Goal: Task Accomplishment & Management: Complete application form

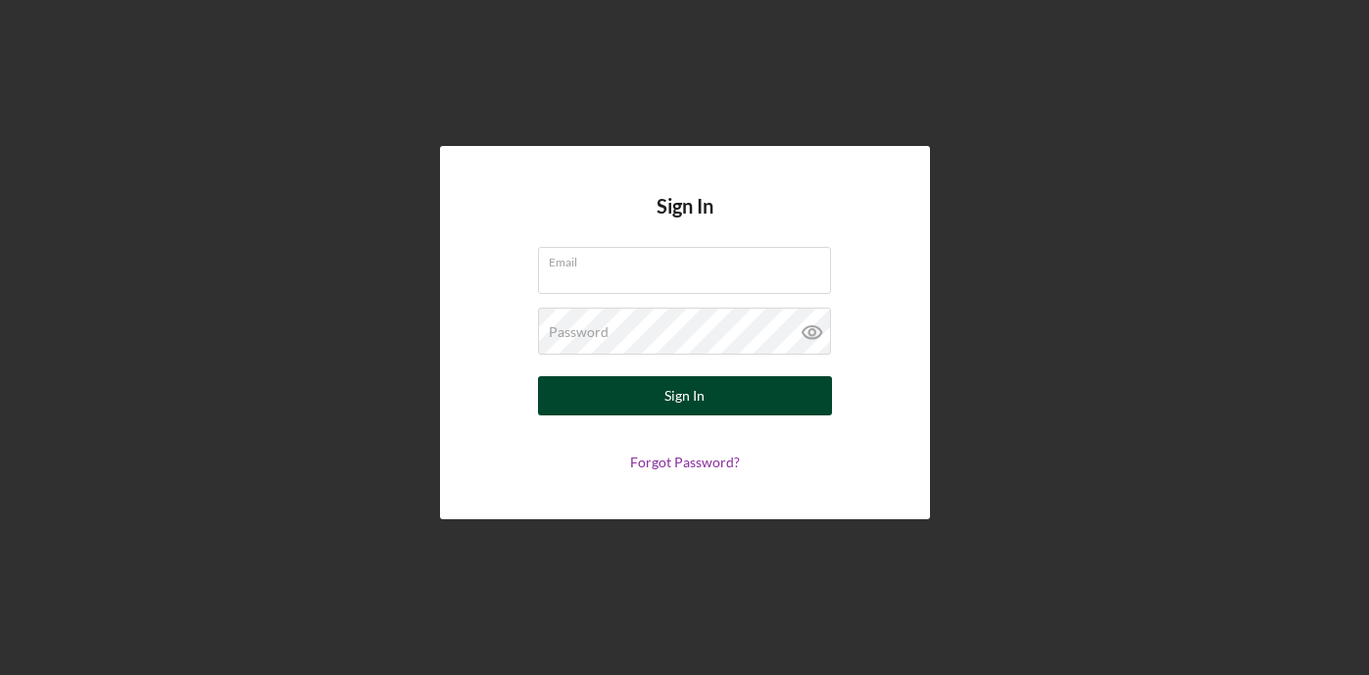
type input "[EMAIL_ADDRESS][DOMAIN_NAME]"
click at [692, 391] on div "Sign In" at bounding box center [684, 395] width 40 height 39
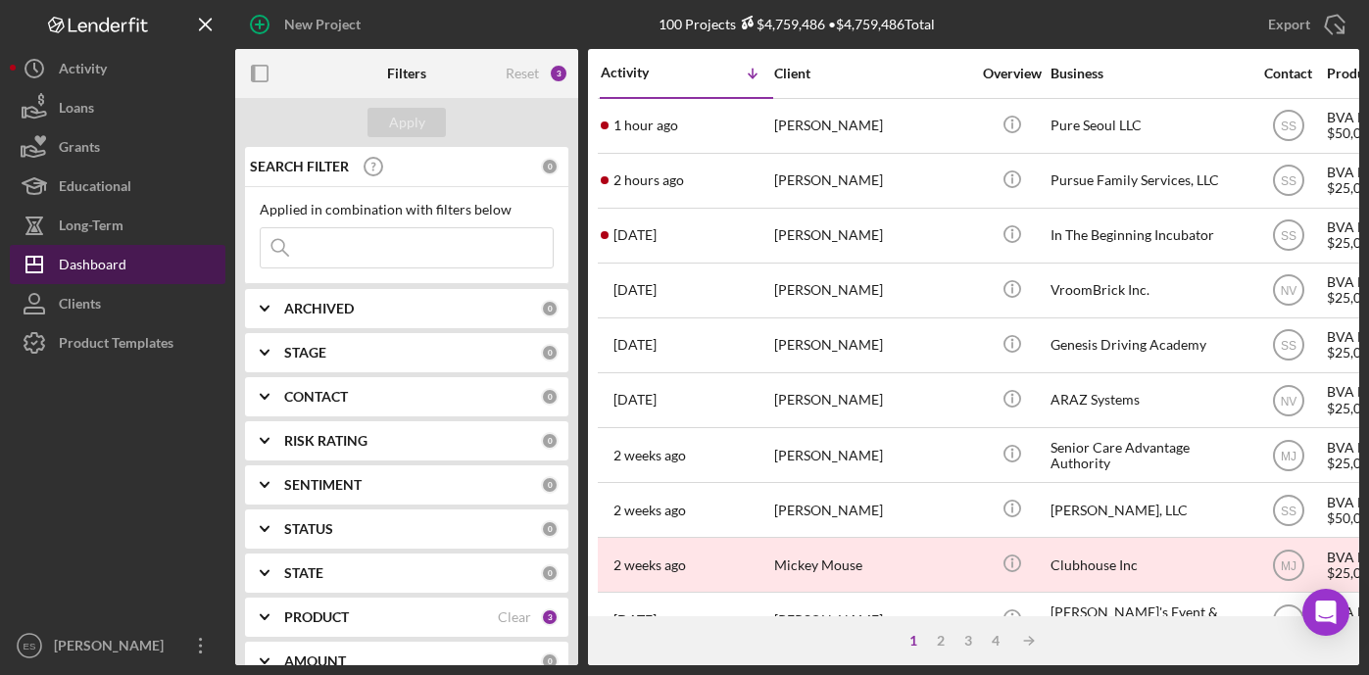
click at [159, 267] on button "Icon/Dashboard Dashboard" at bounding box center [118, 264] width 216 height 39
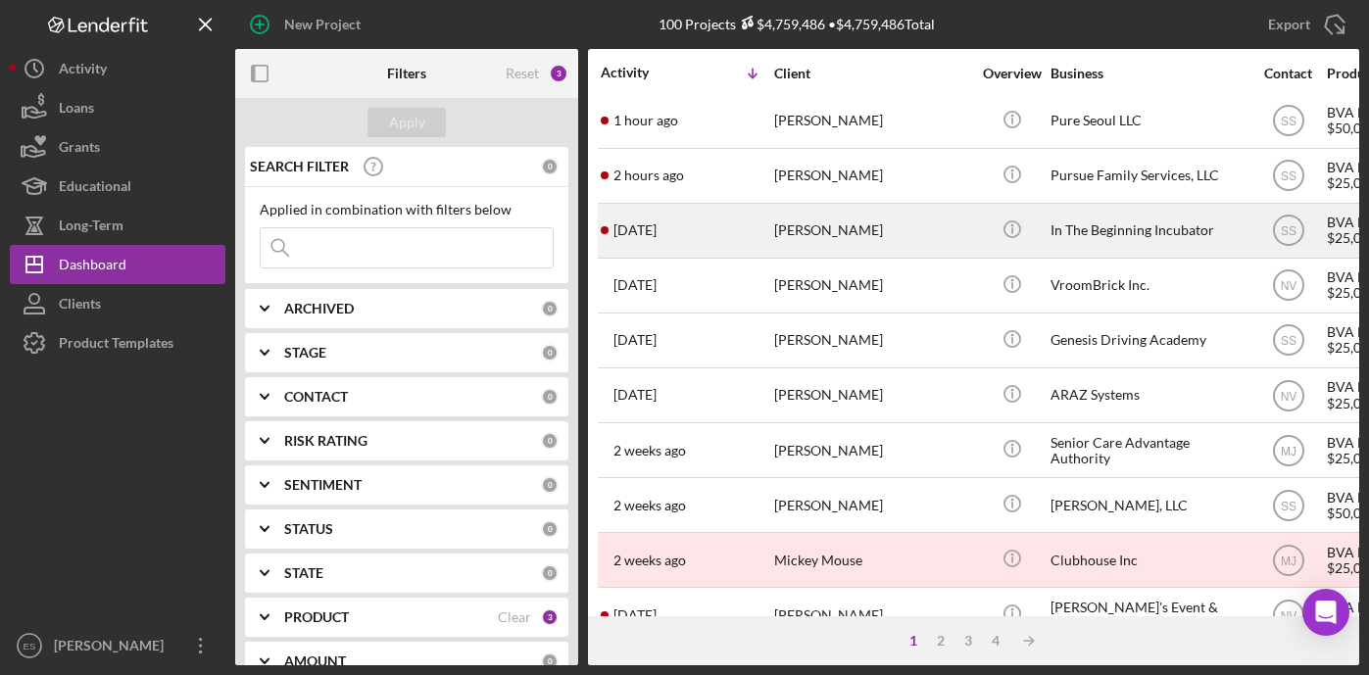
scroll to position [8, 0]
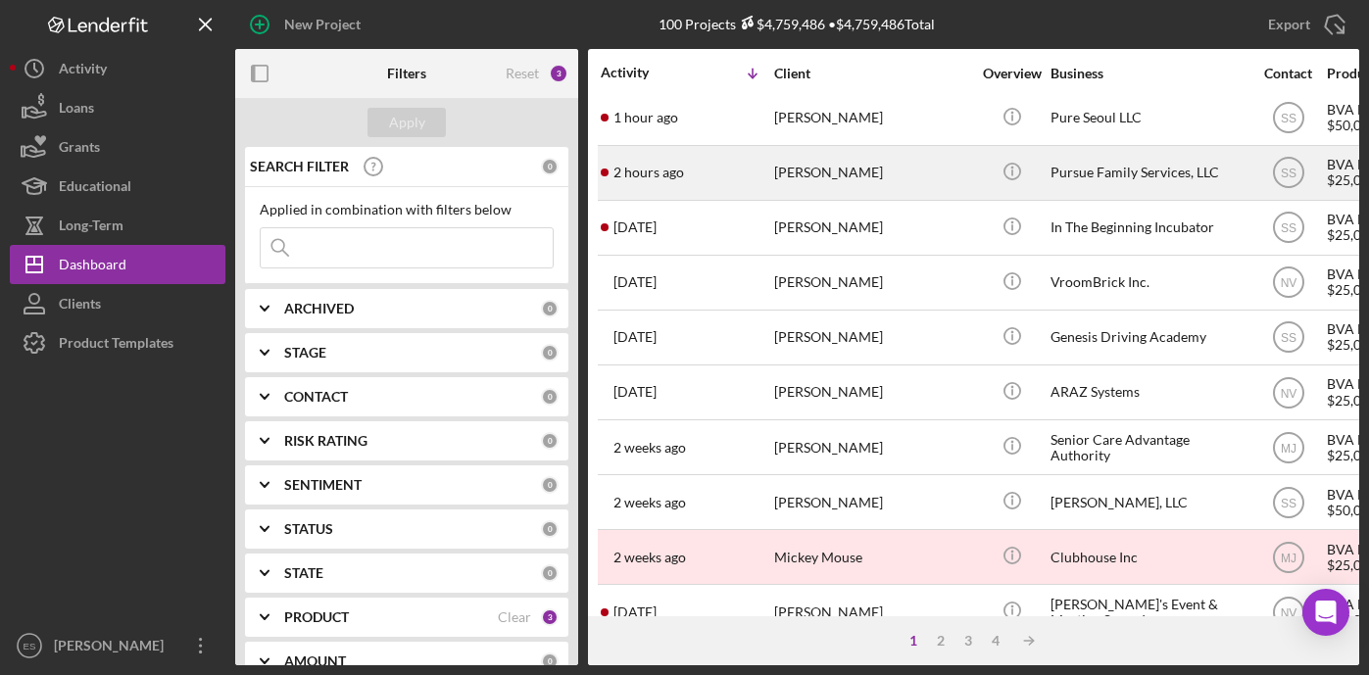
click at [954, 180] on div "Trina Davis" at bounding box center [872, 173] width 196 height 52
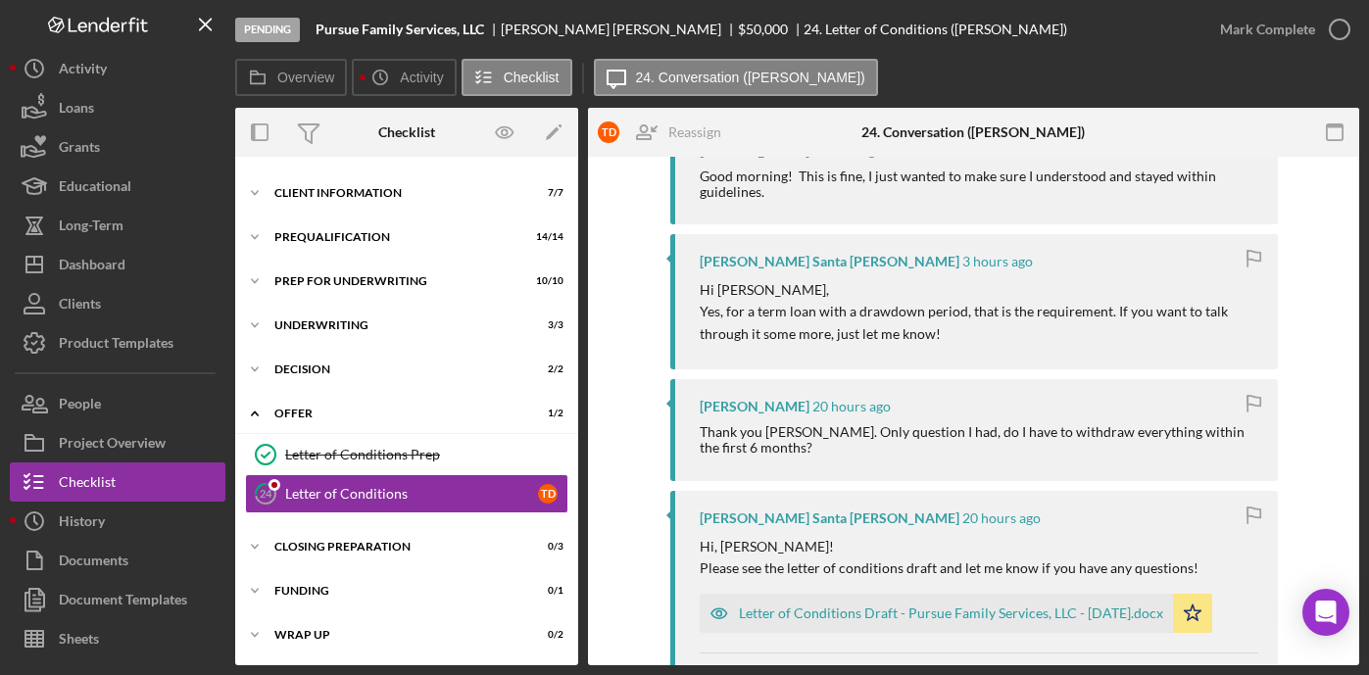
scroll to position [903, 0]
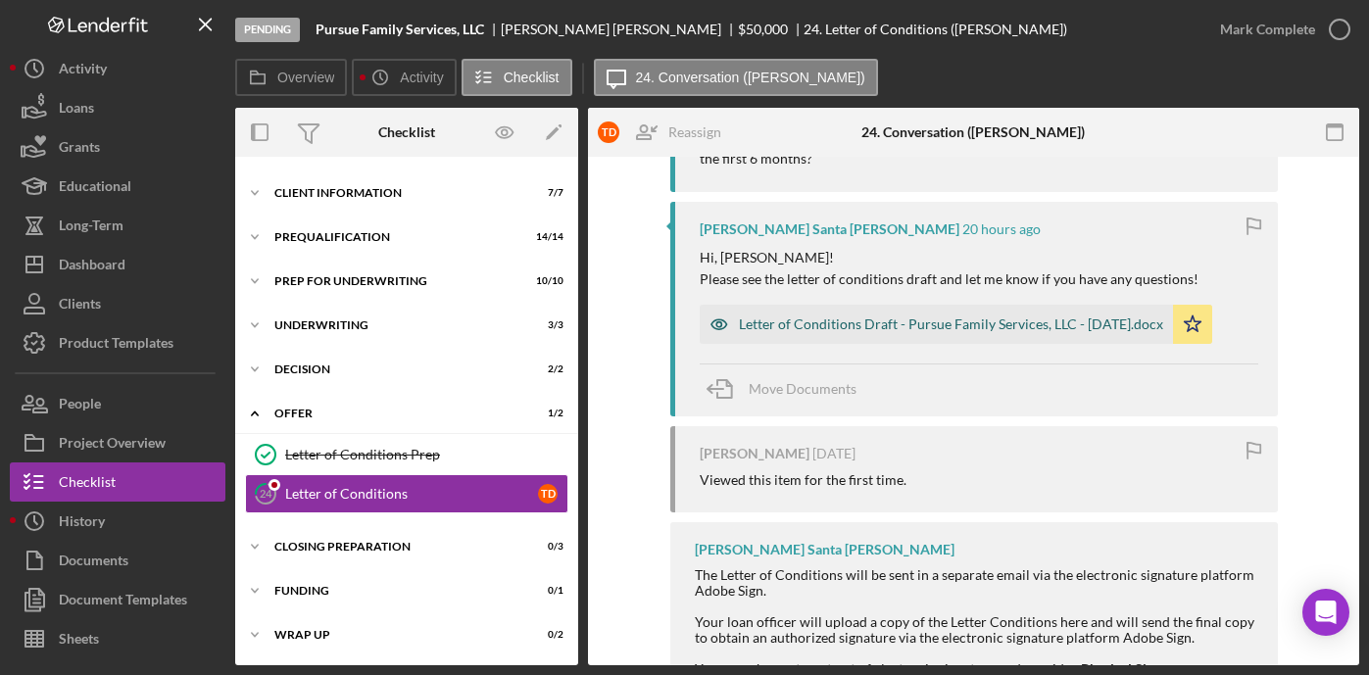
click at [916, 322] on div "Letter of Conditions Draft - Pursue Family Services, LLC - 9.18.2025.docx" at bounding box center [951, 324] width 424 height 16
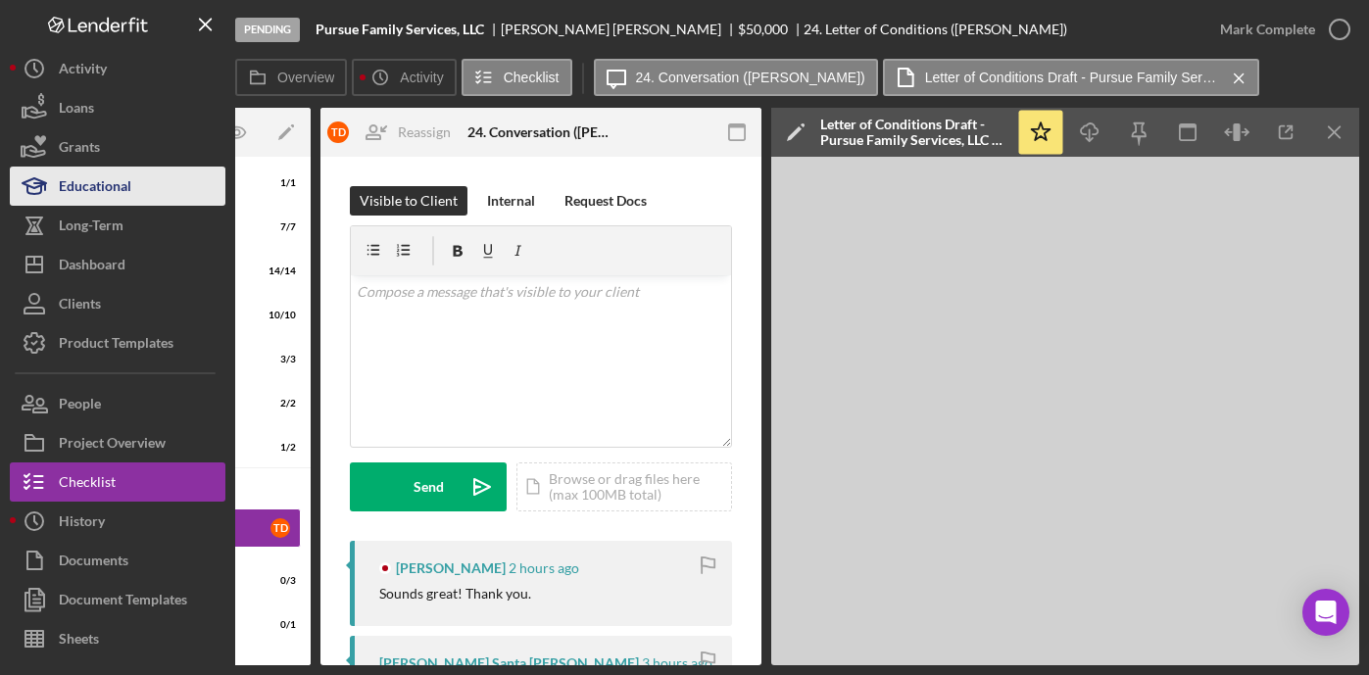
scroll to position [0, 0]
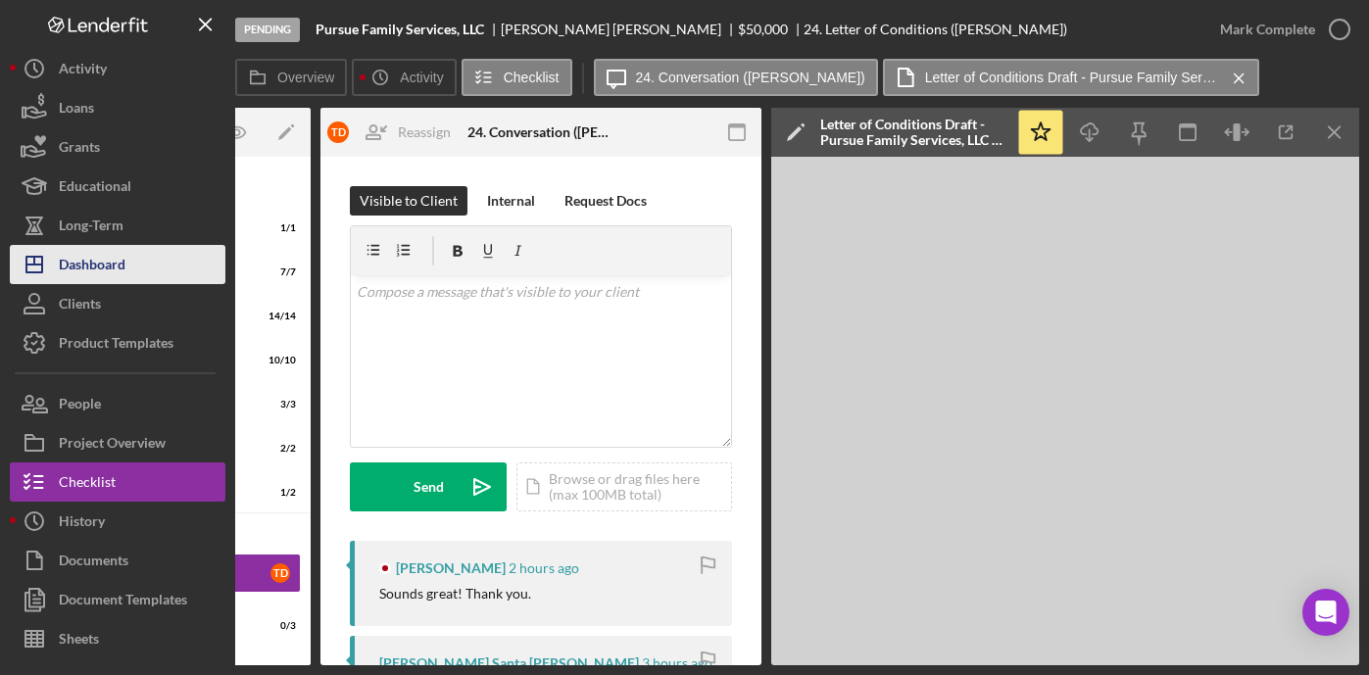
click at [115, 265] on div "Dashboard" at bounding box center [92, 267] width 67 height 44
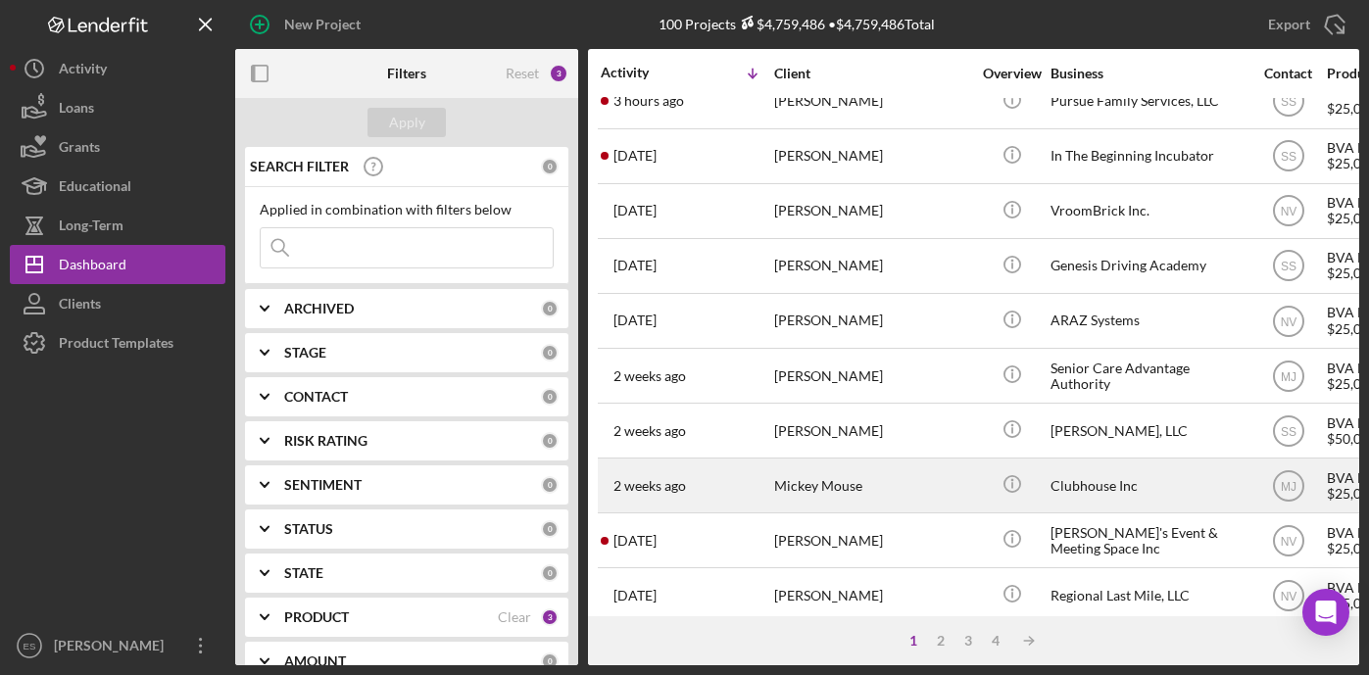
scroll to position [203, 0]
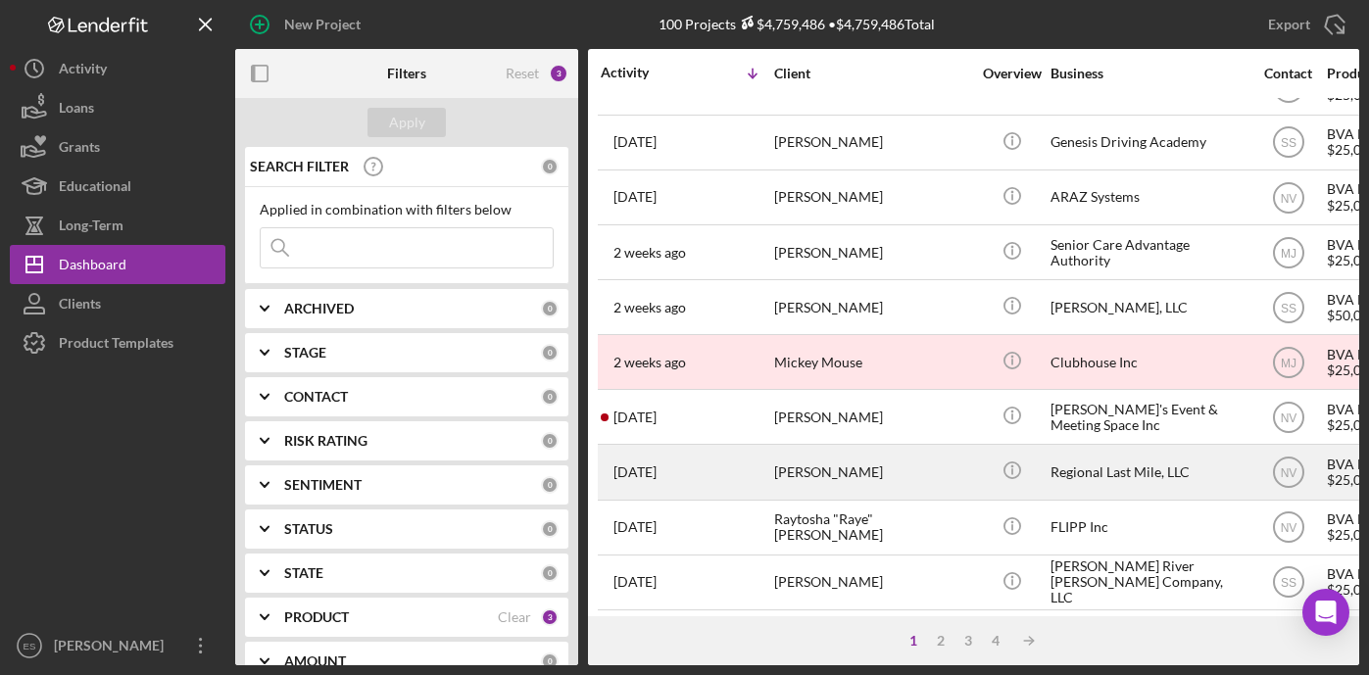
click at [1112, 473] on div "Regional Last Mile, LLC" at bounding box center [1148, 472] width 196 height 52
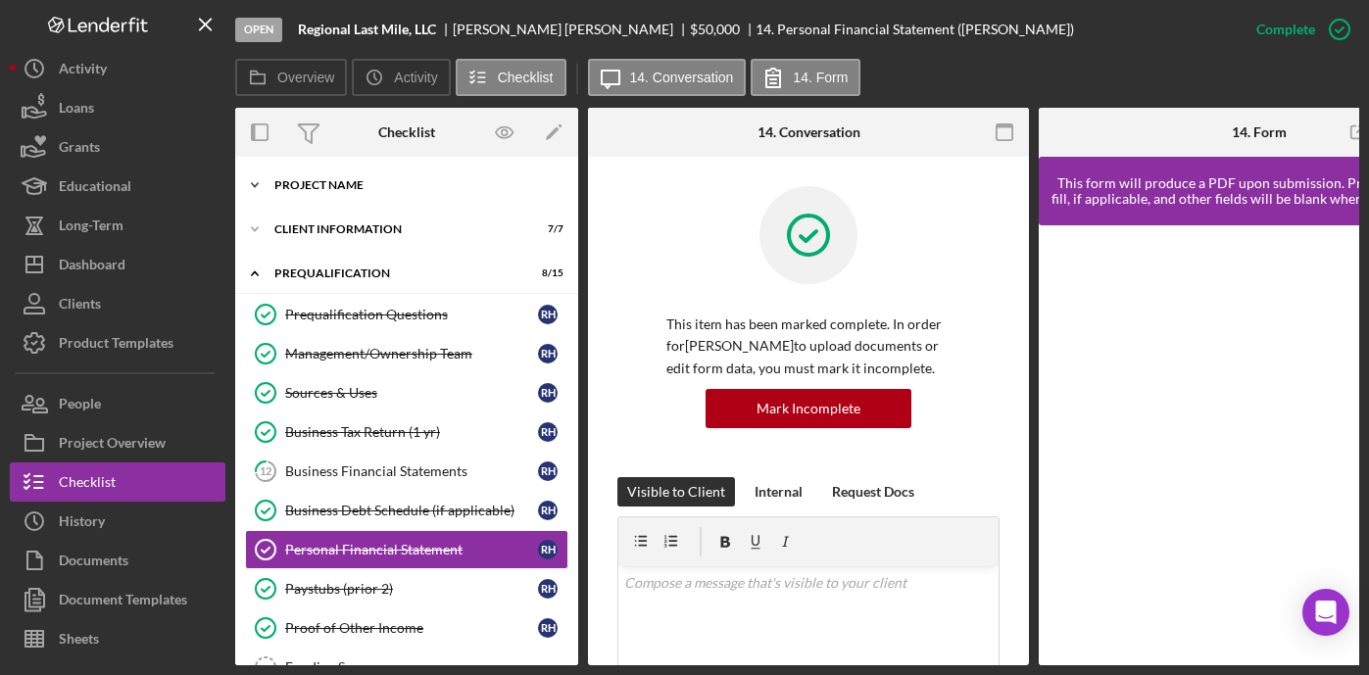
click at [338, 193] on div "Icon/Expander Project Name 1 / 1" at bounding box center [406, 185] width 343 height 39
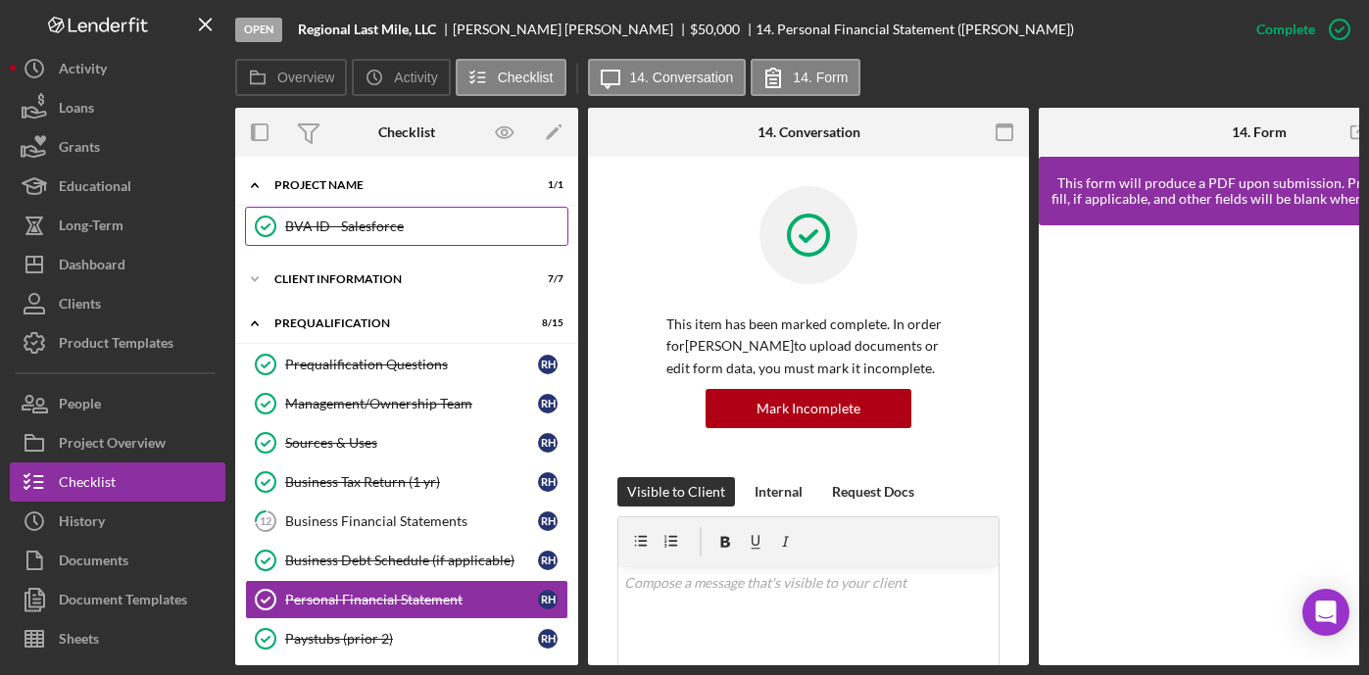
click at [342, 232] on div "BVA ID - Salesforce" at bounding box center [426, 227] width 282 height 16
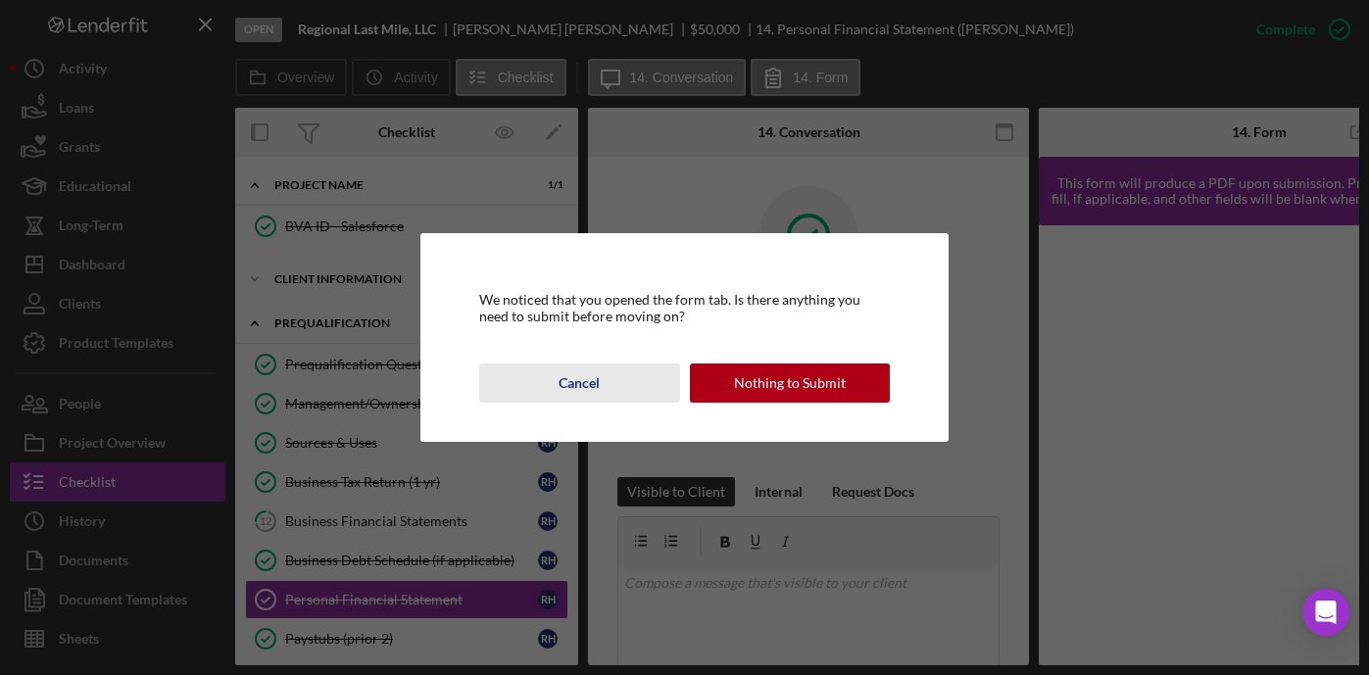
click at [599, 394] on div "Cancel" at bounding box center [579, 383] width 41 height 39
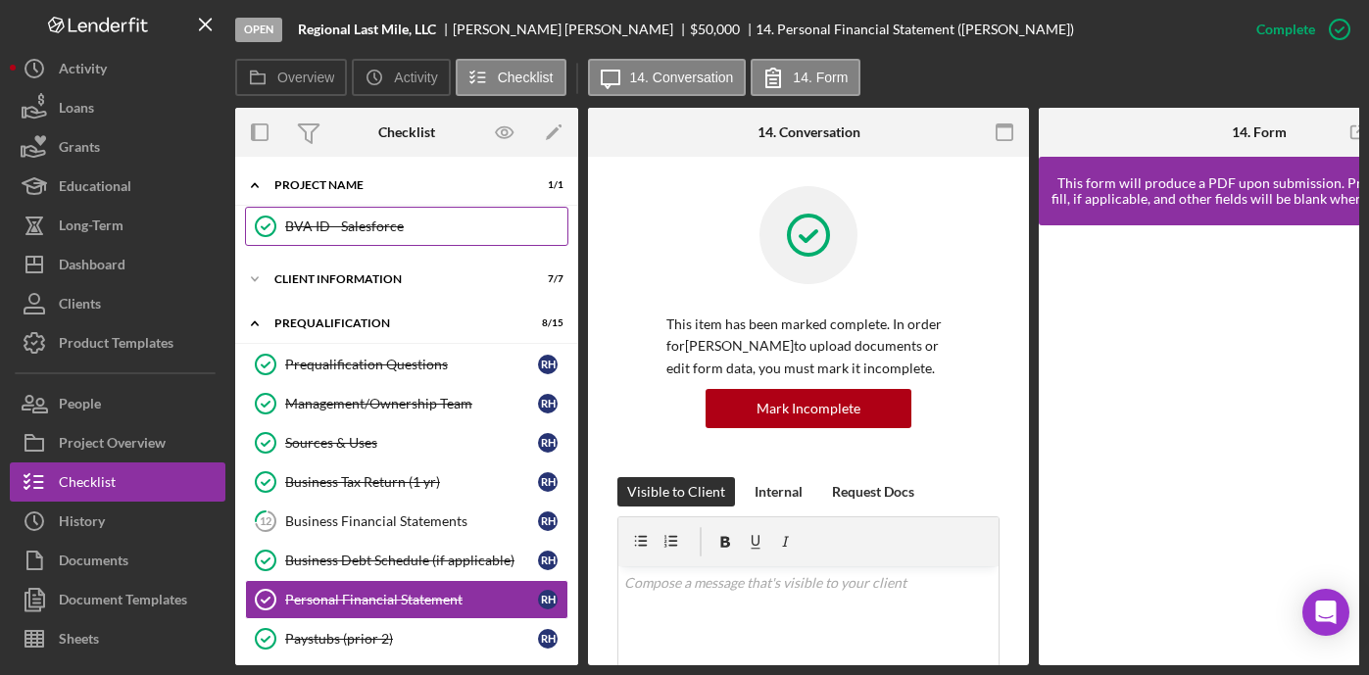
click at [373, 220] on div "BVA ID - Salesforce" at bounding box center [426, 227] width 282 height 16
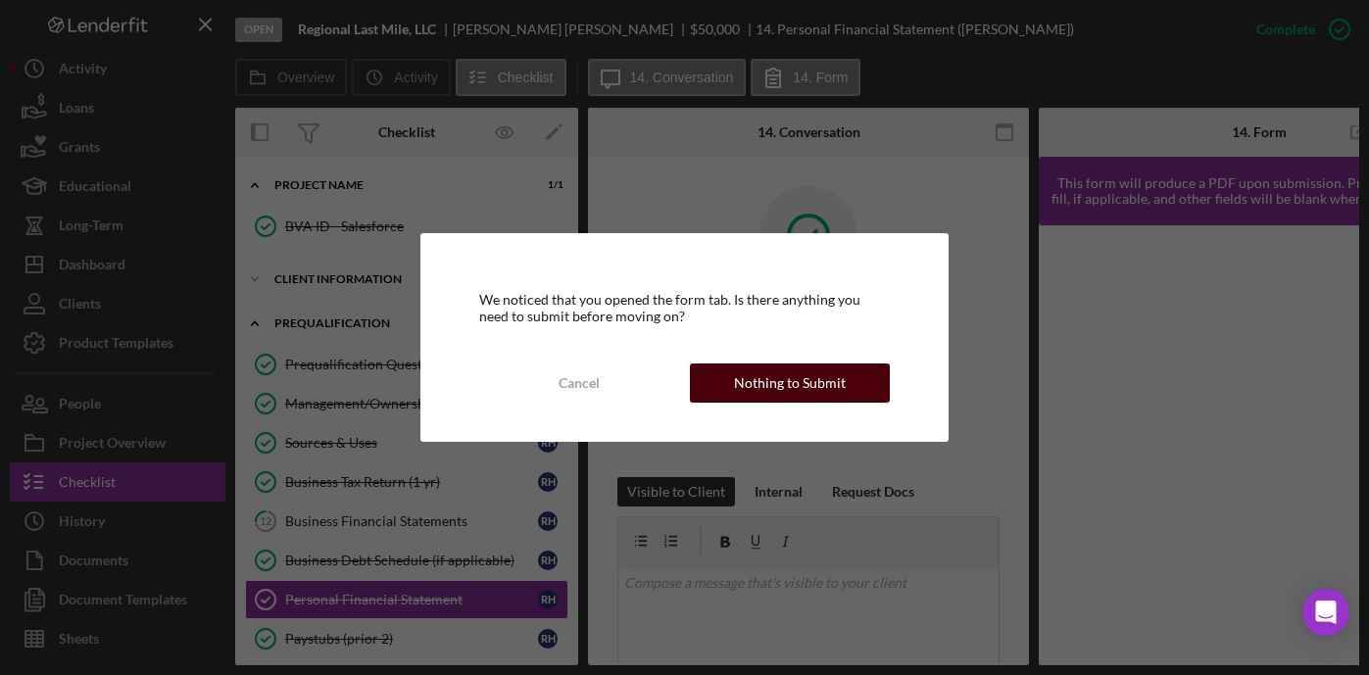
click at [826, 388] on div "Nothing to Submit" at bounding box center [790, 383] width 112 height 39
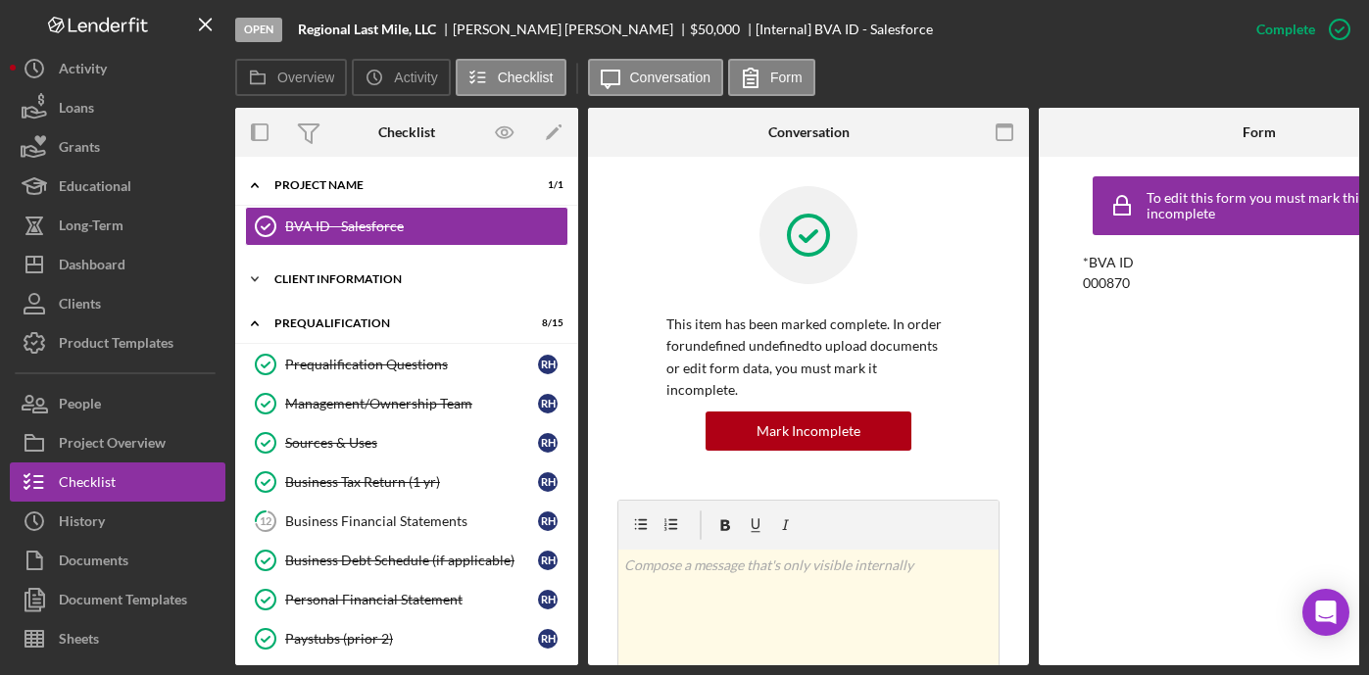
click at [373, 280] on div "Client Information" at bounding box center [413, 279] width 279 height 12
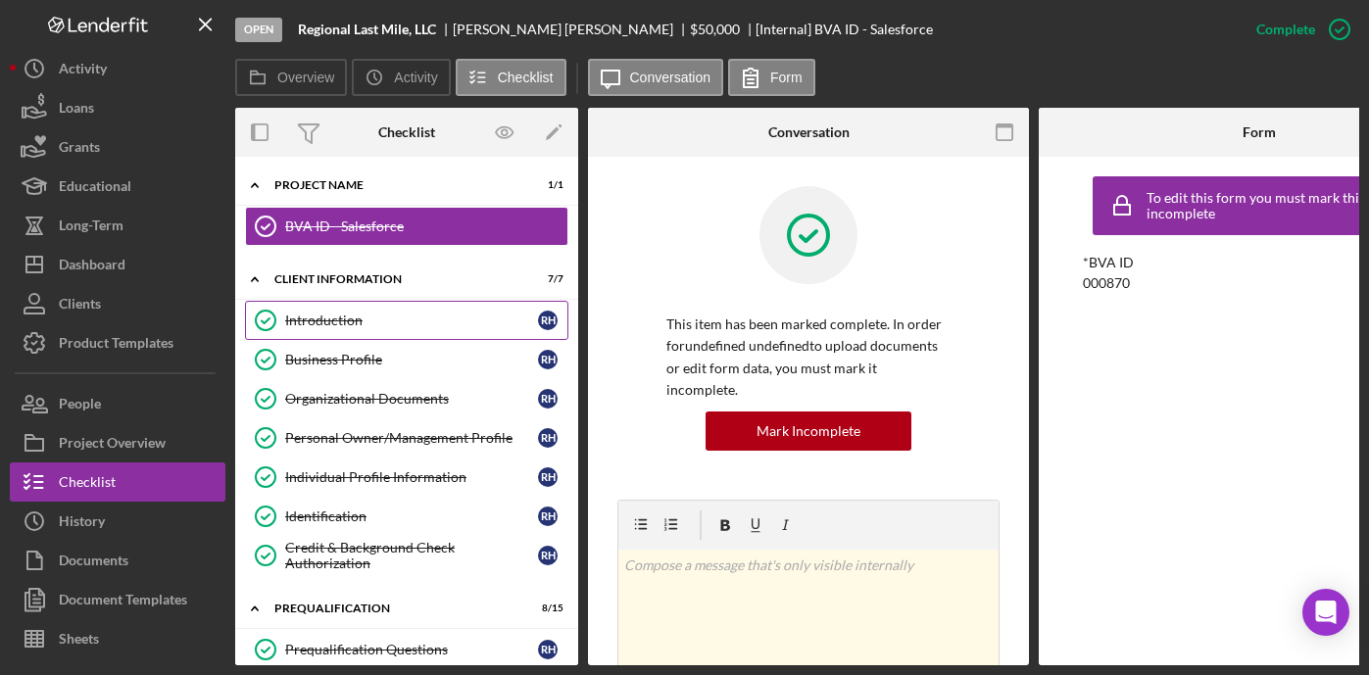
click at [368, 330] on link "Introduction Introduction R H" at bounding box center [406, 320] width 323 height 39
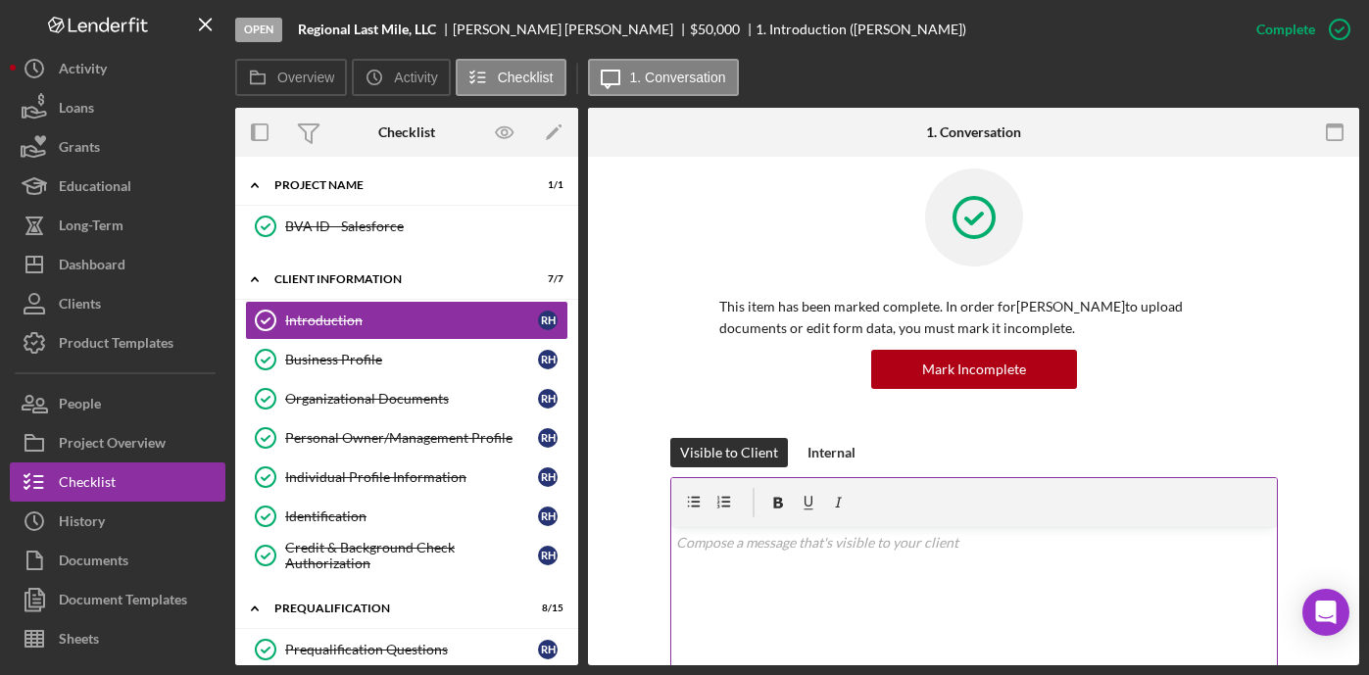
scroll to position [259, 0]
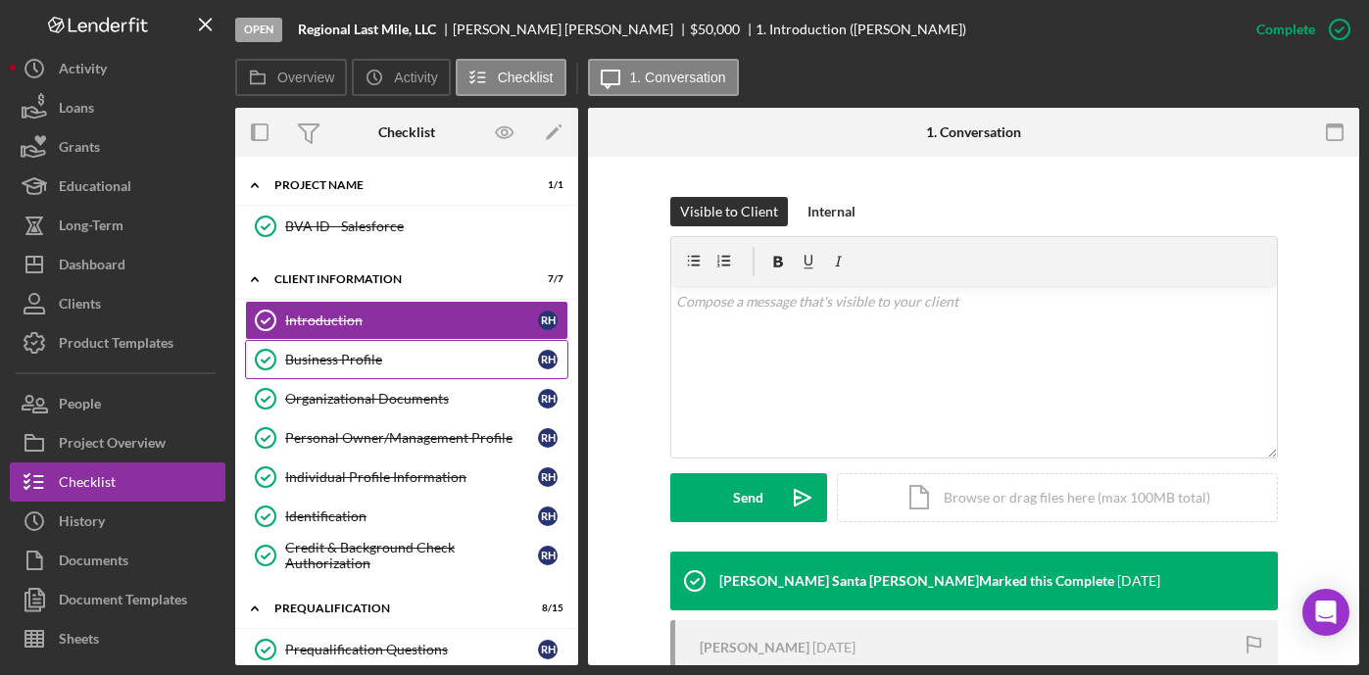
click at [442, 365] on div "Business Profile" at bounding box center [411, 360] width 253 height 16
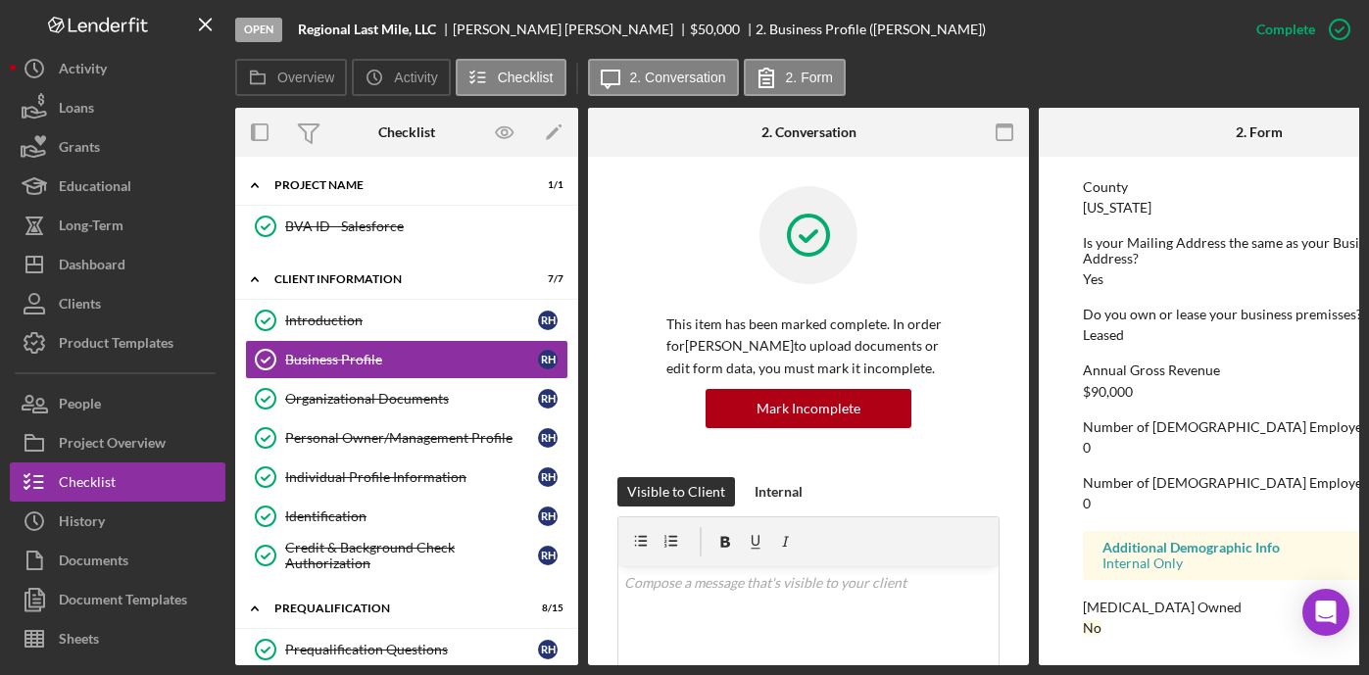
scroll to position [991, 0]
click at [409, 407] on link "Organizational Documents Organizational Documents R H" at bounding box center [406, 398] width 323 height 39
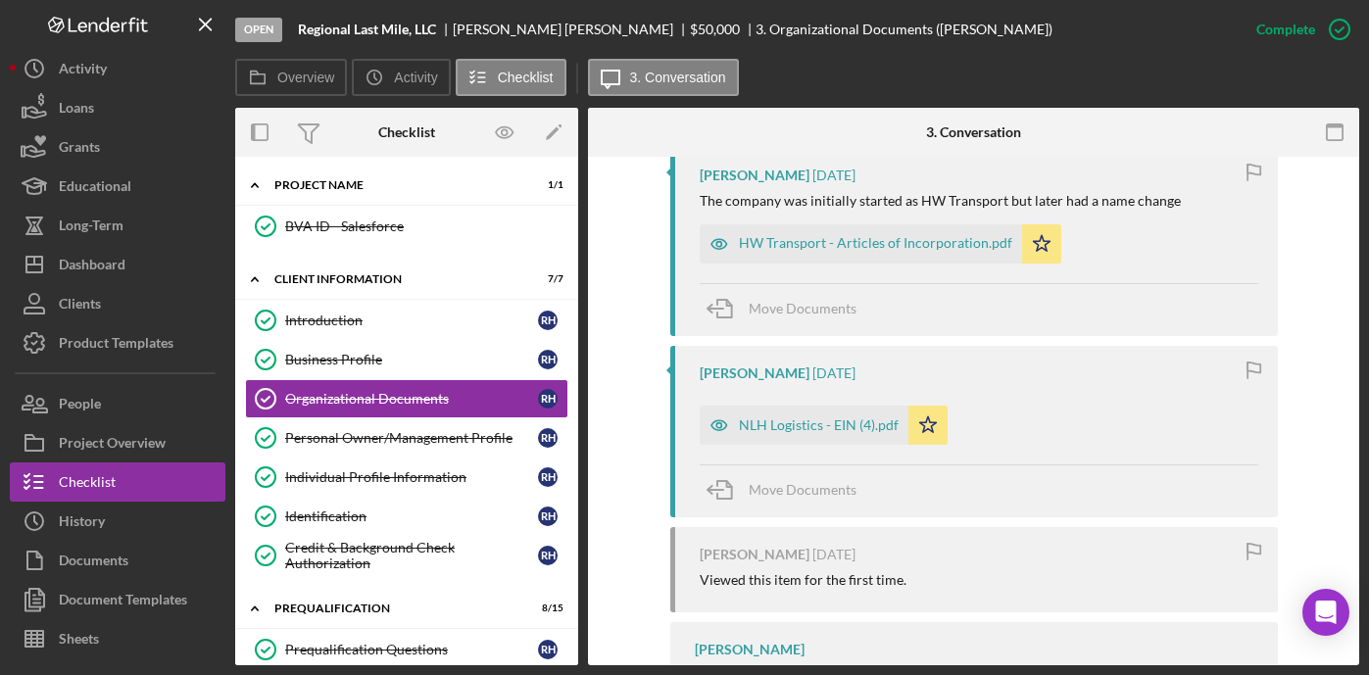
scroll to position [1170, 0]
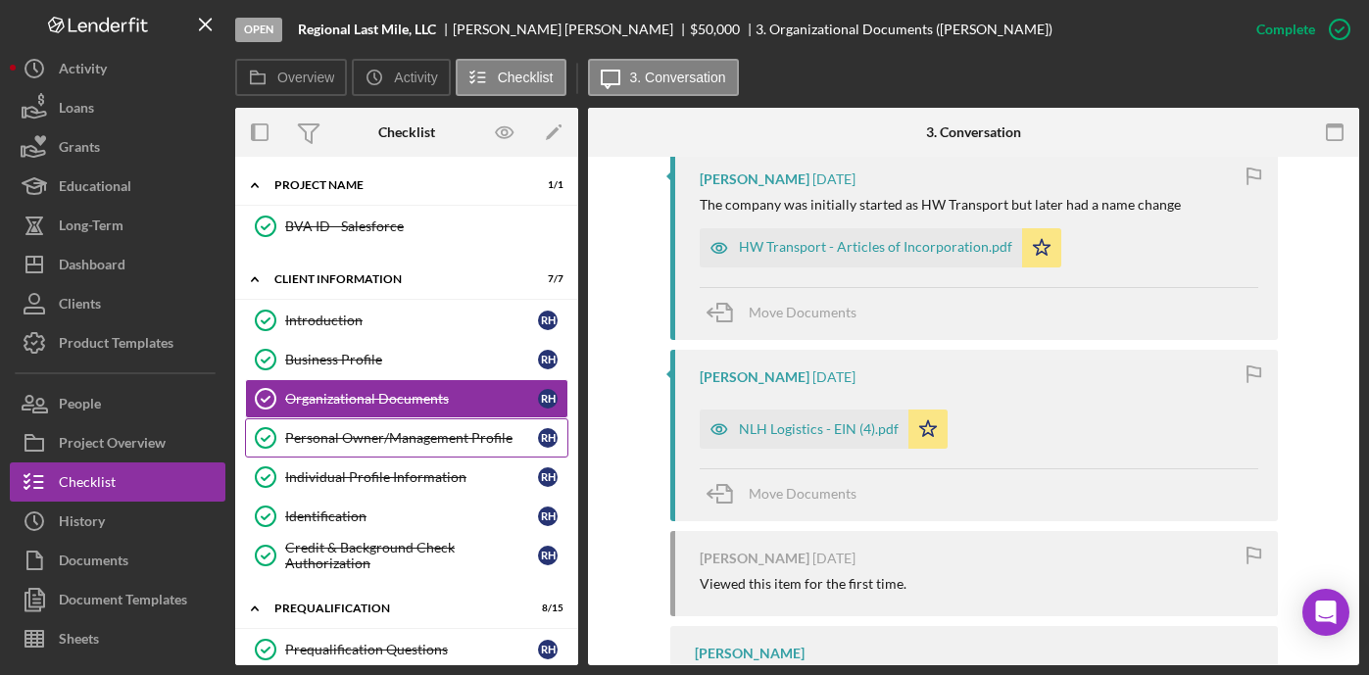
click at [456, 438] on div "Personal Owner/Management Profile" at bounding box center [411, 438] width 253 height 16
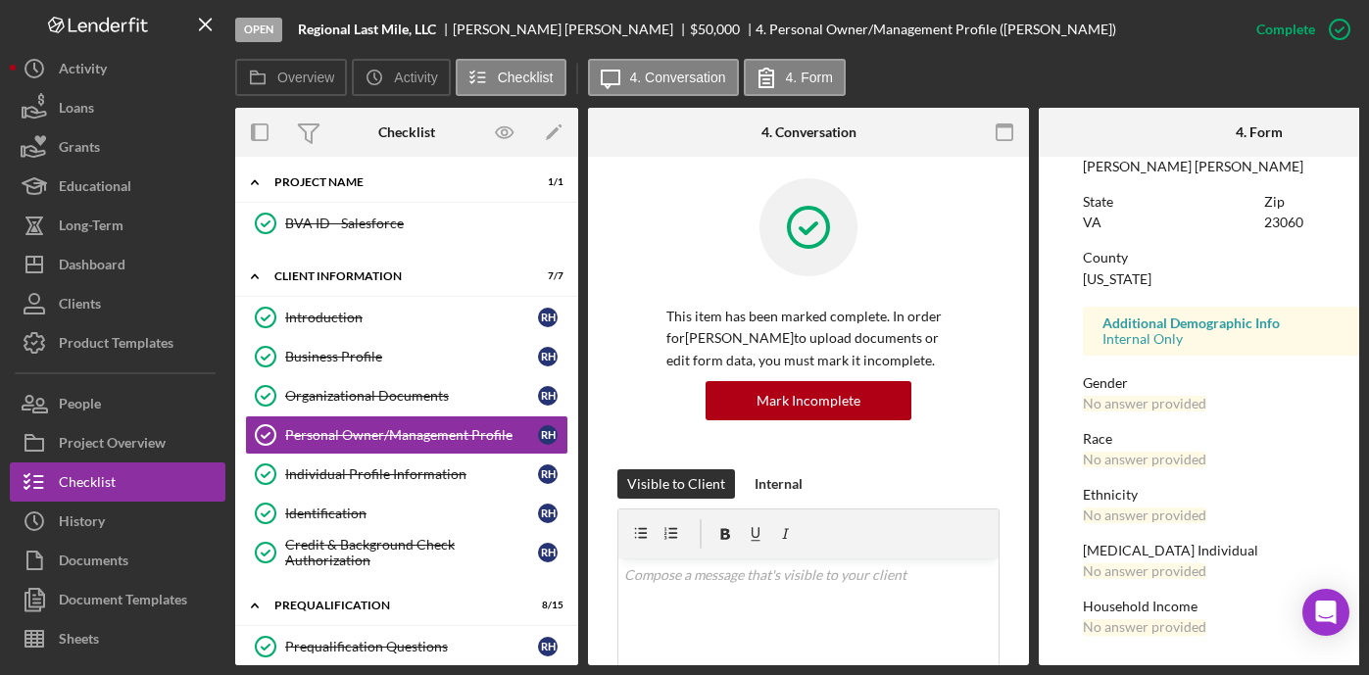
scroll to position [4, 0]
drag, startPoint x: 340, startPoint y: 473, endPoint x: 603, endPoint y: 425, distance: 267.0
click at [341, 471] on div "Individual Profile Information" at bounding box center [411, 473] width 253 height 16
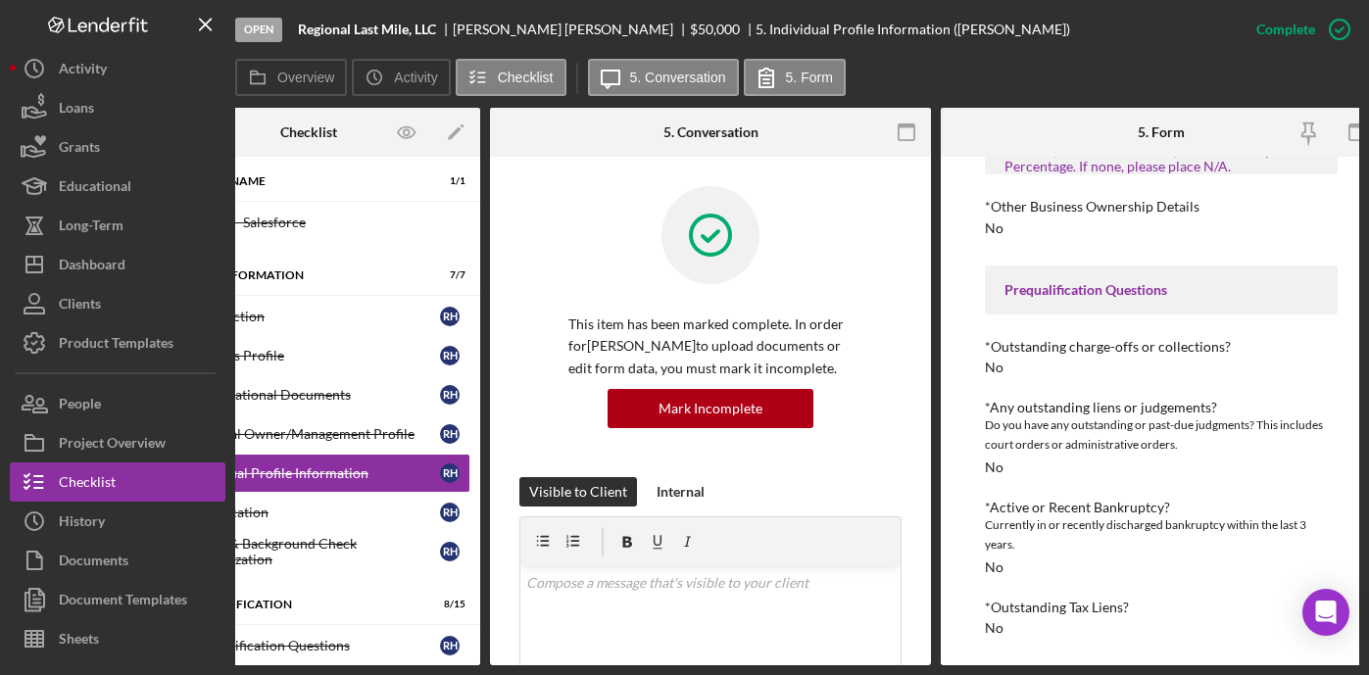
scroll to position [600, 0]
click at [330, 516] on div "Identification" at bounding box center [313, 513] width 253 height 16
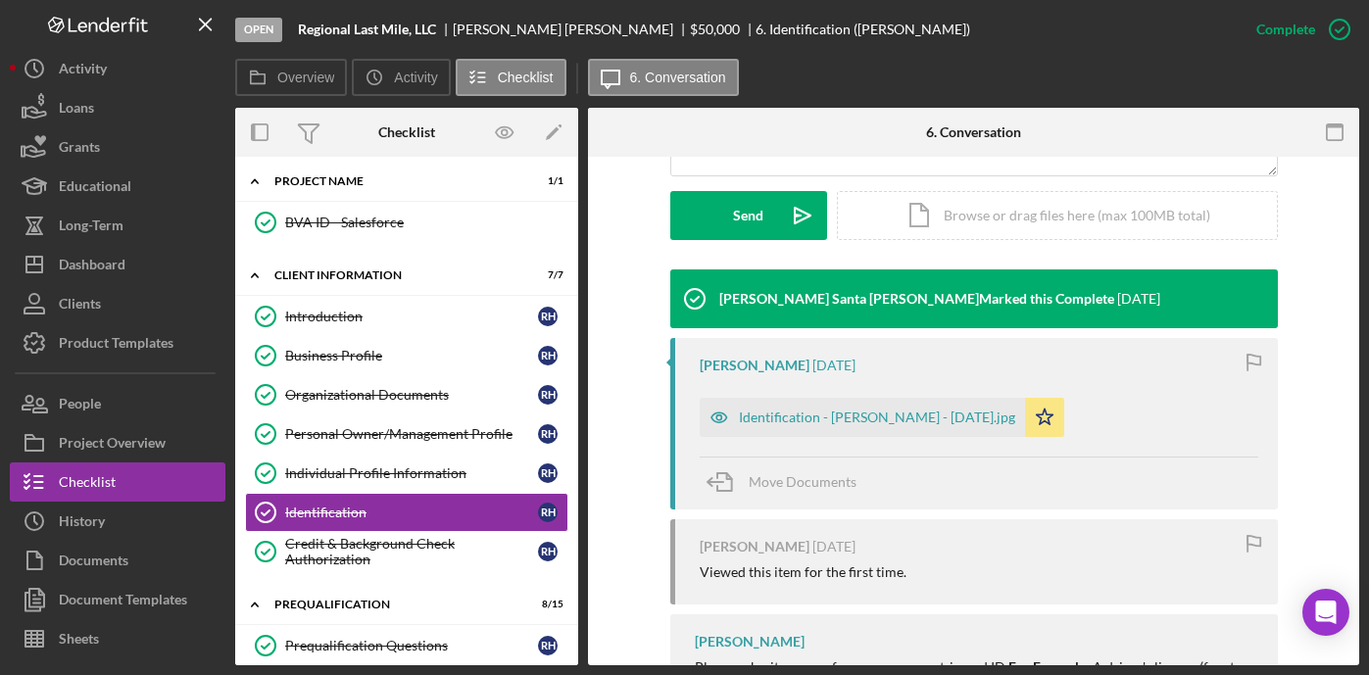
scroll to position [557, 0]
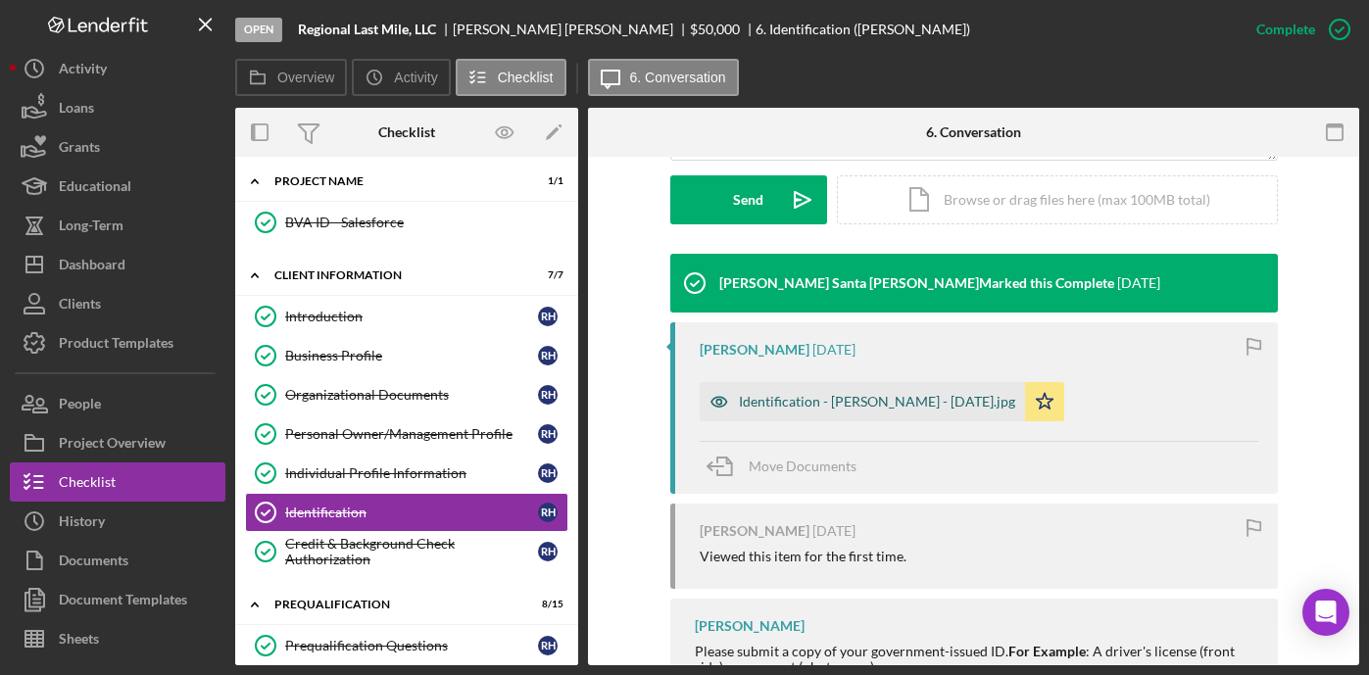
click at [782, 402] on div "Identification - Robert Harrison - 8.15.2025.jpg" at bounding box center [877, 402] width 276 height 16
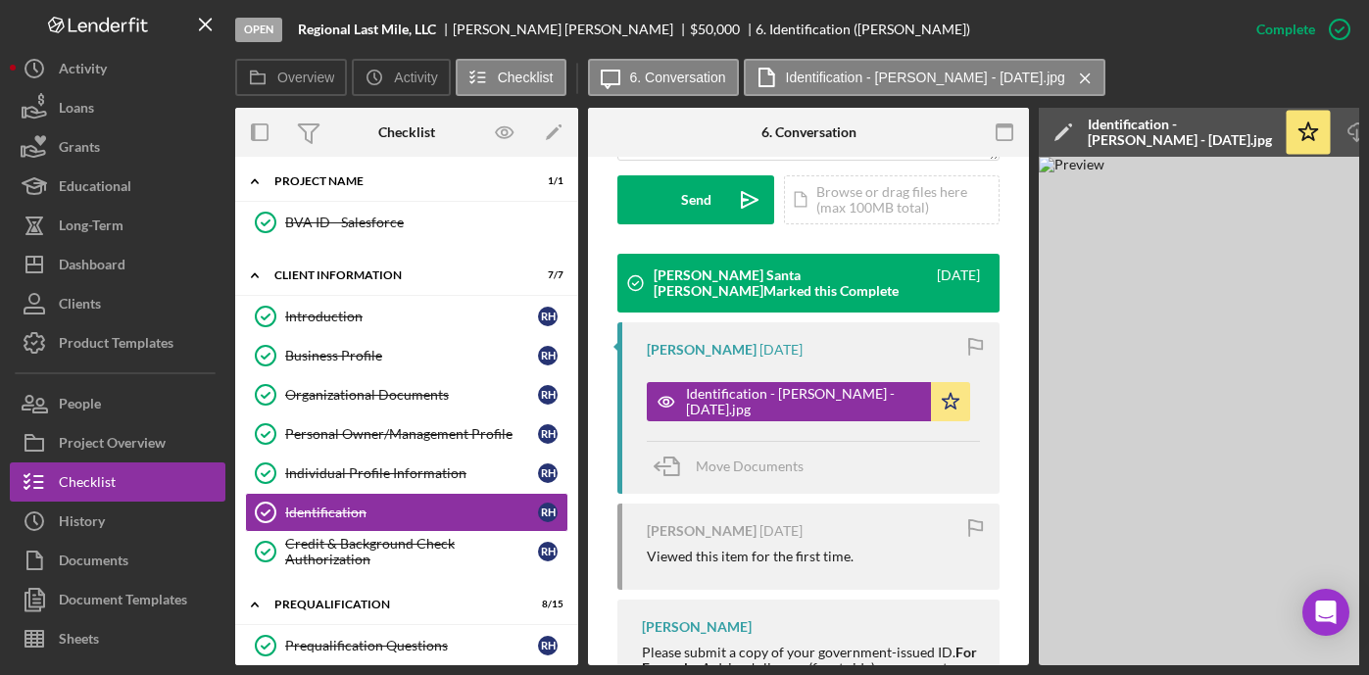
drag, startPoint x: 1079, startPoint y: 669, endPoint x: 1216, endPoint y: 659, distance: 137.5
click at [1216, 659] on div "Open Regional Last Mile, LLC Robert Harrison $50,000 $50,000 6. Identification …" at bounding box center [684, 337] width 1369 height 675
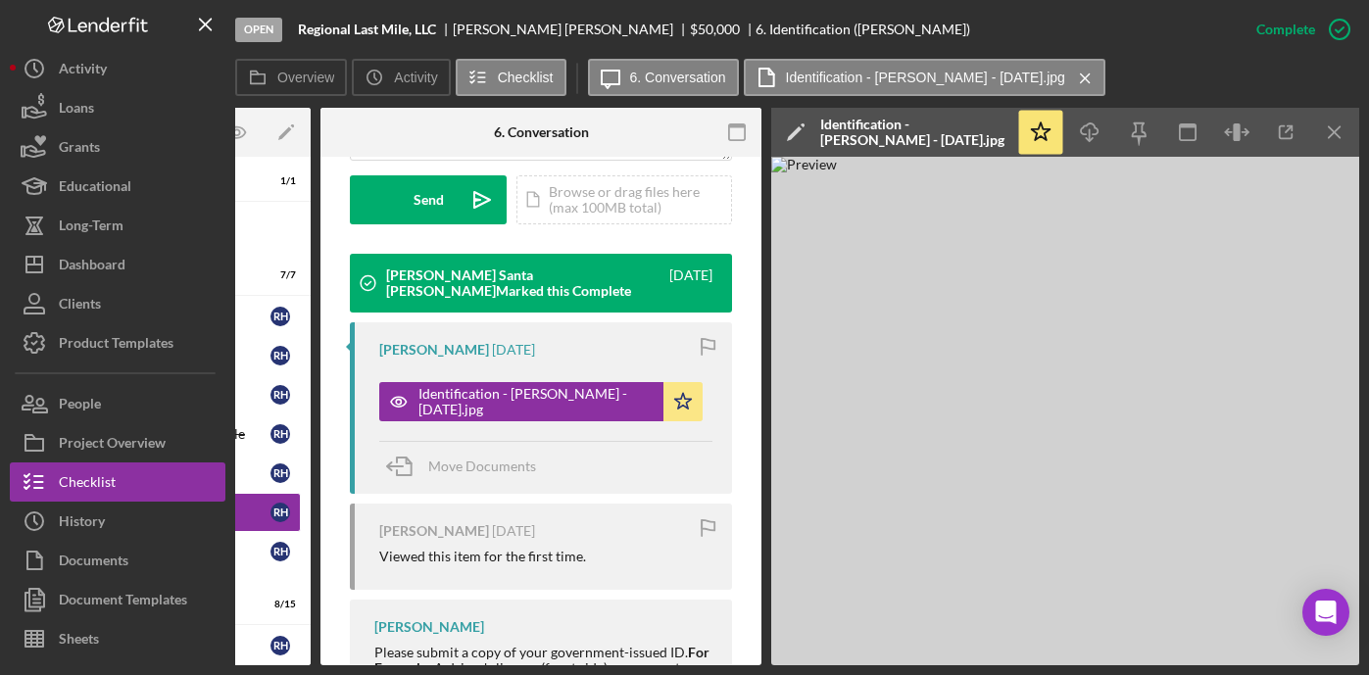
scroll to position [0, 0]
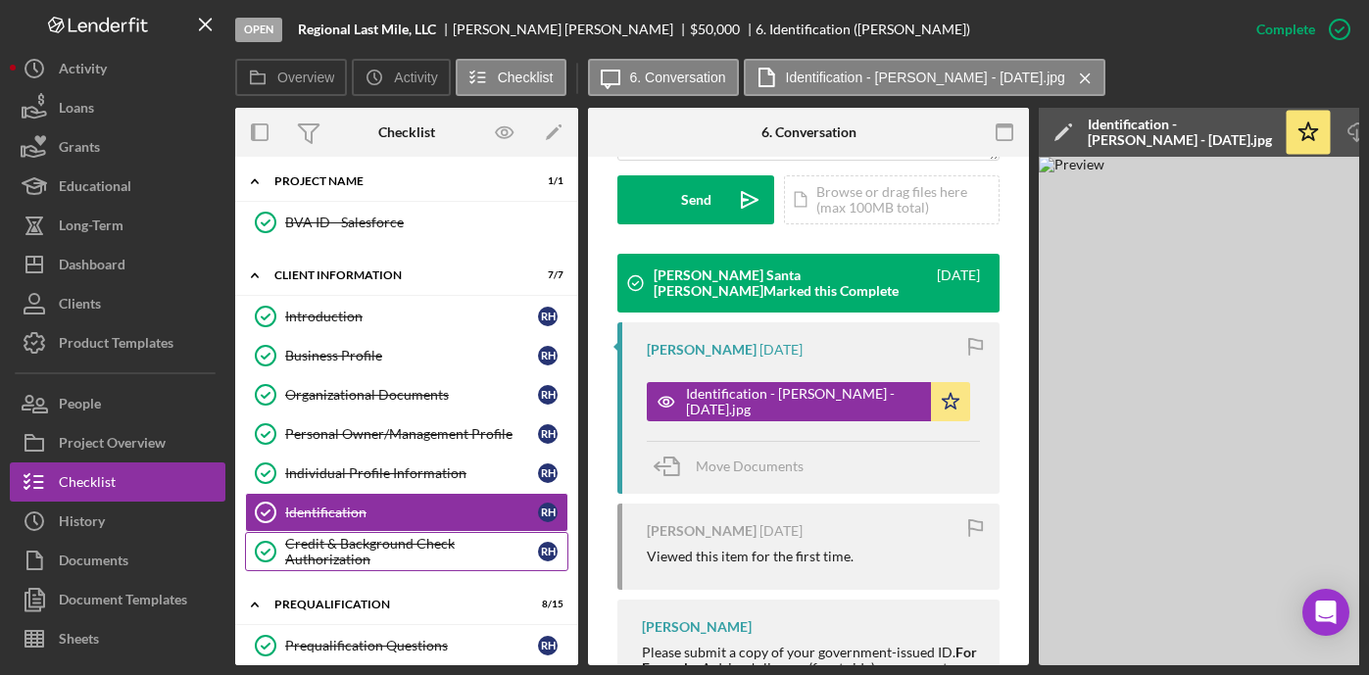
click at [424, 555] on div "Credit & Background Check Authorization" at bounding box center [411, 551] width 253 height 31
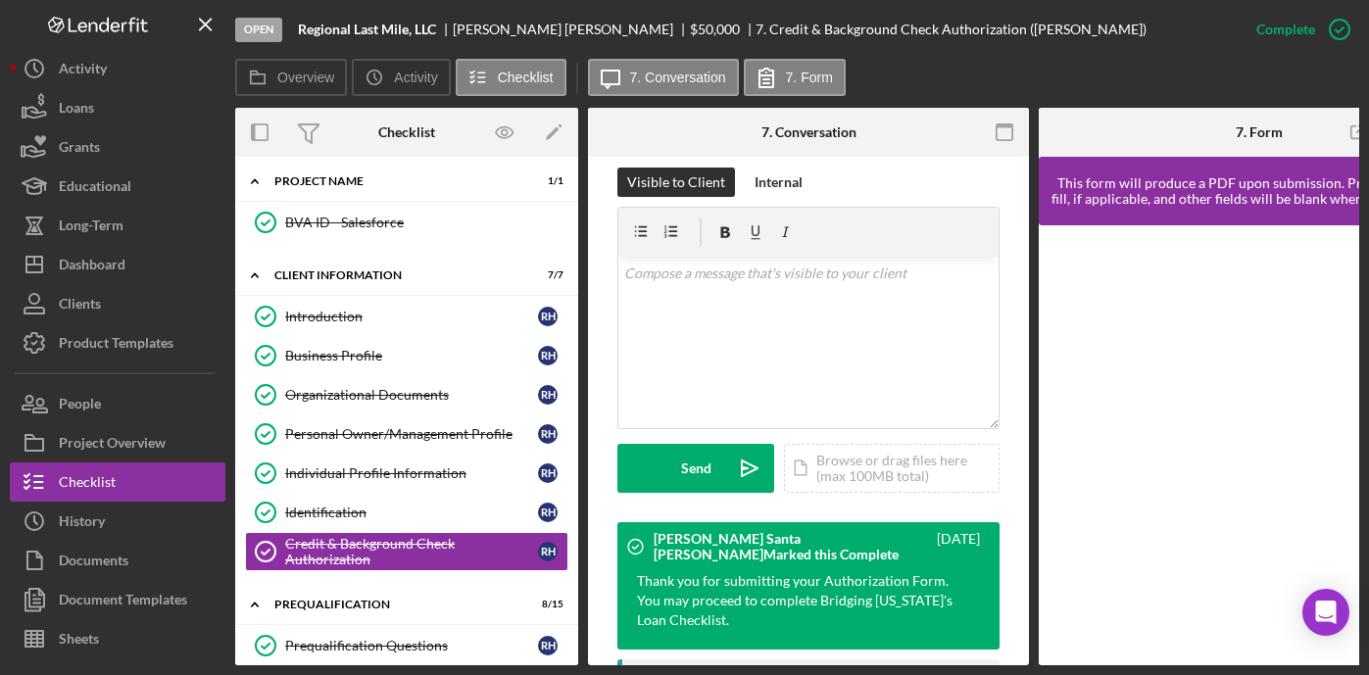
scroll to position [606, 0]
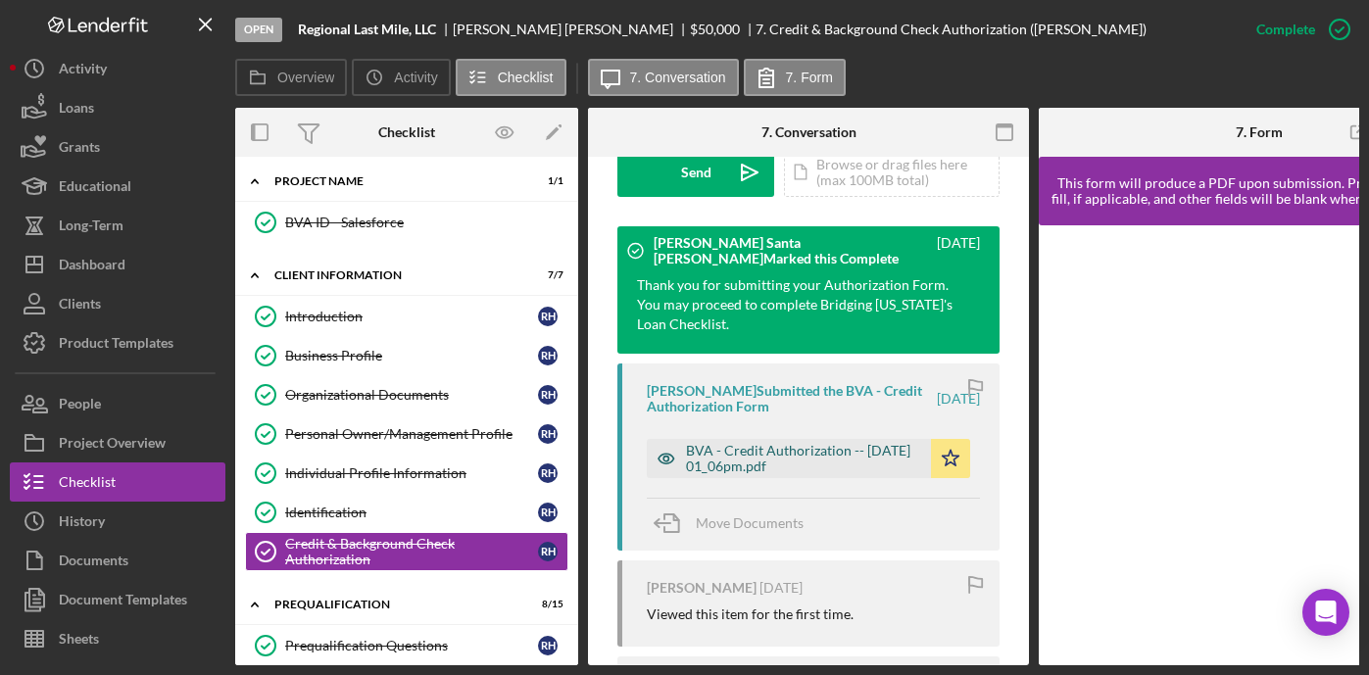
click at [772, 454] on div "BVA - Credit Authorization -- 2025-08-16 01_06pm.pdf" at bounding box center [803, 458] width 235 height 31
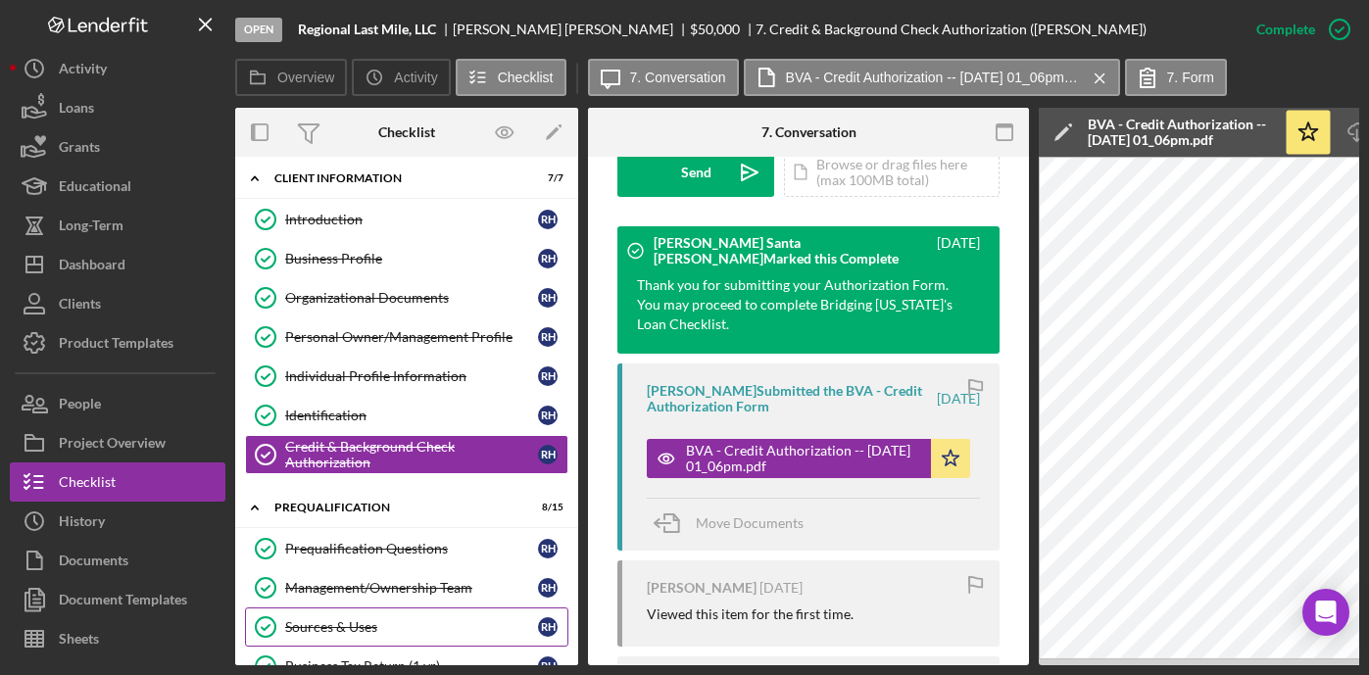
scroll to position [166, 0]
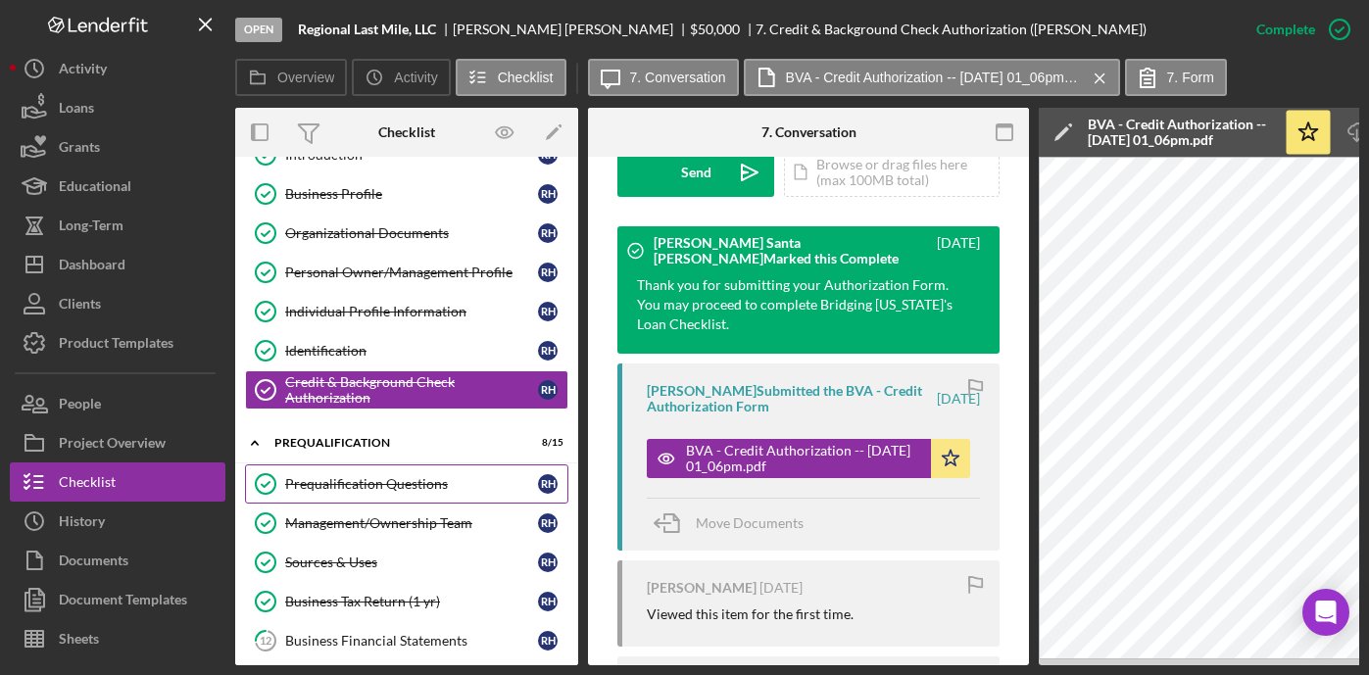
click at [391, 493] on link "Prequalification Questions Prequalification Questions R H" at bounding box center [406, 483] width 323 height 39
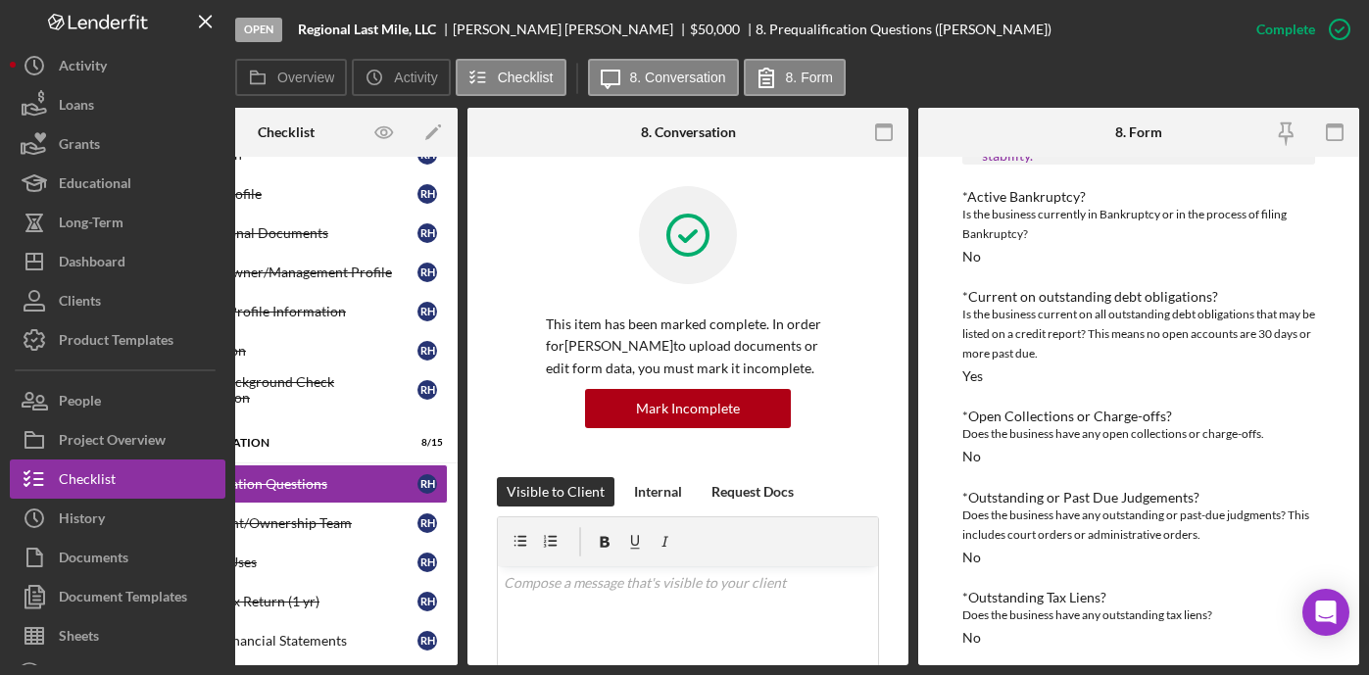
scroll to position [4, 0]
click at [314, 522] on div "Management/Ownership Team" at bounding box center [291, 523] width 253 height 16
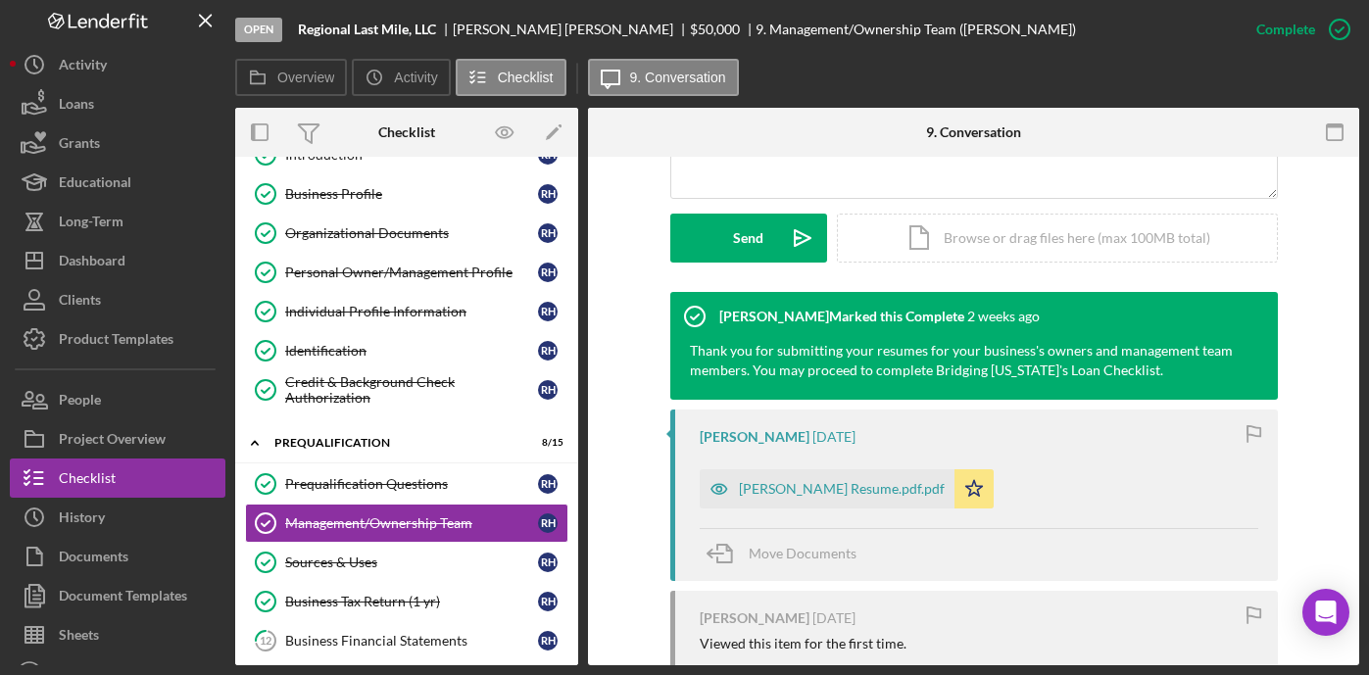
scroll to position [534, 0]
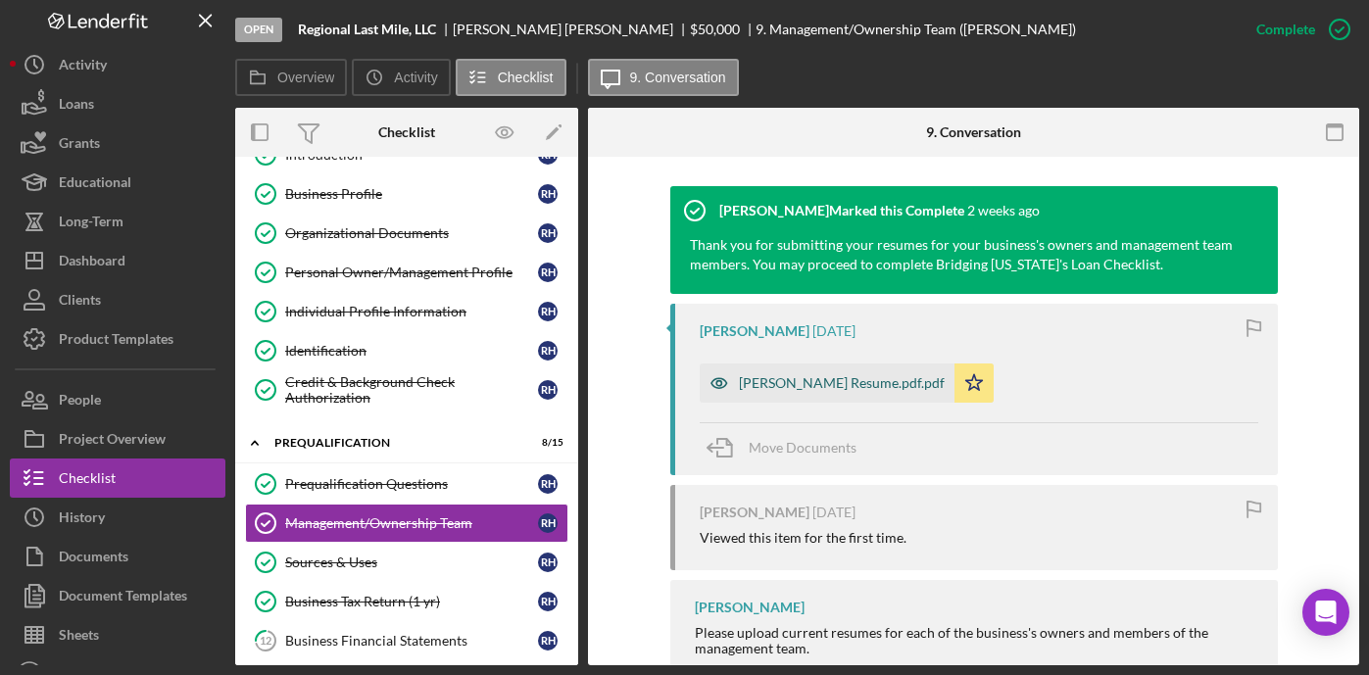
click at [787, 386] on div "Robert Harrison Resume.pdf.pdf" at bounding box center [842, 383] width 206 height 16
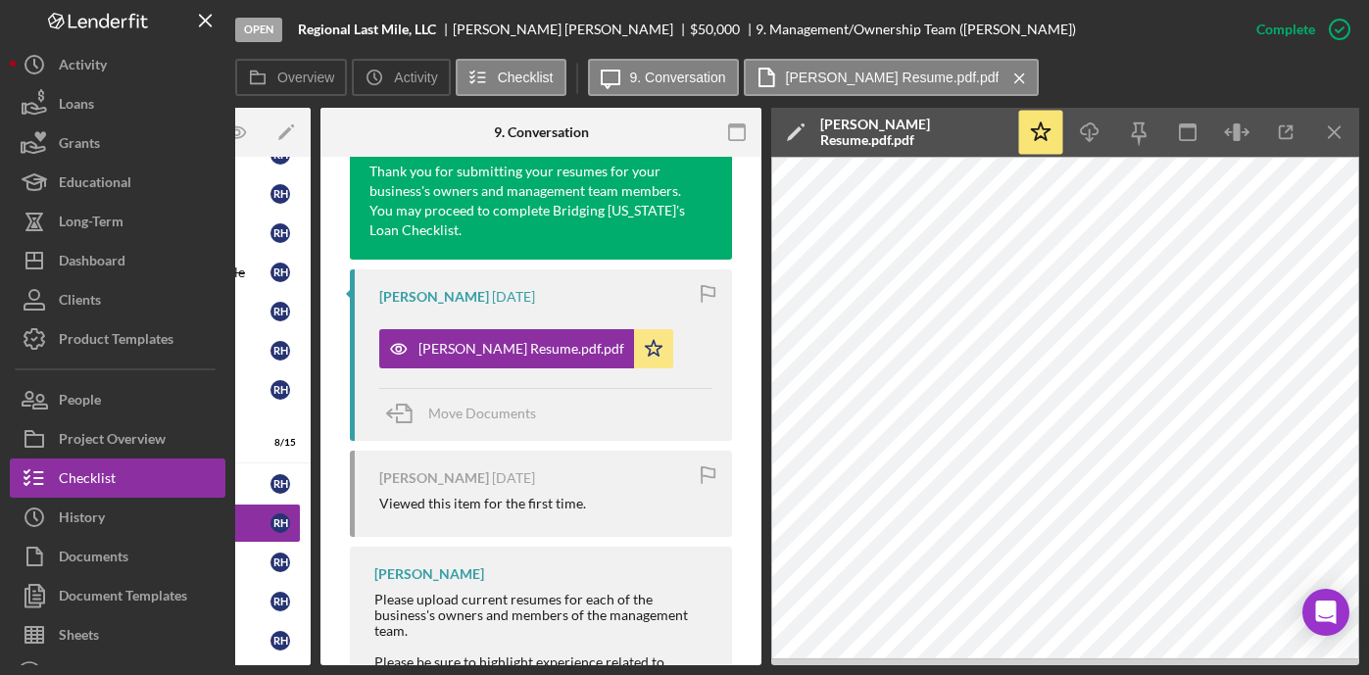
scroll to position [919, 0]
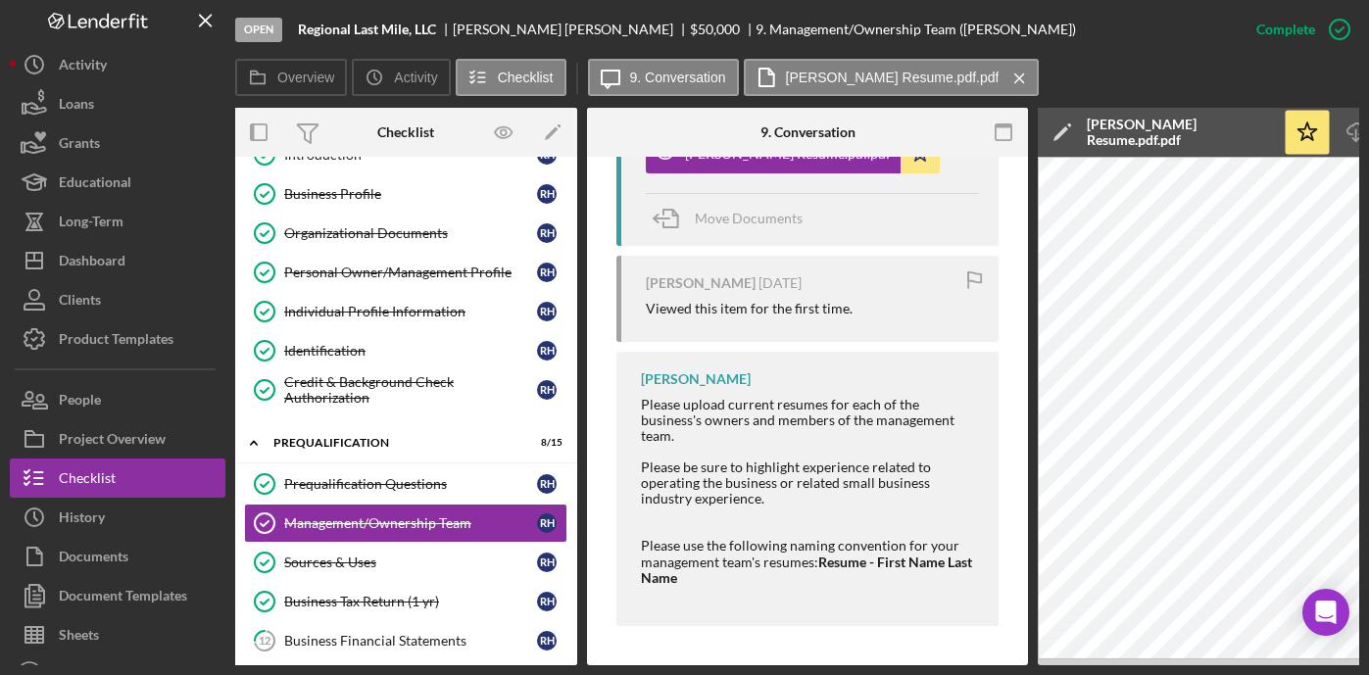
scroll to position [0, 0]
click at [356, 559] on div "Sources & Uses" at bounding box center [411, 563] width 253 height 16
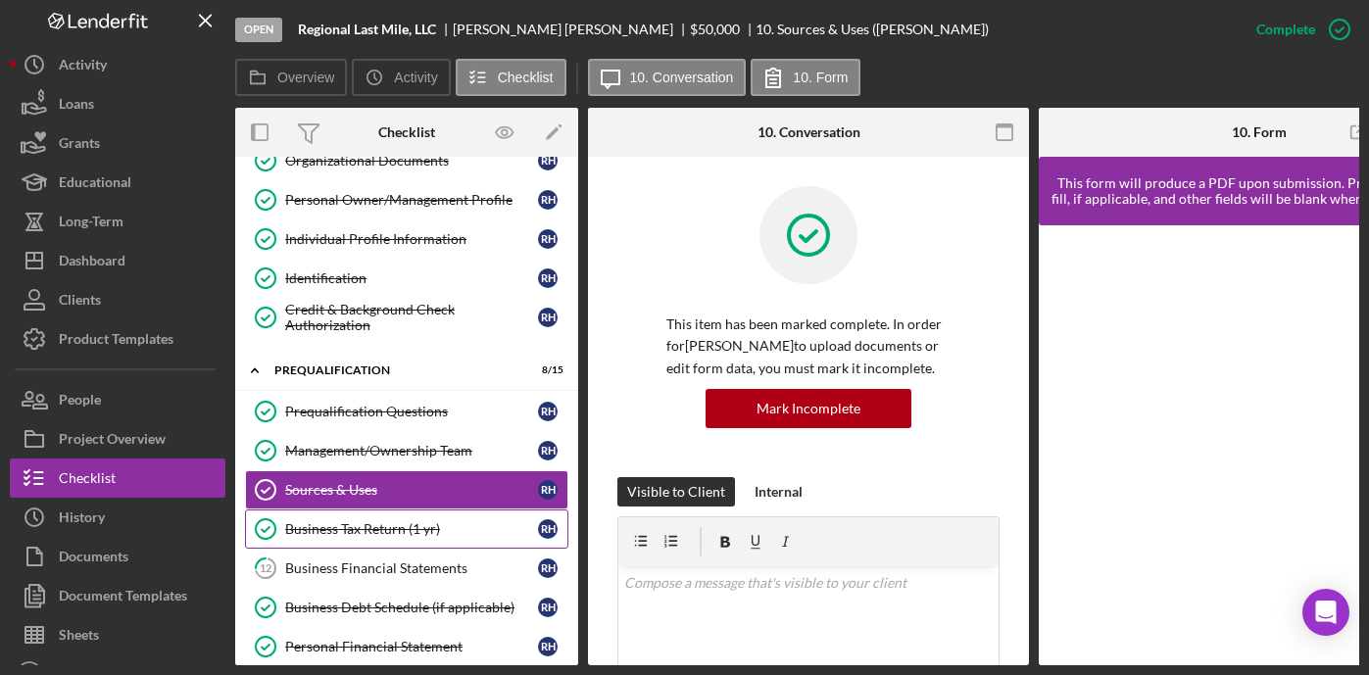
scroll to position [239, 0]
click at [369, 527] on div "Business Tax Return (1 yr)" at bounding box center [411, 528] width 253 height 16
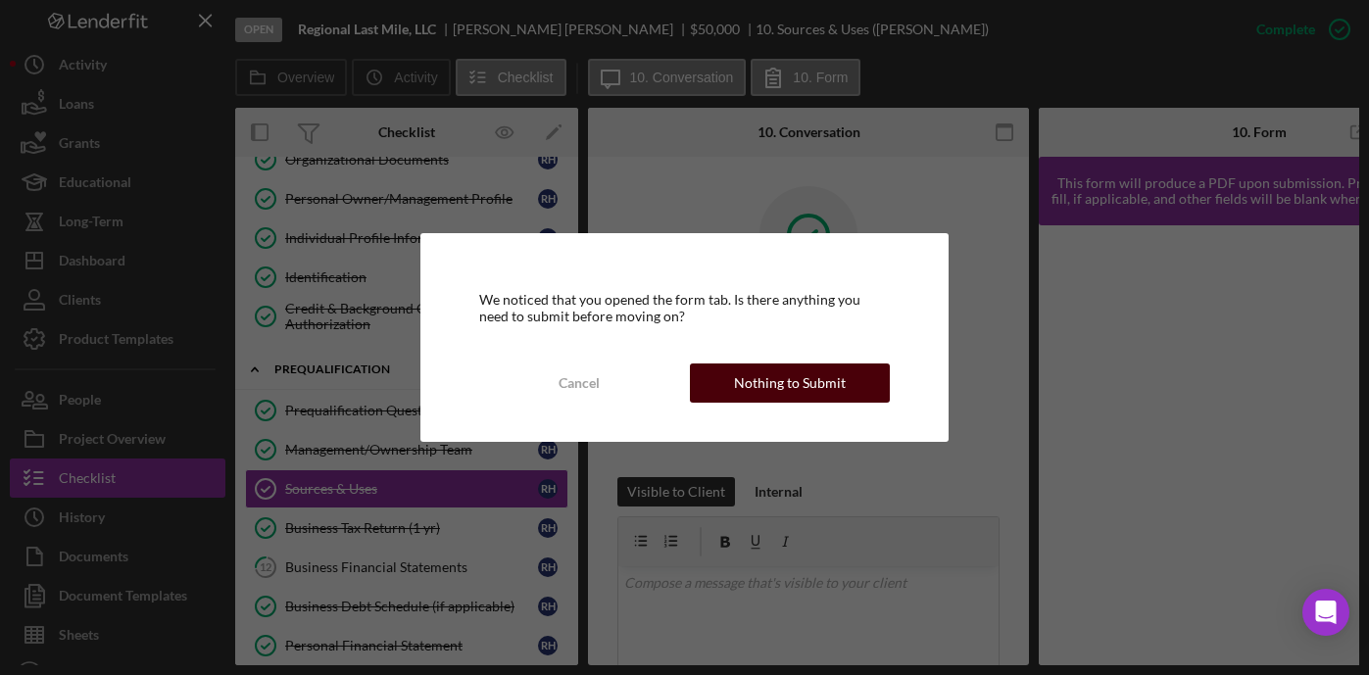
click at [811, 380] on div "Nothing to Submit" at bounding box center [790, 383] width 112 height 39
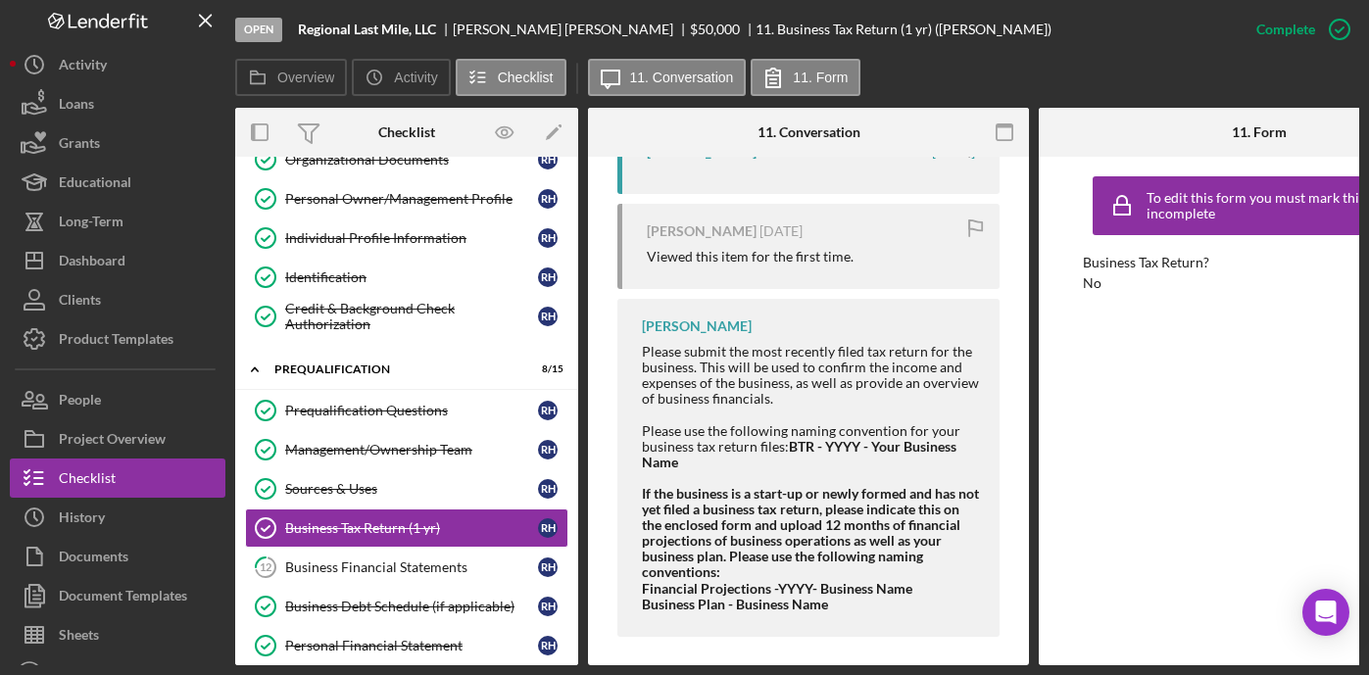
scroll to position [1131, 0]
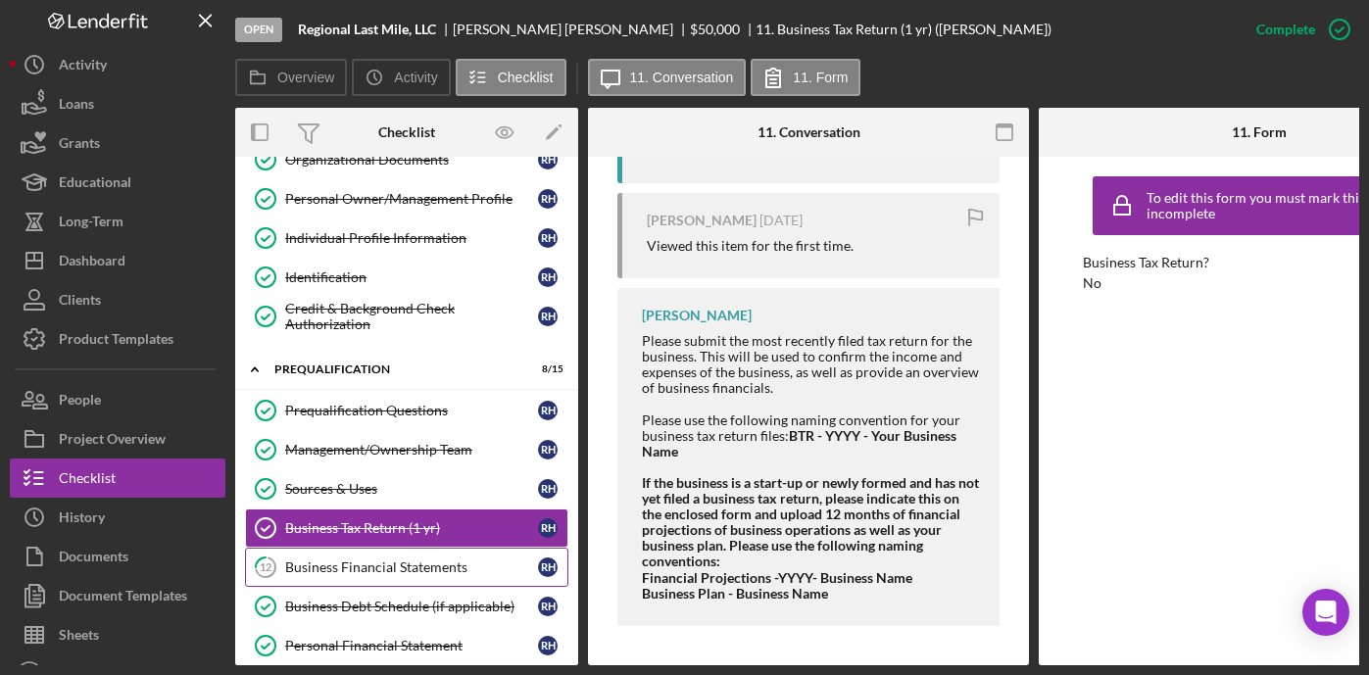
click at [413, 573] on div "Business Financial Statements" at bounding box center [411, 567] width 253 height 16
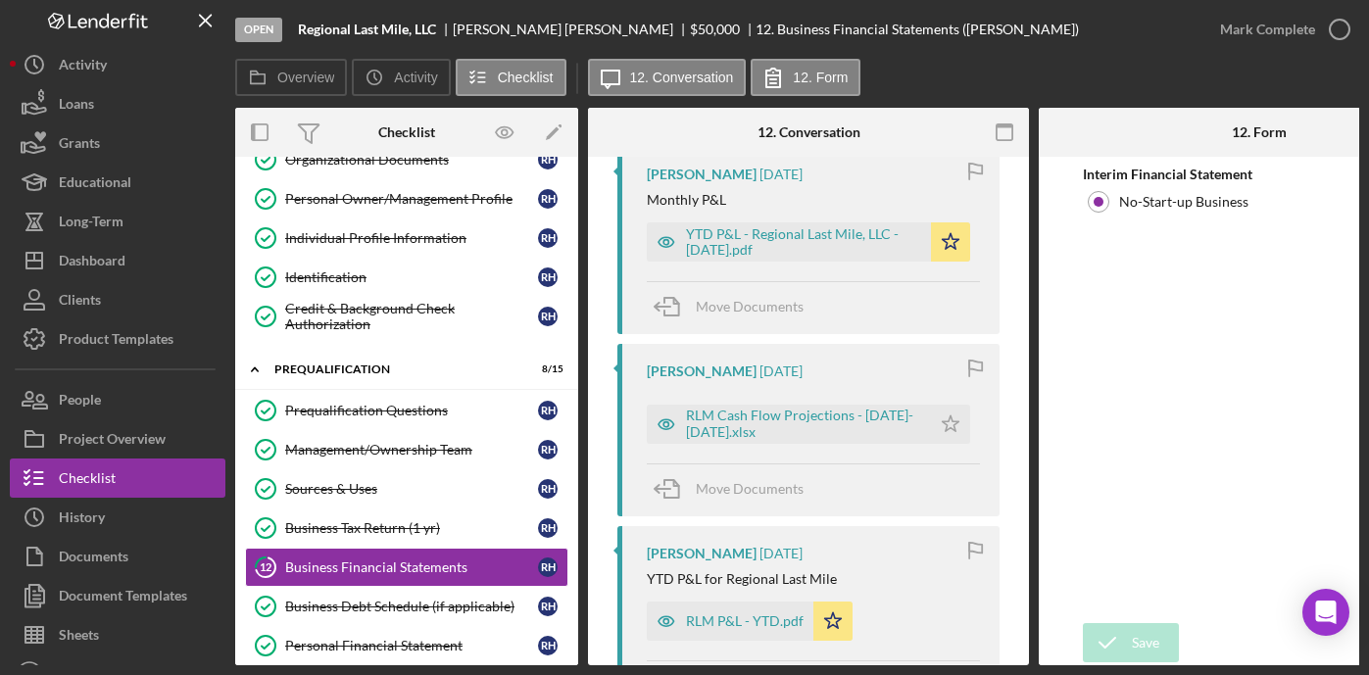
scroll to position [636, 0]
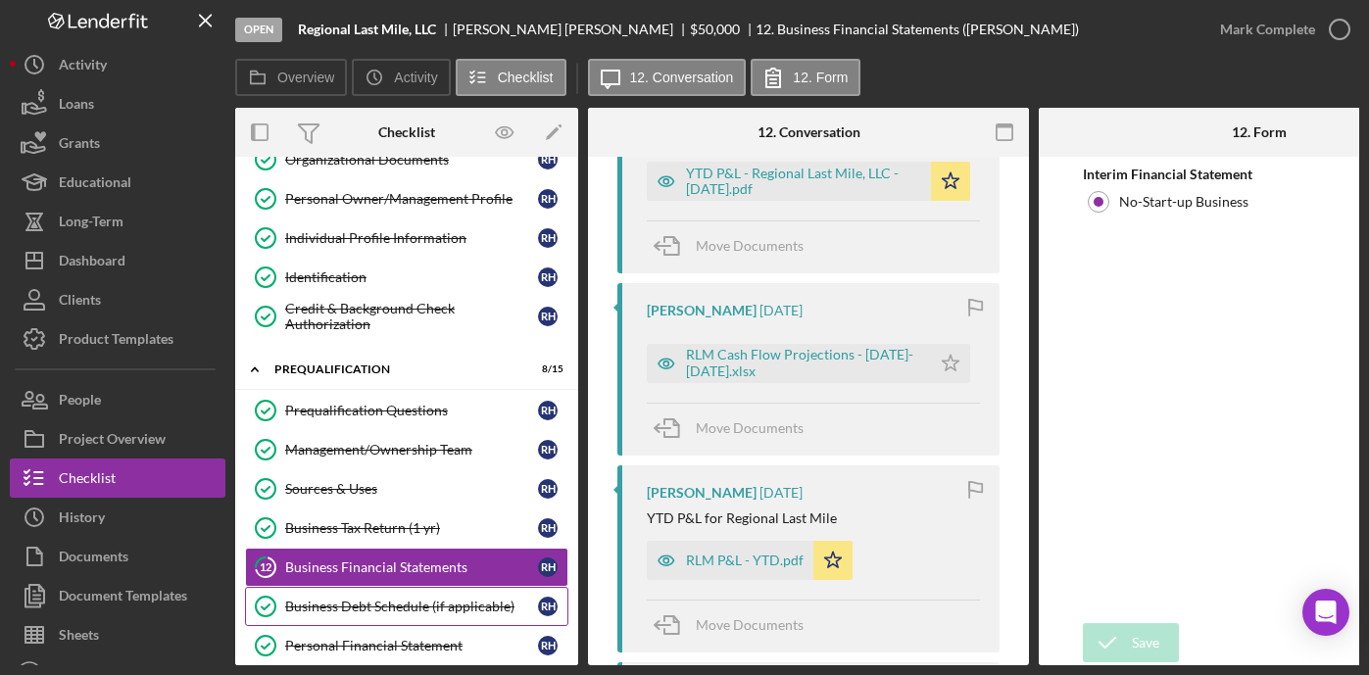
click at [393, 607] on div "Business Debt Schedule (if applicable)" at bounding box center [411, 607] width 253 height 16
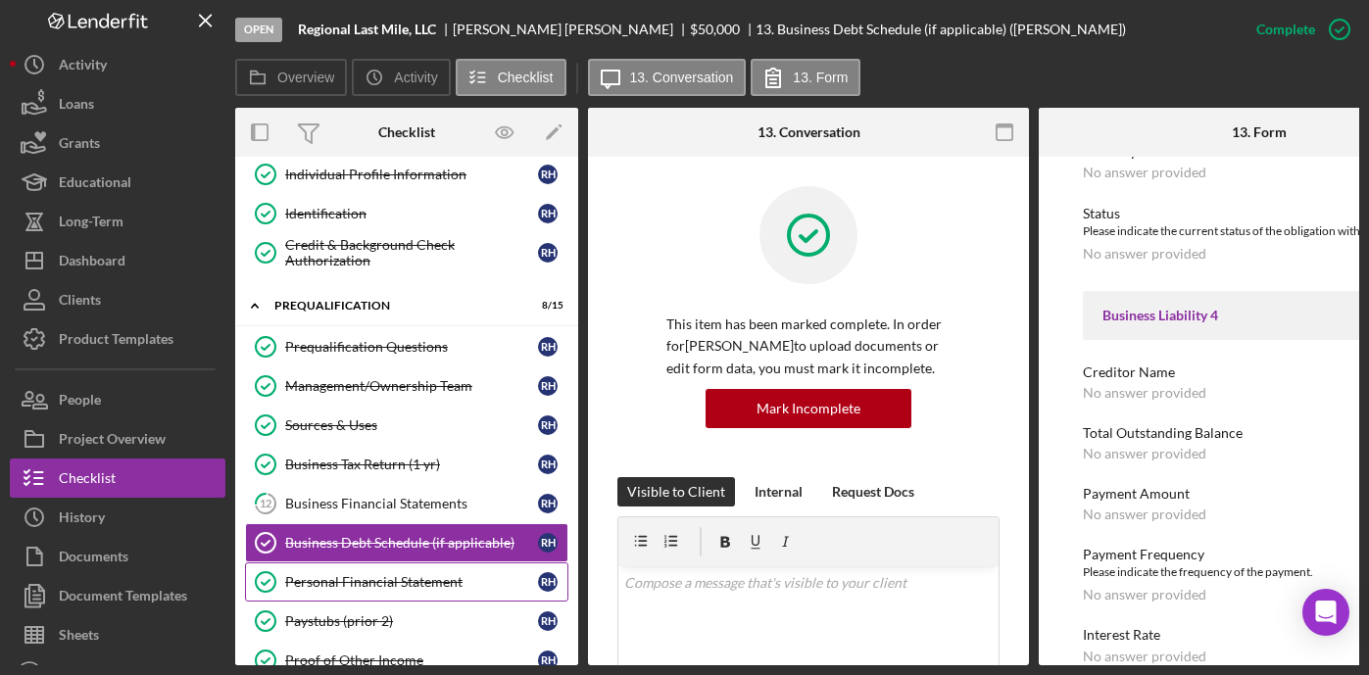
scroll to position [308, 0]
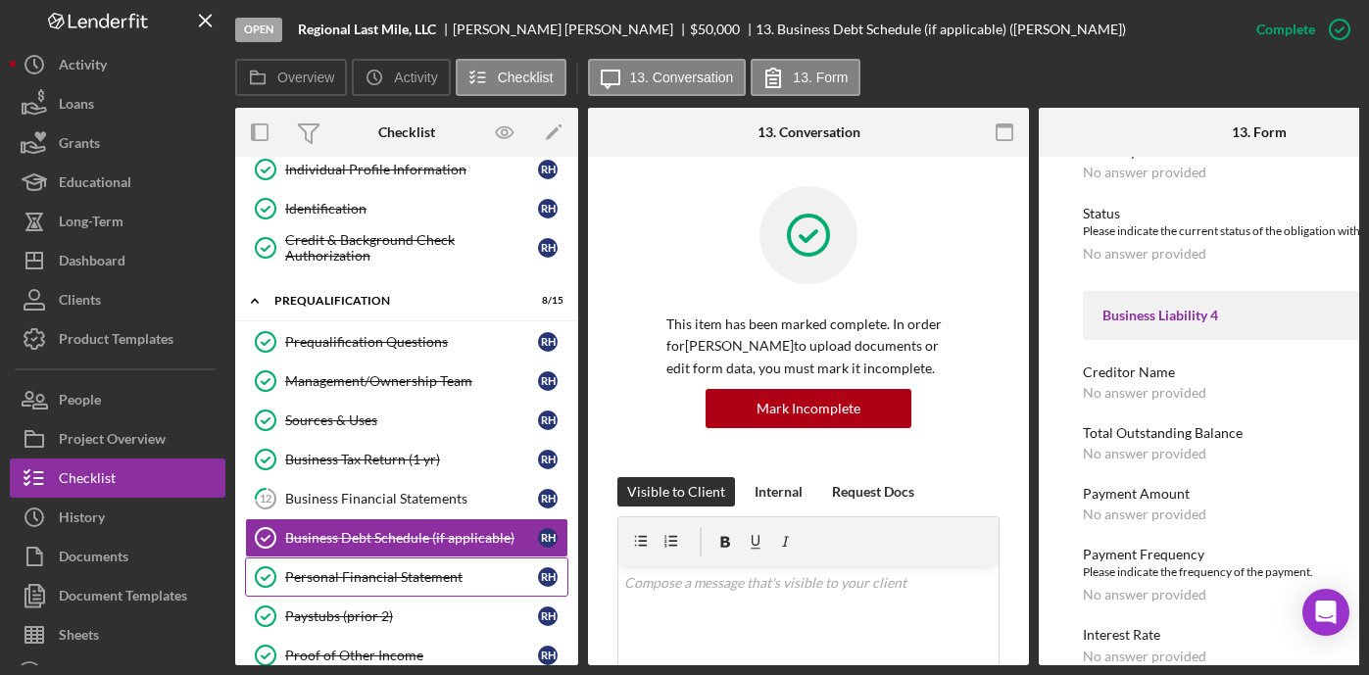
click at [379, 576] on div "Personal Financial Statement" at bounding box center [411, 577] width 253 height 16
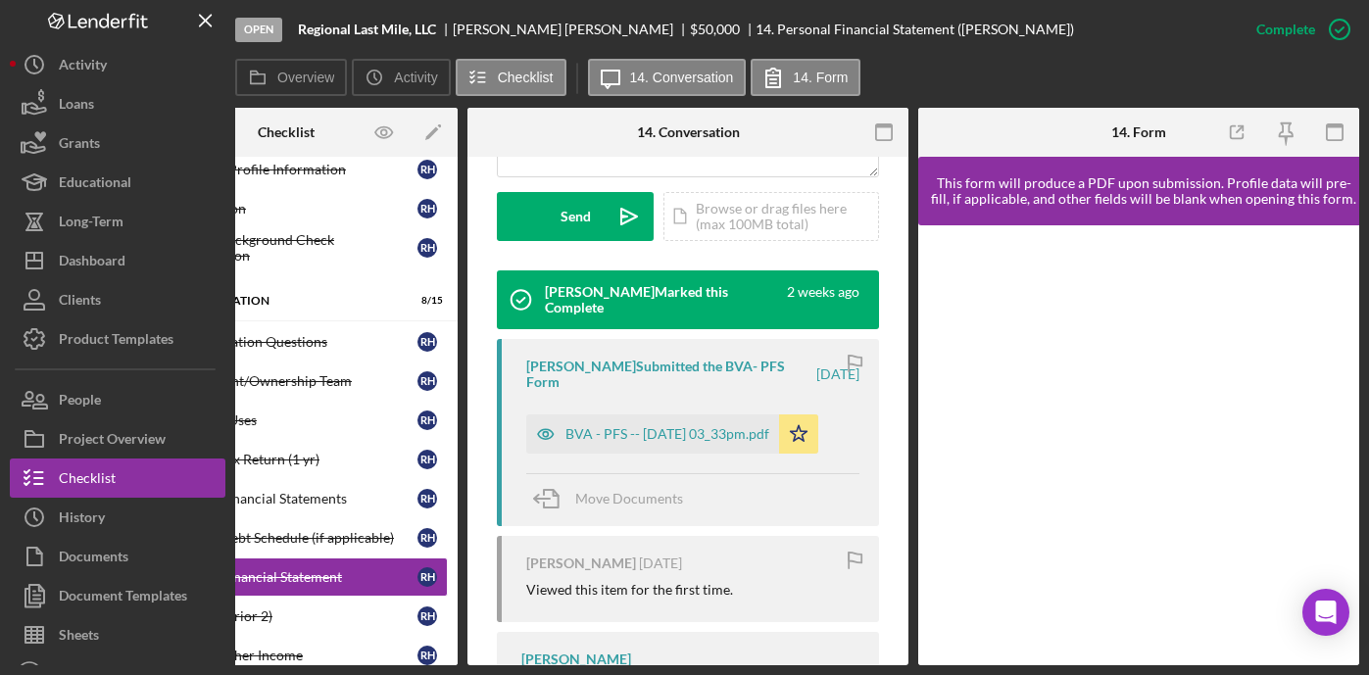
scroll to position [594, 0]
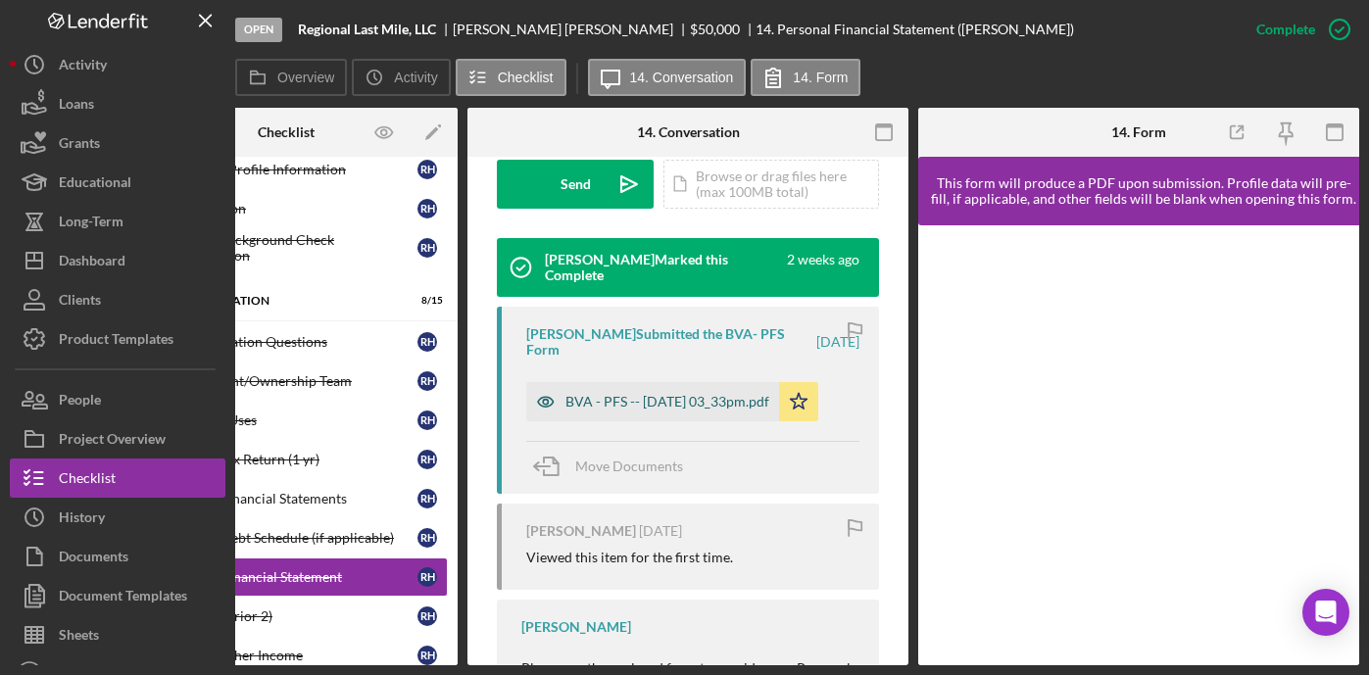
click at [616, 410] on div "BVA - PFS -- 2025-08-16 03_33pm.pdf" at bounding box center [667, 402] width 204 height 16
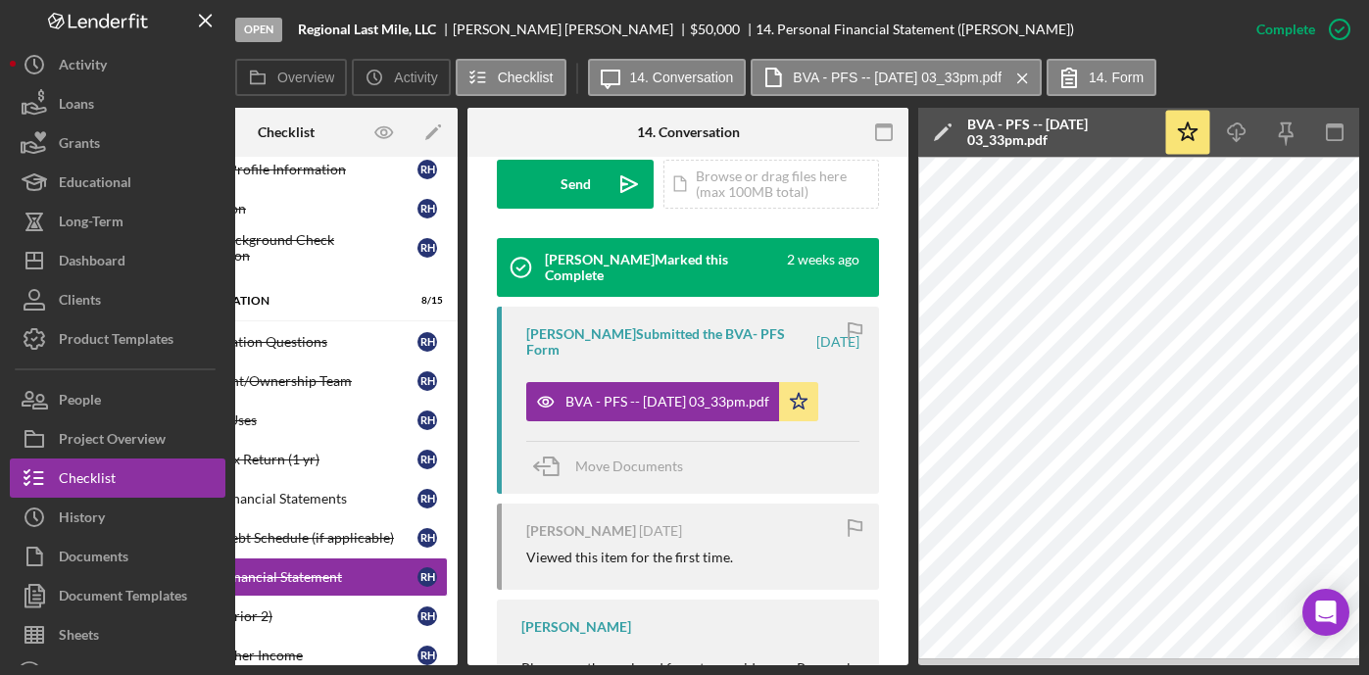
click at [1145, 668] on div "Open Regional Last Mile, LLC Robert Harrison $50,000 $50,000 14. Personal Finan…" at bounding box center [684, 337] width 1369 height 675
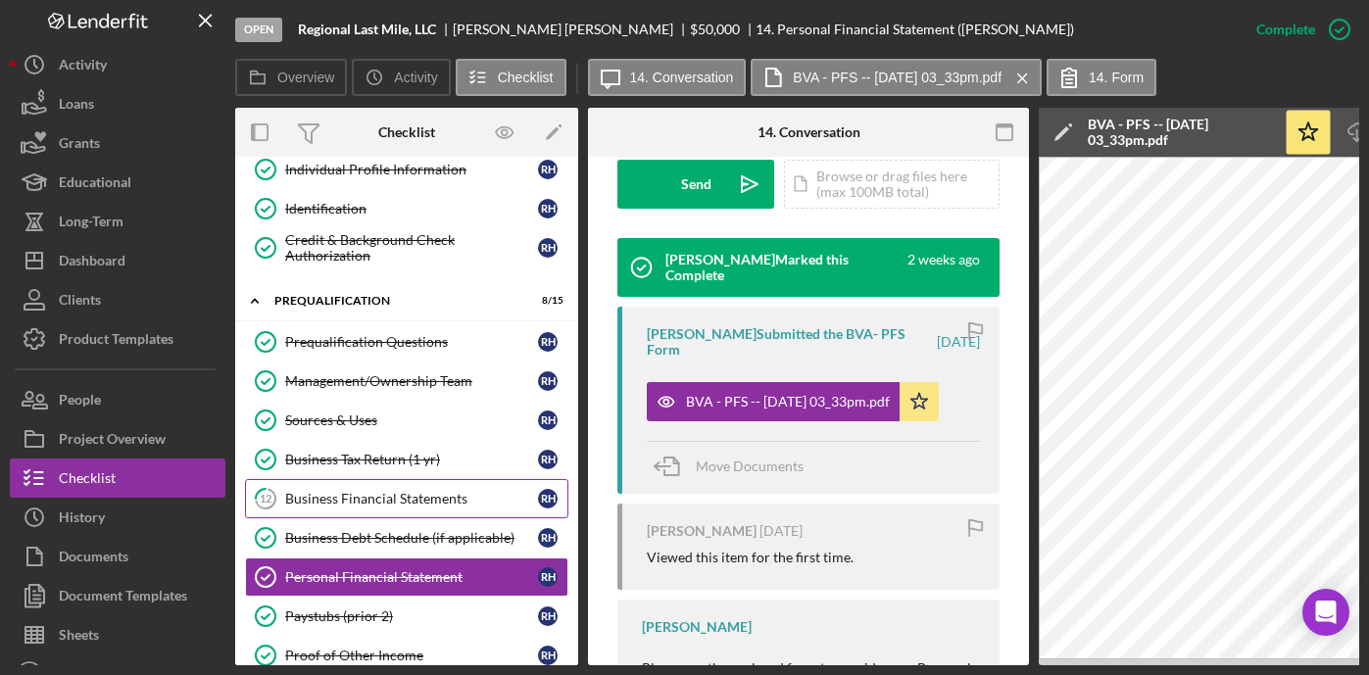
scroll to position [357, 0]
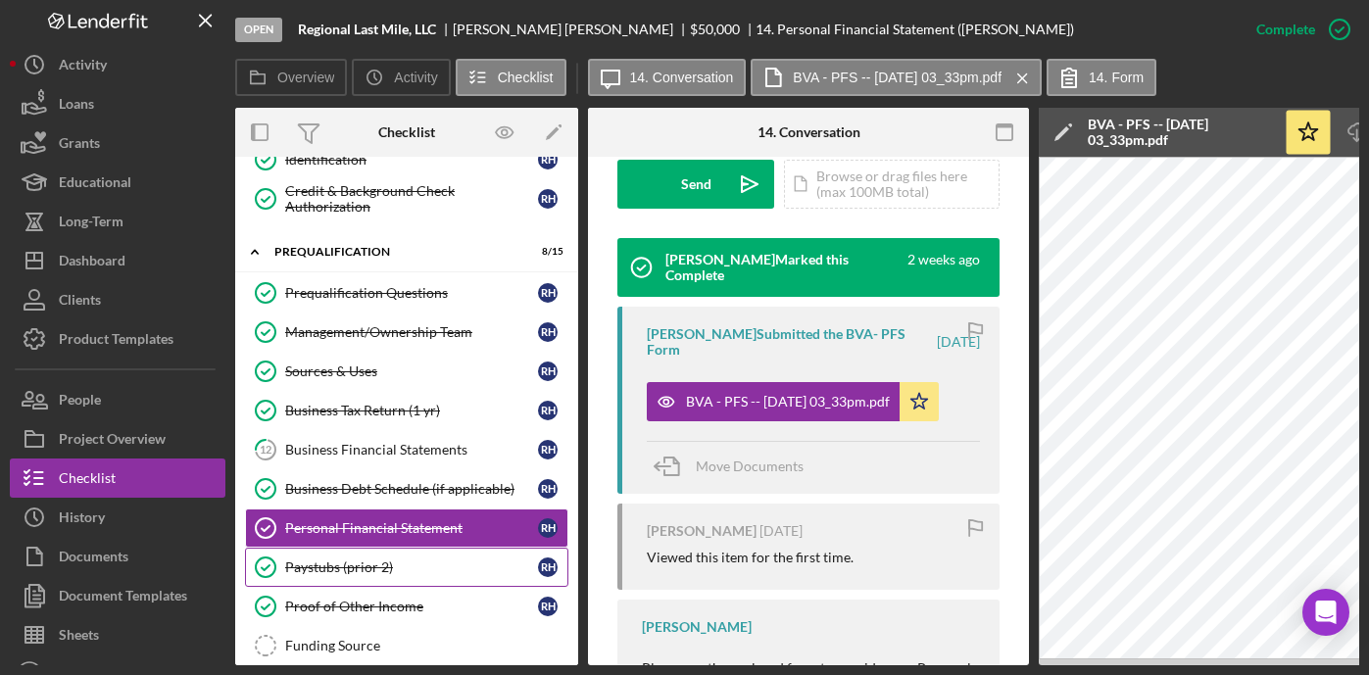
click at [393, 568] on div "Paystubs (prior 2)" at bounding box center [411, 567] width 253 height 16
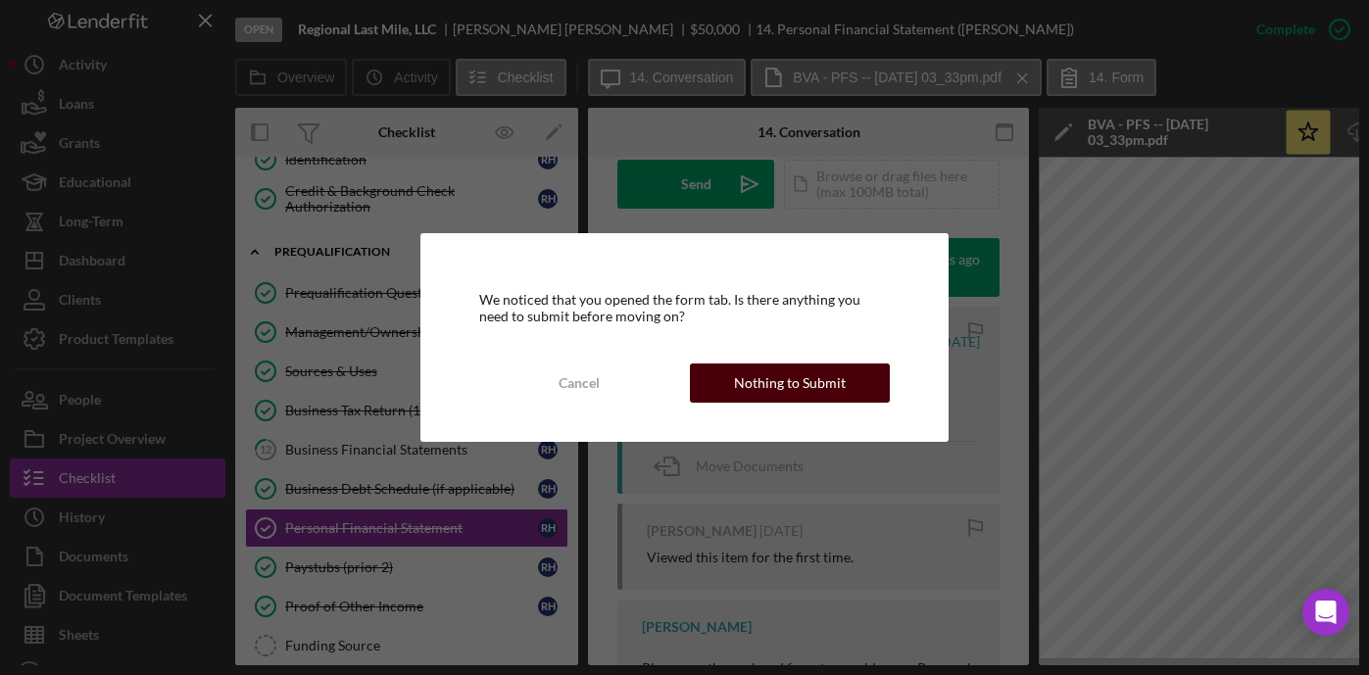
click at [818, 377] on div "Nothing to Submit" at bounding box center [790, 383] width 112 height 39
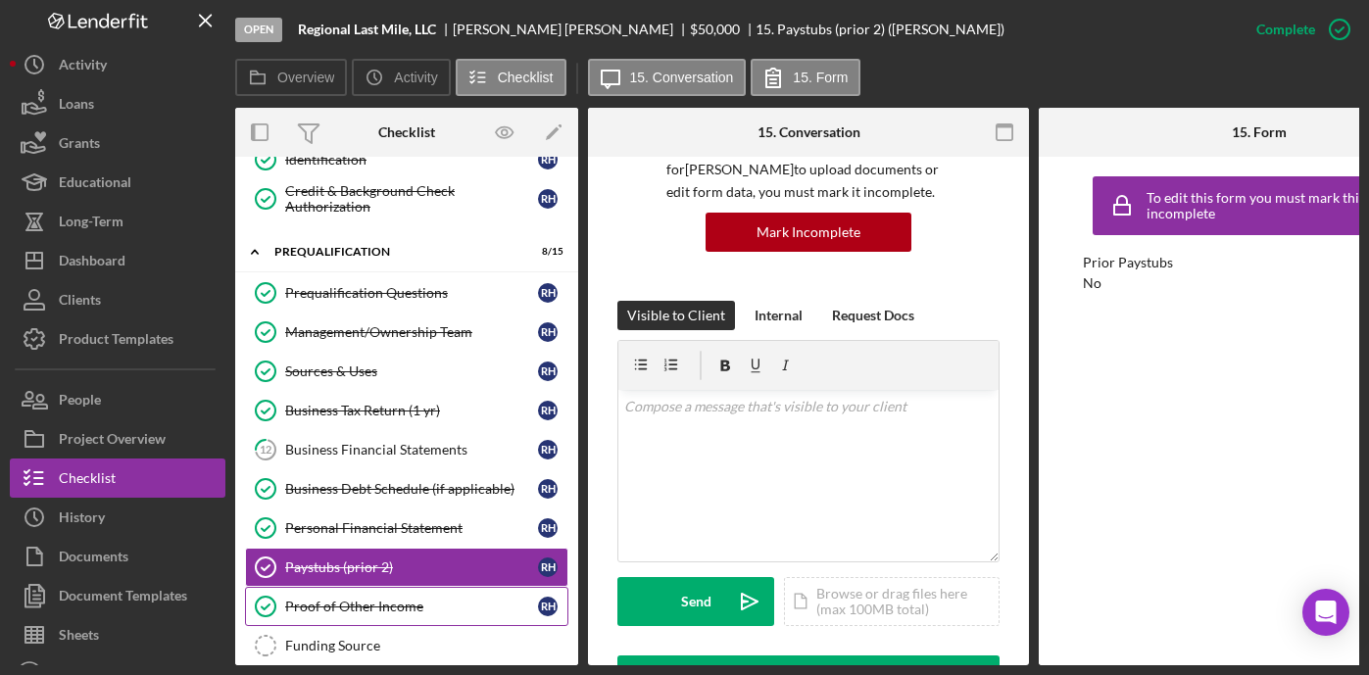
scroll to position [405, 0]
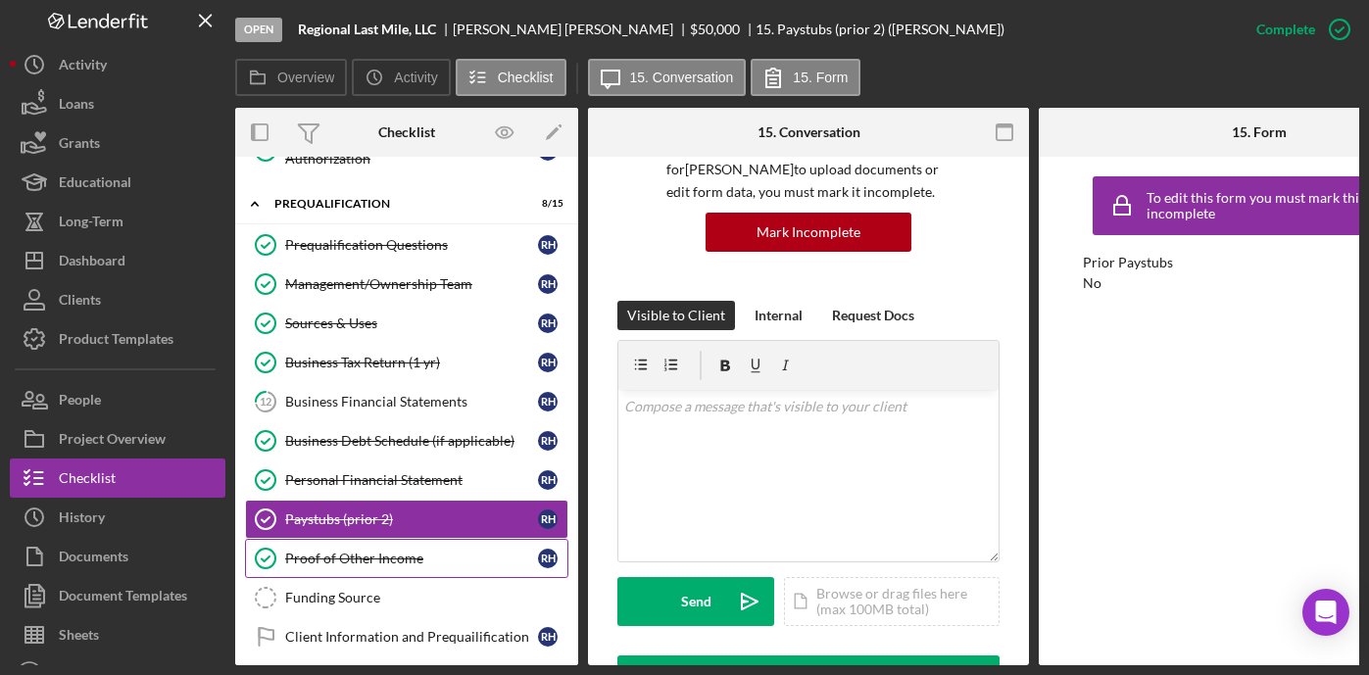
click at [391, 555] on div "Proof of Other Income" at bounding box center [411, 559] width 253 height 16
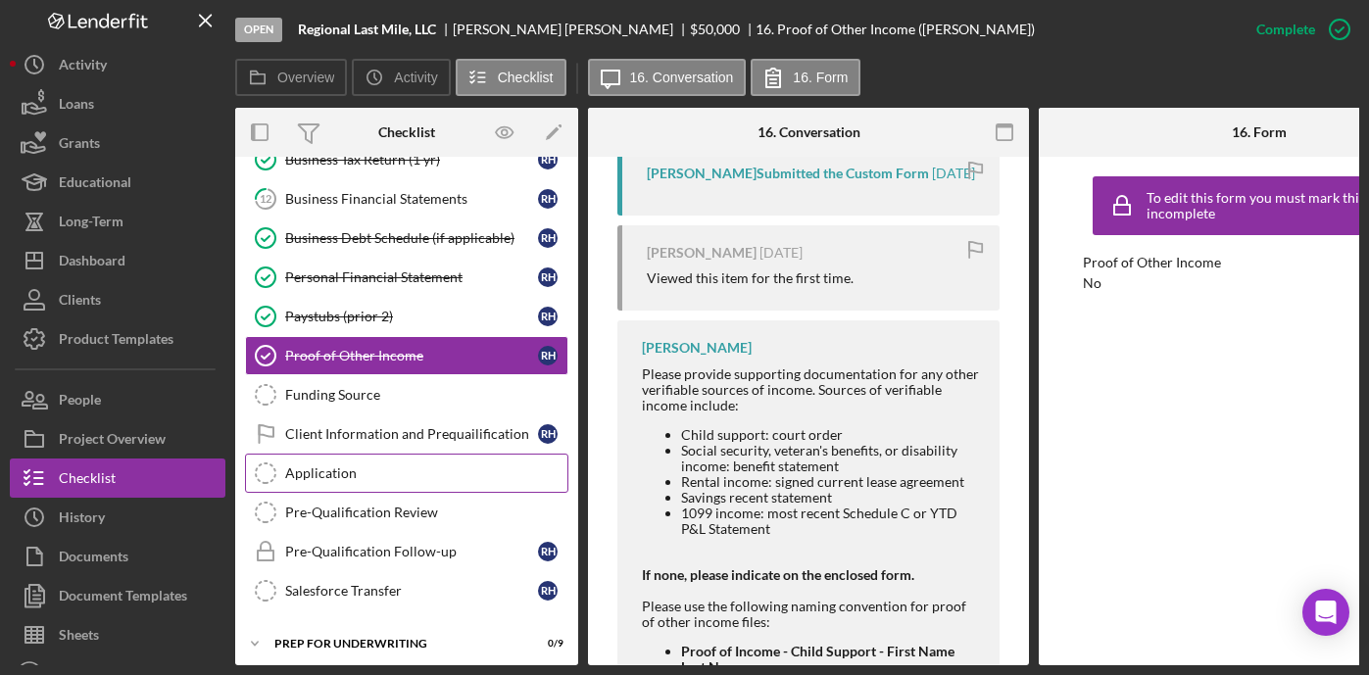
scroll to position [608, 0]
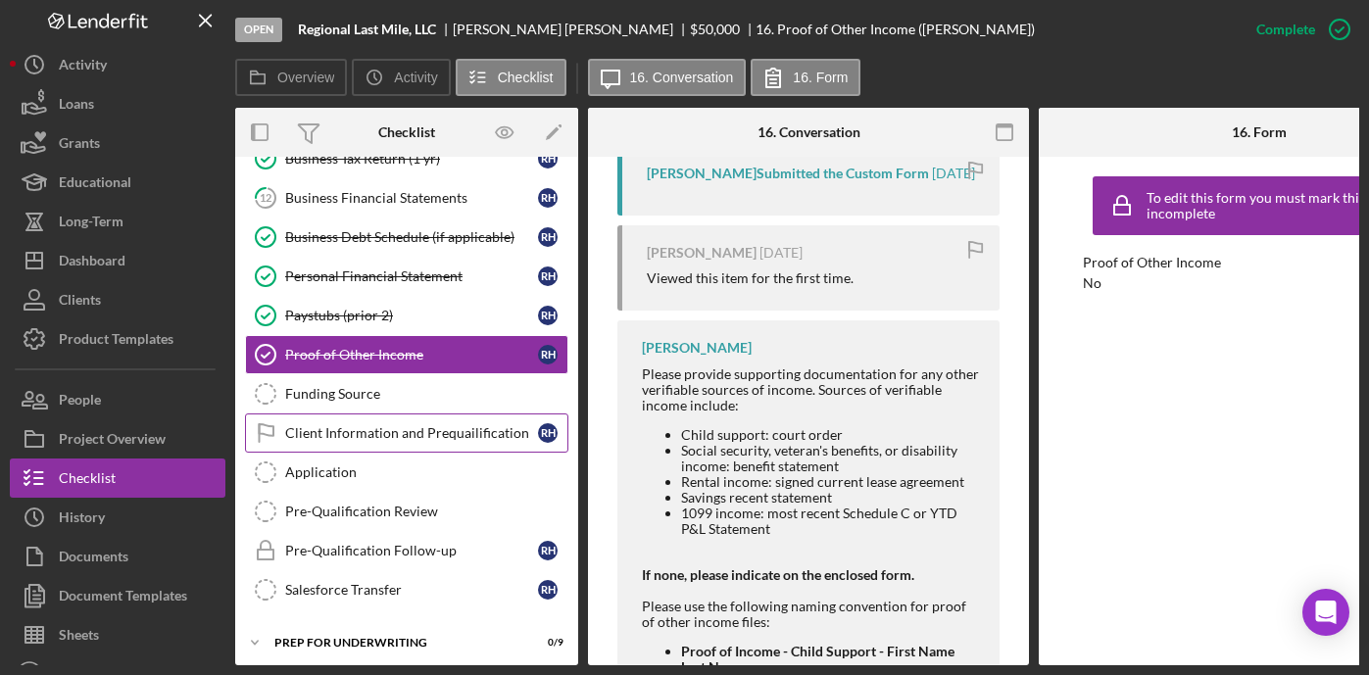
click at [474, 435] on div "Client Information and Prequailification" at bounding box center [411, 433] width 253 height 16
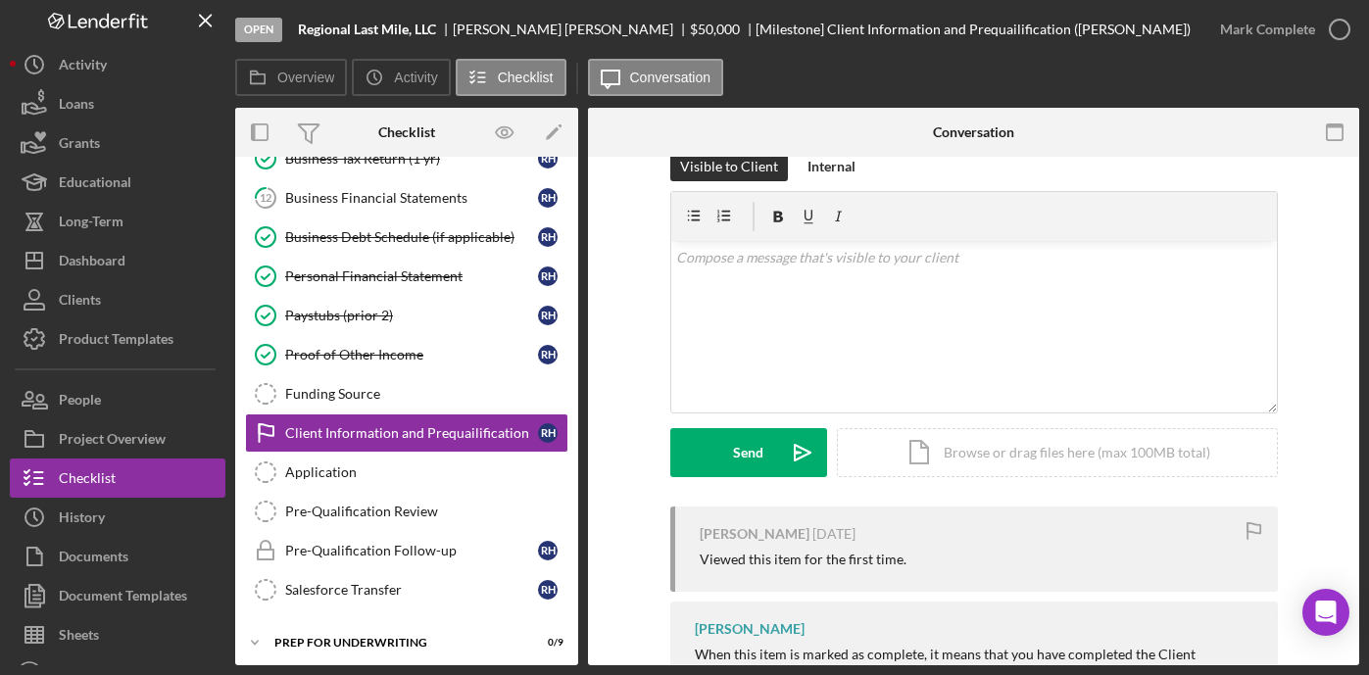
scroll to position [190, 0]
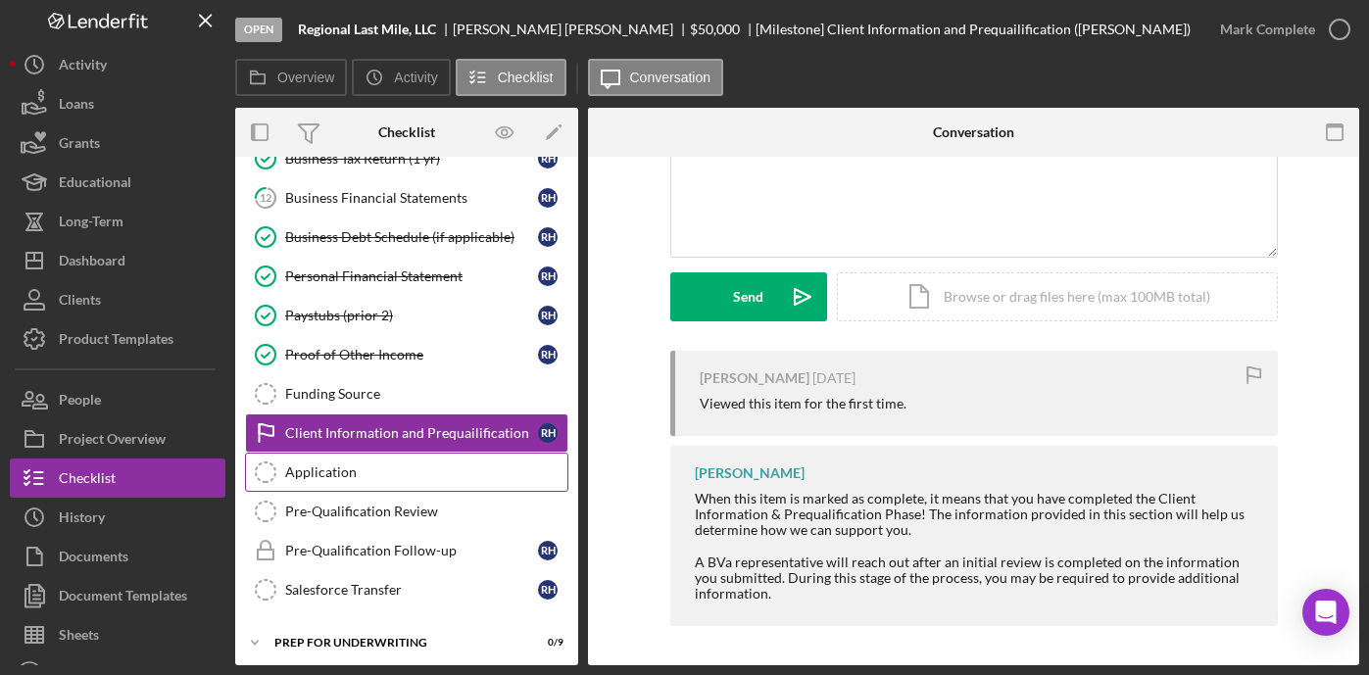
click at [398, 471] on div "Application" at bounding box center [426, 472] width 282 height 16
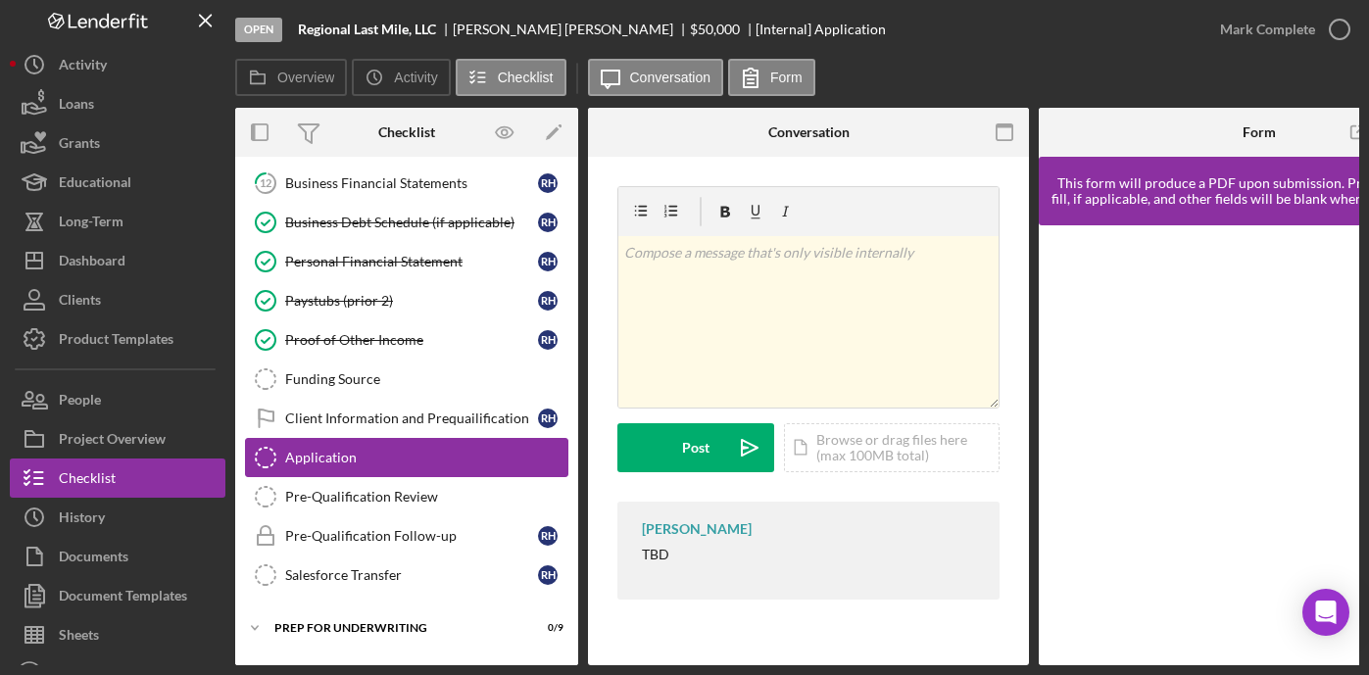
scroll to position [657, 0]
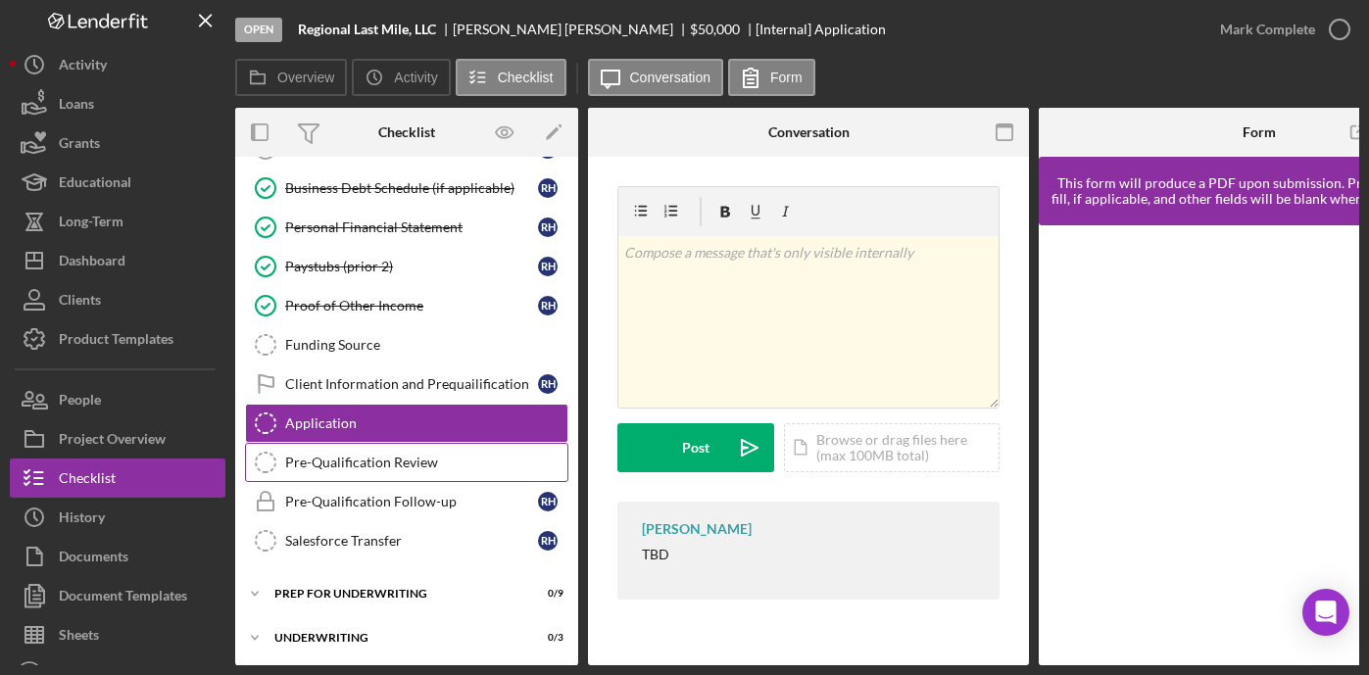
click at [407, 465] on div "Pre-Qualification Review" at bounding box center [426, 463] width 282 height 16
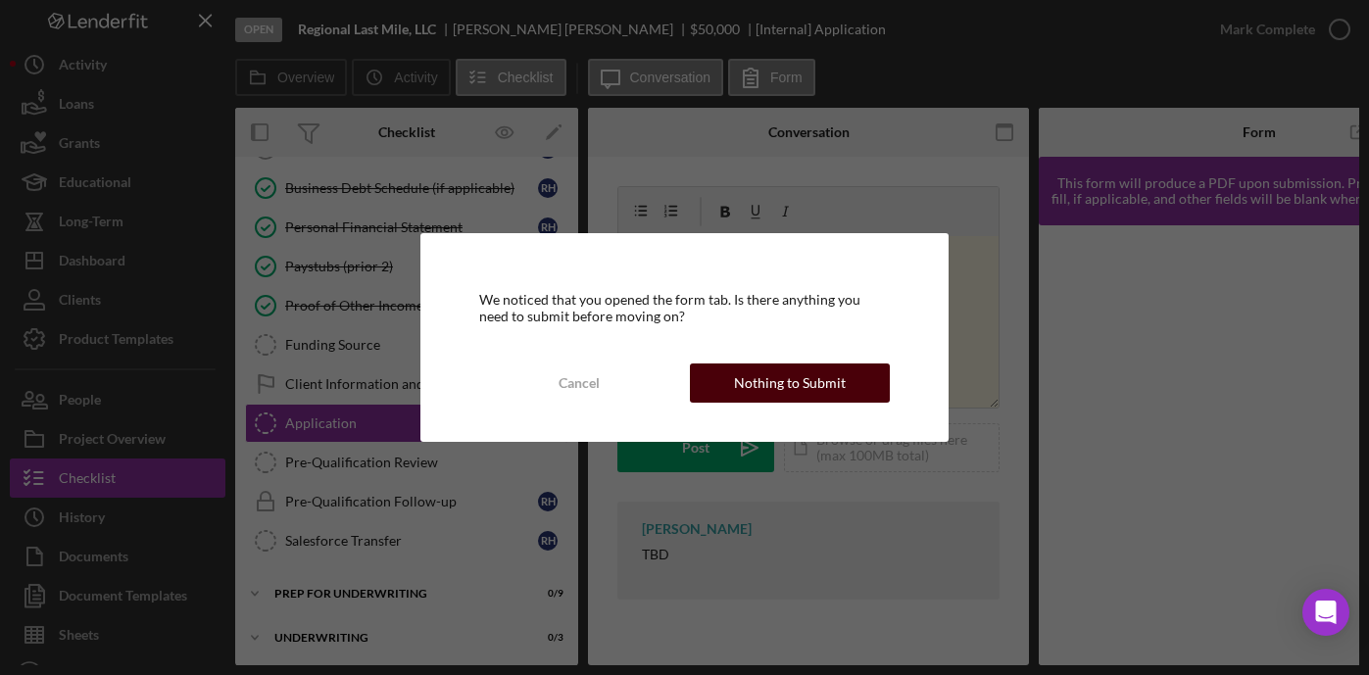
click at [806, 383] on div "Nothing to Submit" at bounding box center [790, 383] width 112 height 39
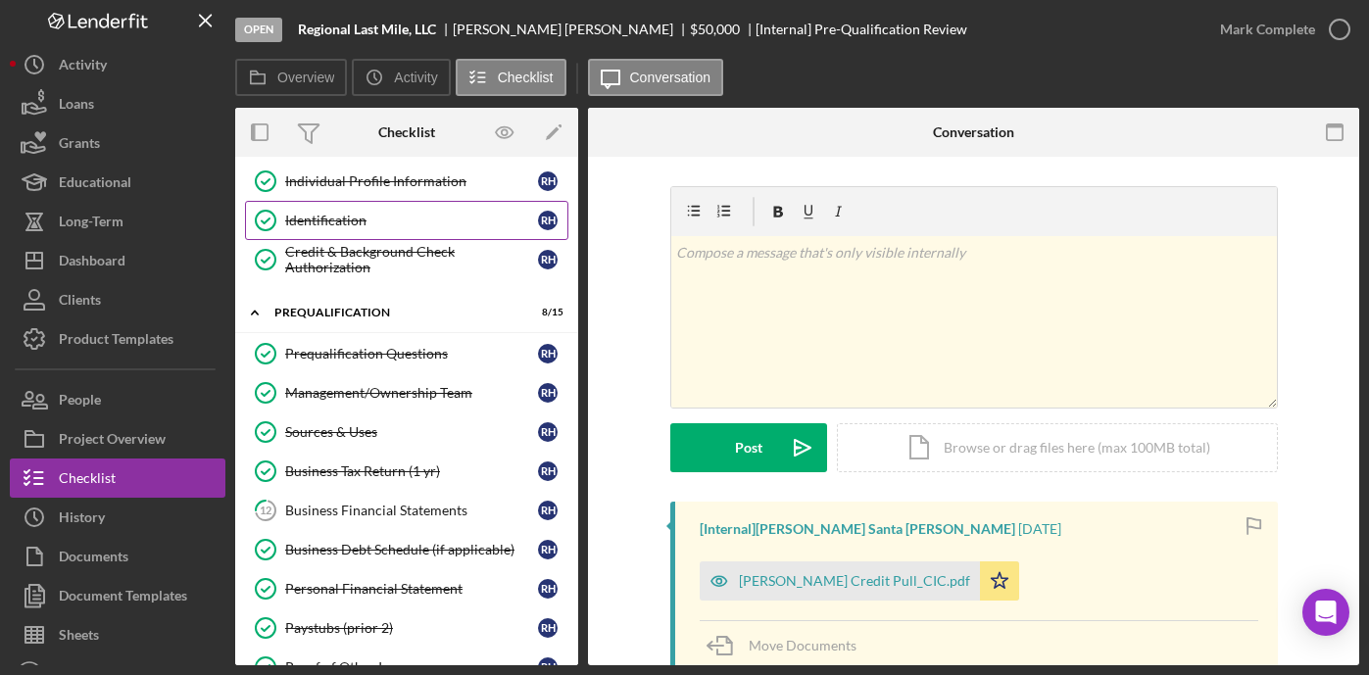
scroll to position [218, 0]
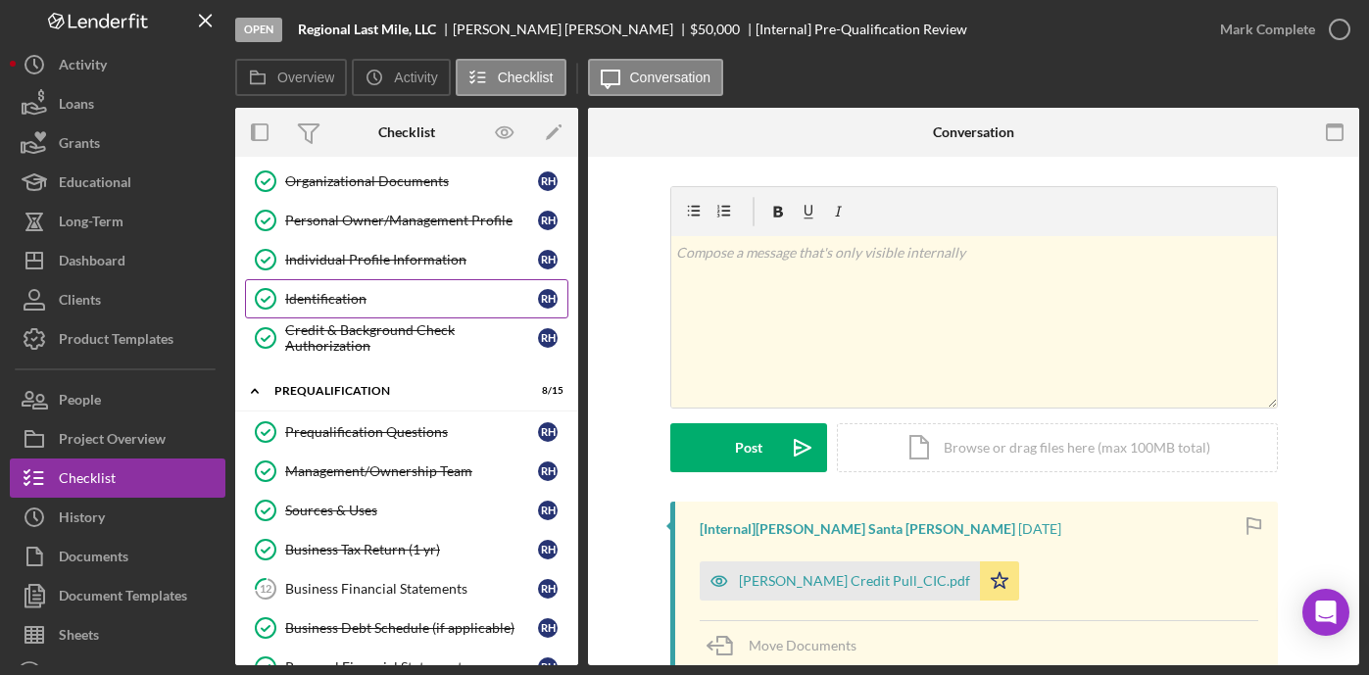
click at [333, 302] on div "Identification" at bounding box center [411, 299] width 253 height 16
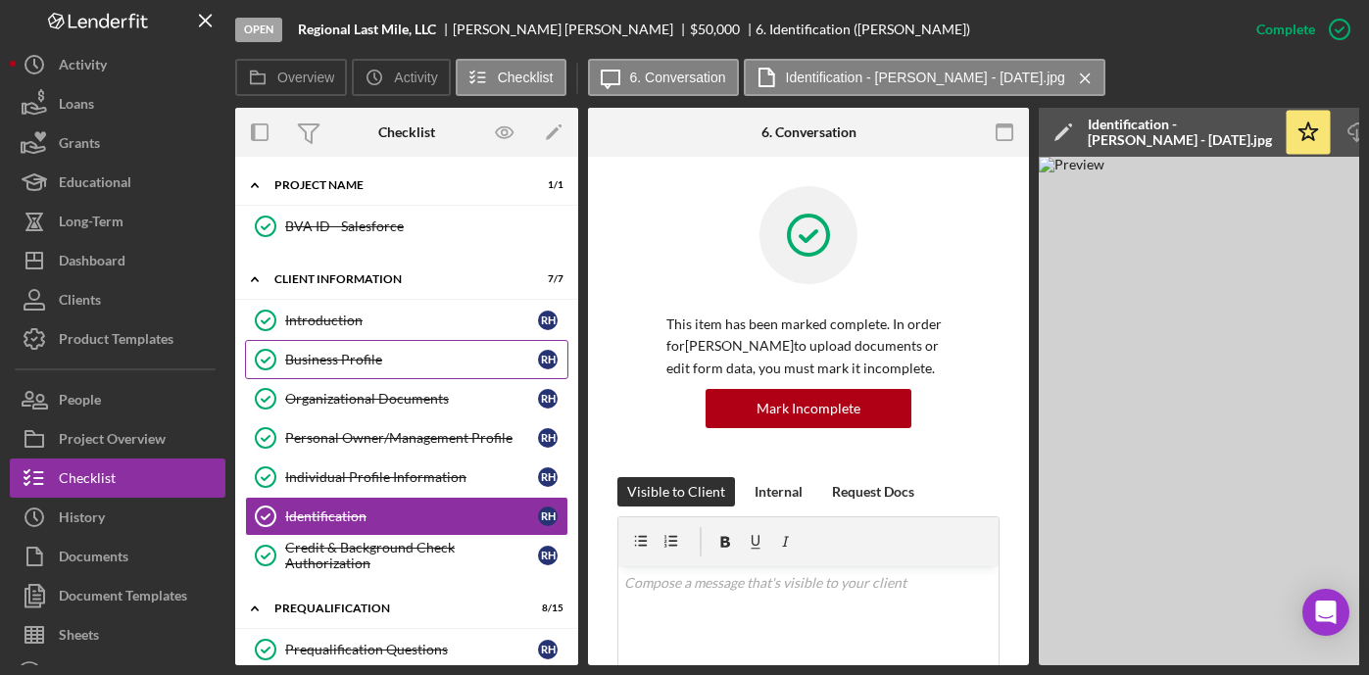
click at [355, 361] on div "Business Profile" at bounding box center [411, 360] width 253 height 16
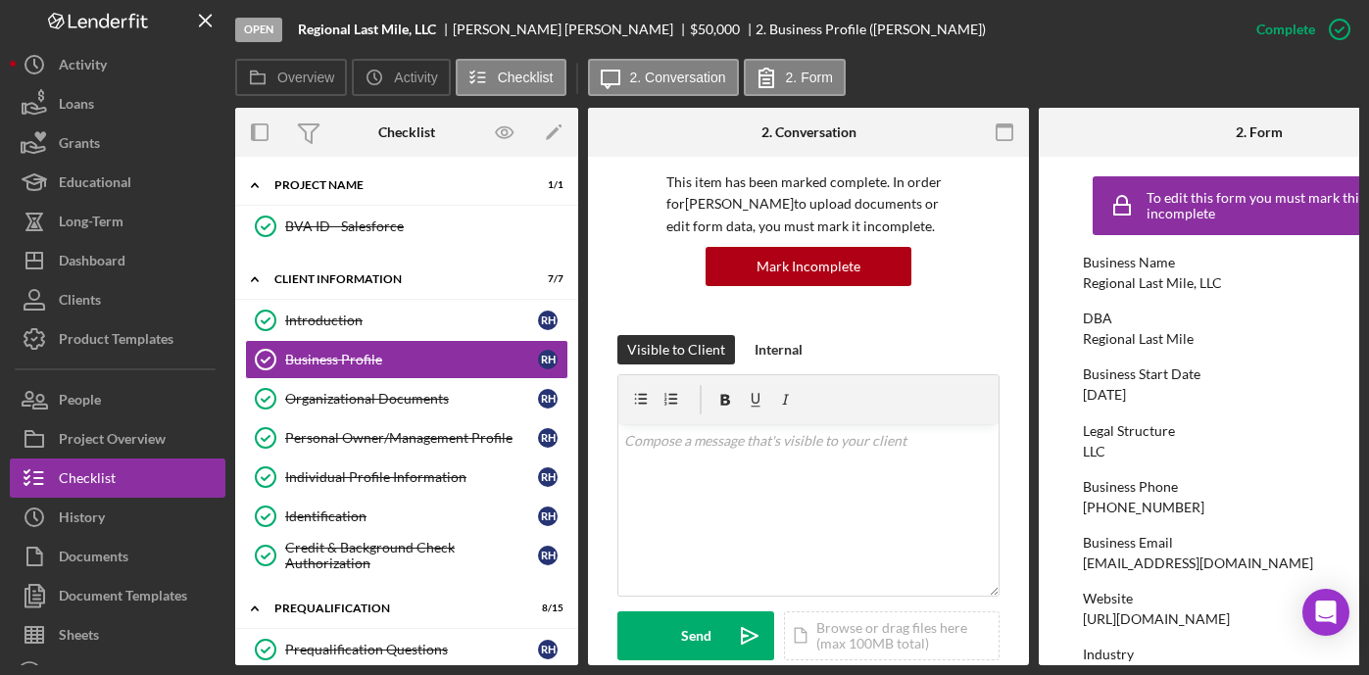
scroll to position [4, 0]
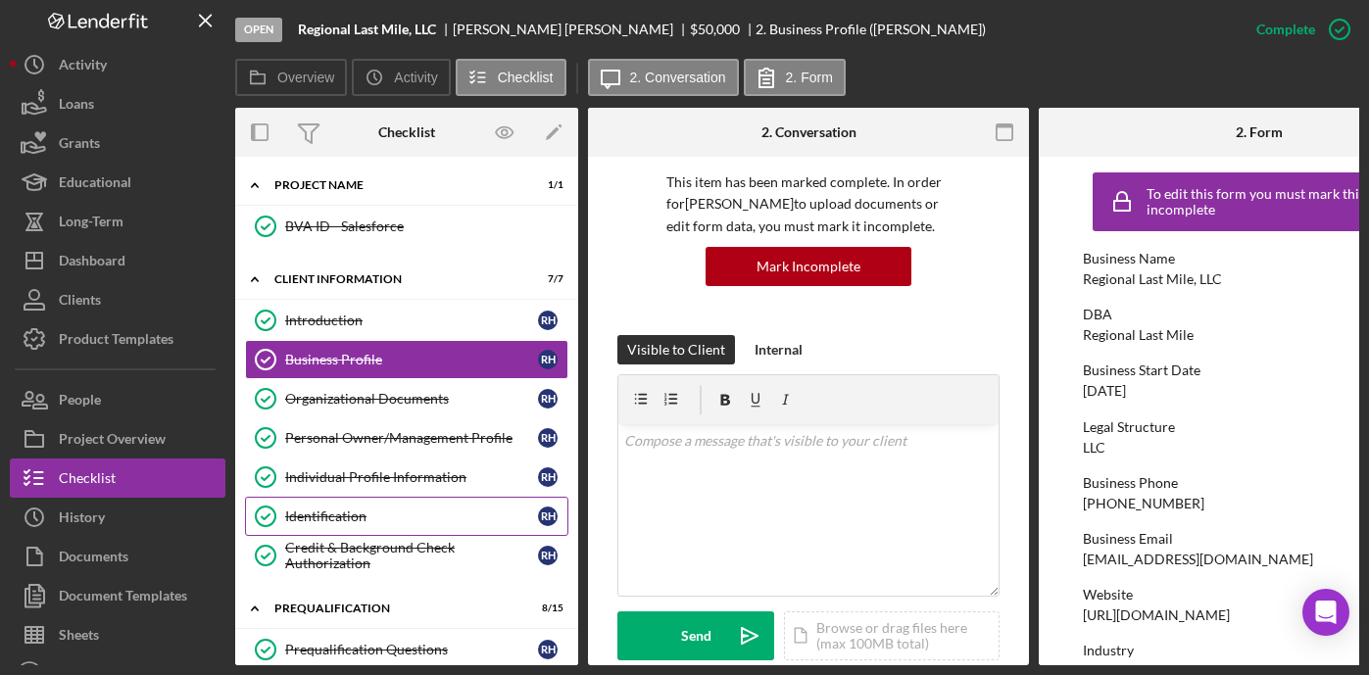
click at [304, 525] on link "Identification Identification R H" at bounding box center [406, 516] width 323 height 39
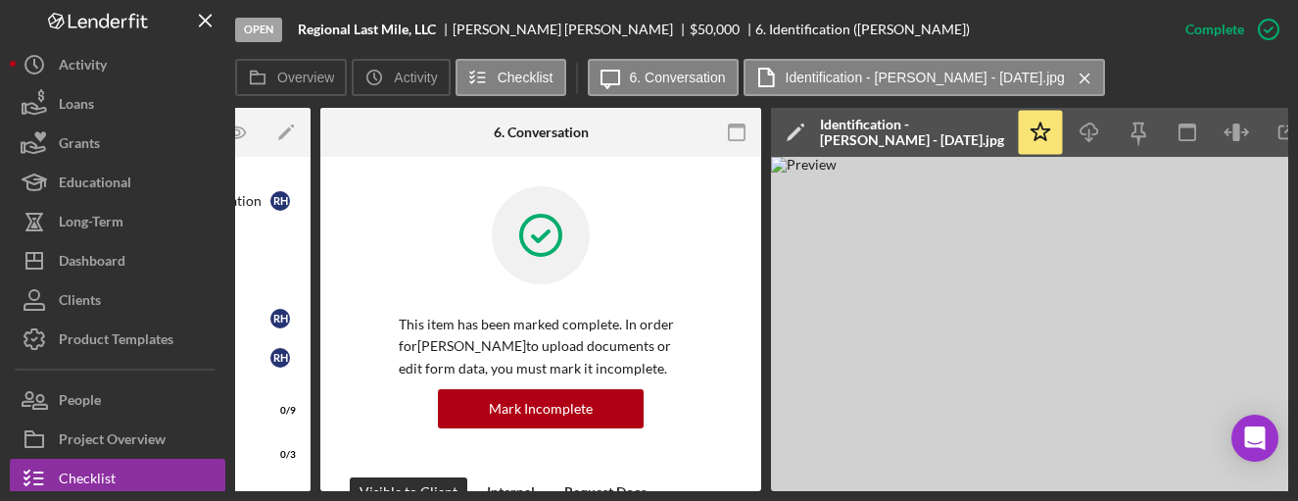
scroll to position [0, 338]
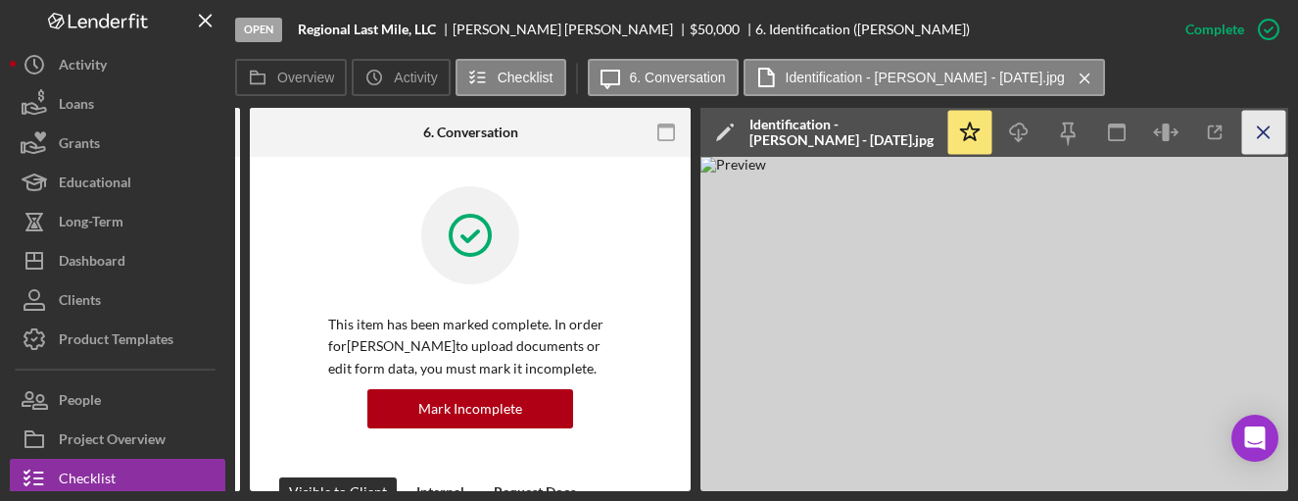
click at [1260, 126] on icon "Icon/Menu Close" at bounding box center [1264, 133] width 44 height 44
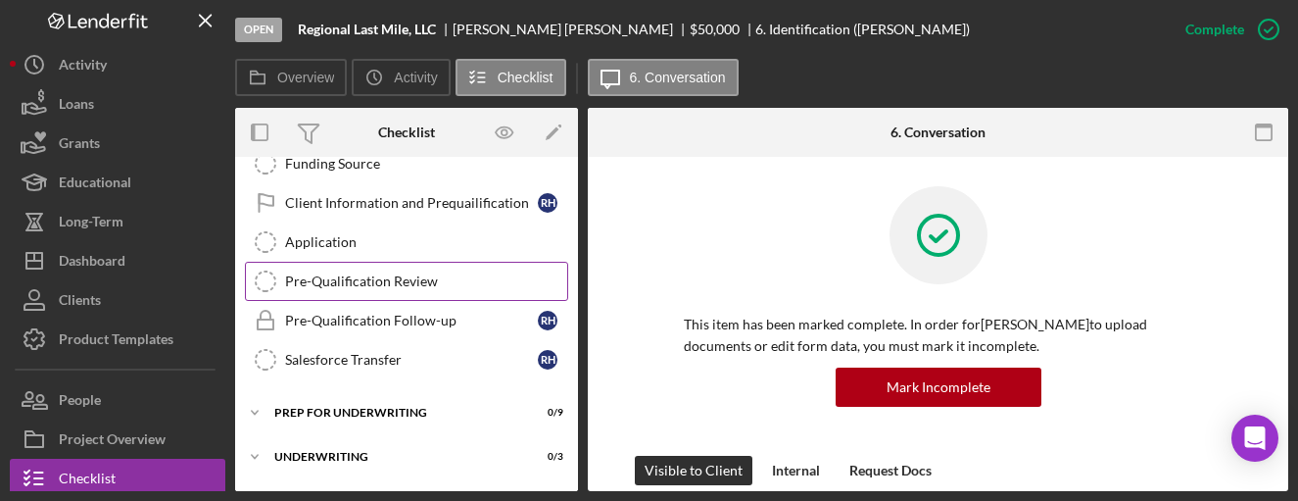
scroll to position [837, 0]
click at [414, 280] on div "Pre-Qualification Review" at bounding box center [426, 283] width 282 height 16
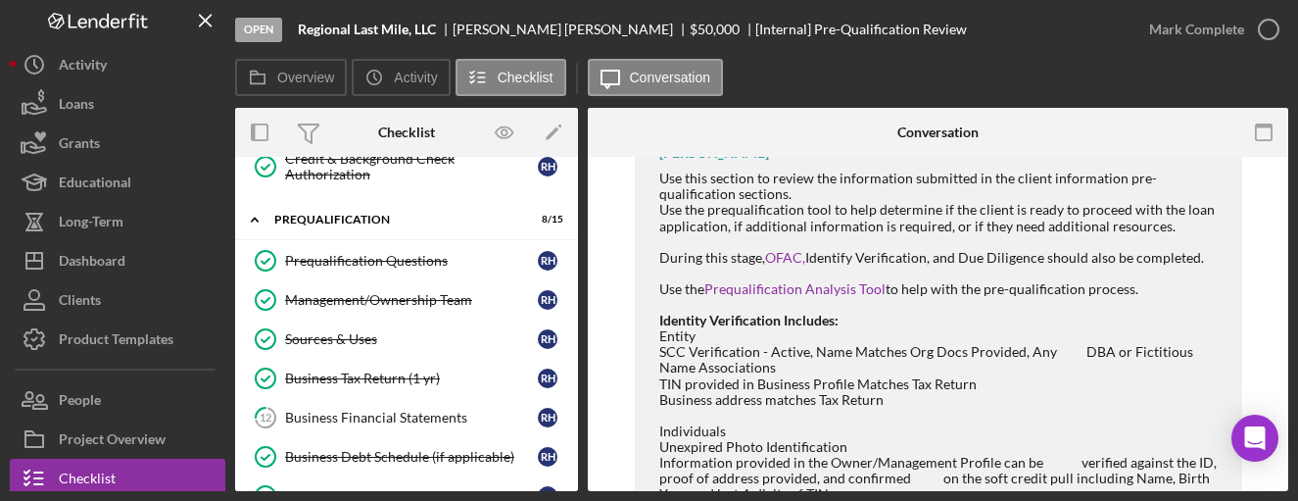
scroll to position [162, 0]
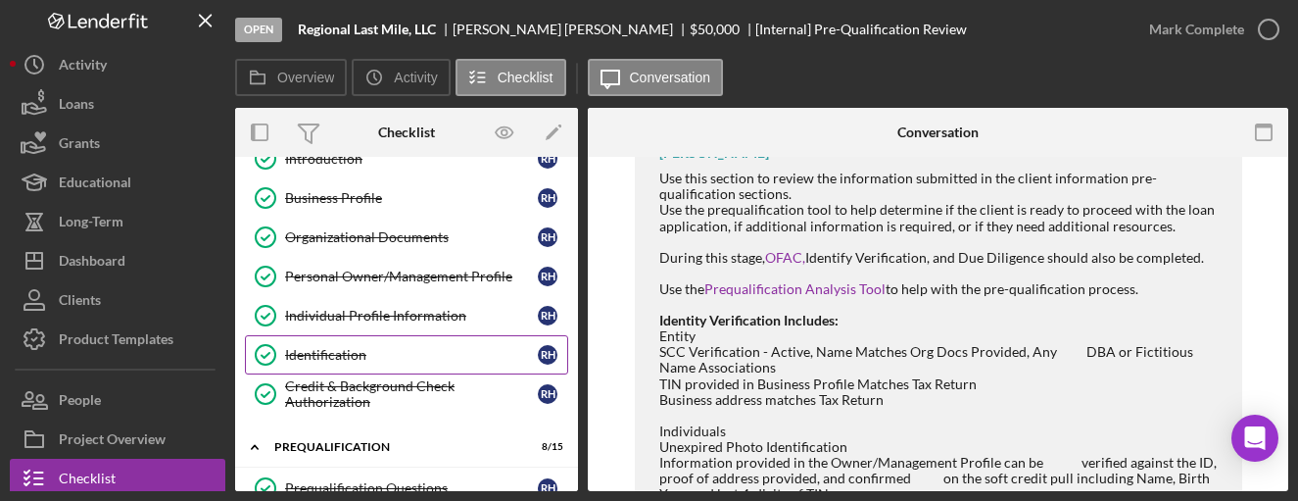
click at [389, 352] on div "Identification" at bounding box center [411, 355] width 253 height 16
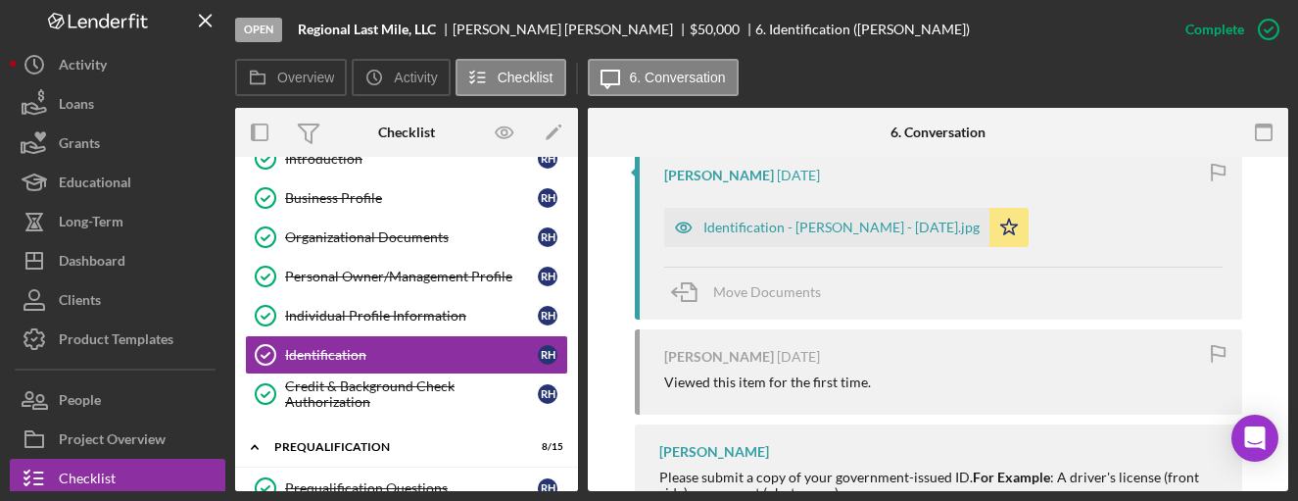
scroll to position [726, 0]
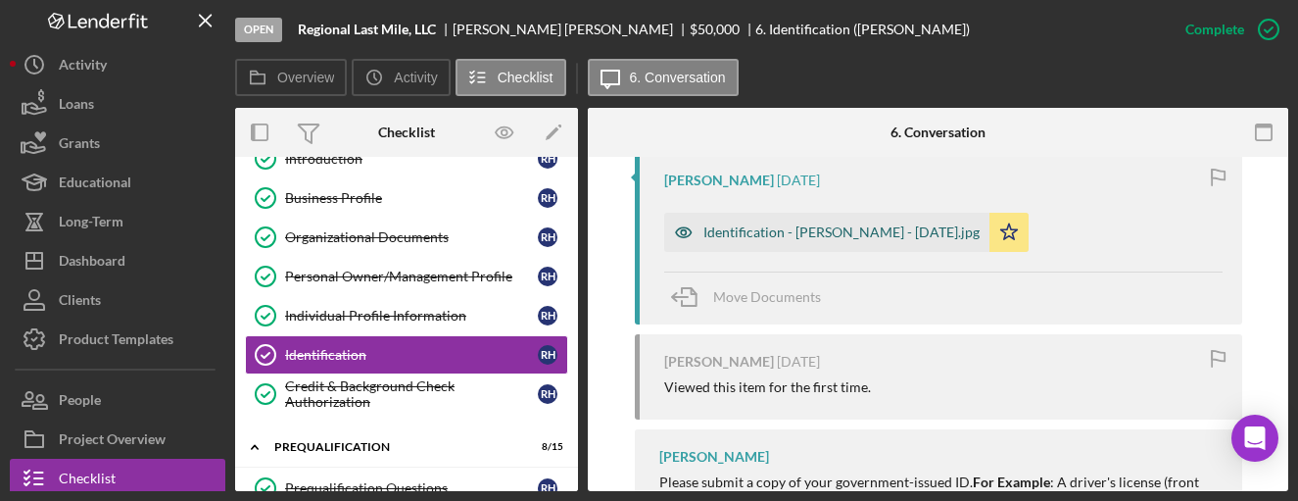
click at [783, 224] on div "Identification - Robert Harrison - 8.15.2025.jpg" at bounding box center [842, 232] width 276 height 16
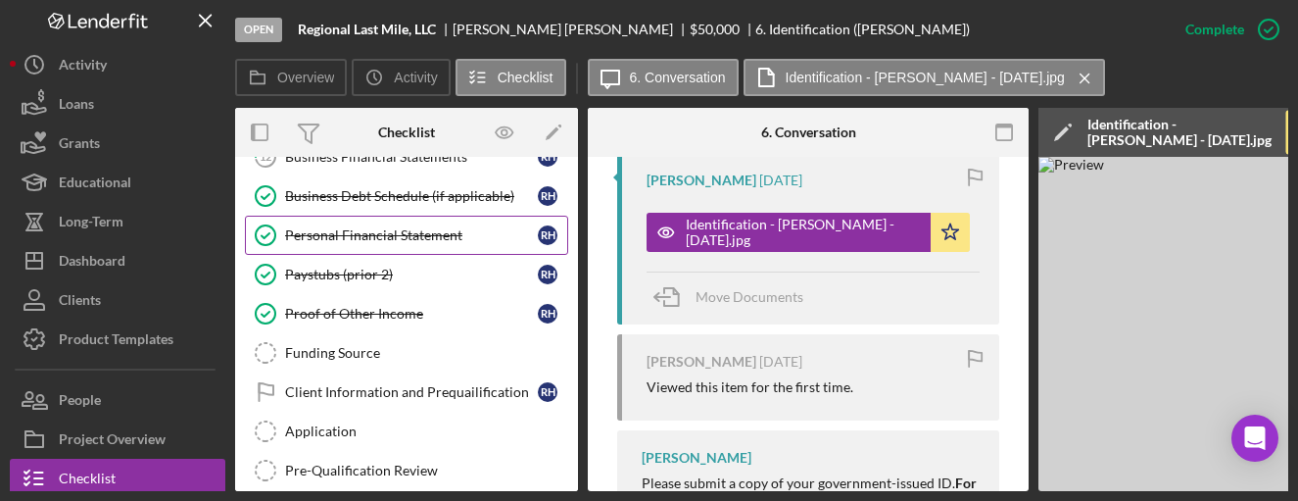
scroll to position [722, 0]
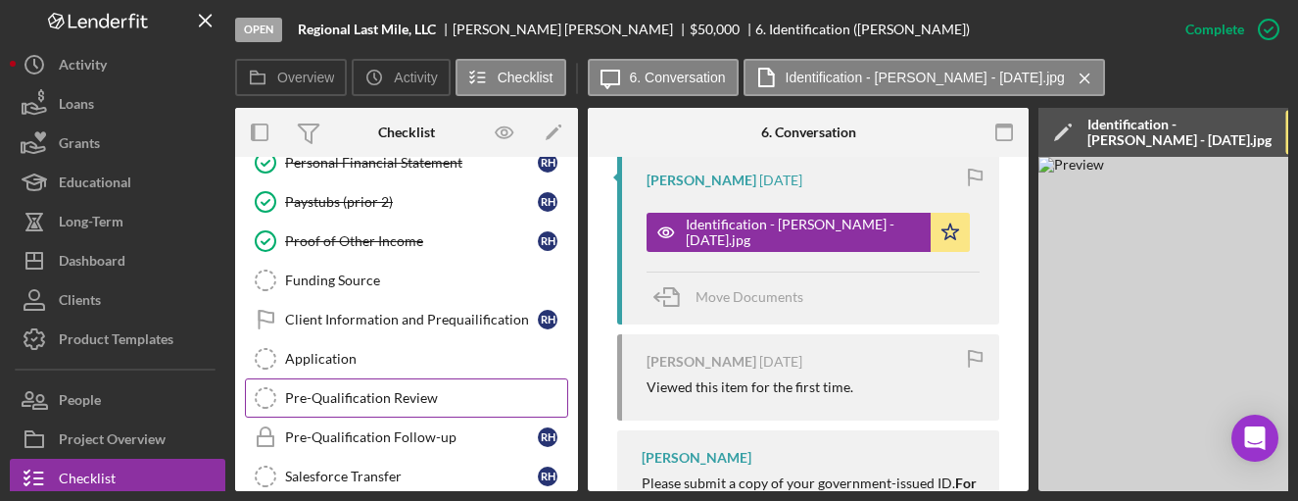
click at [411, 404] on div "Pre-Qualification Review" at bounding box center [426, 398] width 282 height 16
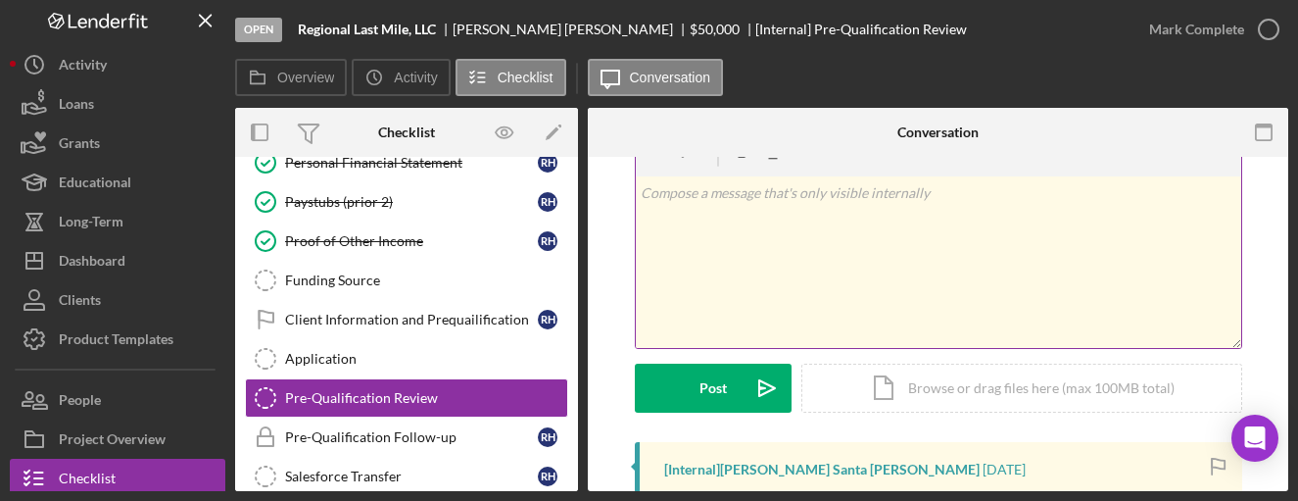
scroll to position [63, 0]
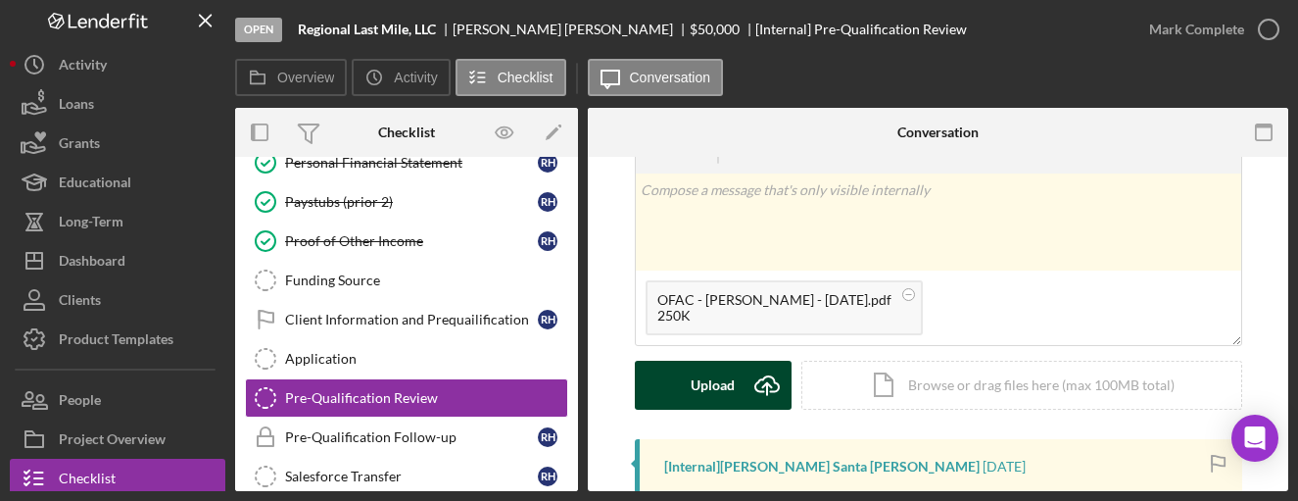
click at [736, 383] on button "Upload Icon/Upload" at bounding box center [713, 385] width 157 height 49
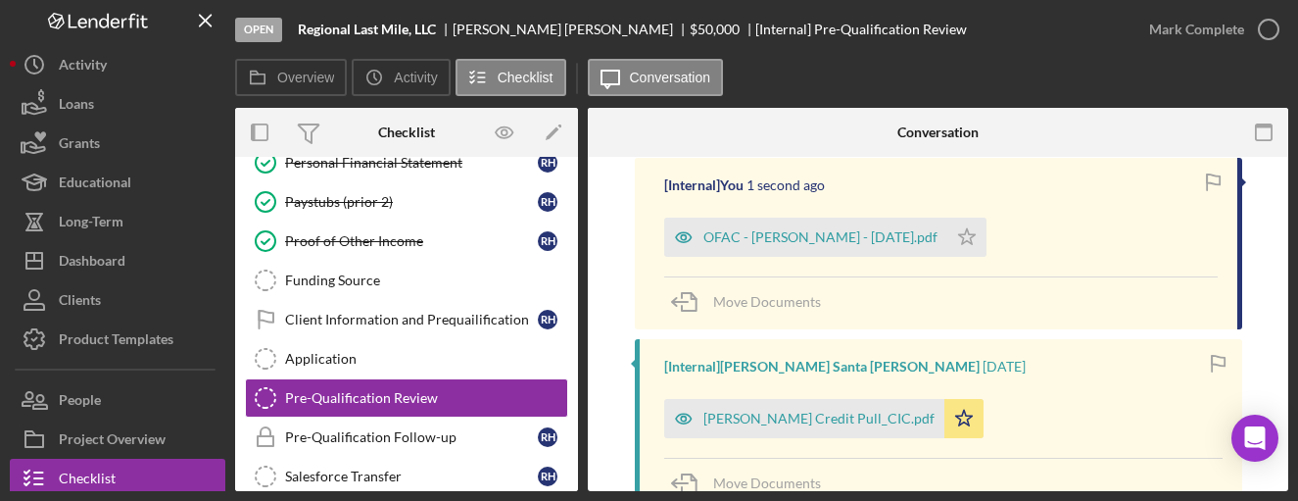
scroll to position [348, 0]
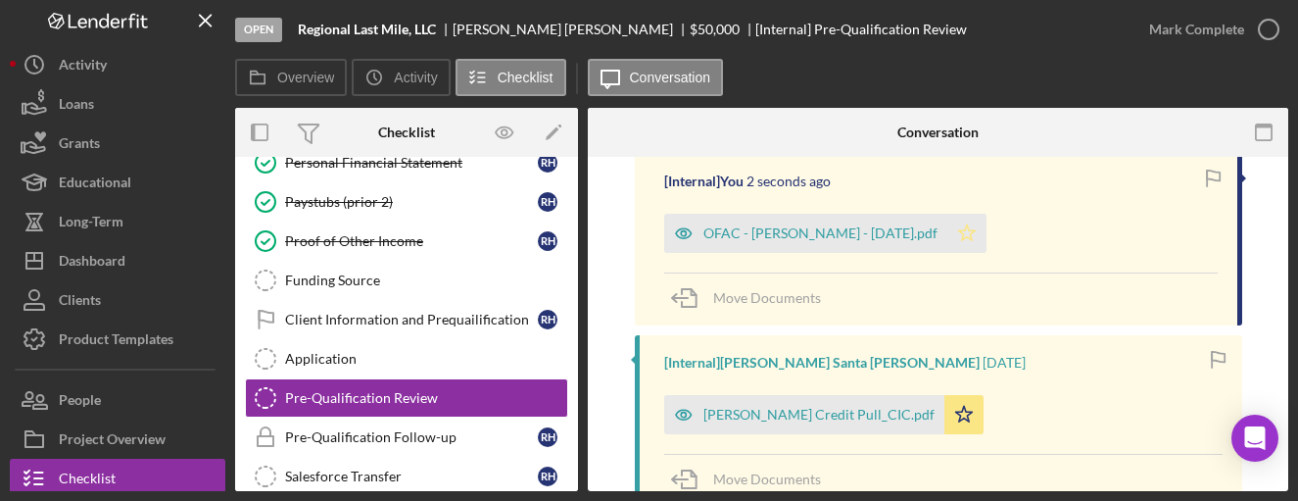
click at [962, 232] on icon "Icon/Star" at bounding box center [967, 233] width 39 height 39
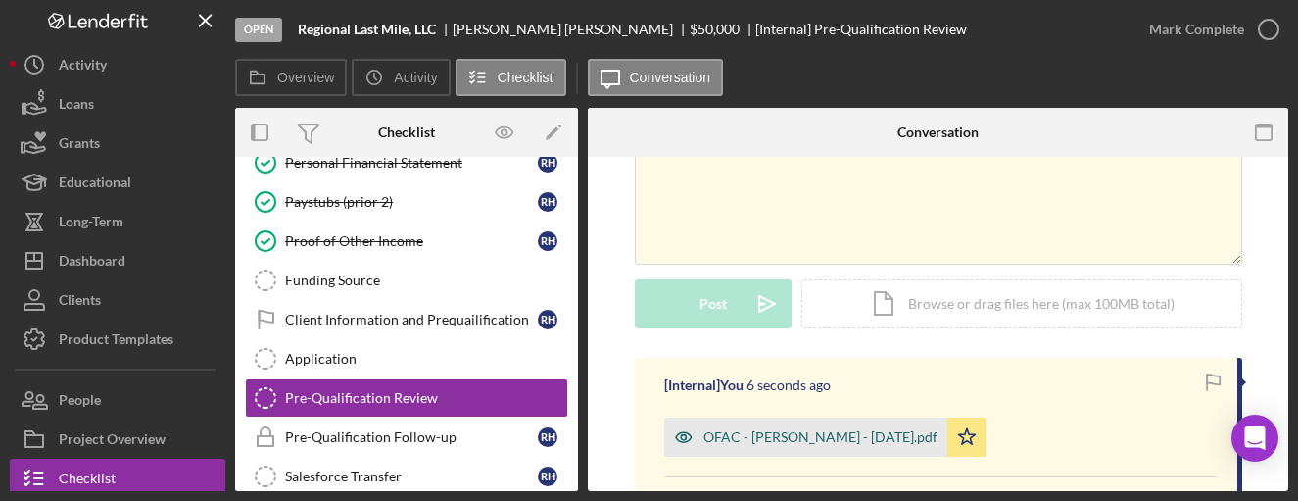
scroll to position [140, 0]
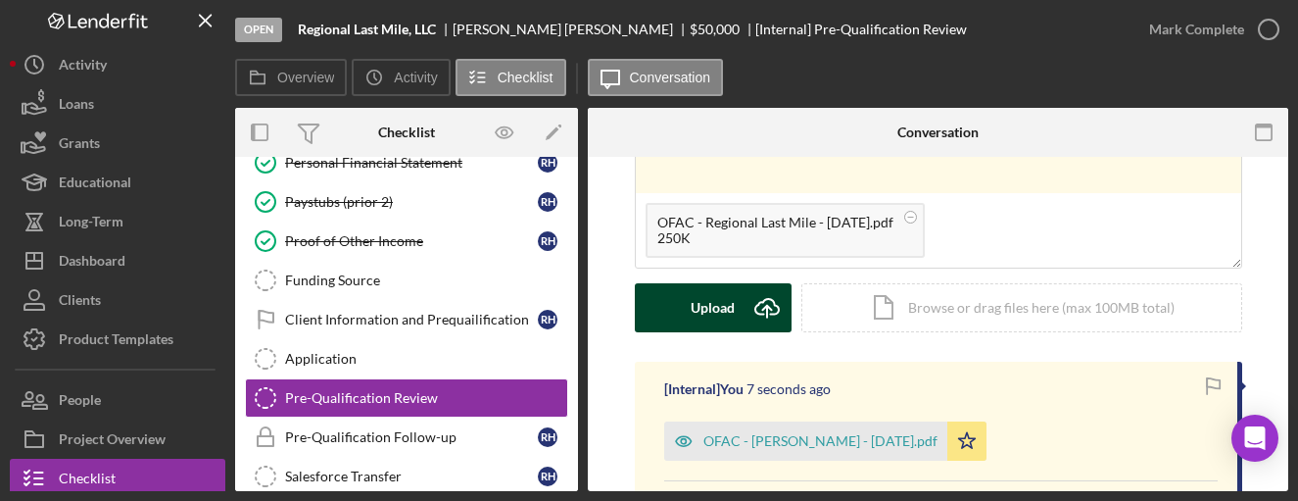
click at [723, 320] on div "Upload" at bounding box center [713, 307] width 44 height 49
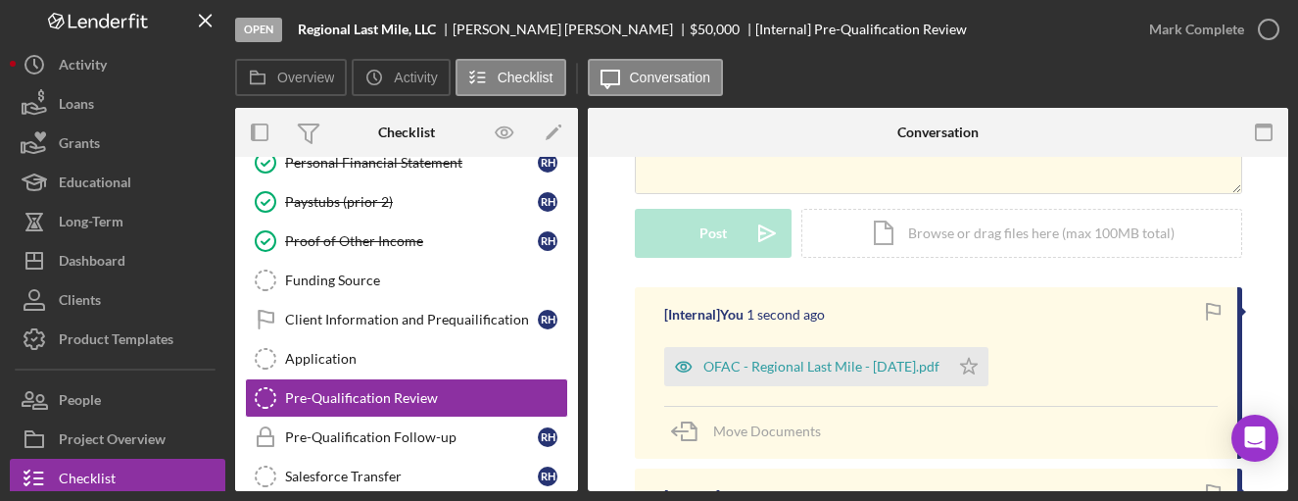
scroll to position [260, 0]
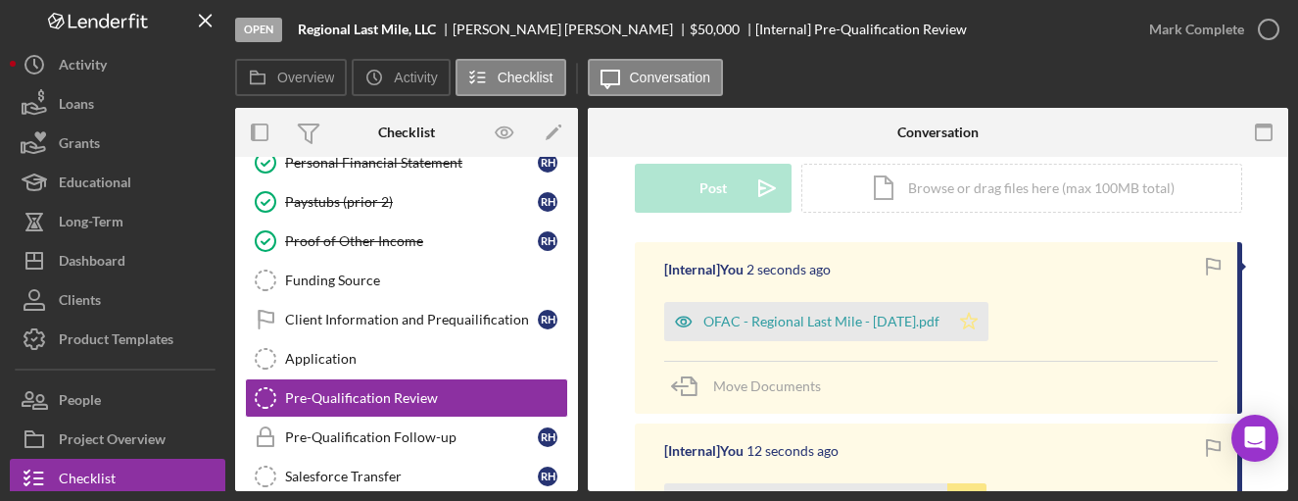
click at [969, 322] on icon "Icon/Star" at bounding box center [968, 321] width 39 height 39
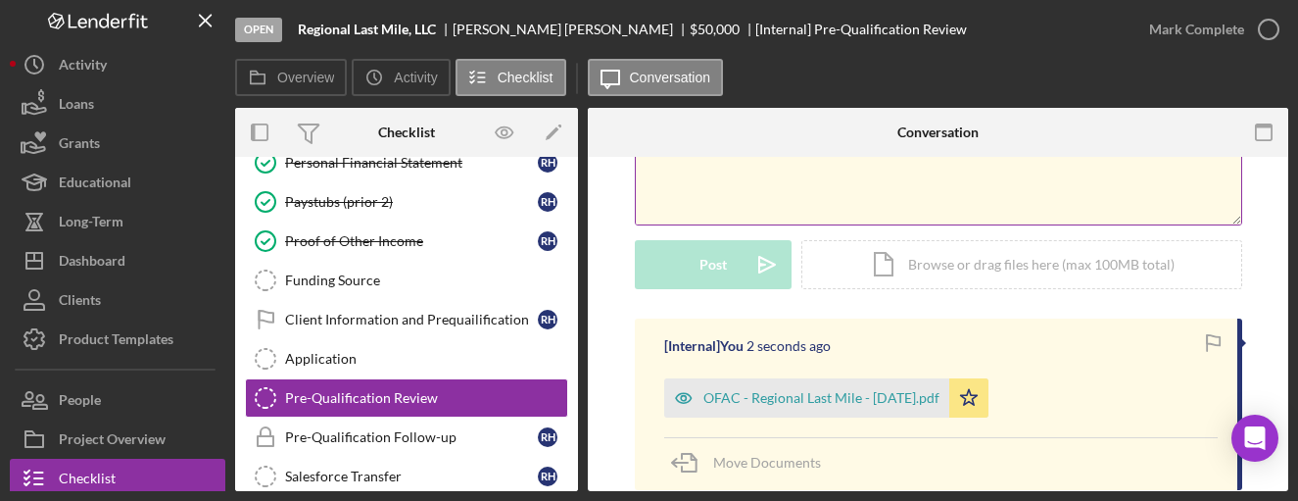
scroll to position [0, 0]
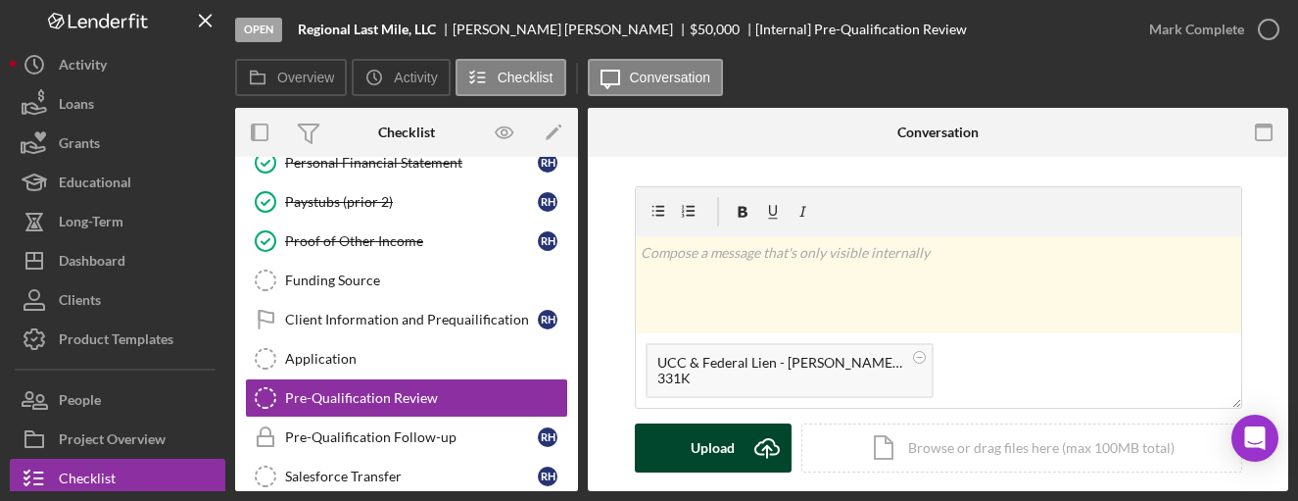
click at [732, 451] on button "Upload Icon/Upload" at bounding box center [713, 447] width 157 height 49
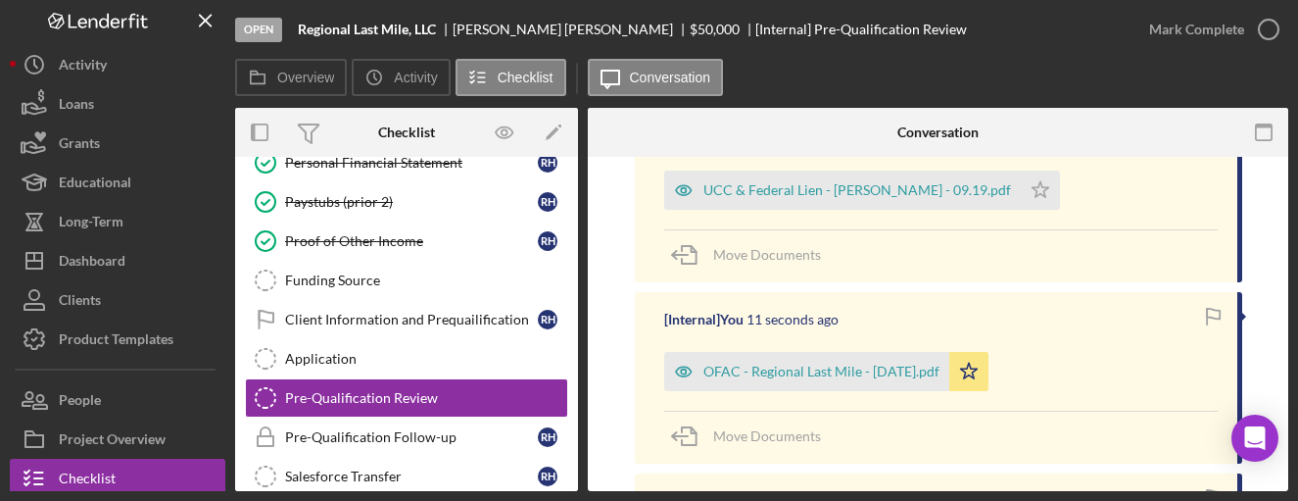
scroll to position [390, 0]
click at [1027, 192] on icon "Icon/Star" at bounding box center [1040, 190] width 39 height 39
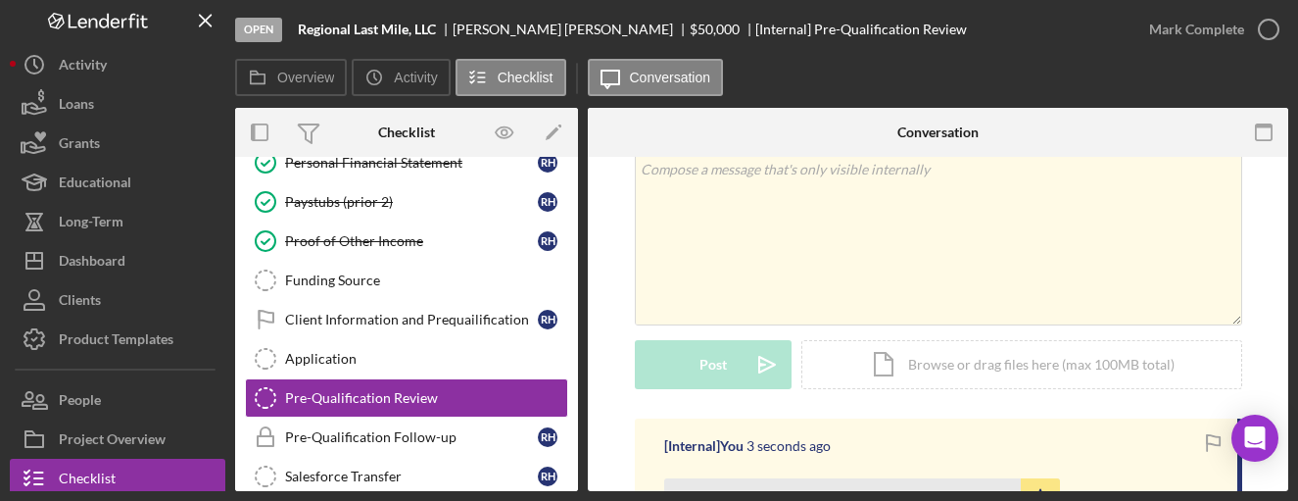
scroll to position [0, 0]
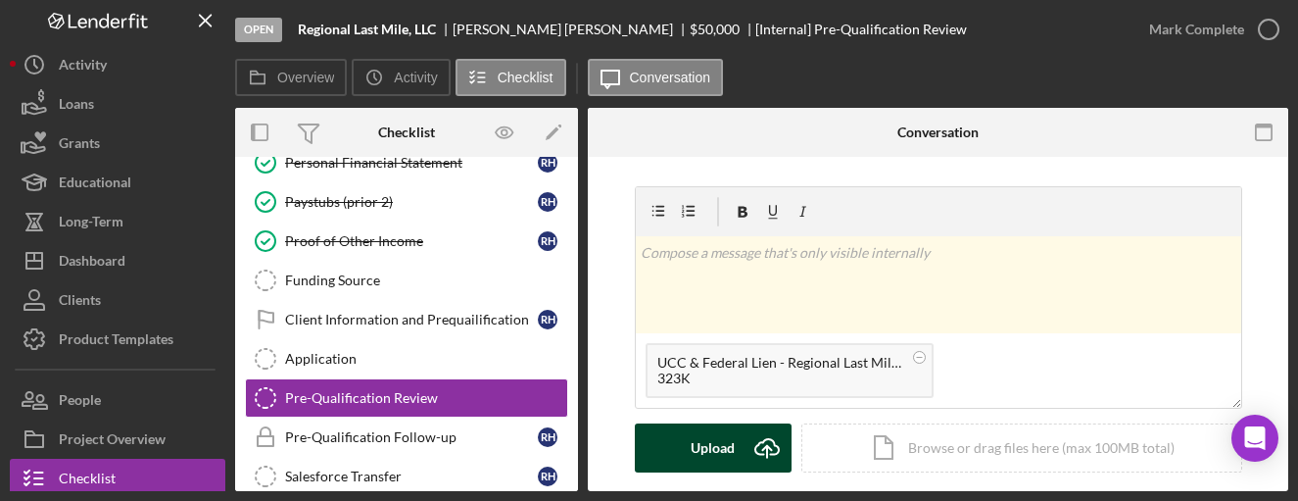
click at [726, 442] on div "Upload" at bounding box center [713, 447] width 44 height 49
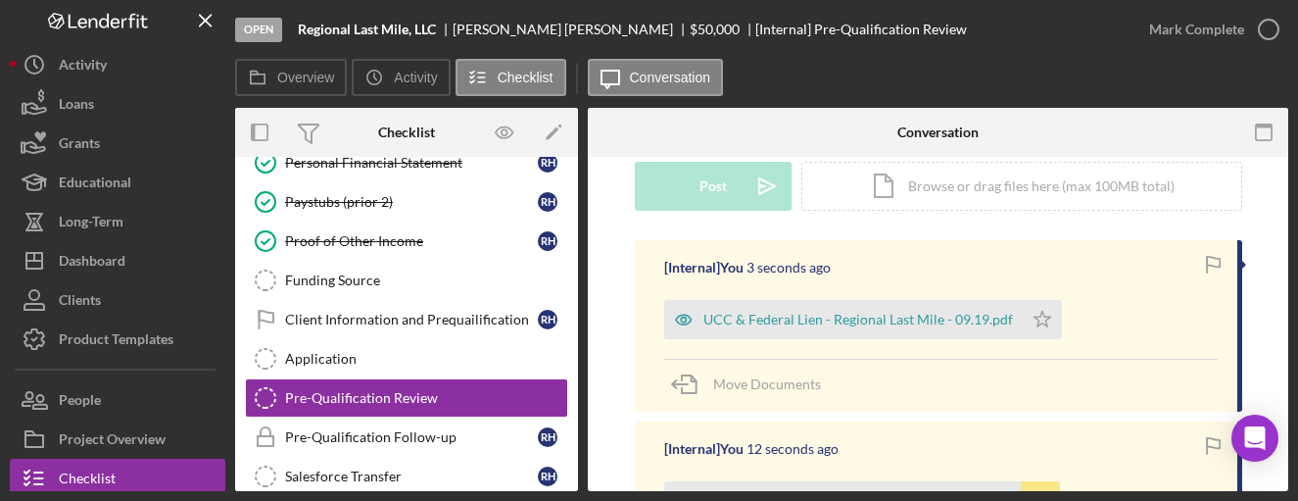
scroll to position [275, 0]
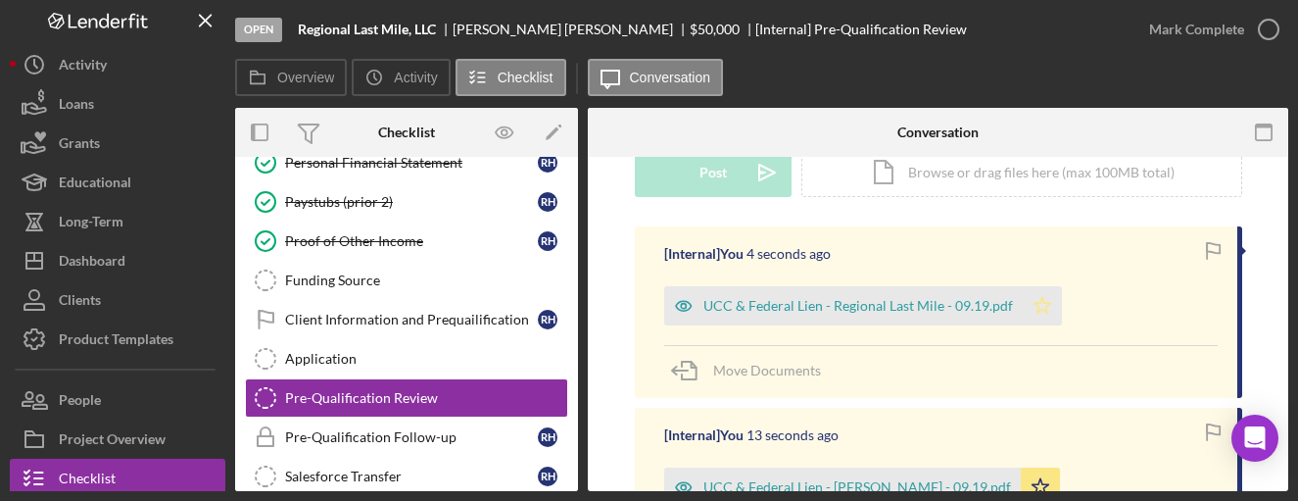
click at [1037, 308] on polygon "button" at bounding box center [1042, 305] width 17 height 16
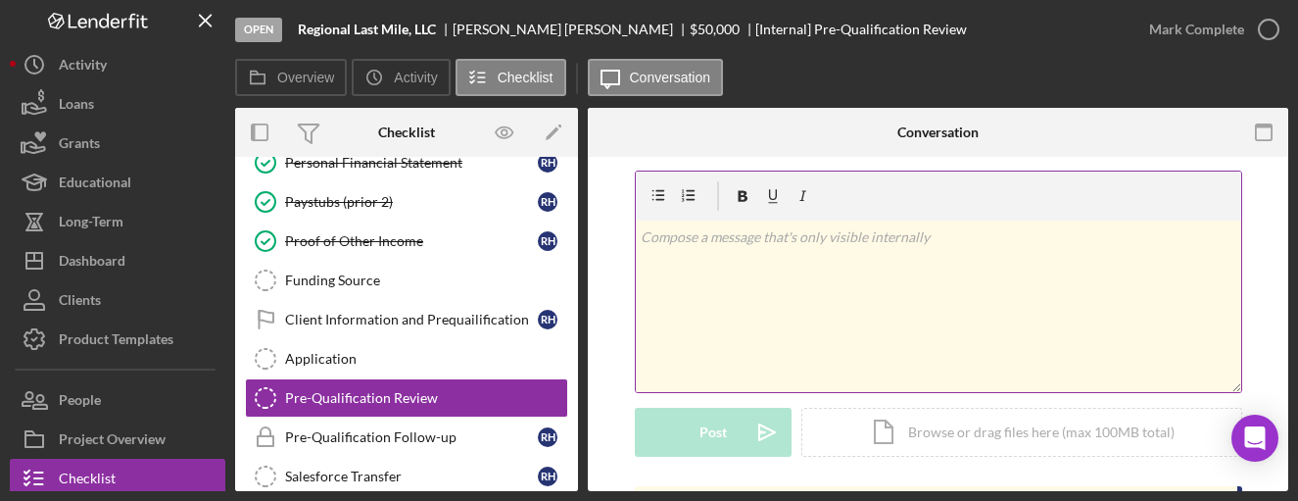
scroll to position [0, 0]
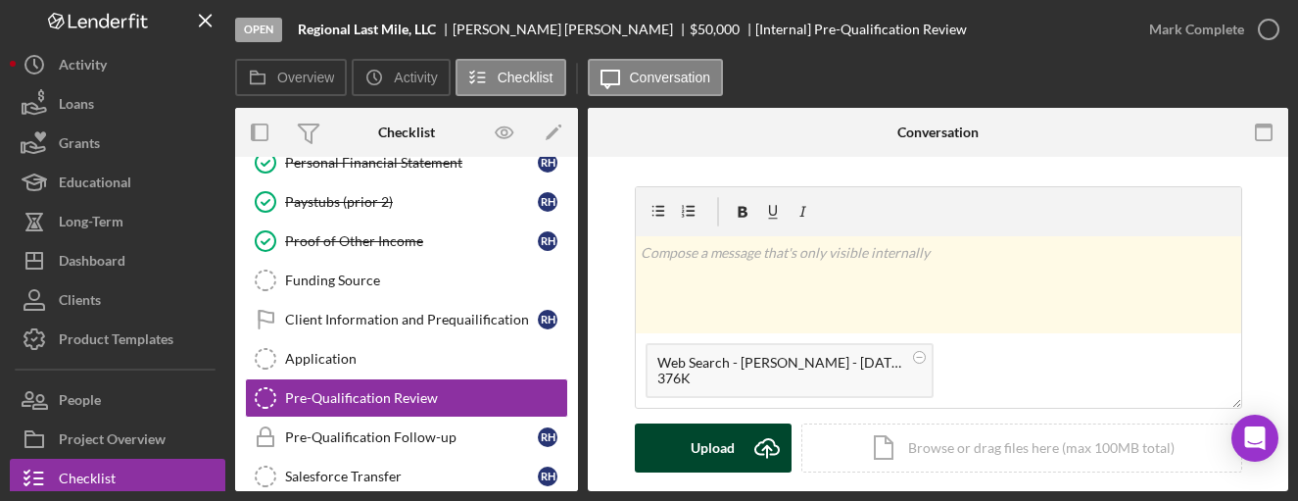
click at [713, 458] on div "Upload" at bounding box center [713, 447] width 44 height 49
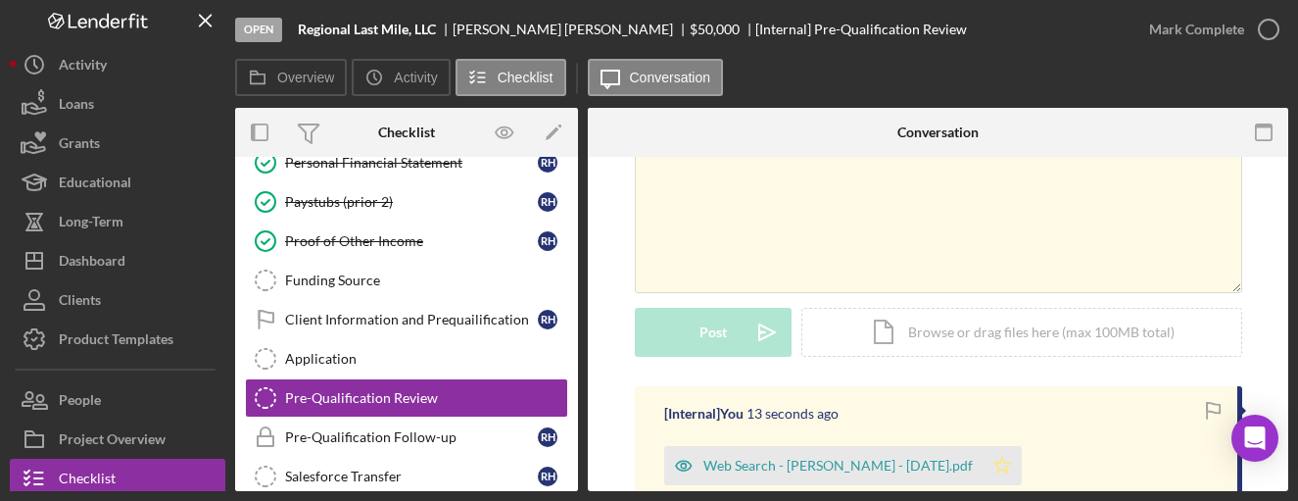
scroll to position [116, 0]
click at [1001, 461] on icon "Icon/Star" at bounding box center [1002, 465] width 39 height 39
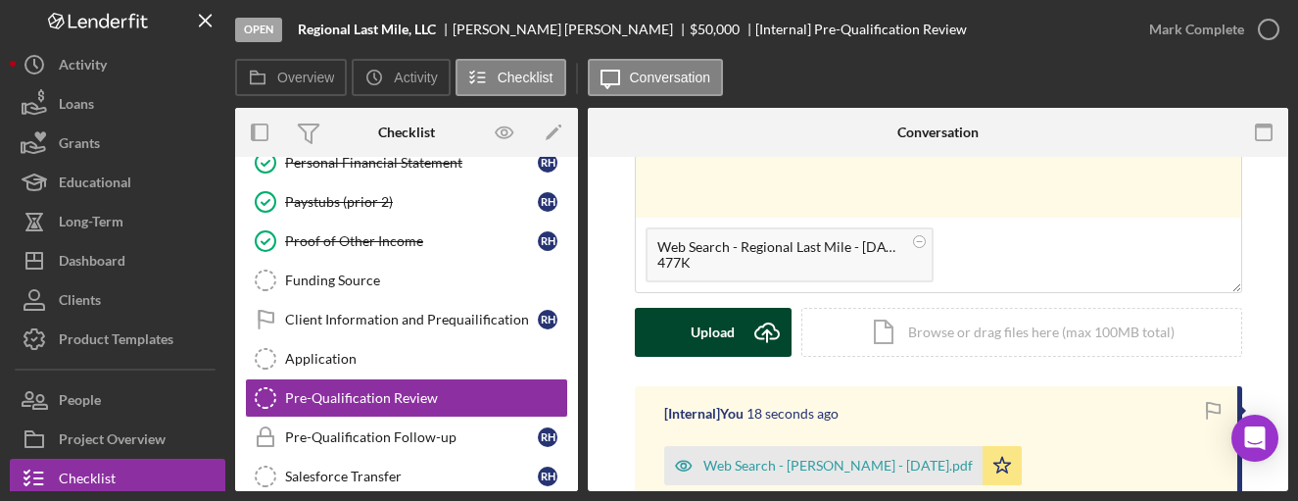
click at [715, 329] on div "Upload" at bounding box center [713, 332] width 44 height 49
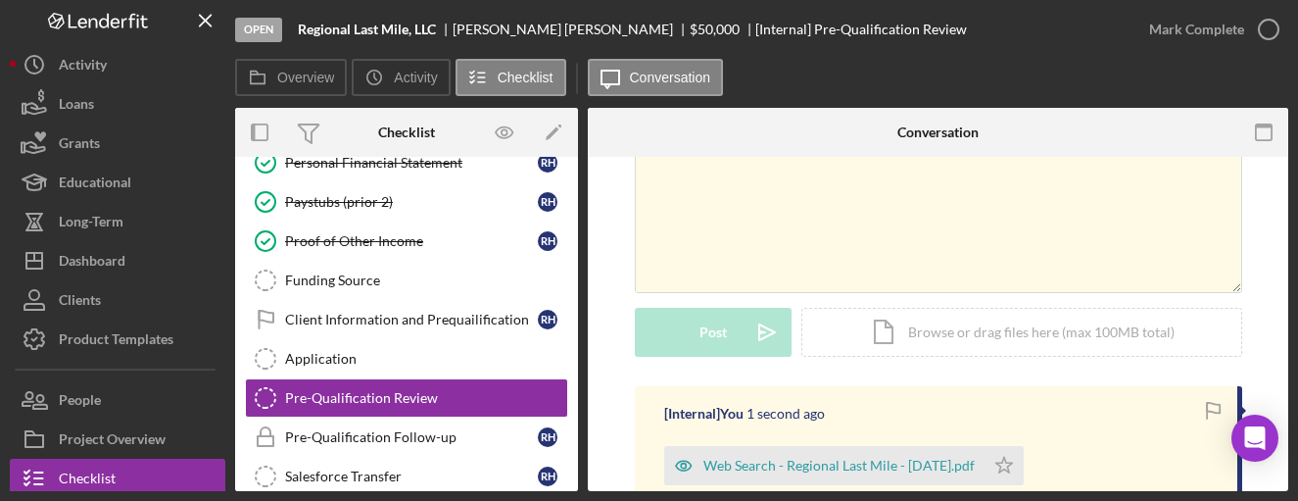
drag, startPoint x: 1008, startPoint y: 463, endPoint x: 1003, endPoint y: 427, distance: 36.6
click at [1008, 463] on icon "Icon/Star" at bounding box center [1004, 465] width 39 height 39
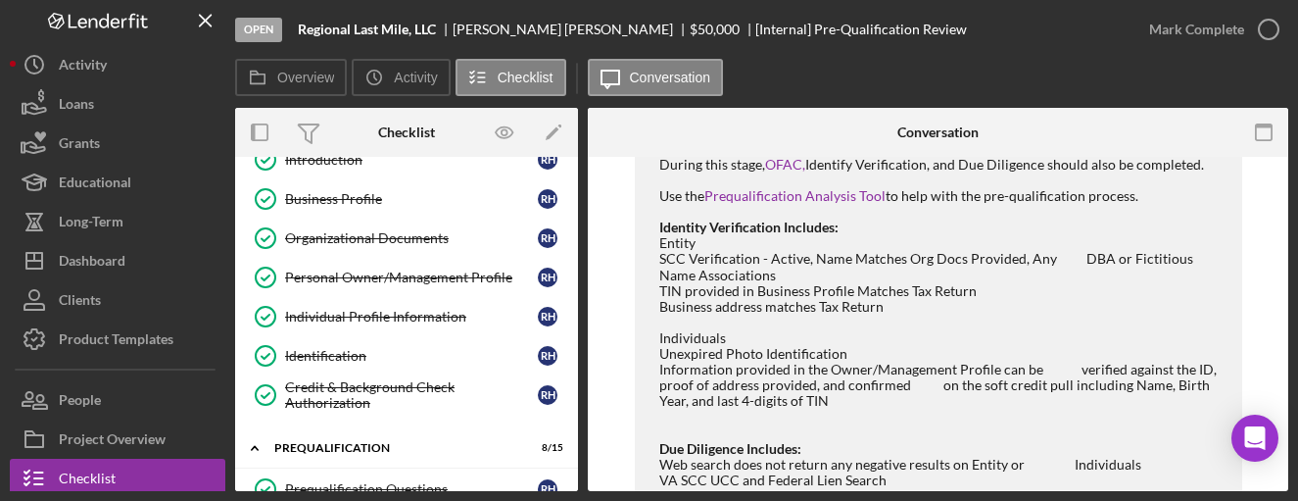
scroll to position [151, 0]
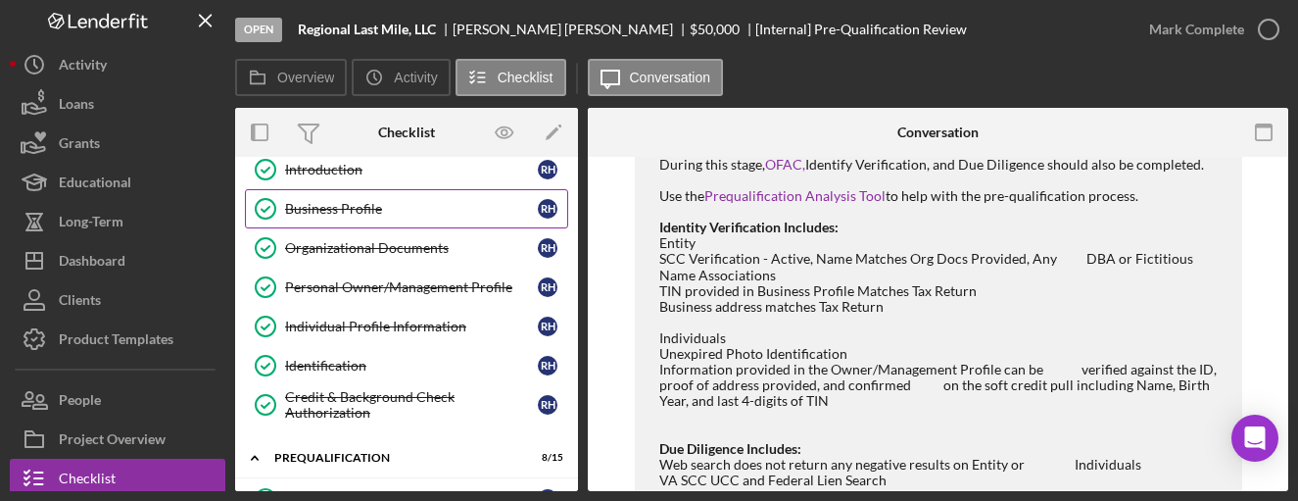
click at [420, 209] on div "Business Profile" at bounding box center [411, 209] width 253 height 16
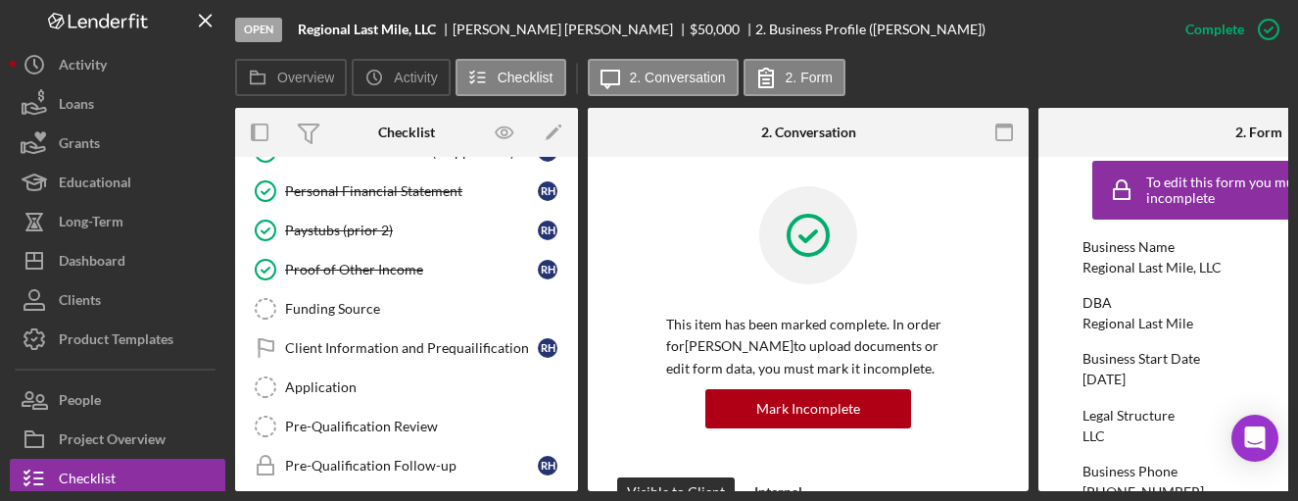
scroll to position [697, 0]
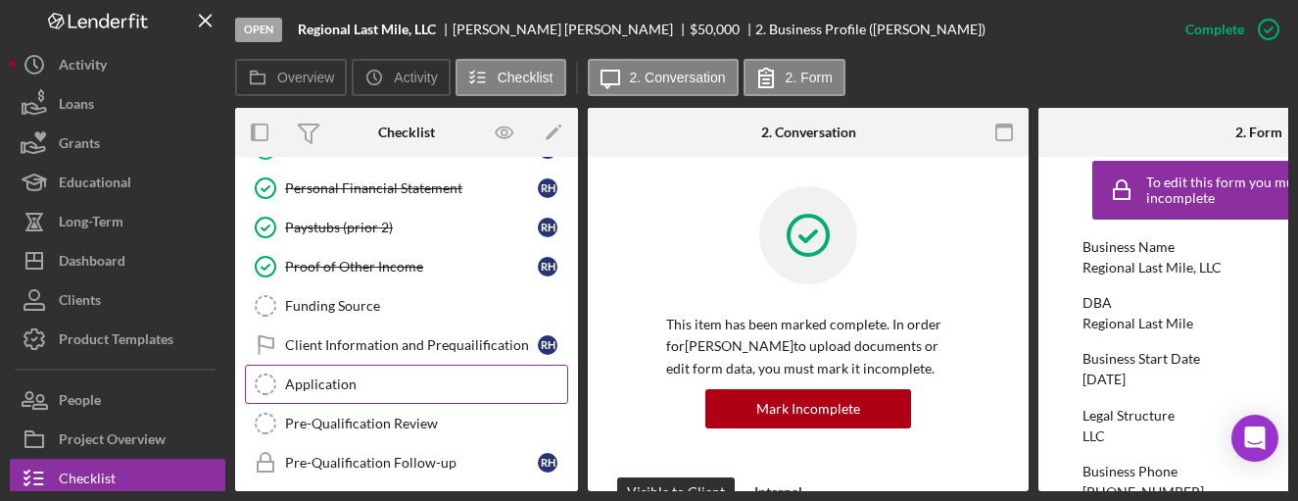
click at [341, 371] on link "Application Application" at bounding box center [406, 384] width 323 height 39
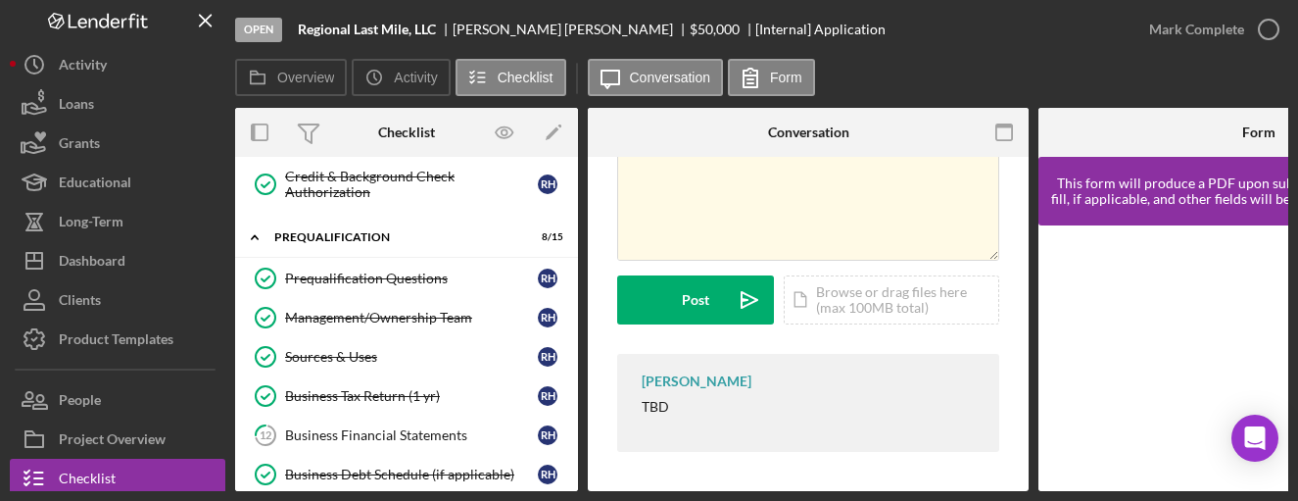
scroll to position [368, 0]
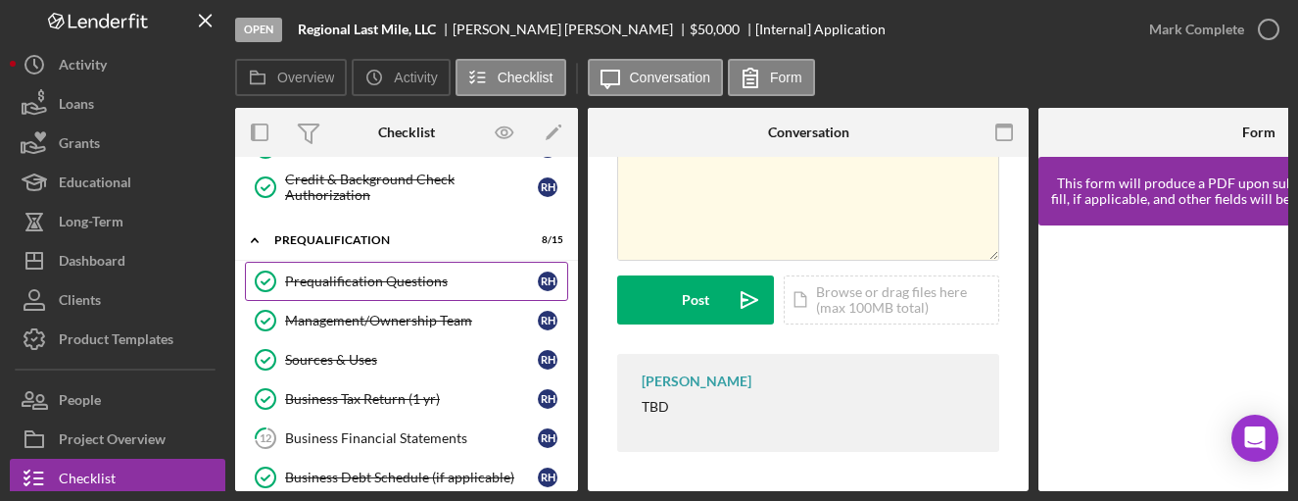
click at [420, 283] on div "Prequalification Questions" at bounding box center [411, 281] width 253 height 16
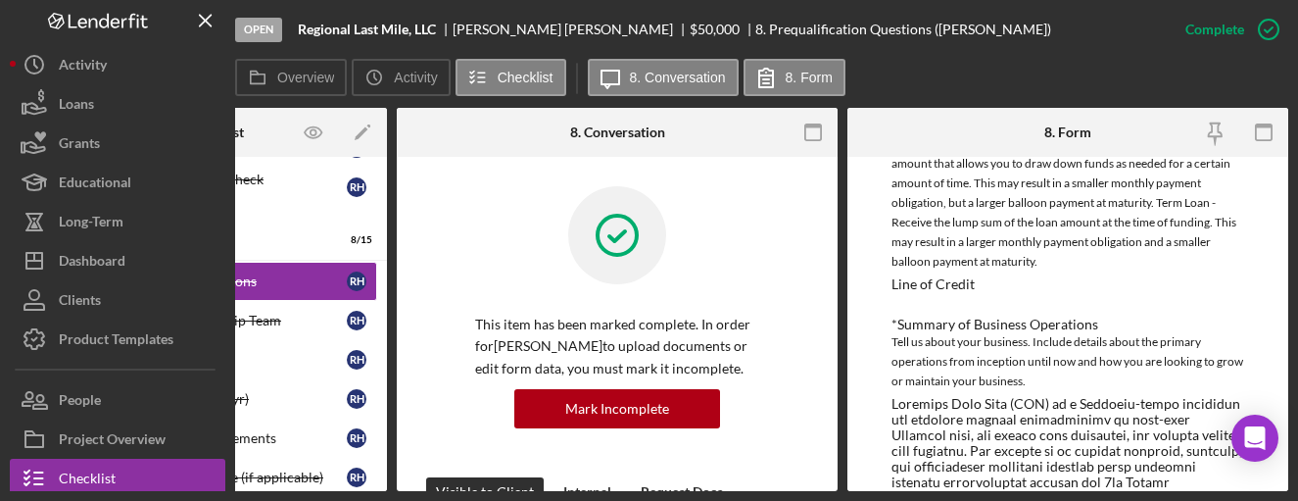
scroll to position [564, 0]
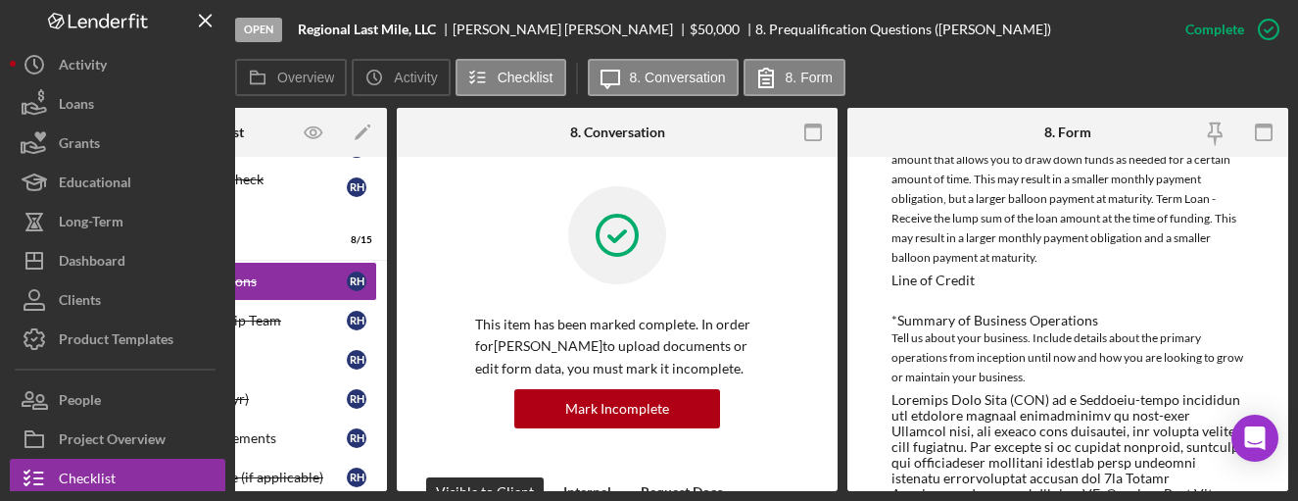
click at [356, 495] on div "Open Regional Last Mile, LLC Robert Harrison $50,000 $50,000 8. Prequalificatio…" at bounding box center [649, 250] width 1298 height 501
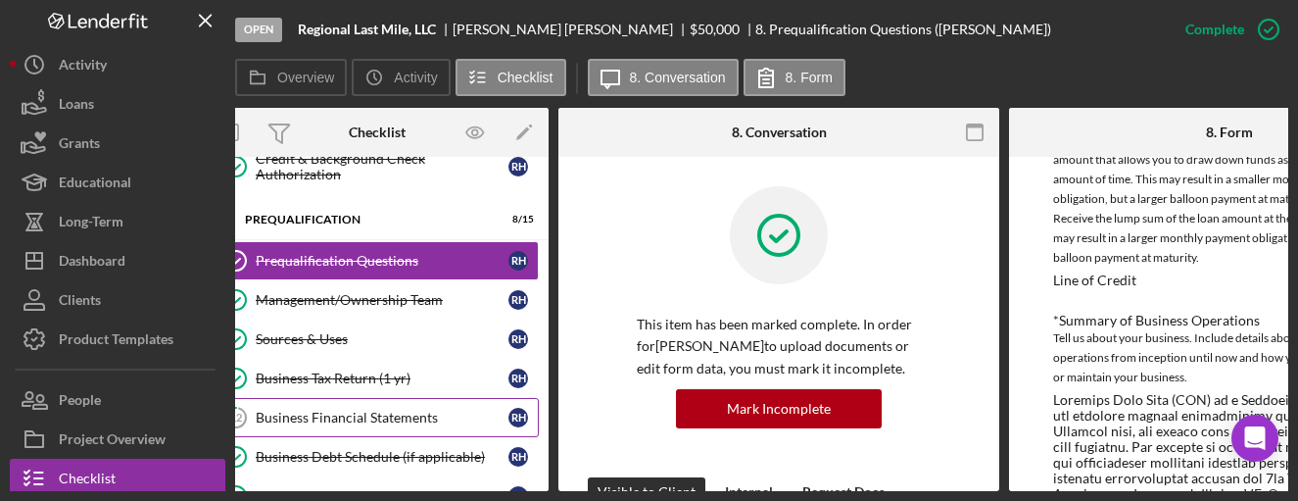
scroll to position [392, 0]
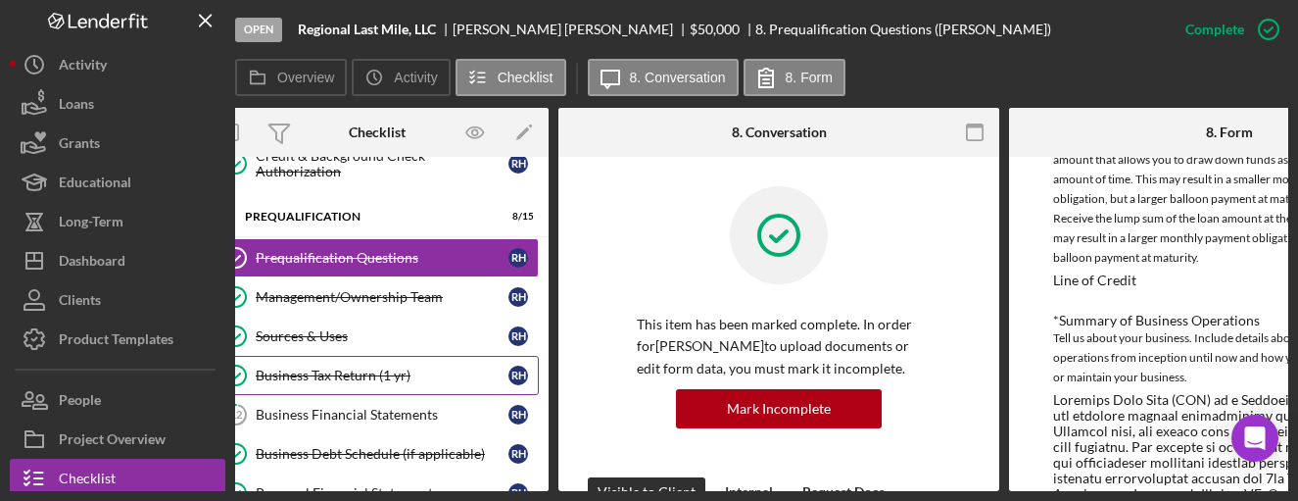
click at [336, 384] on link "Business Tax Return (1 yr) Business Tax Return (1 yr) R H" at bounding box center [377, 375] width 323 height 39
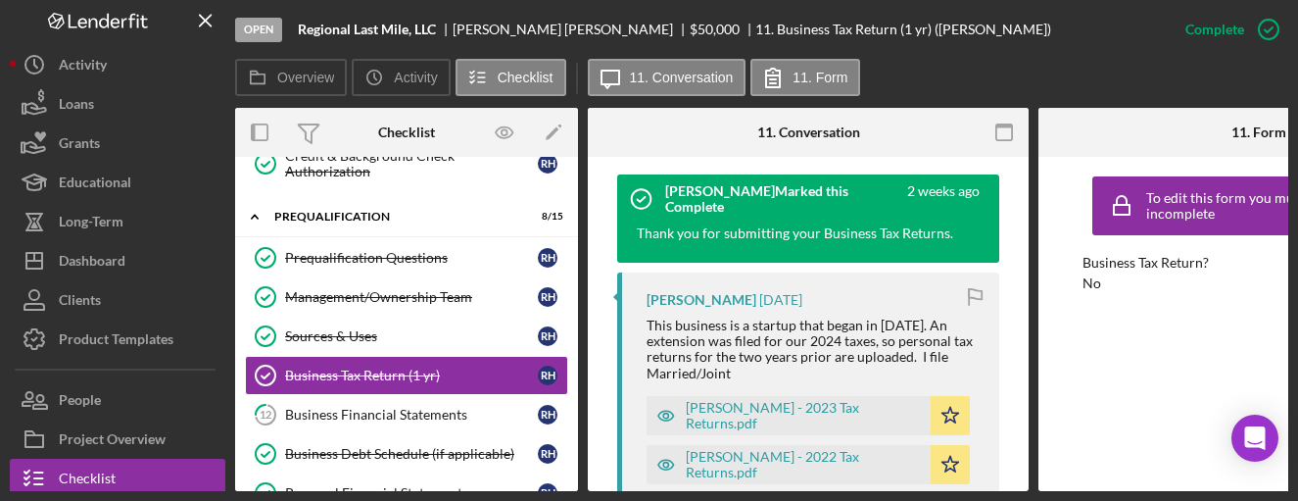
scroll to position [689, 0]
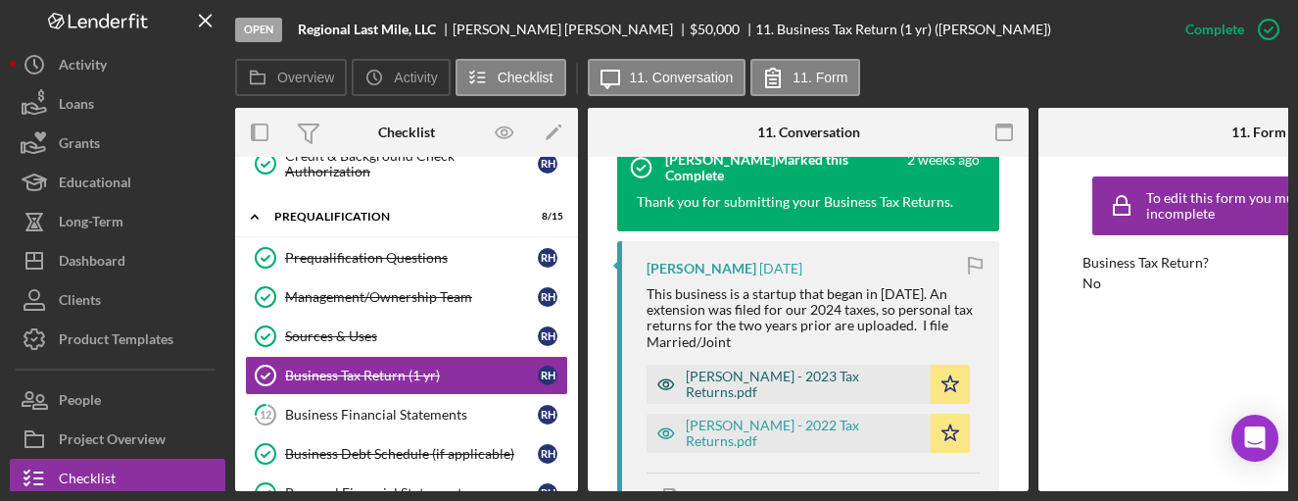
click at [797, 373] on div "Robert Harrison - 2023 Tax Returns.pdf" at bounding box center [803, 383] width 235 height 31
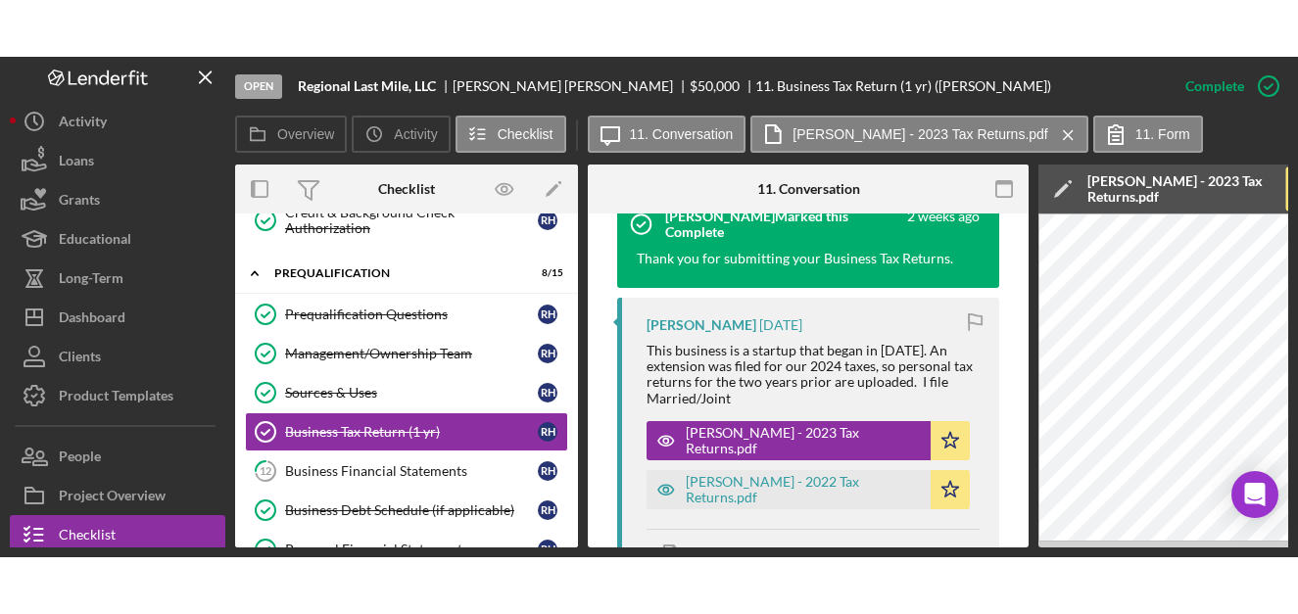
scroll to position [0, 789]
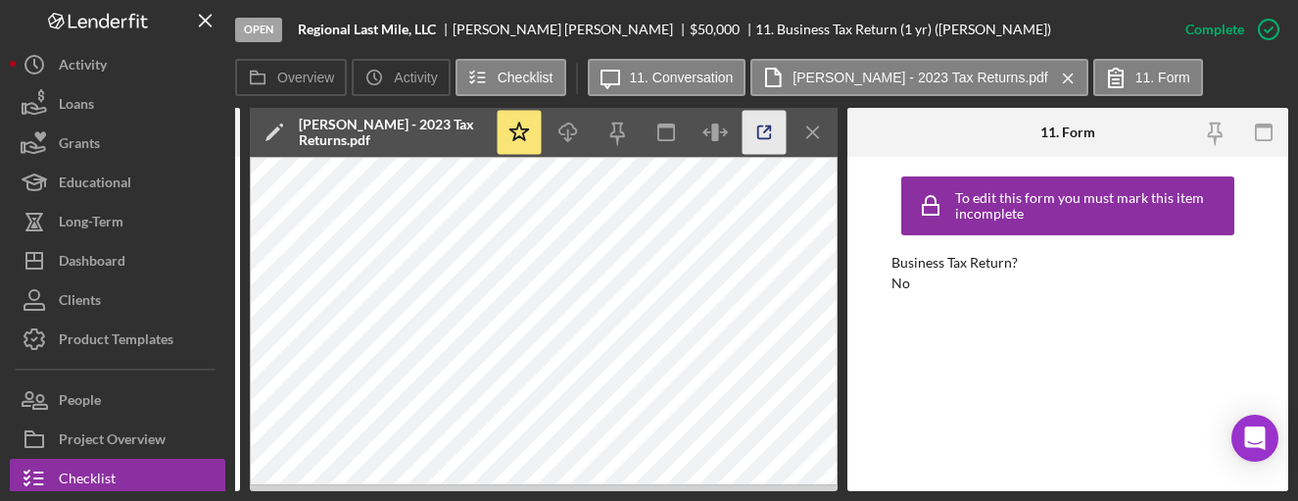
click at [768, 134] on icon "button" at bounding box center [765, 133] width 44 height 44
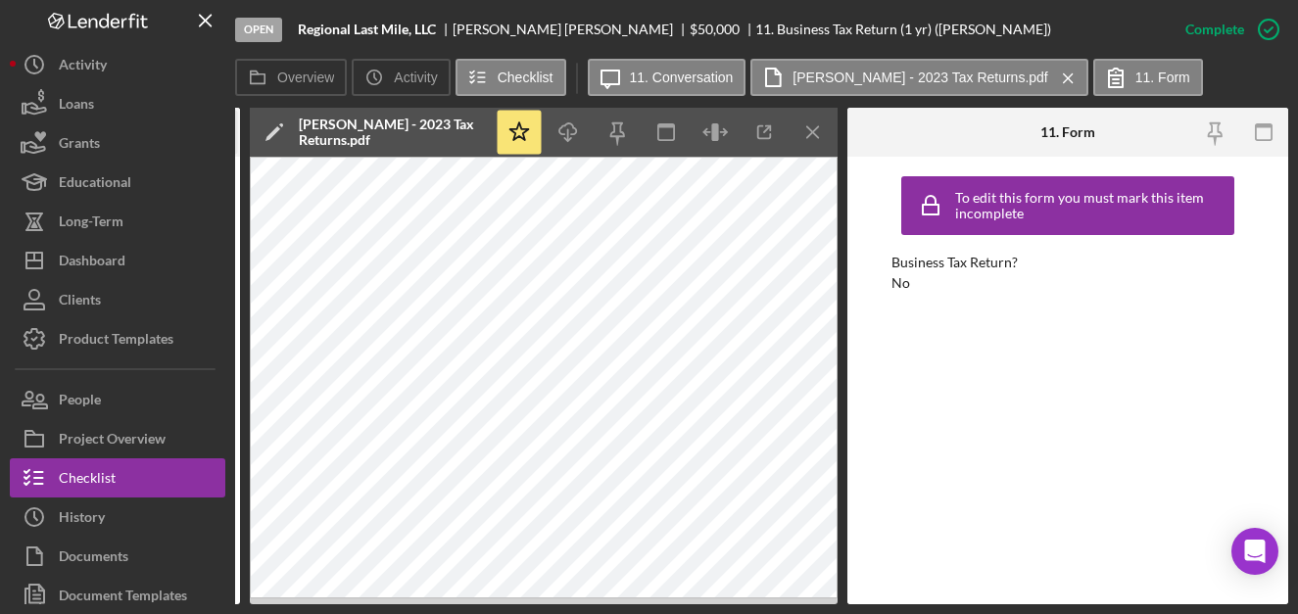
click at [812, 126] on icon "Icon/Menu Close" at bounding box center [814, 133] width 44 height 44
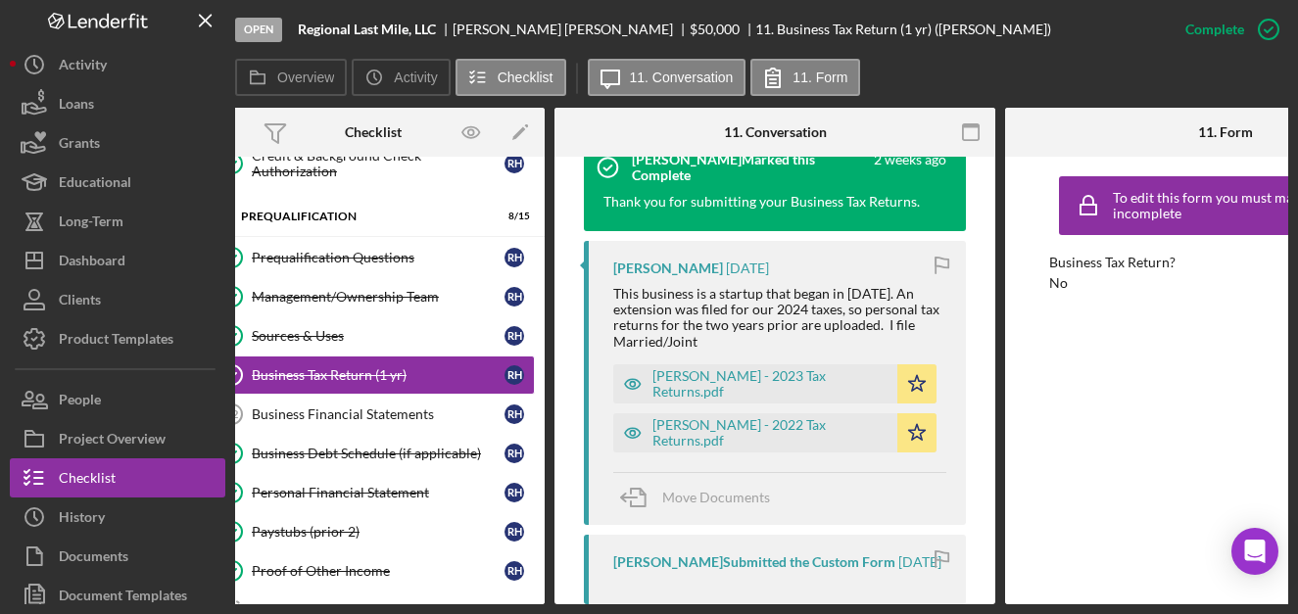
scroll to position [0, 0]
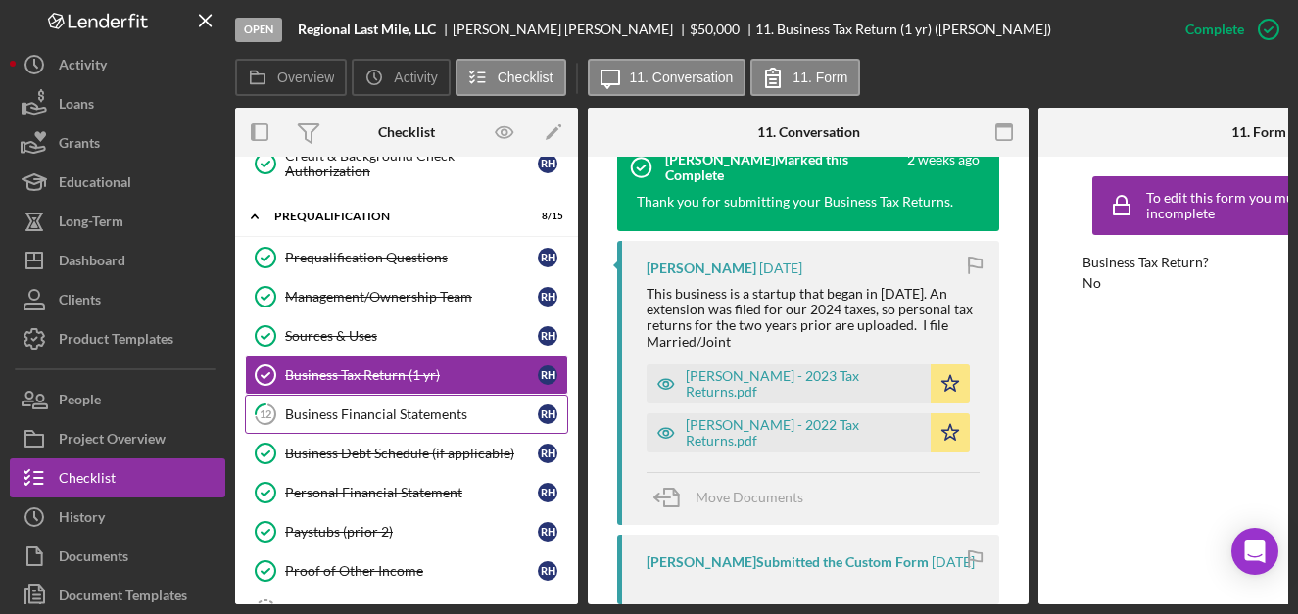
click at [413, 408] on div "Business Financial Statements" at bounding box center [411, 415] width 253 height 16
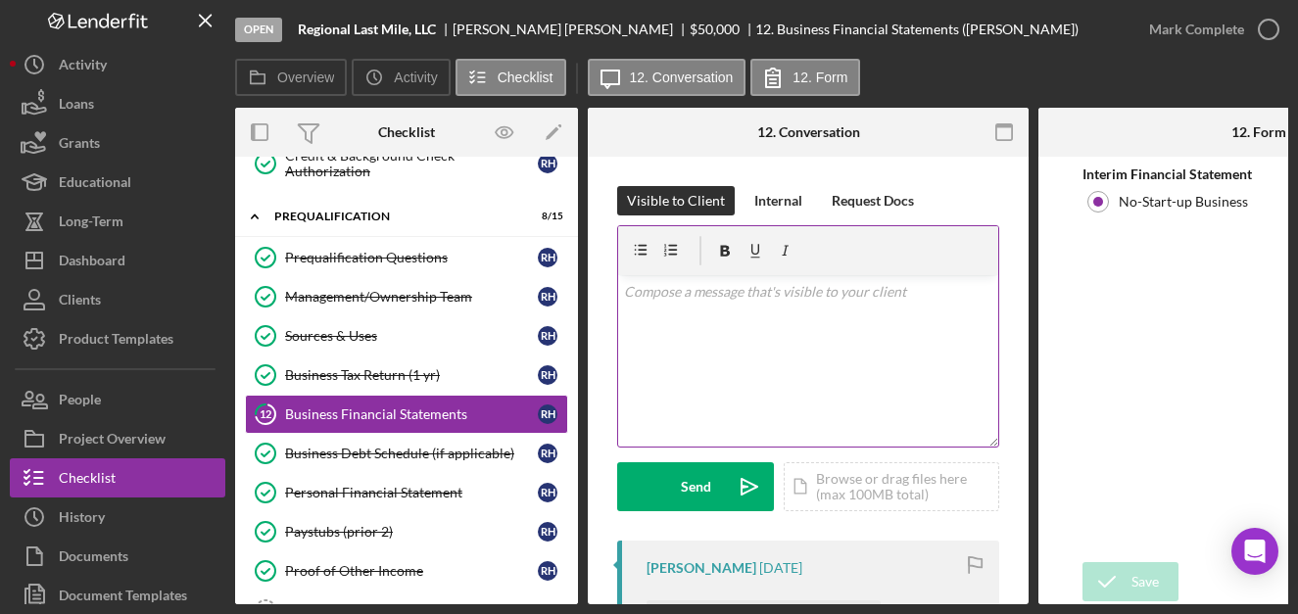
scroll to position [229, 0]
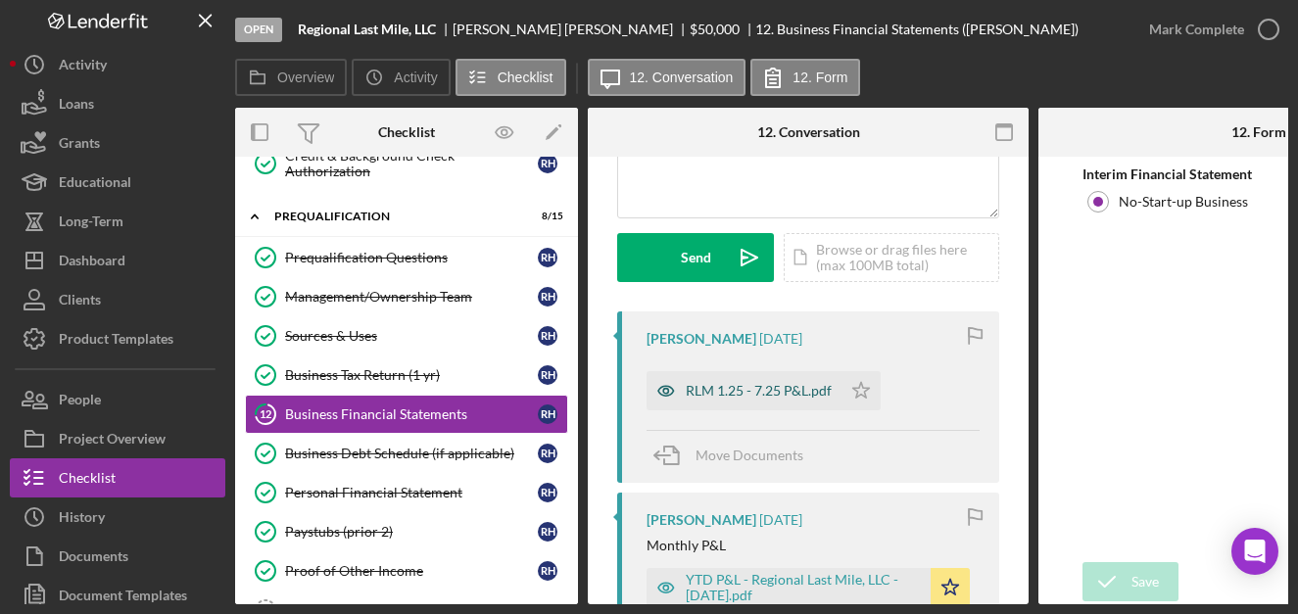
click at [738, 390] on div "RLM 1.25 - 7.25 P&L.pdf" at bounding box center [759, 391] width 146 height 16
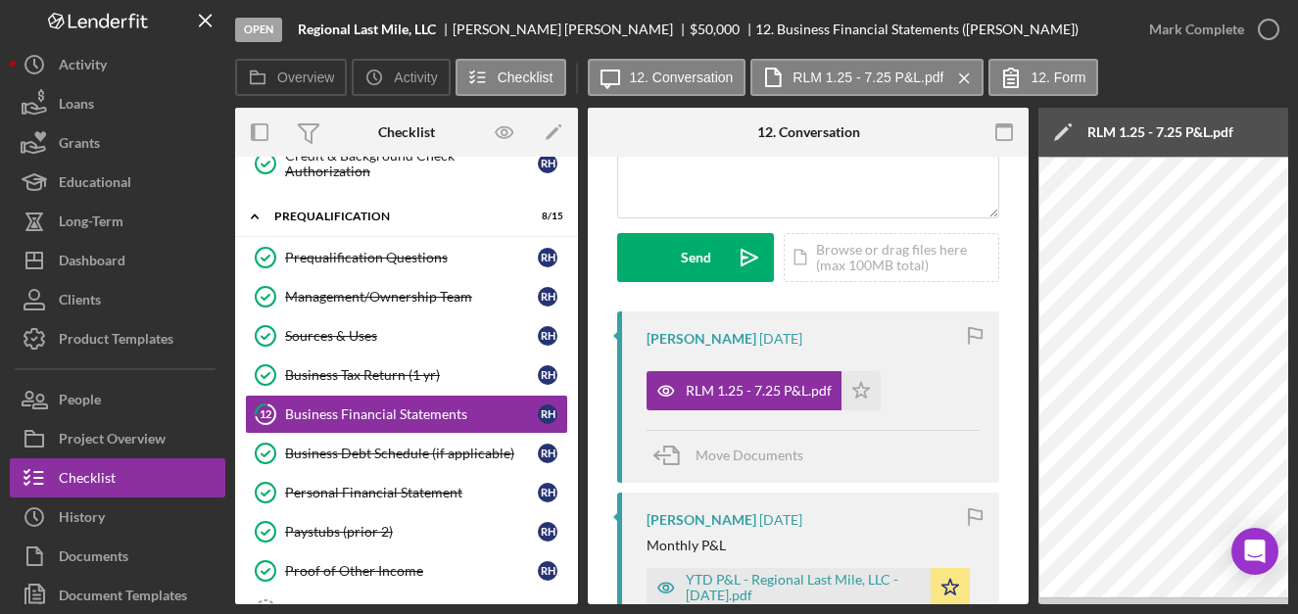
click at [912, 605] on div "Open Regional Last Mile, LLC Robert Harrison $50,000 $50,000 12. Business Finan…" at bounding box center [649, 307] width 1298 height 614
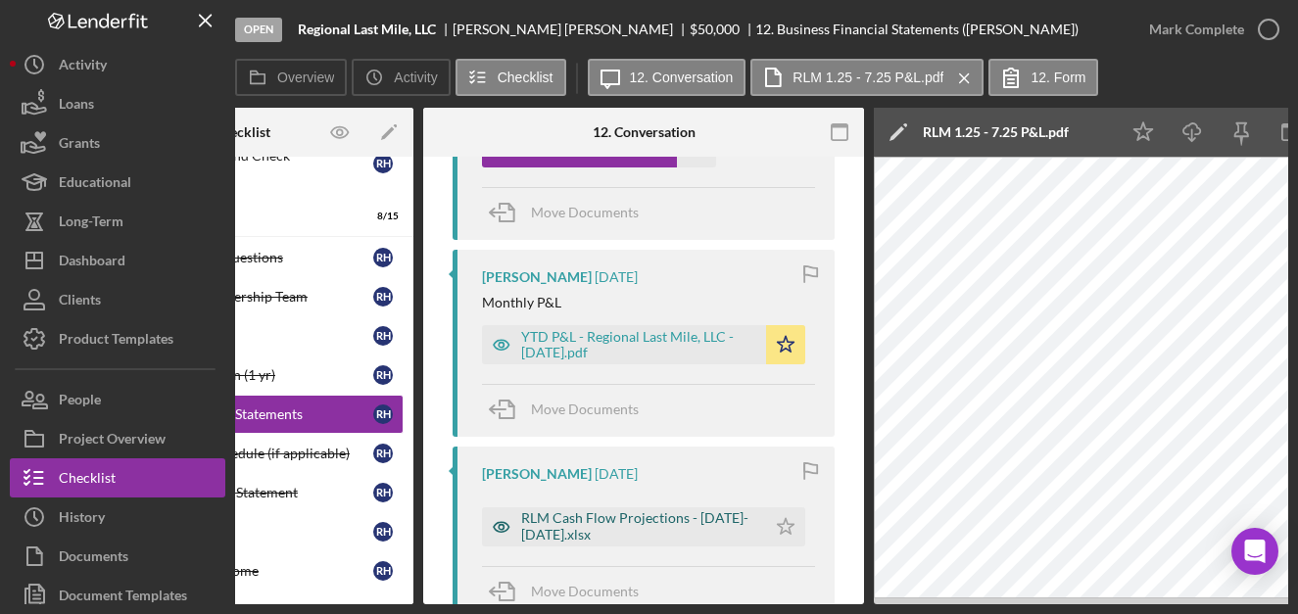
scroll to position [476, 0]
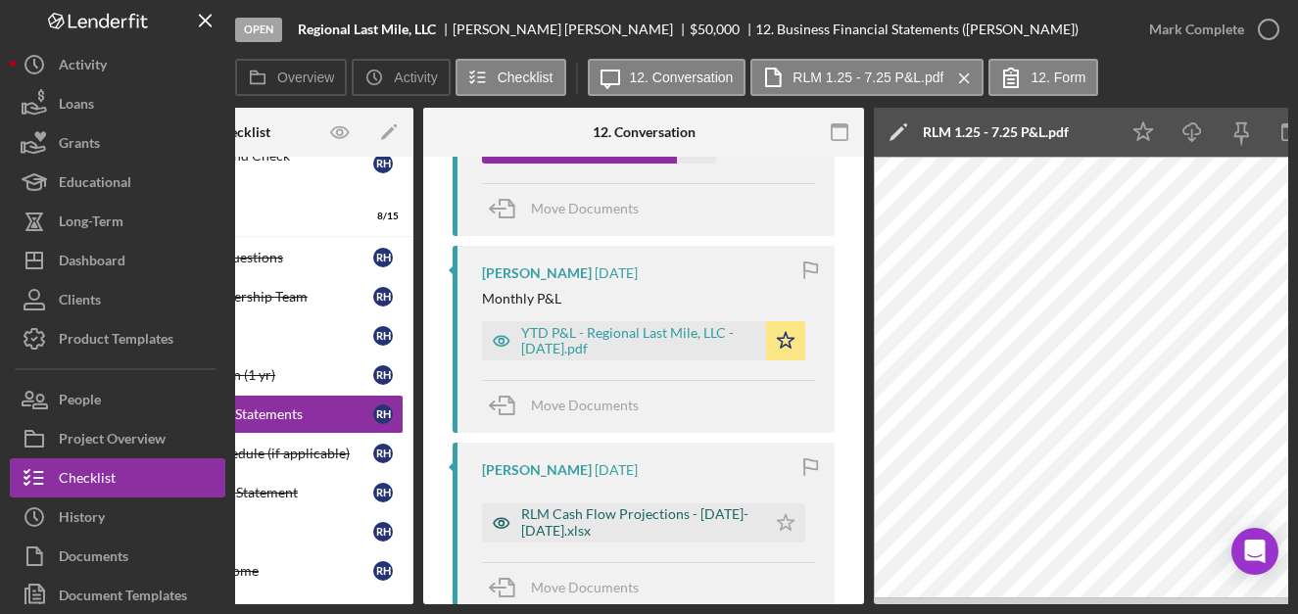
click at [628, 512] on div "RLM Cash Flow Projections - 2026-2028.xlsx" at bounding box center [638, 522] width 235 height 31
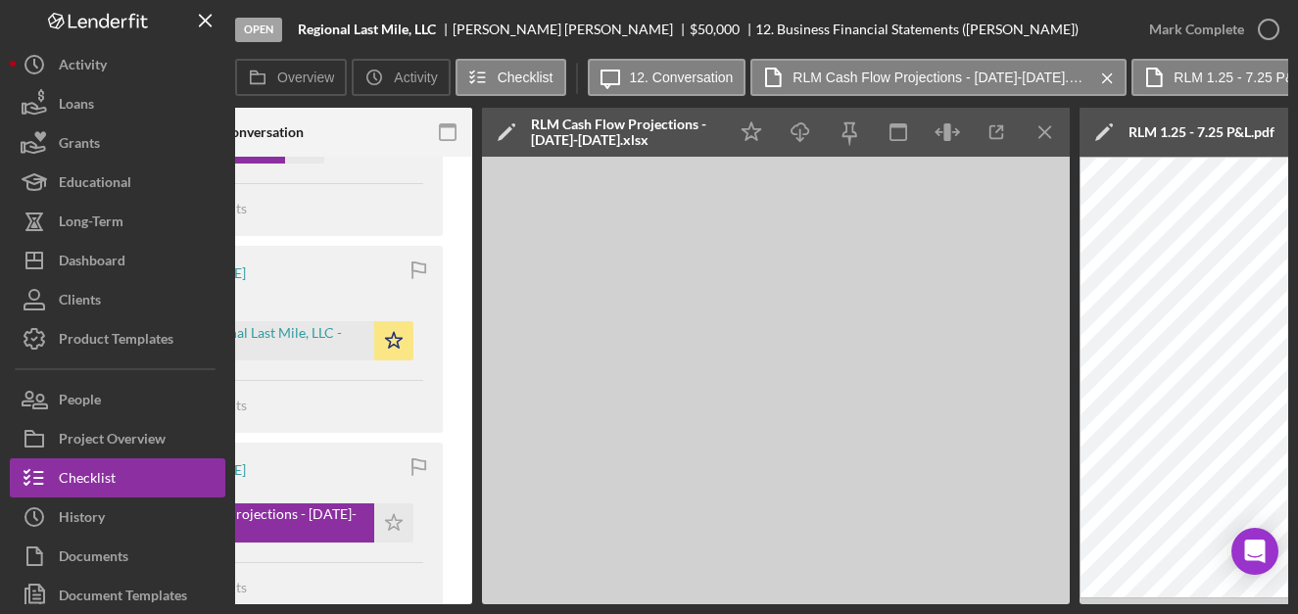
scroll to position [0, 558]
click at [1043, 134] on icon "Icon/Menu Close" at bounding box center [1045, 133] width 44 height 44
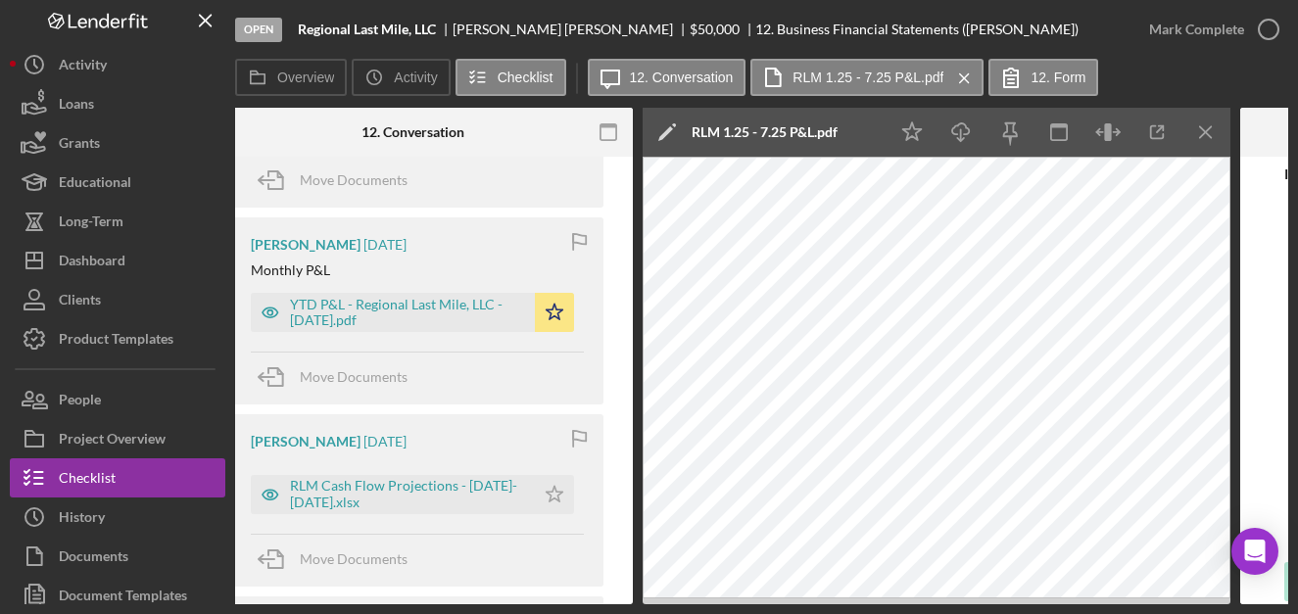
scroll to position [0, 0]
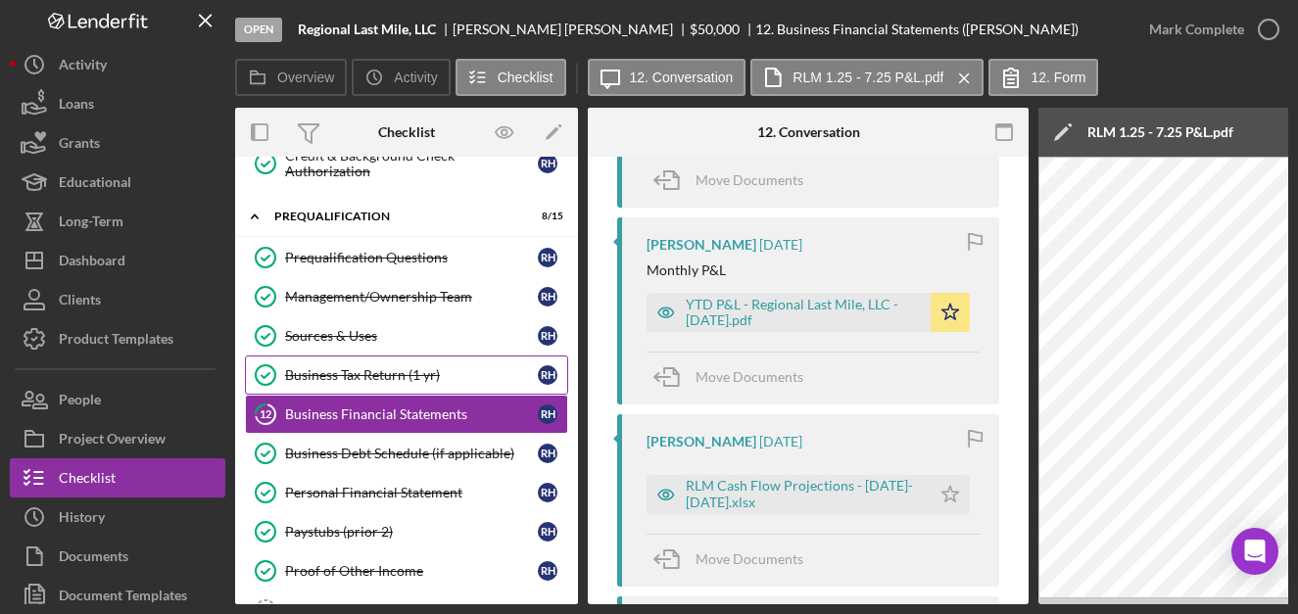
click at [381, 379] on div "Business Tax Return (1 yr)" at bounding box center [411, 375] width 253 height 16
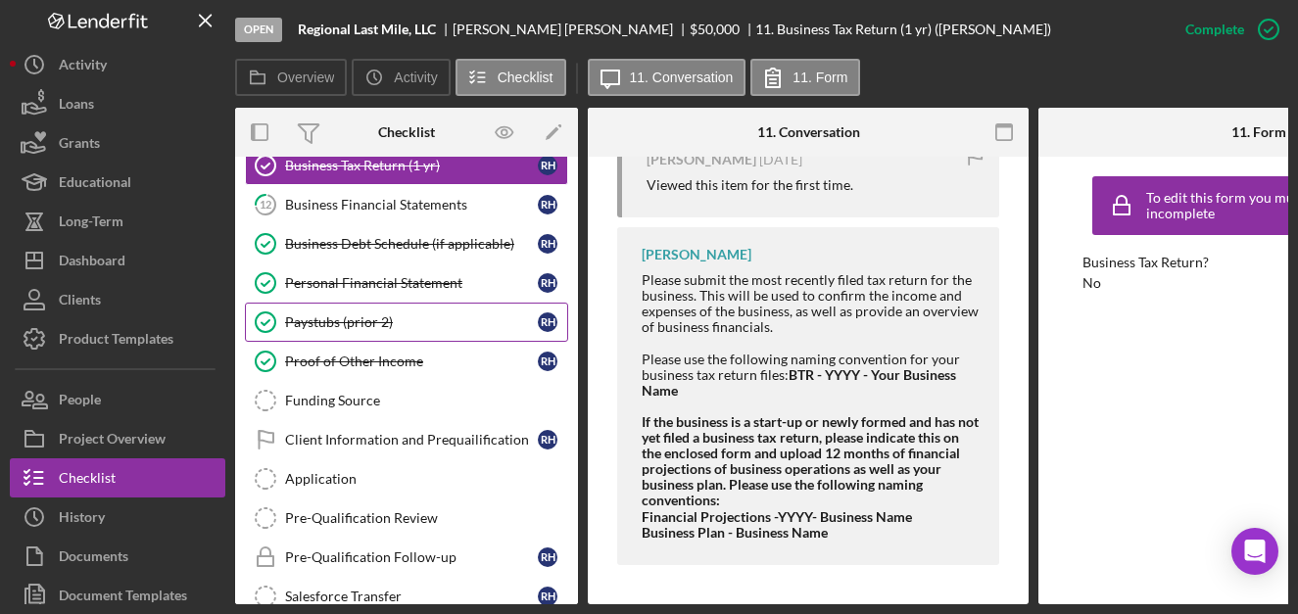
scroll to position [746, 0]
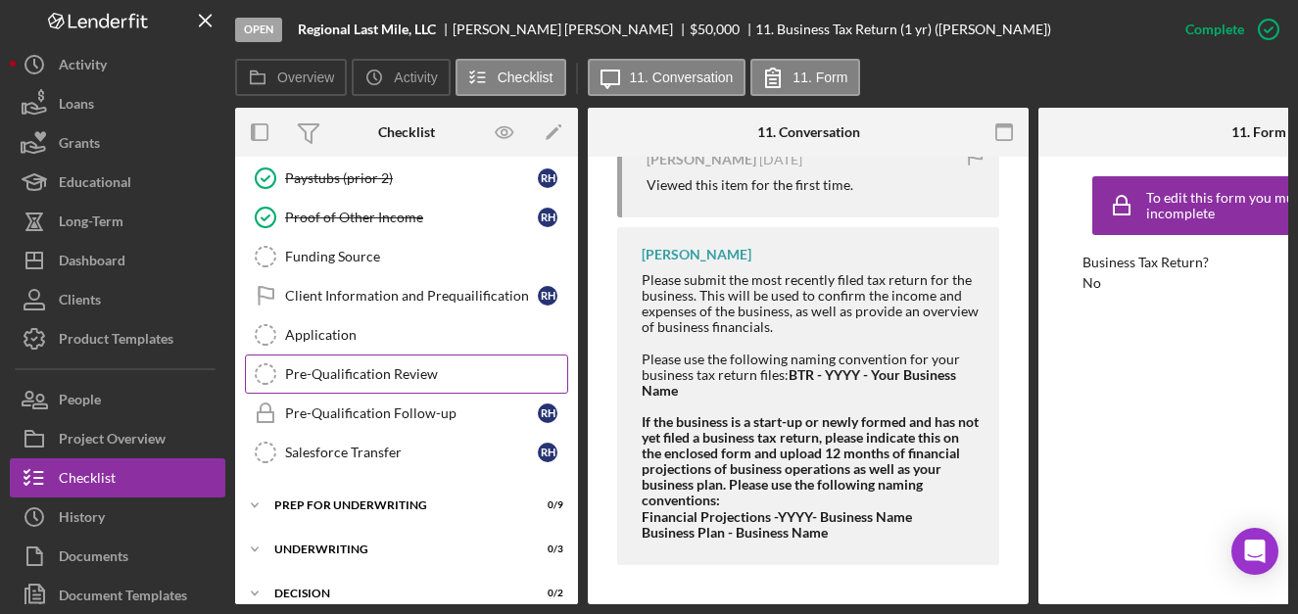
click at [413, 369] on div "Pre-Qualification Review" at bounding box center [426, 374] width 282 height 16
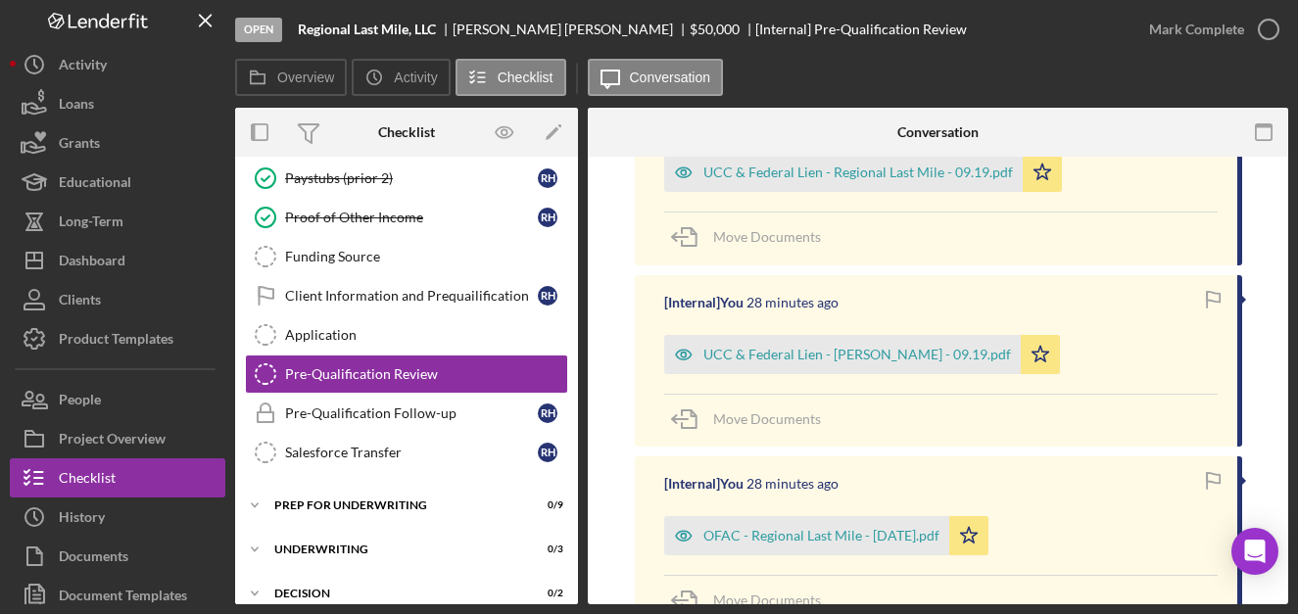
scroll to position [1374, 0]
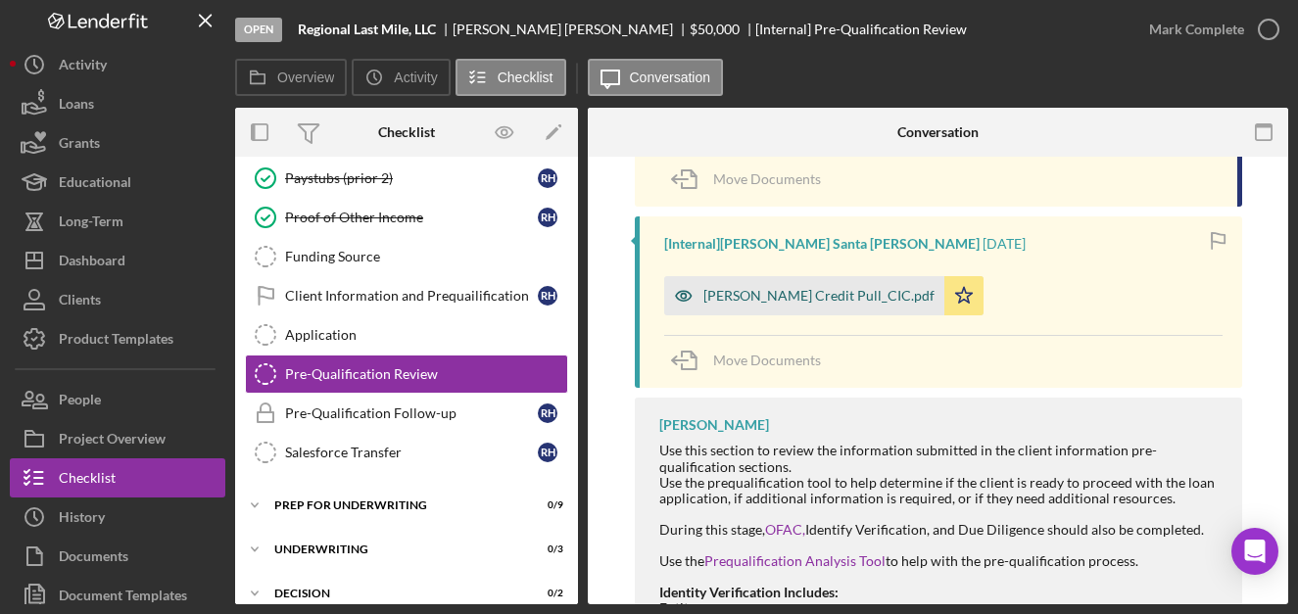
click at [882, 298] on div "[PERSON_NAME] Credit Pull_CIC.pdf" at bounding box center [819, 296] width 231 height 16
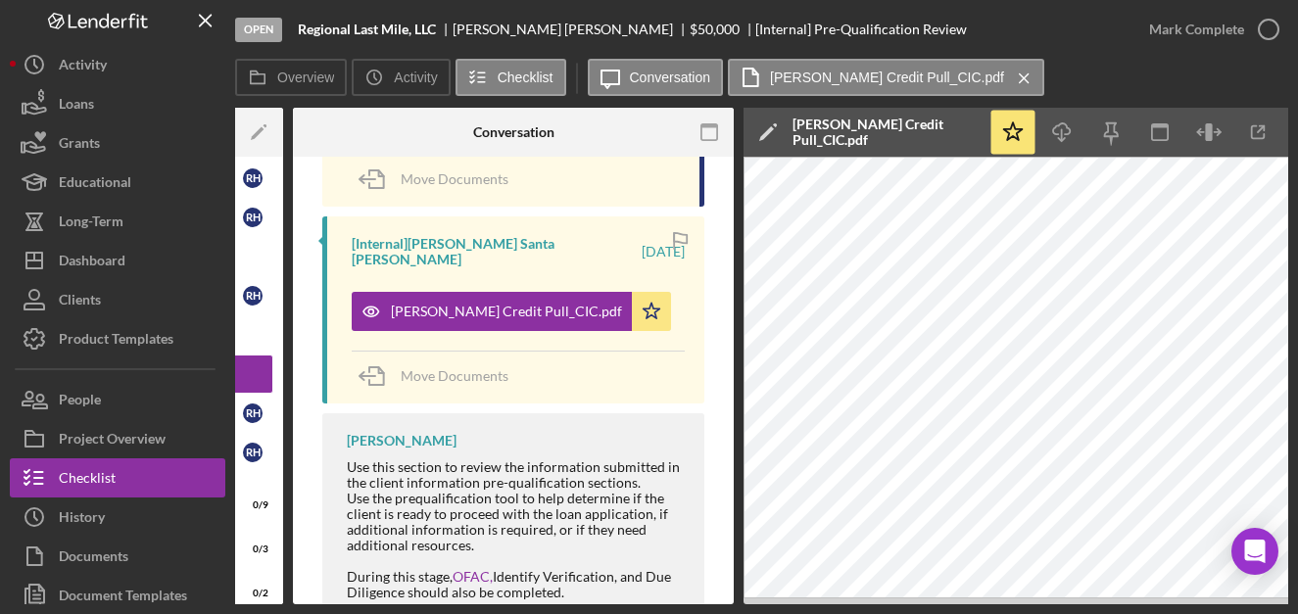
scroll to position [0, 297]
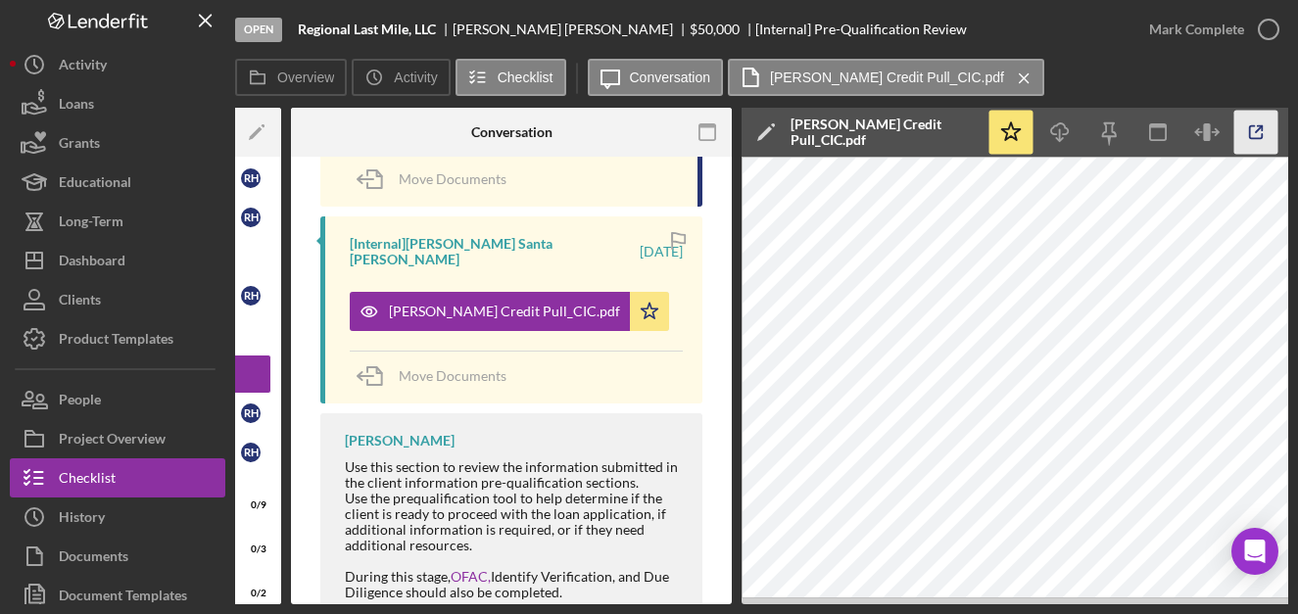
click at [1253, 138] on icon "button" at bounding box center [1256, 132] width 13 height 13
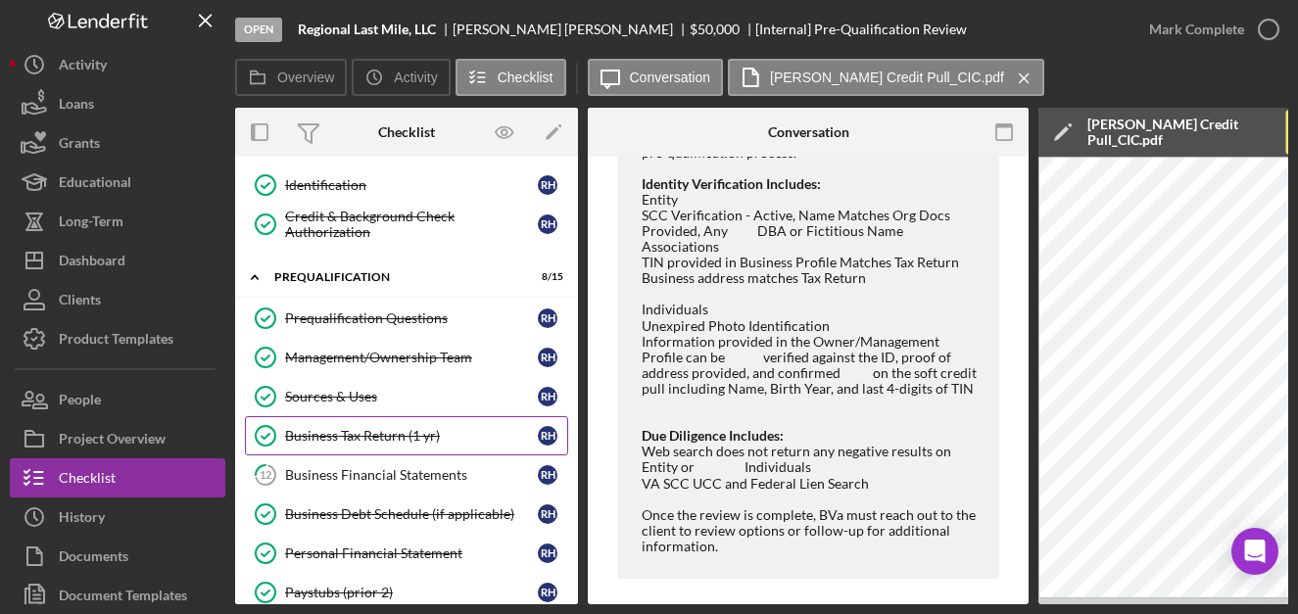
scroll to position [313, 0]
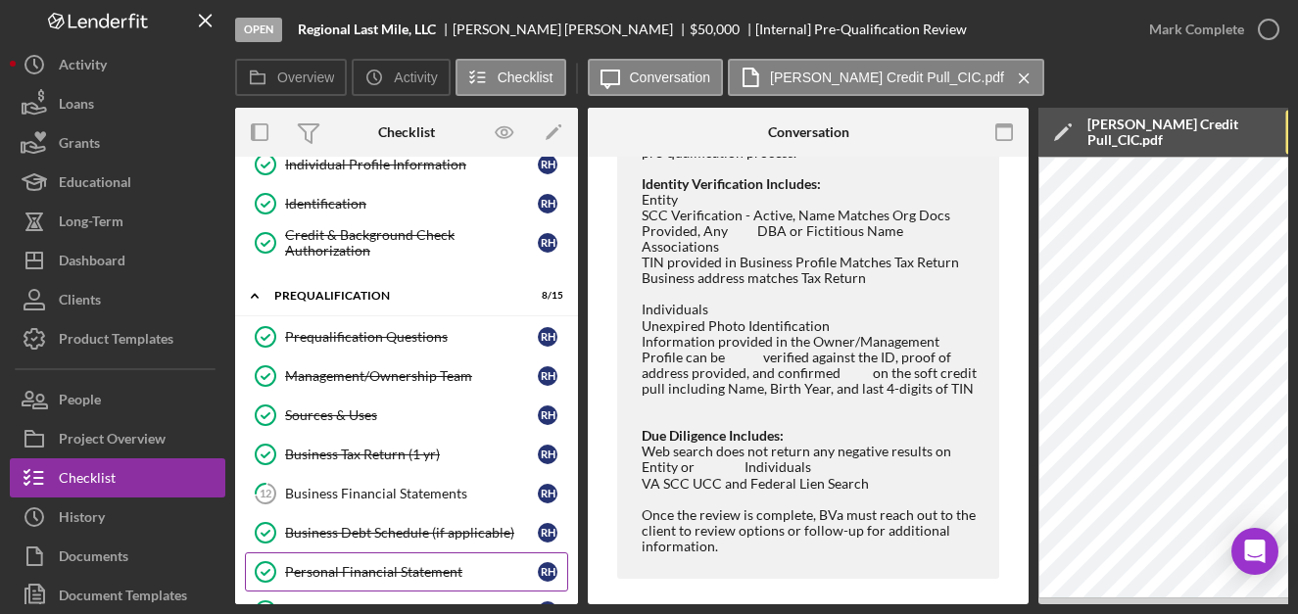
click at [356, 572] on div "Personal Financial Statement" at bounding box center [411, 572] width 253 height 16
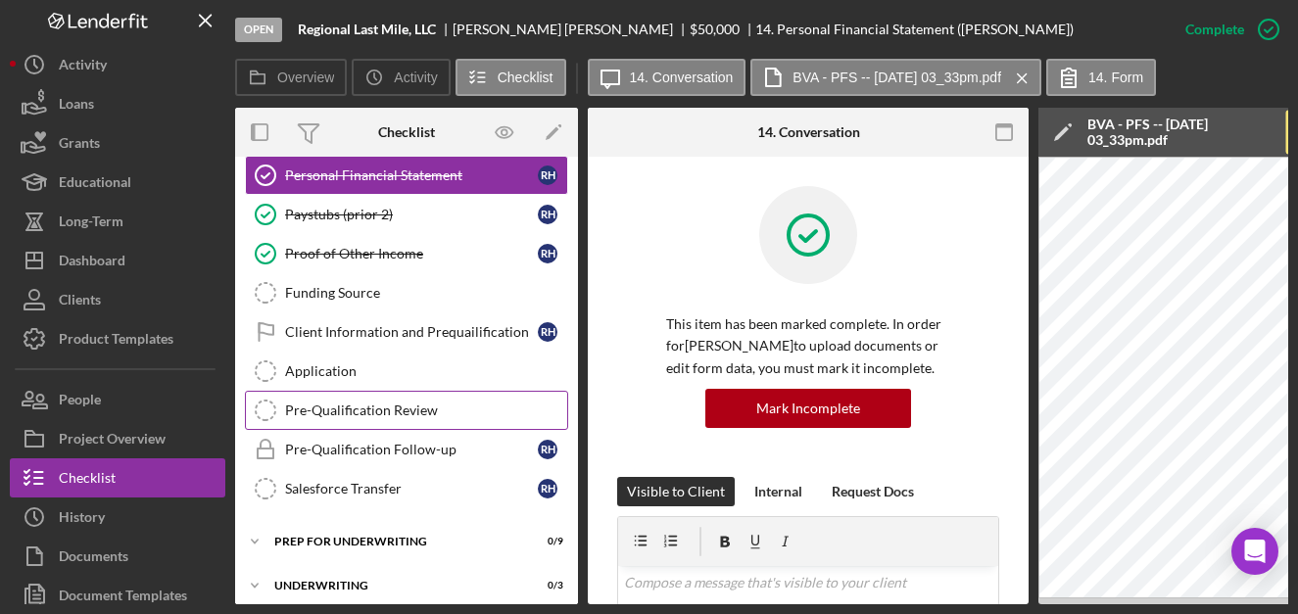
scroll to position [705, 0]
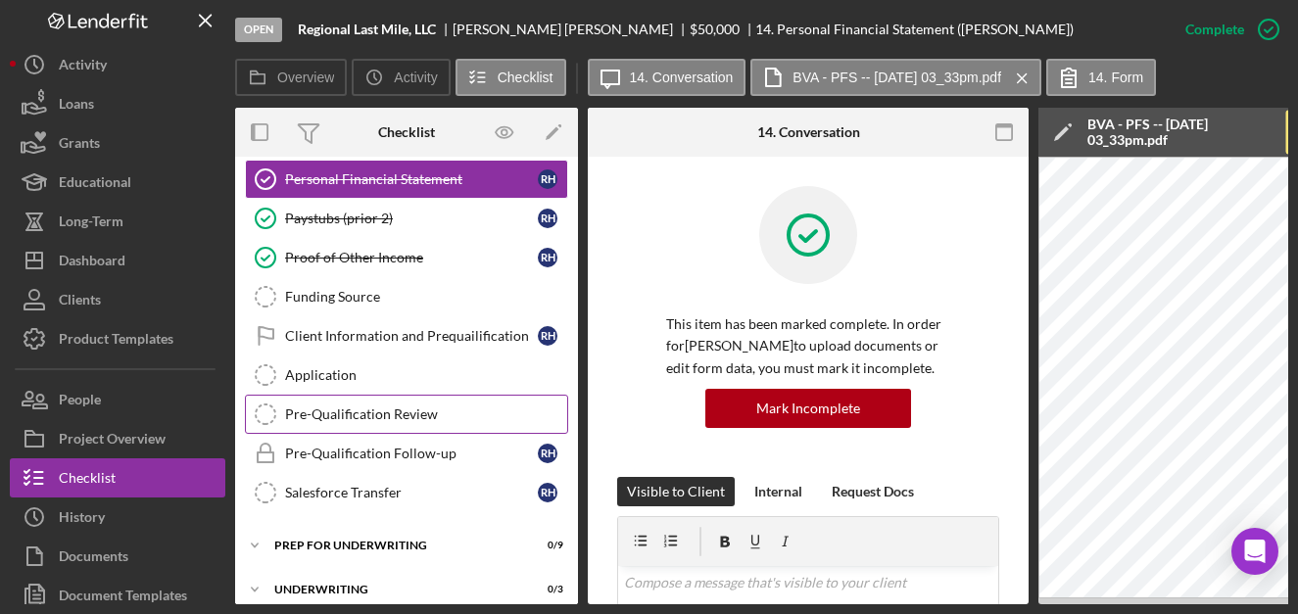
click at [392, 417] on div "Pre-Qualification Review" at bounding box center [426, 415] width 282 height 16
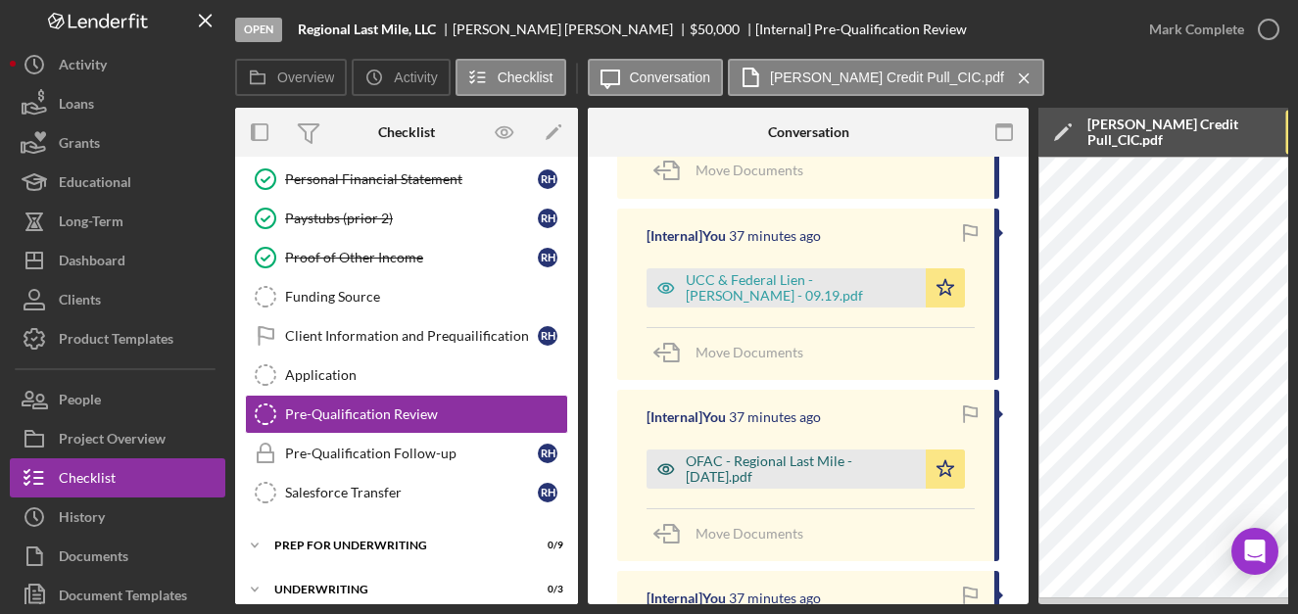
scroll to position [1185, 0]
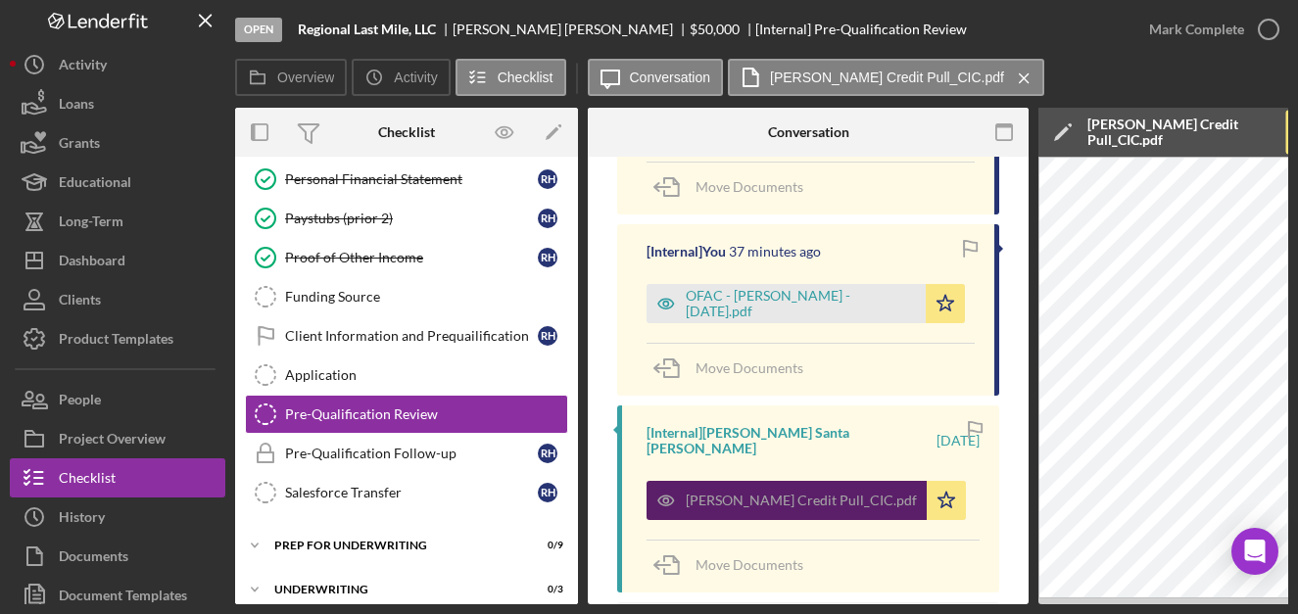
click at [838, 493] on div "[PERSON_NAME] Credit Pull_CIC.pdf" at bounding box center [801, 501] width 231 height 16
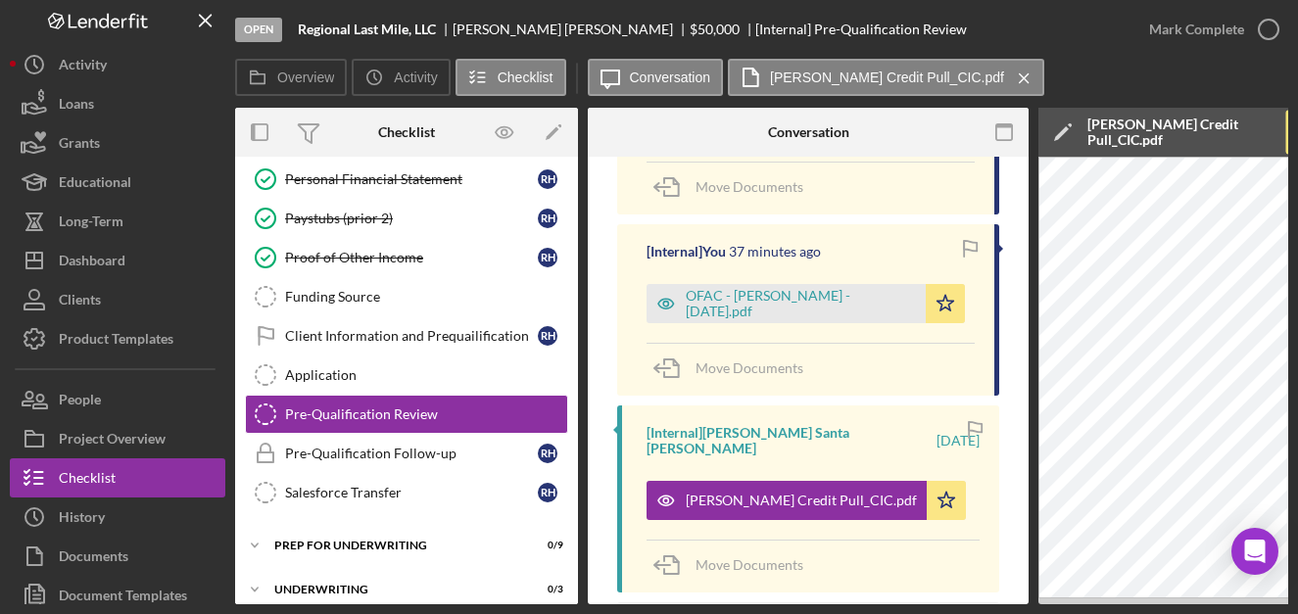
click at [1056, 605] on div "Open Regional Last Mile, LLC Robert Harrison $50,000 $50,000 [Internal] Pre-Qua…" at bounding box center [649, 307] width 1298 height 614
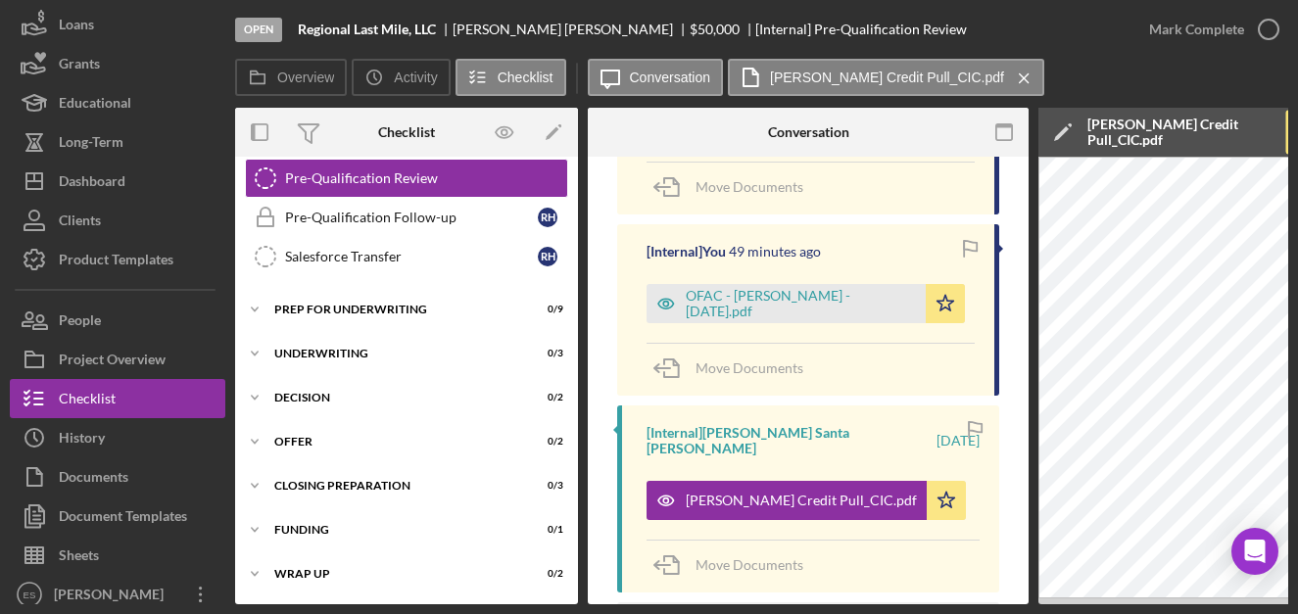
scroll to position [93, 0]
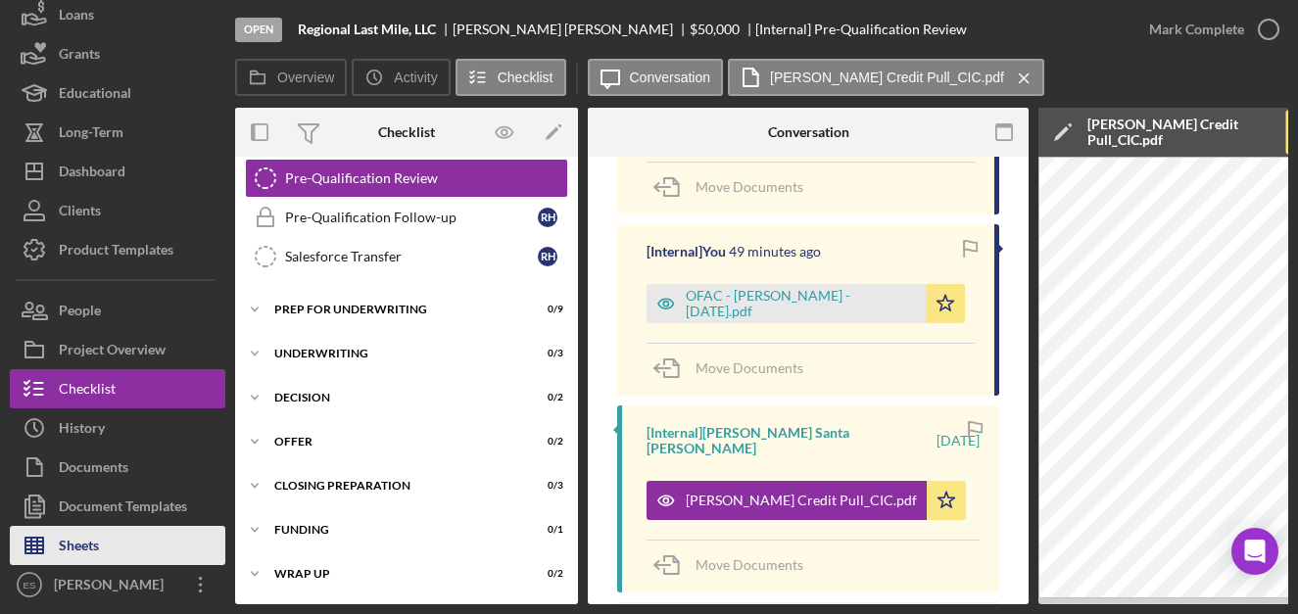
click at [81, 542] on div "Sheets" at bounding box center [79, 548] width 40 height 44
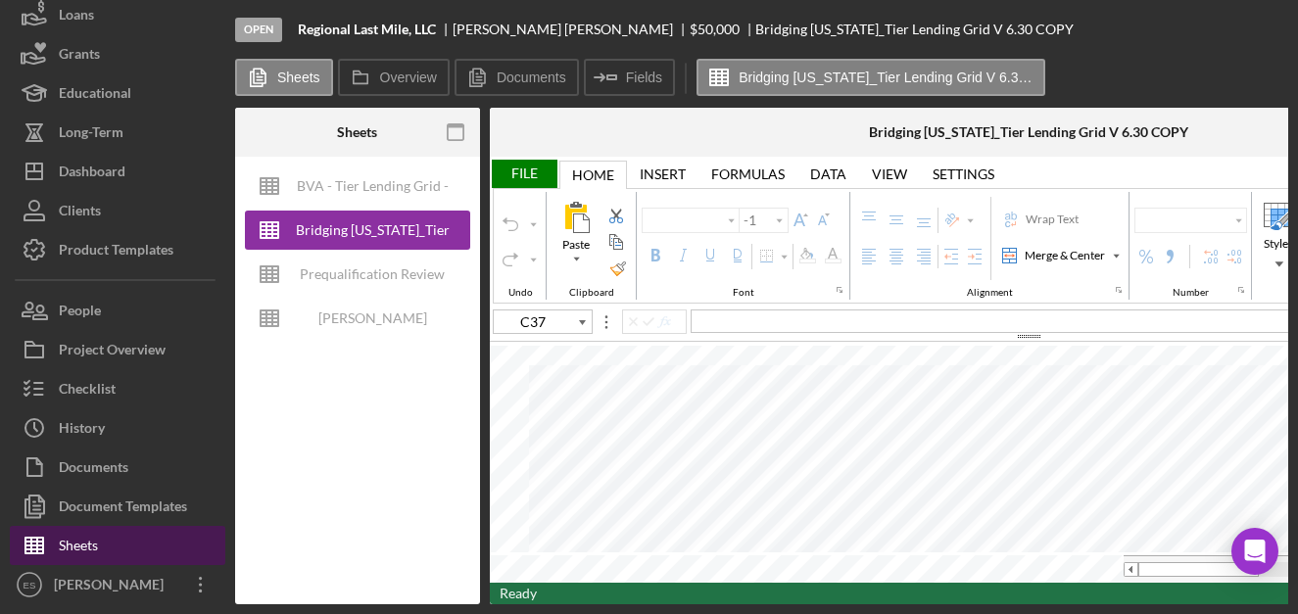
type input "Arial"
type input "10"
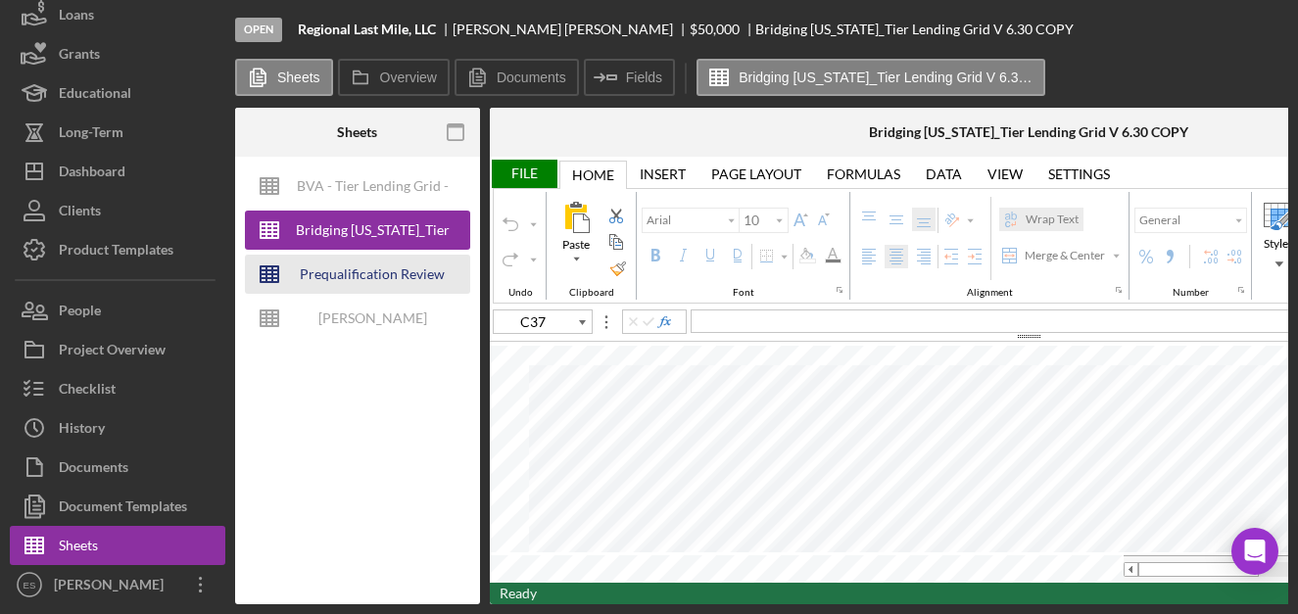
click at [383, 263] on div "Prequalification Review (TEMPLATE) – Entity Name – Date Completed (1)" at bounding box center [372, 274] width 157 height 39
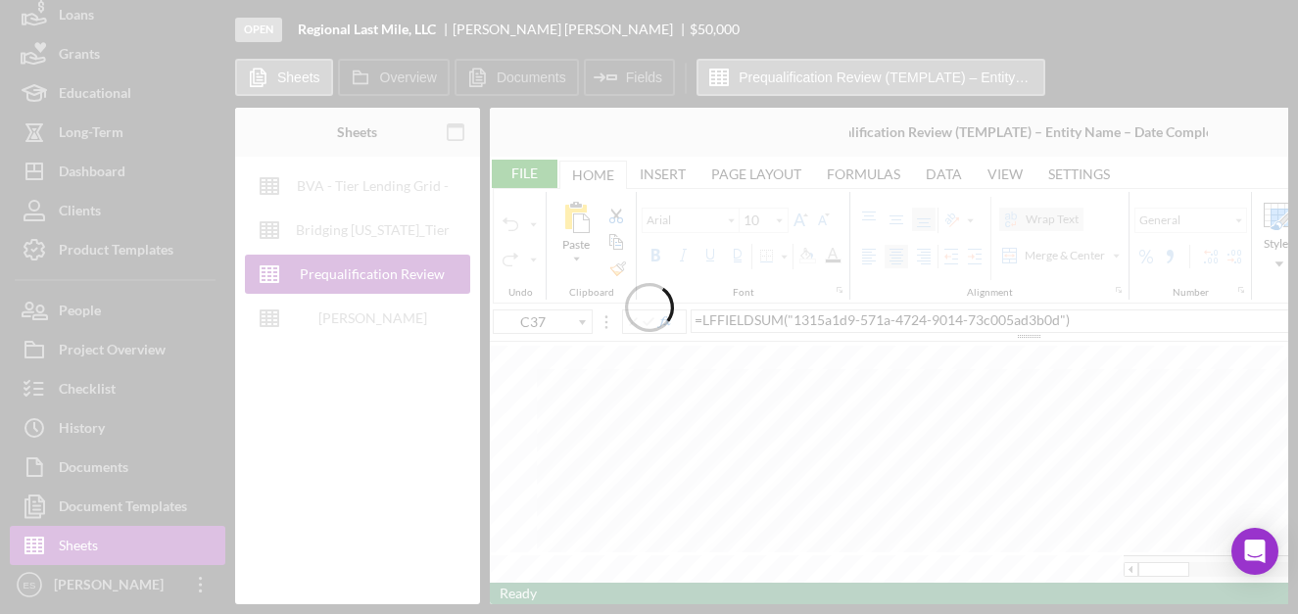
type input "Proxima Nova"
type input "11"
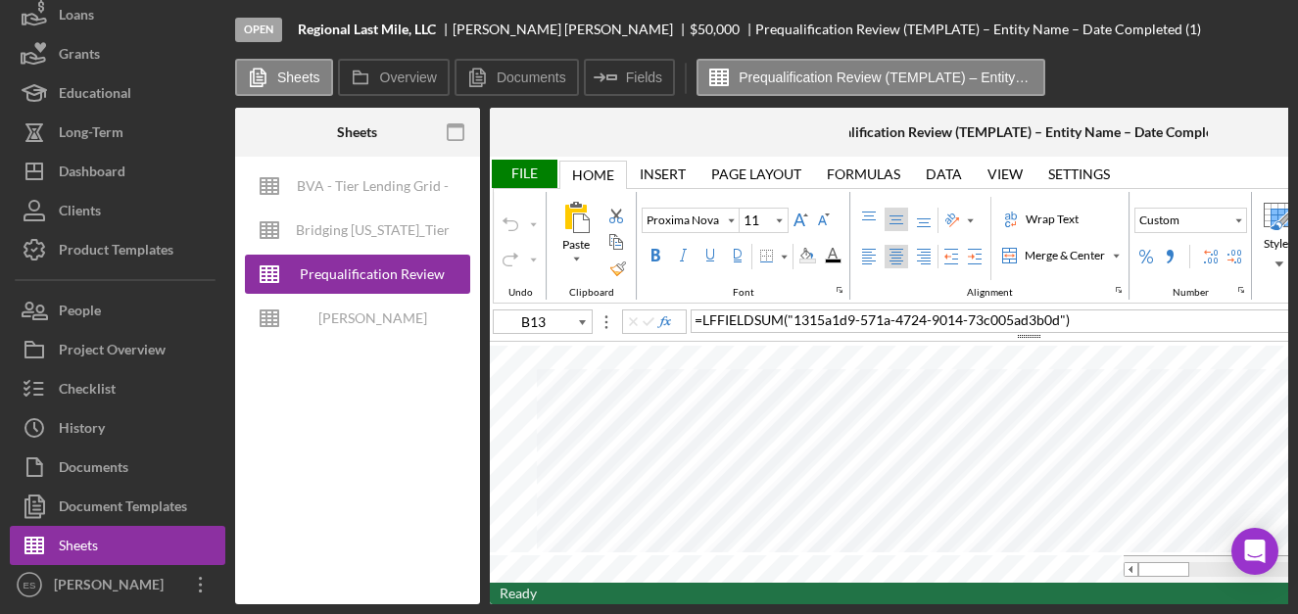
type input "B4"
click at [1217, 492] on input "image" at bounding box center [1219, 494] width 17 height 17
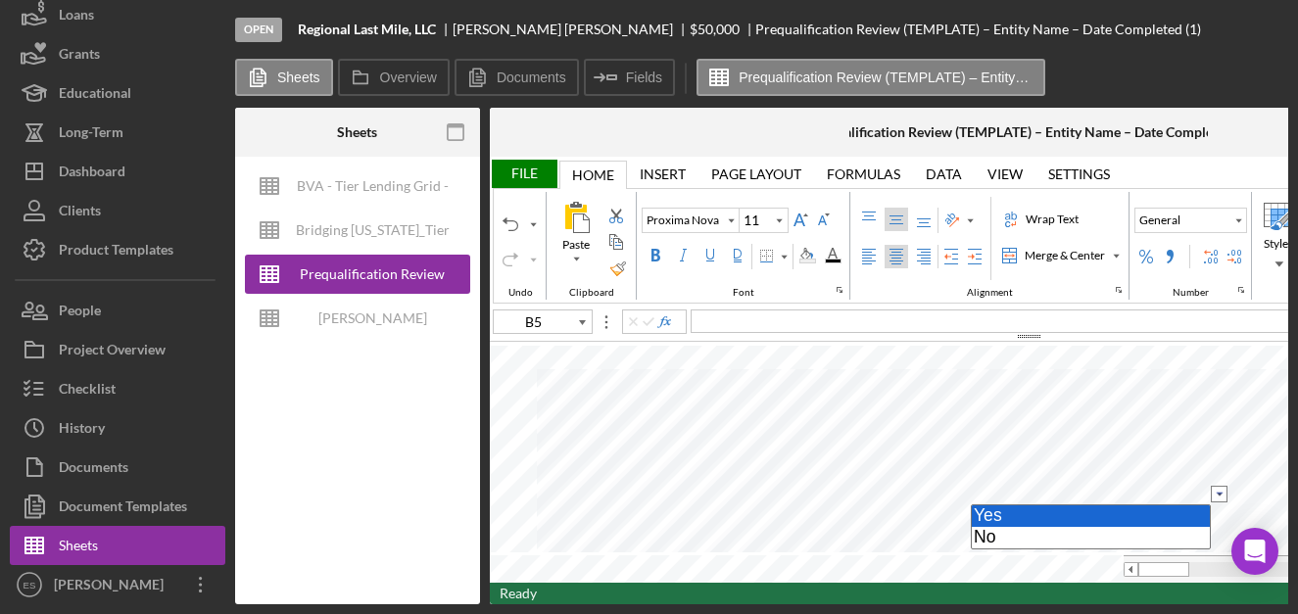
click at [1099, 516] on option "Yes" at bounding box center [1091, 517] width 238 height 22
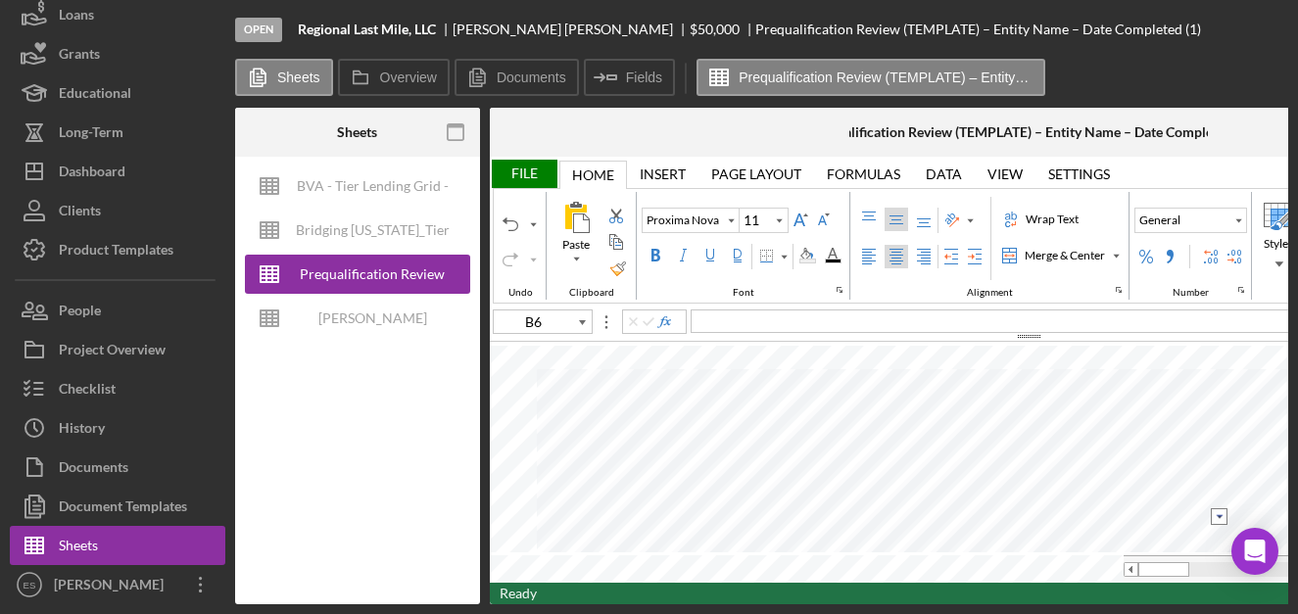
click at [1219, 515] on input "image" at bounding box center [1219, 517] width 17 height 17
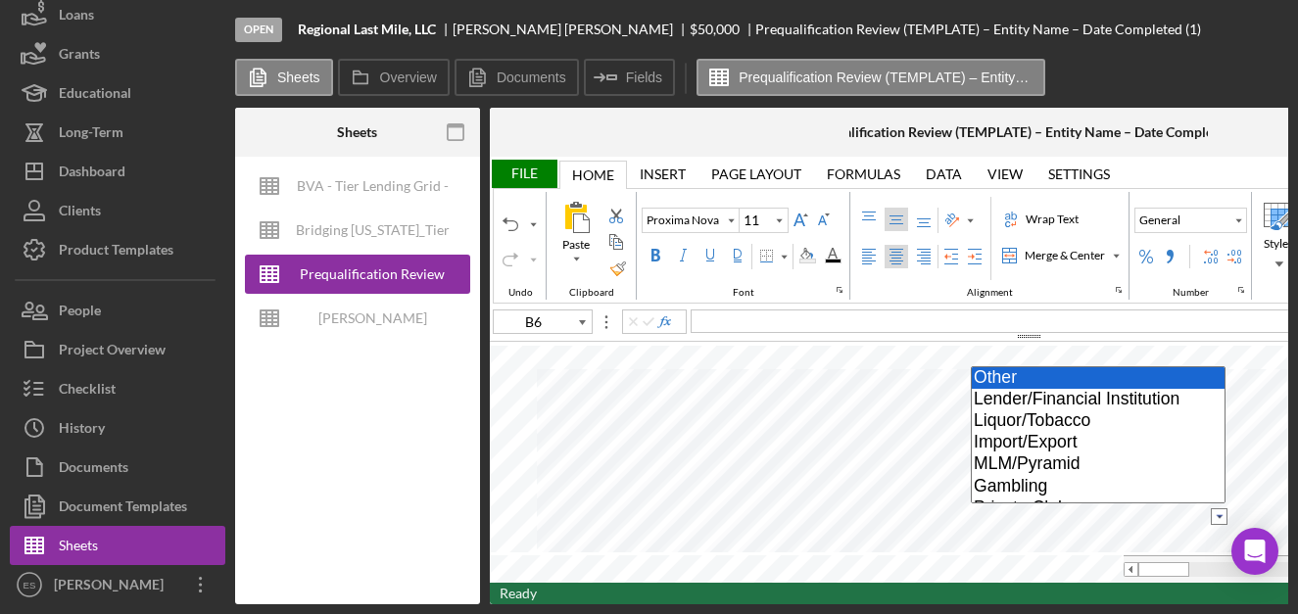
click at [1043, 375] on option "Other" at bounding box center [1098, 378] width 253 height 22
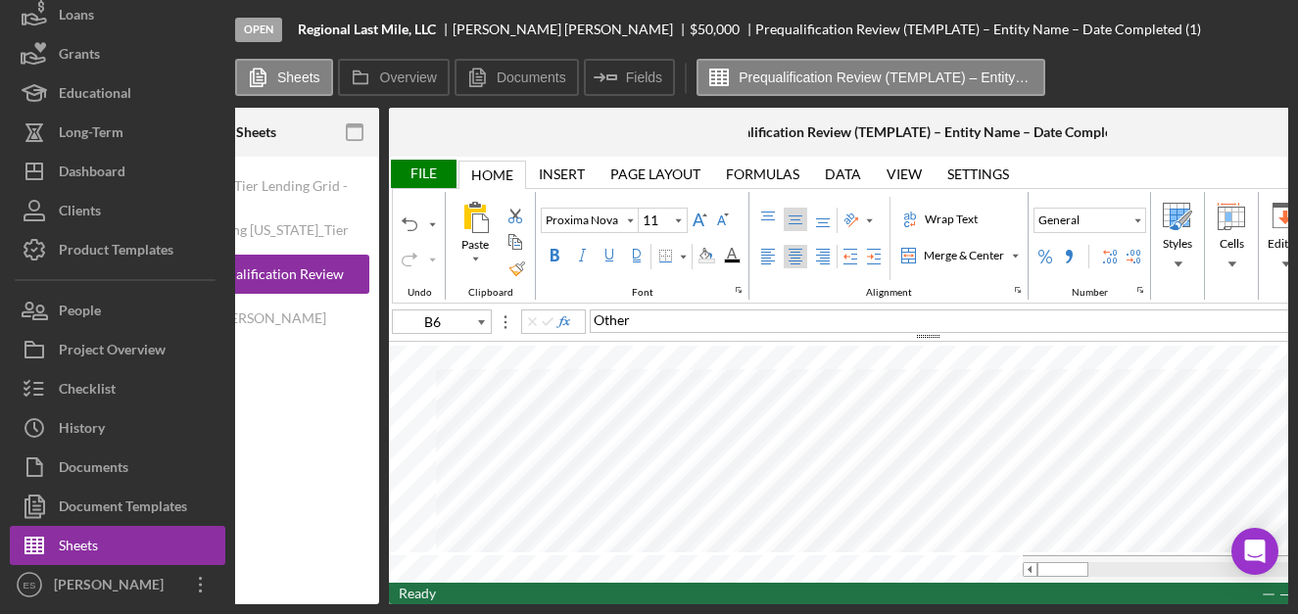
scroll to position [0, 109]
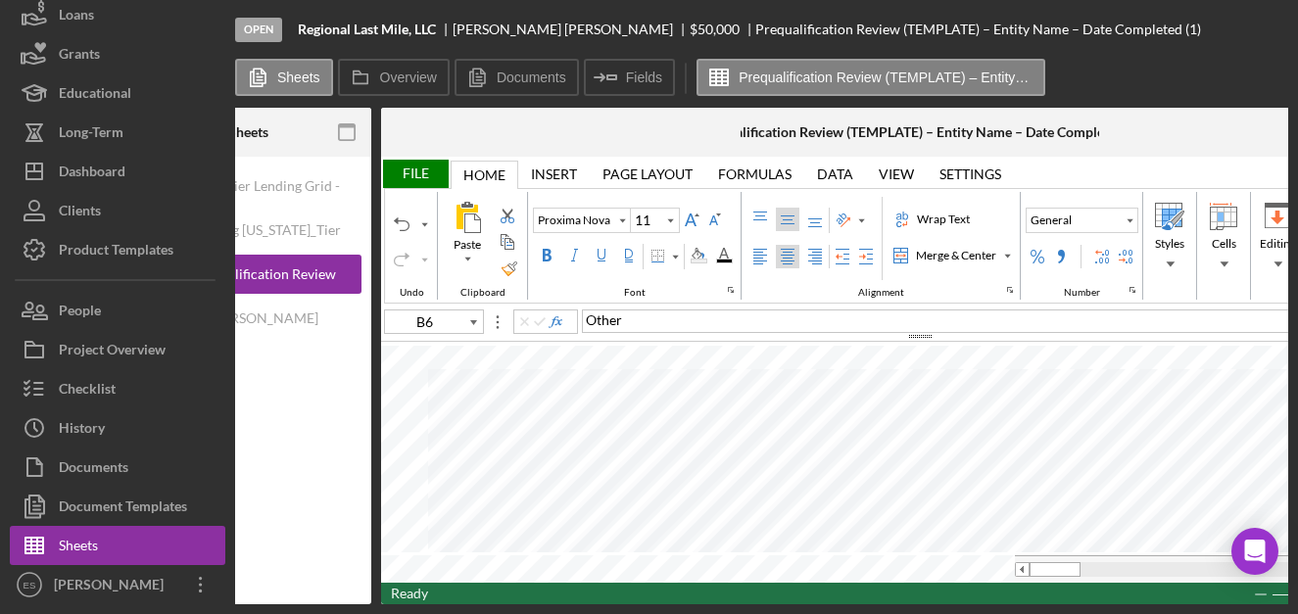
type input "D7"
click at [586, 320] on span "2/2024" at bounding box center [608, 320] width 44 height 17
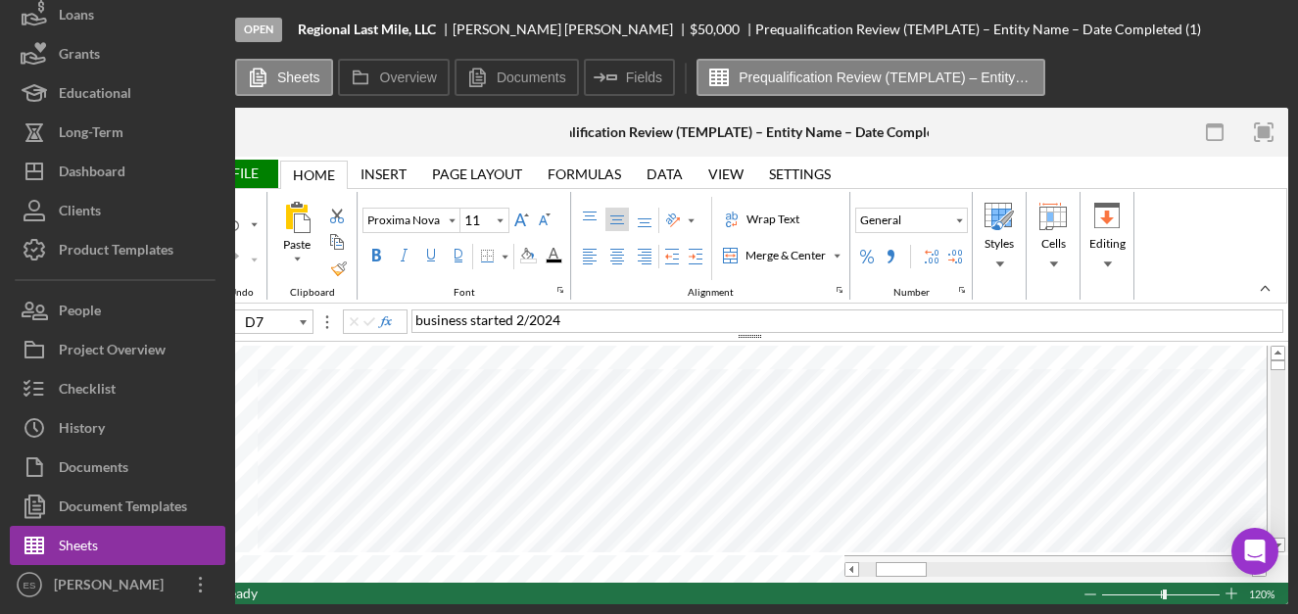
scroll to position [0, 0]
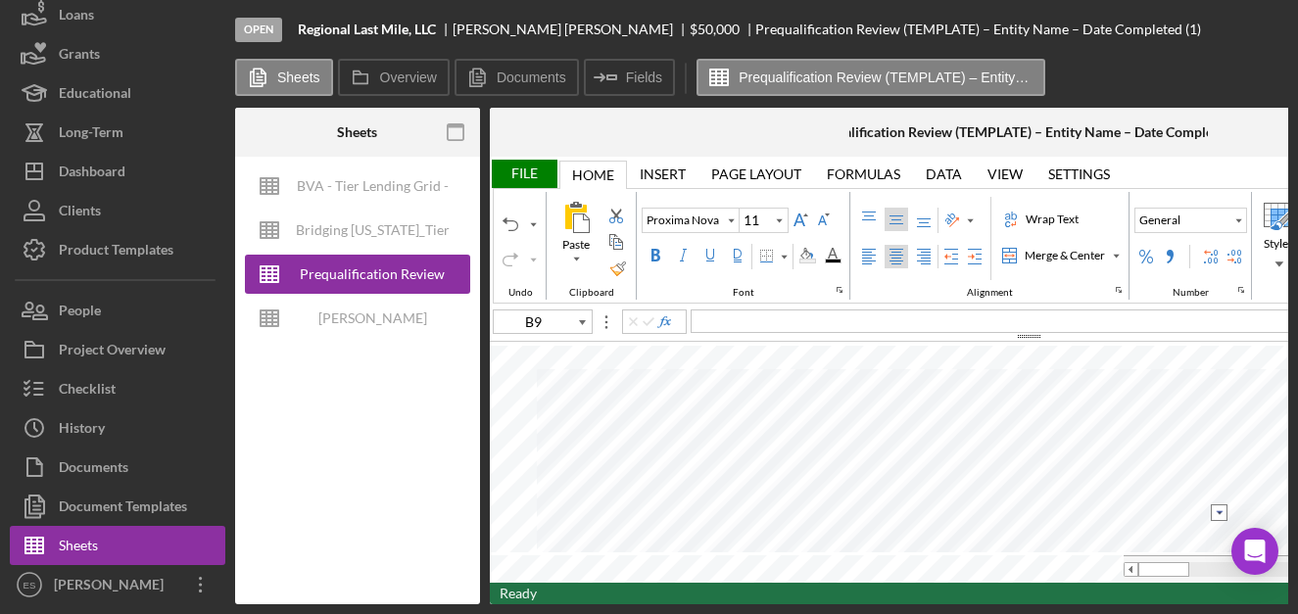
click at [1220, 514] on input "image" at bounding box center [1219, 513] width 17 height 17
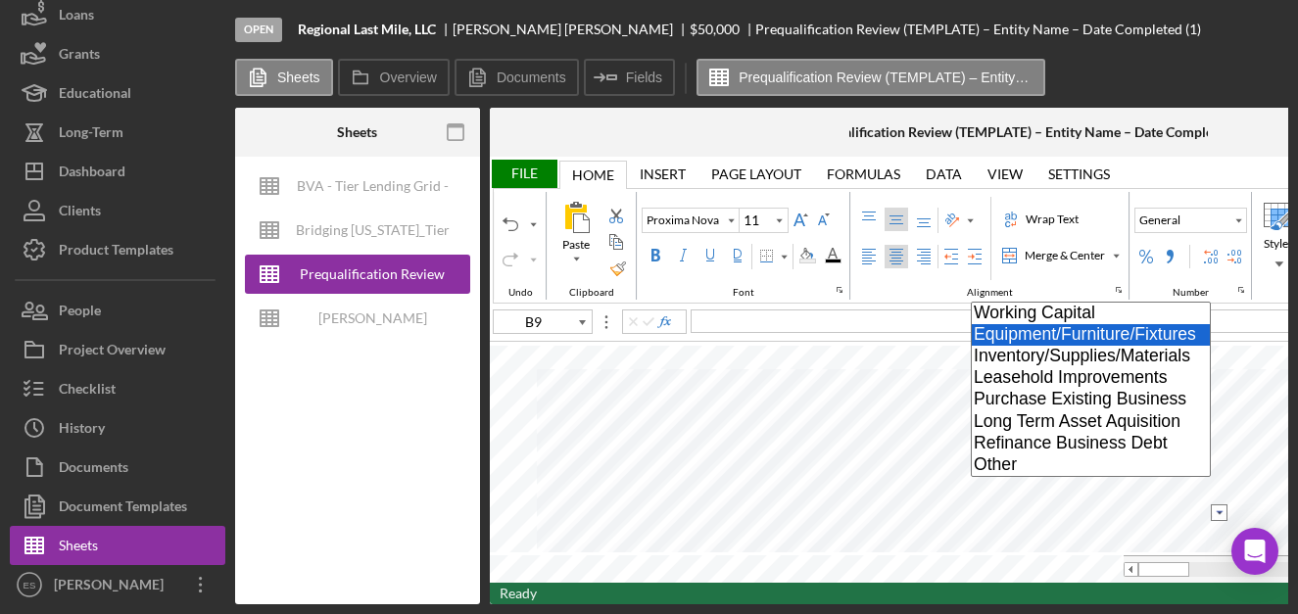
click at [1161, 331] on option "Equipment/Furniture/Fixtures" at bounding box center [1091, 335] width 238 height 22
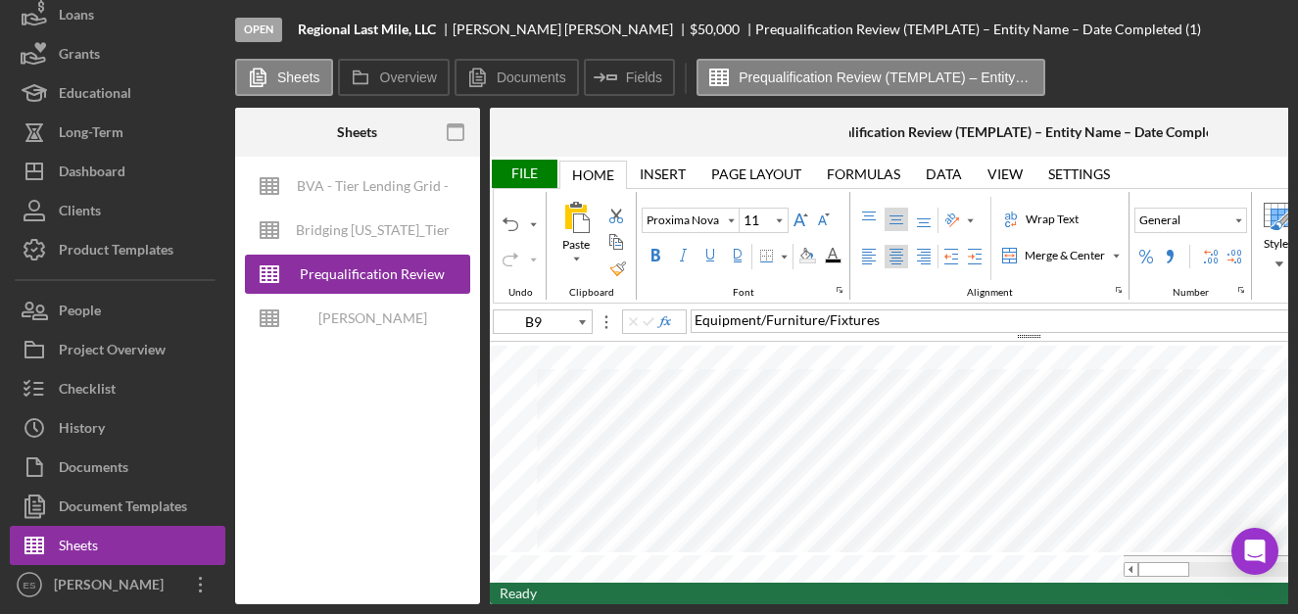
type input "D13"
drag, startPoint x: 676, startPoint y: 606, endPoint x: 538, endPoint y: 590, distance: 139.0
click at [538, 590] on div "Open Regional Last Mile, LLC Robert Harrison $50,000 $50,000 Prequalification R…" at bounding box center [649, 307] width 1298 height 614
type input "B14"
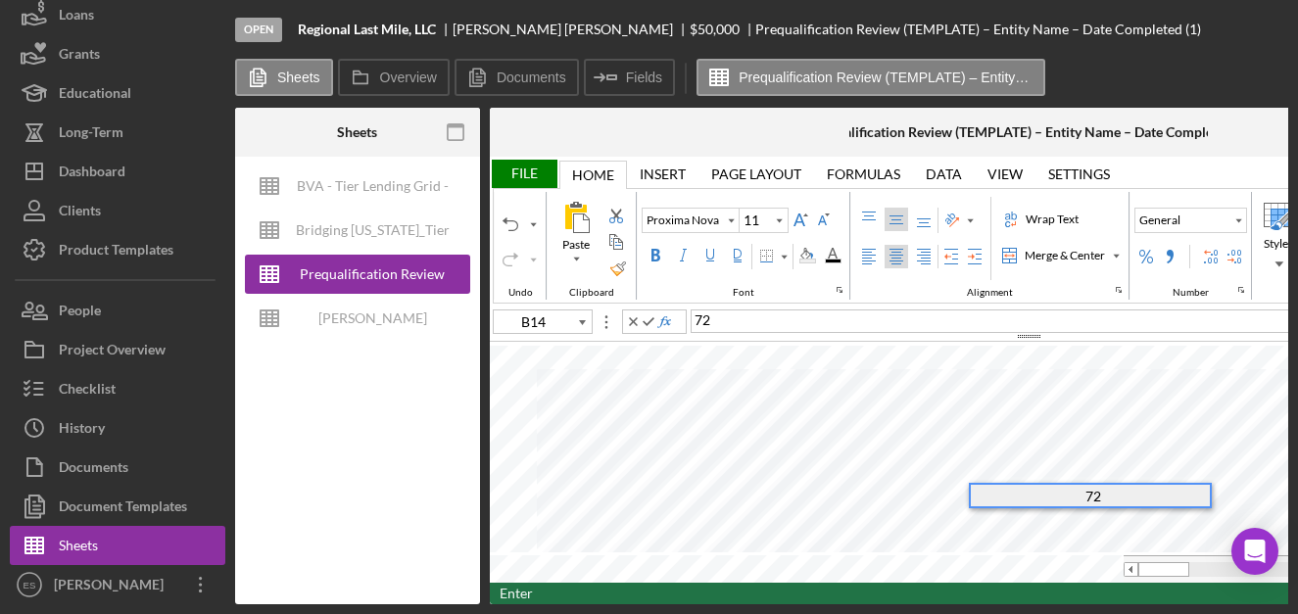
type input "B15"
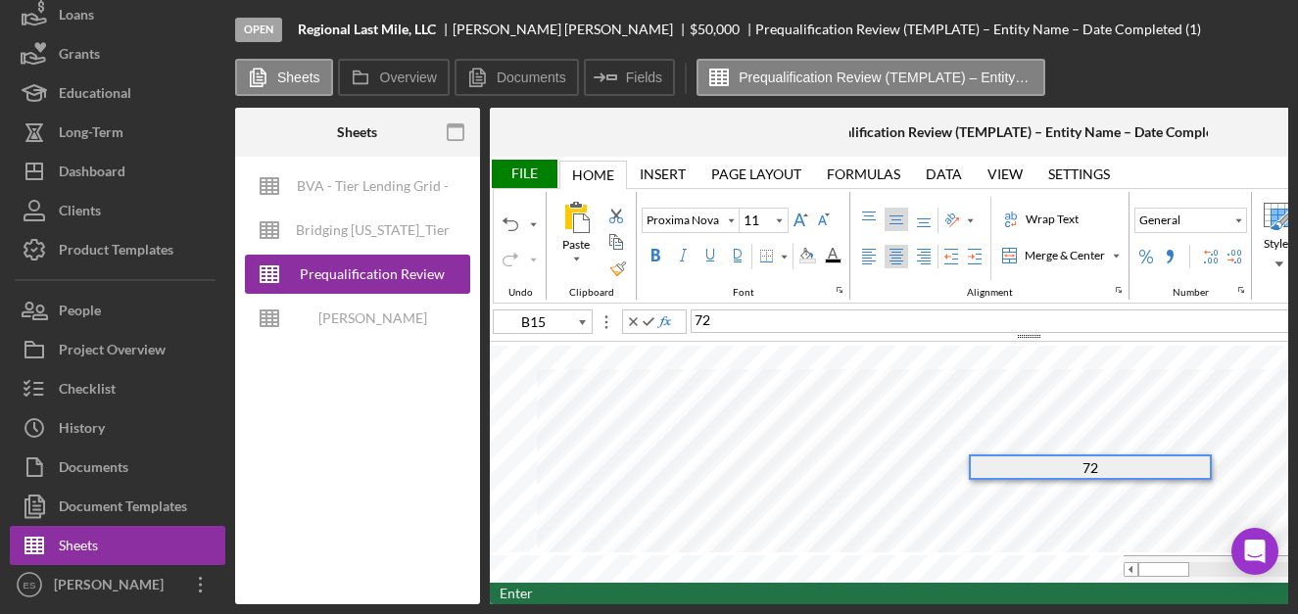
type input "B16"
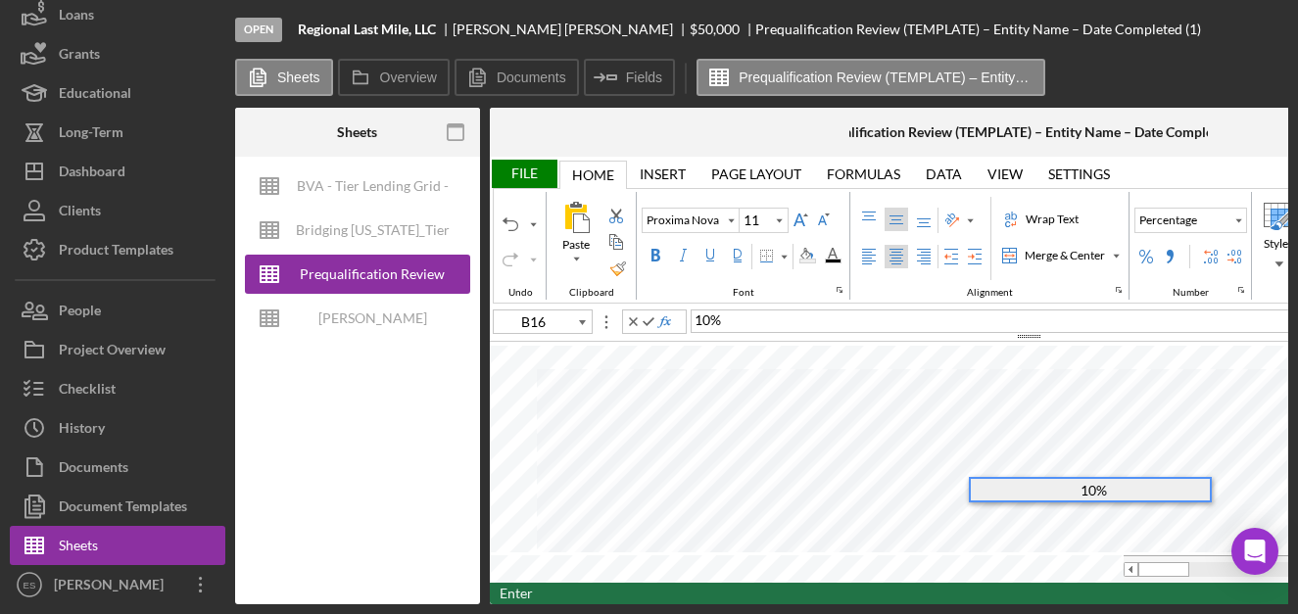
type input "B17"
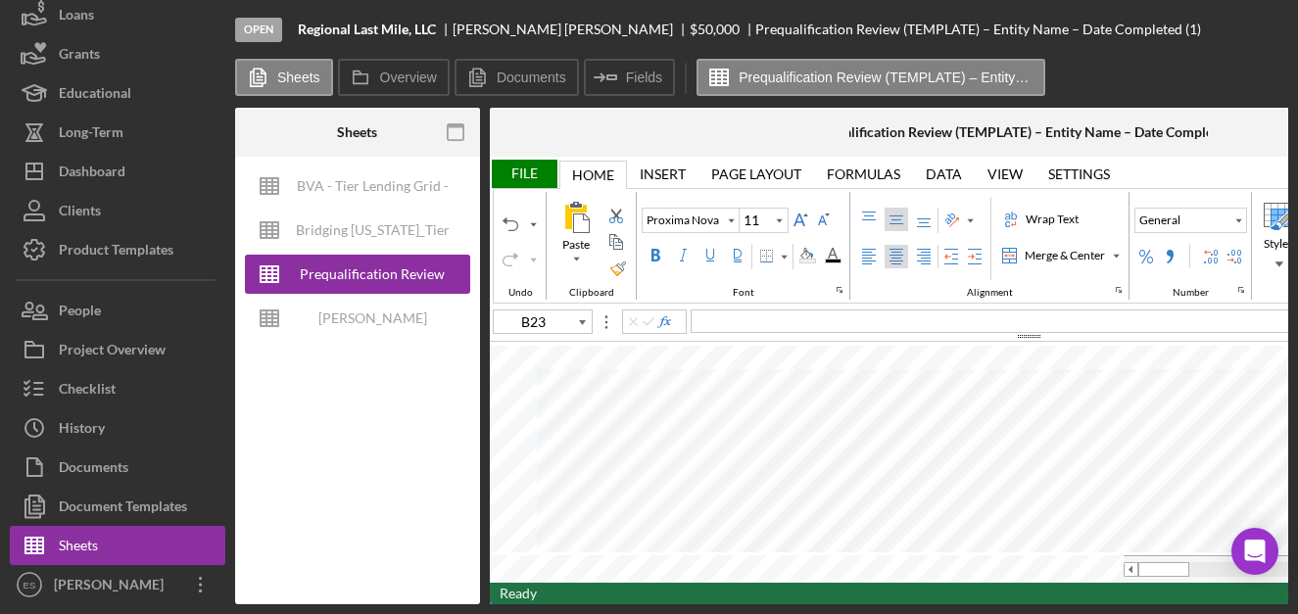
type input "B22"
type input "B23"
type input "B25"
type input "B26"
type input "A24"
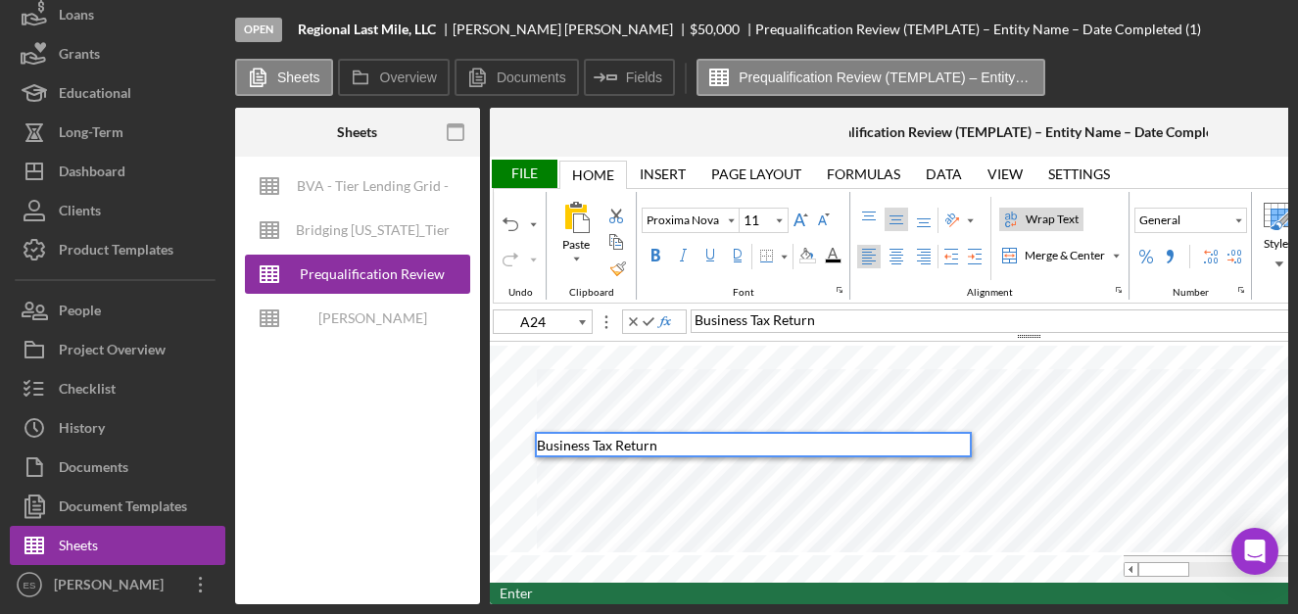
type input "B24"
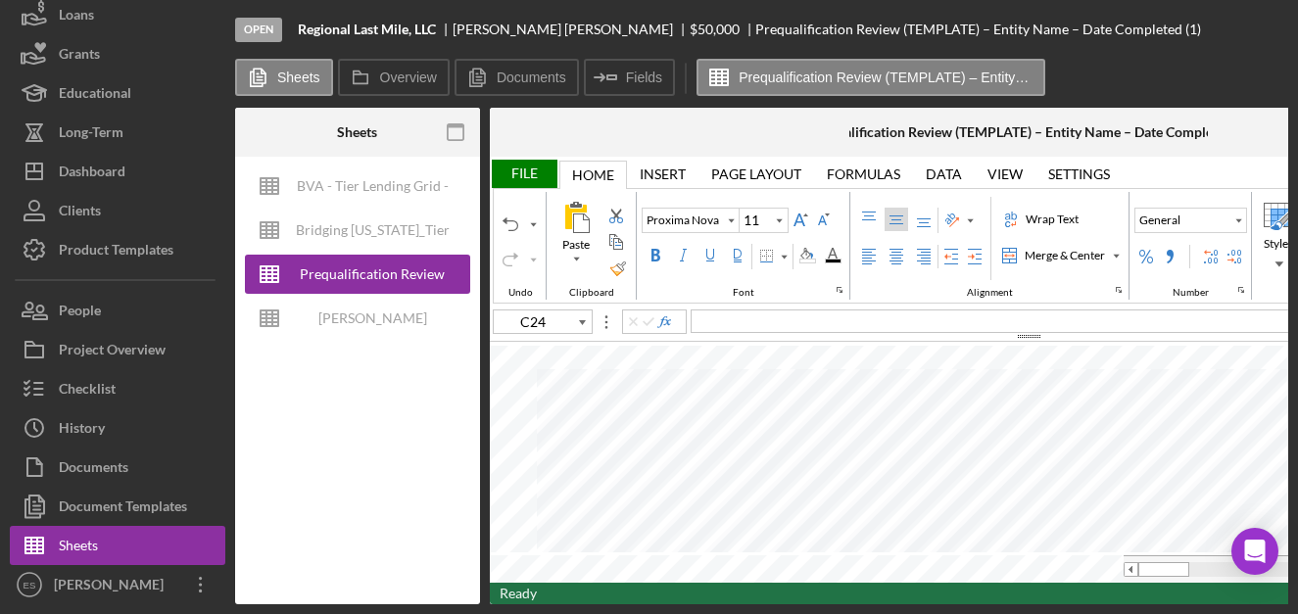
type input "D24"
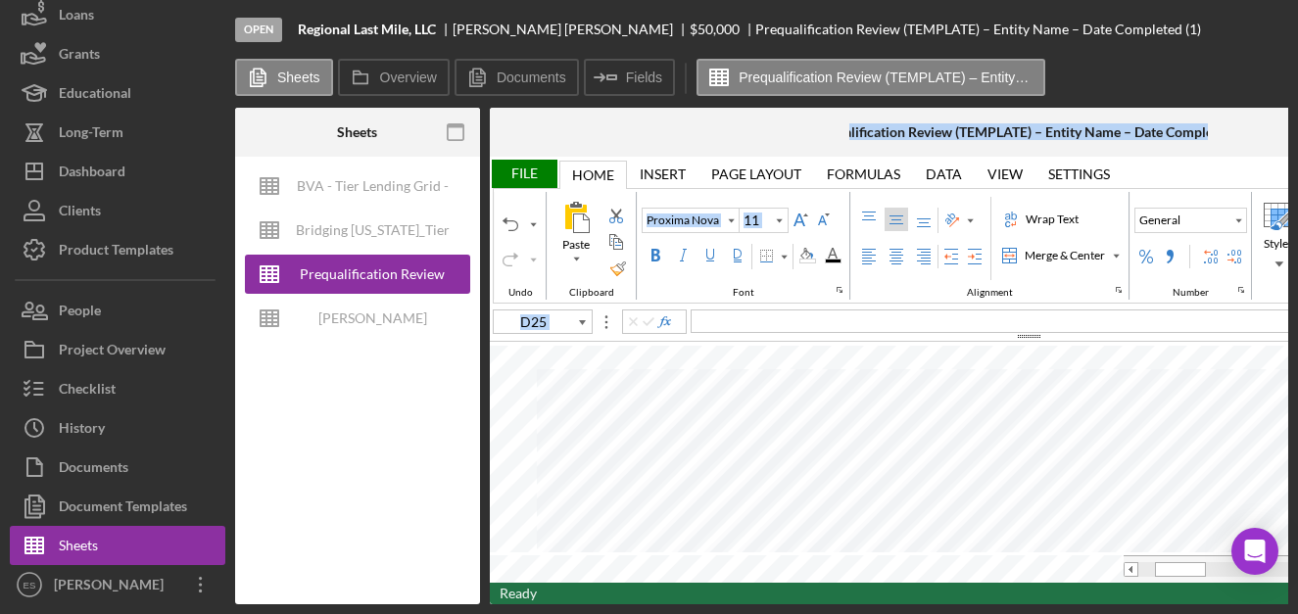
drag, startPoint x: 608, startPoint y: 606, endPoint x: 414, endPoint y: 584, distance: 194.2
click at [415, 585] on div "Open Regional Last Mile, LLC Robert Harrison $50,000 $50,000 Prequalification R…" at bounding box center [649, 307] width 1298 height 614
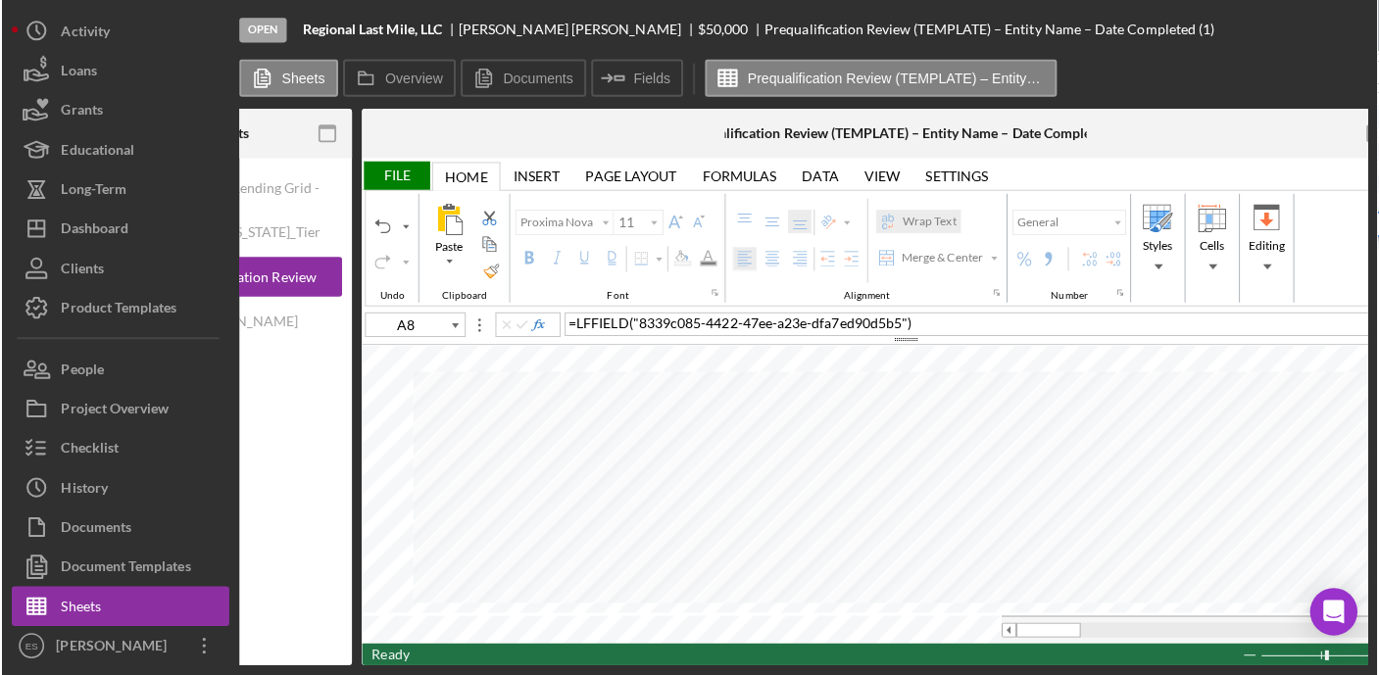
scroll to position [32, 0]
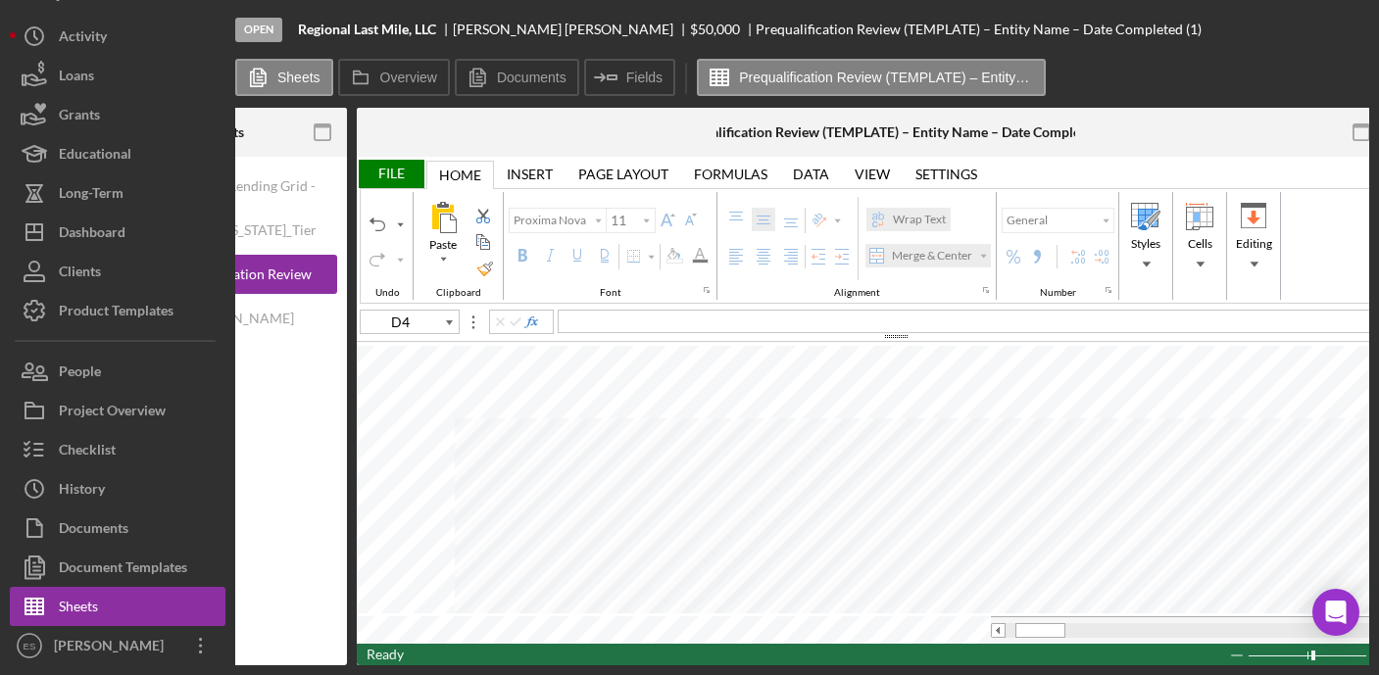
type input "B4"
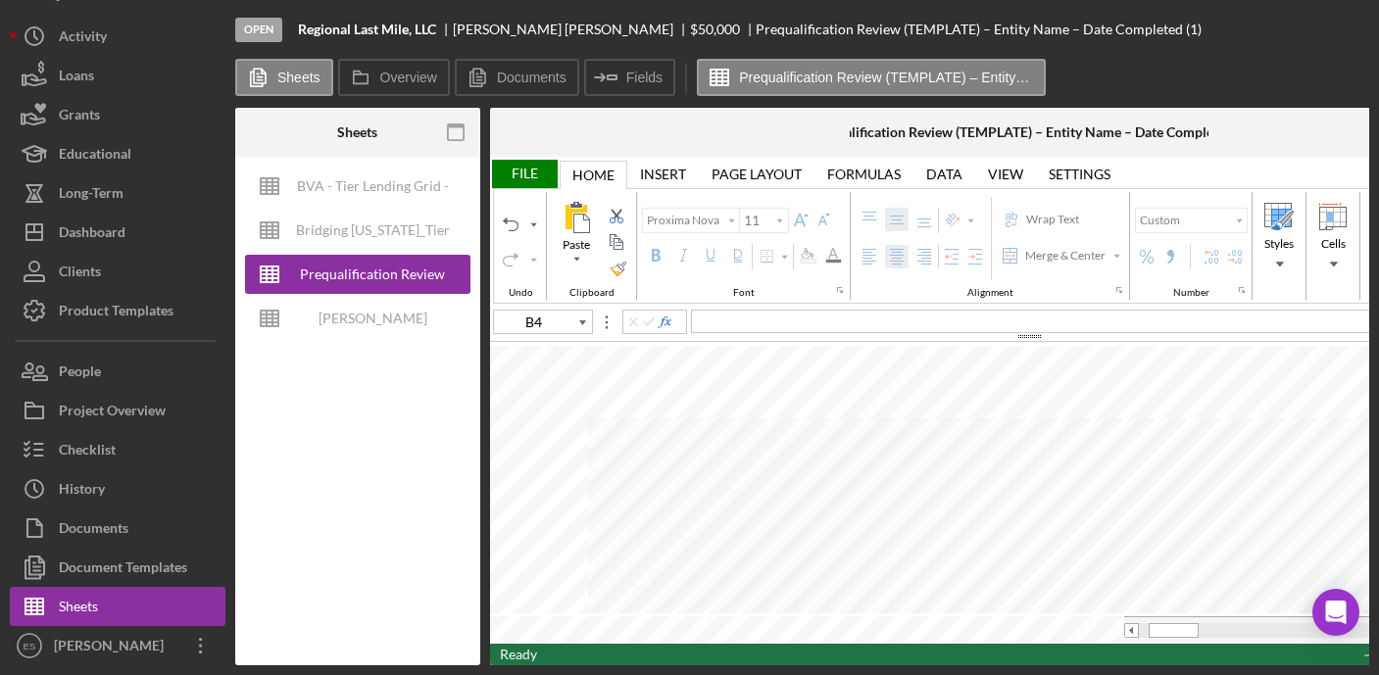
scroll to position [0, 82]
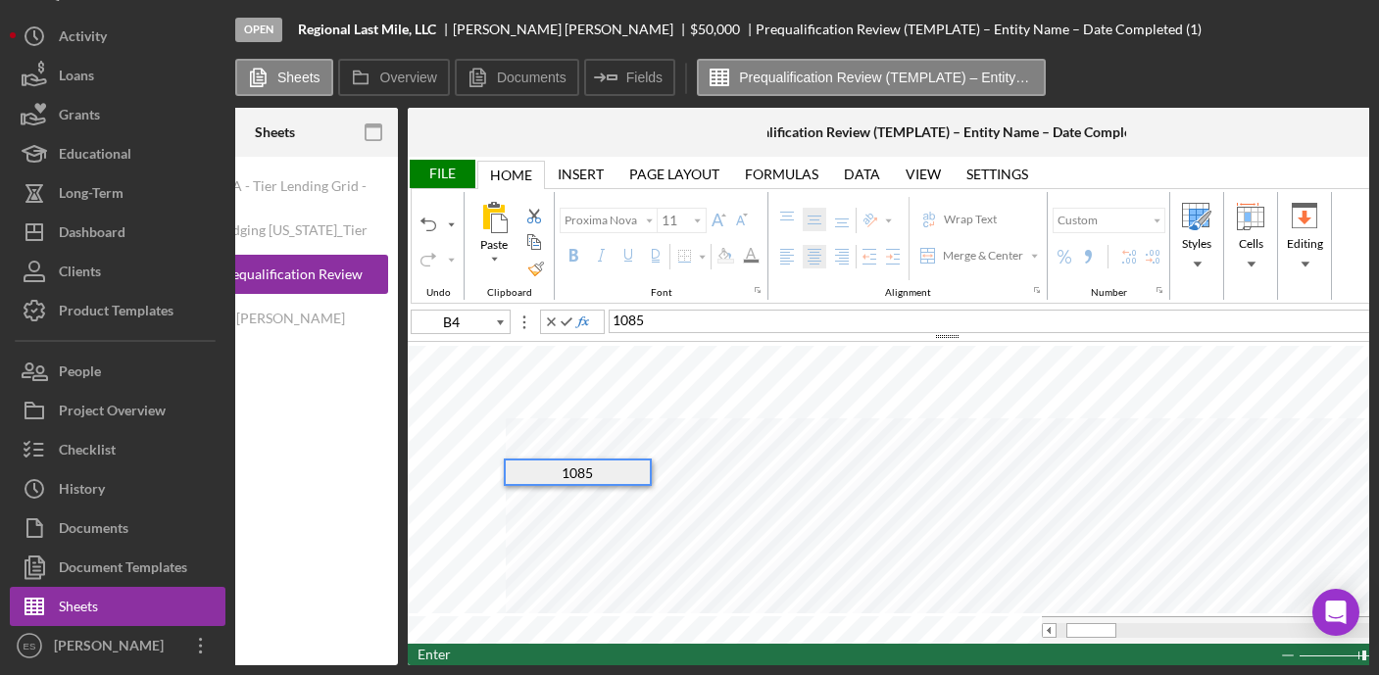
type input "D4"
type input "B23"
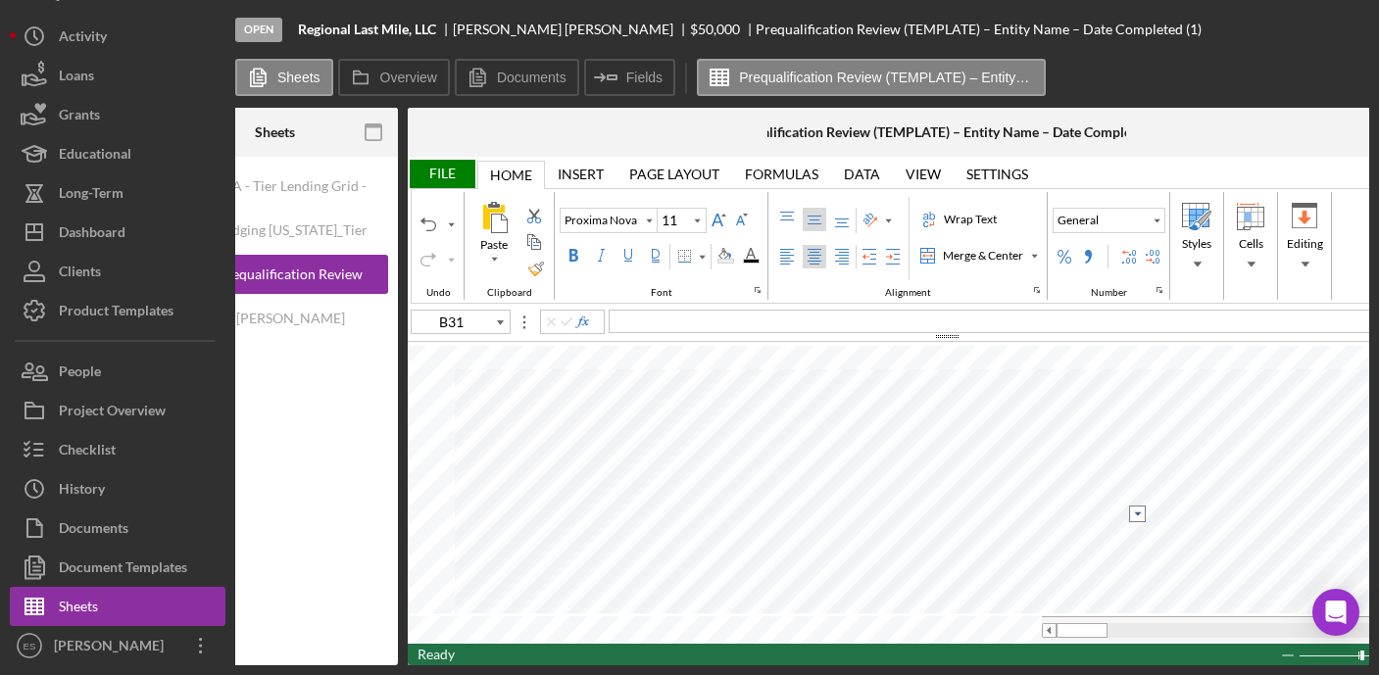
click at [1135, 514] on input "image" at bounding box center [1137, 514] width 17 height 17
click at [1046, 541] on option "Yes" at bounding box center [1009, 536] width 238 height 22
click at [1134, 534] on input "image" at bounding box center [1137, 536] width 17 height 17
click at [1060, 576] on option "No" at bounding box center [1009, 580] width 238 height 22
click at [1142, 559] on input "image" at bounding box center [1137, 559] width 17 height 17
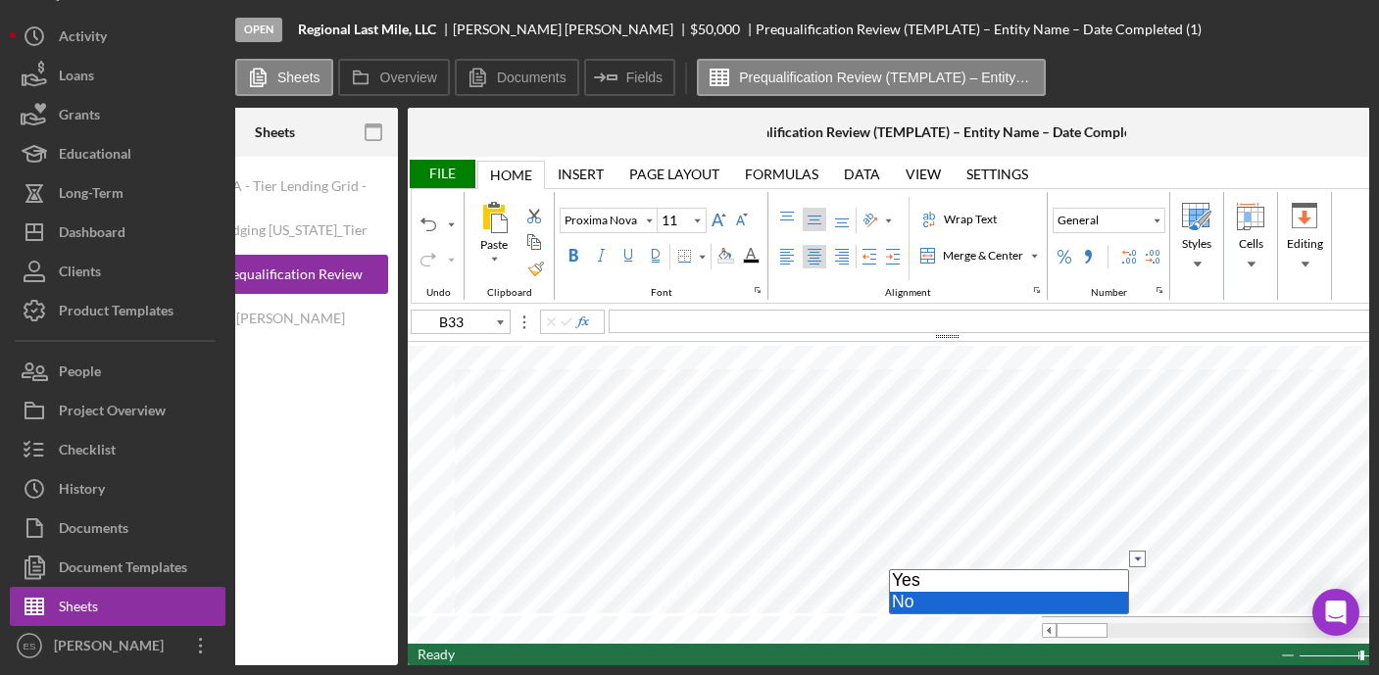
click at [1053, 602] on option "No" at bounding box center [1009, 603] width 238 height 22
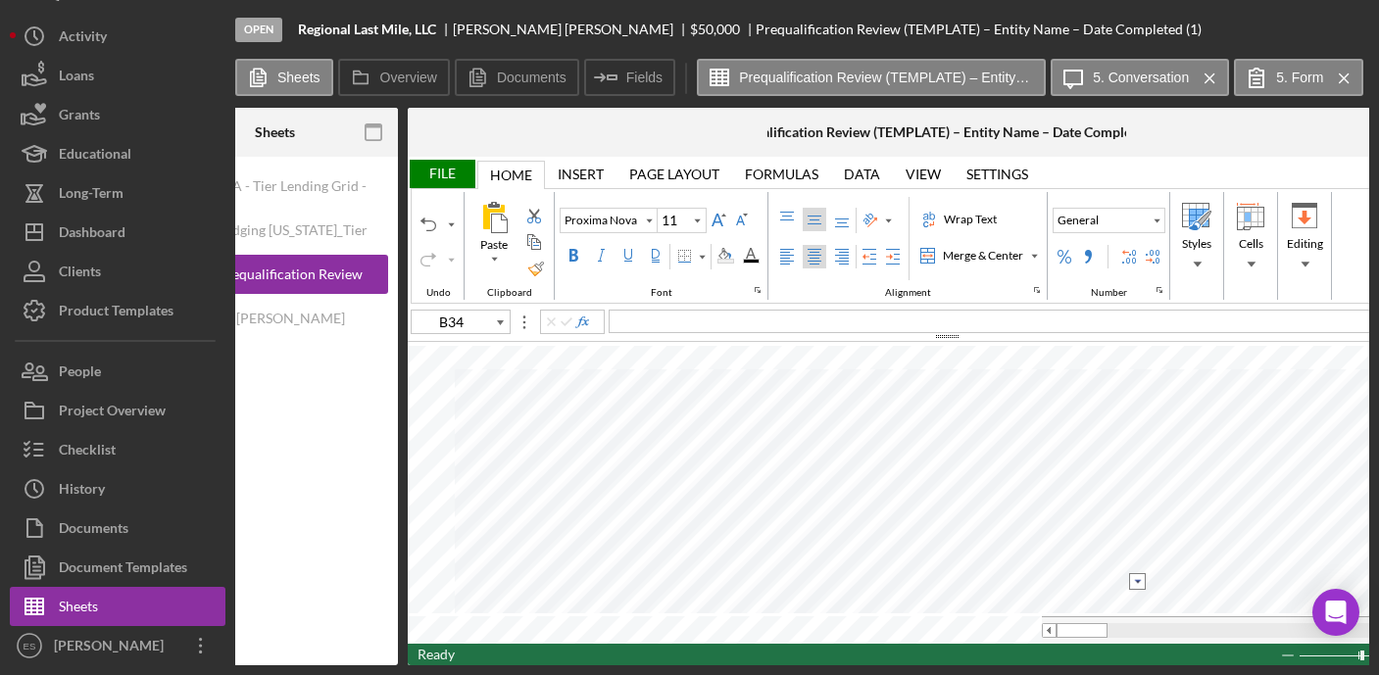
click at [1139, 581] on input "image" at bounding box center [1137, 581] width 17 height 17
click at [1008, 622] on option "No" at bounding box center [1009, 625] width 238 height 22
type input "B35"
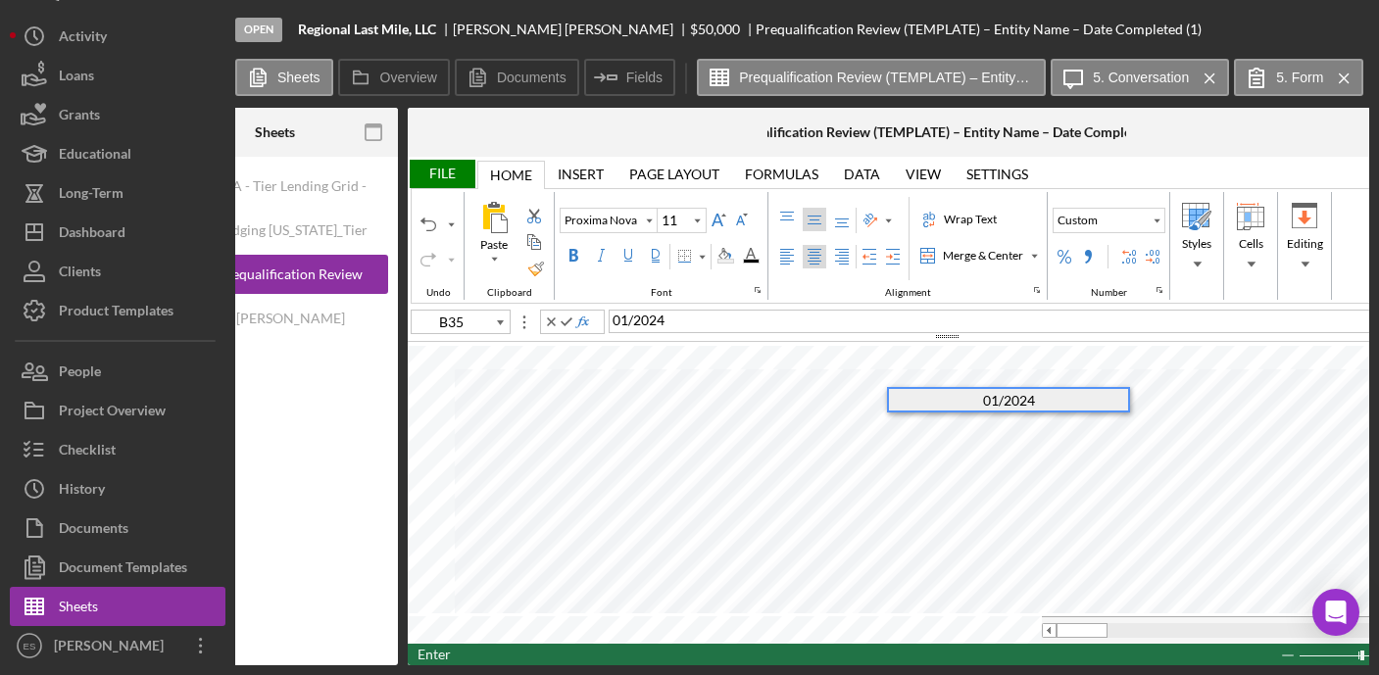
type input "B36"
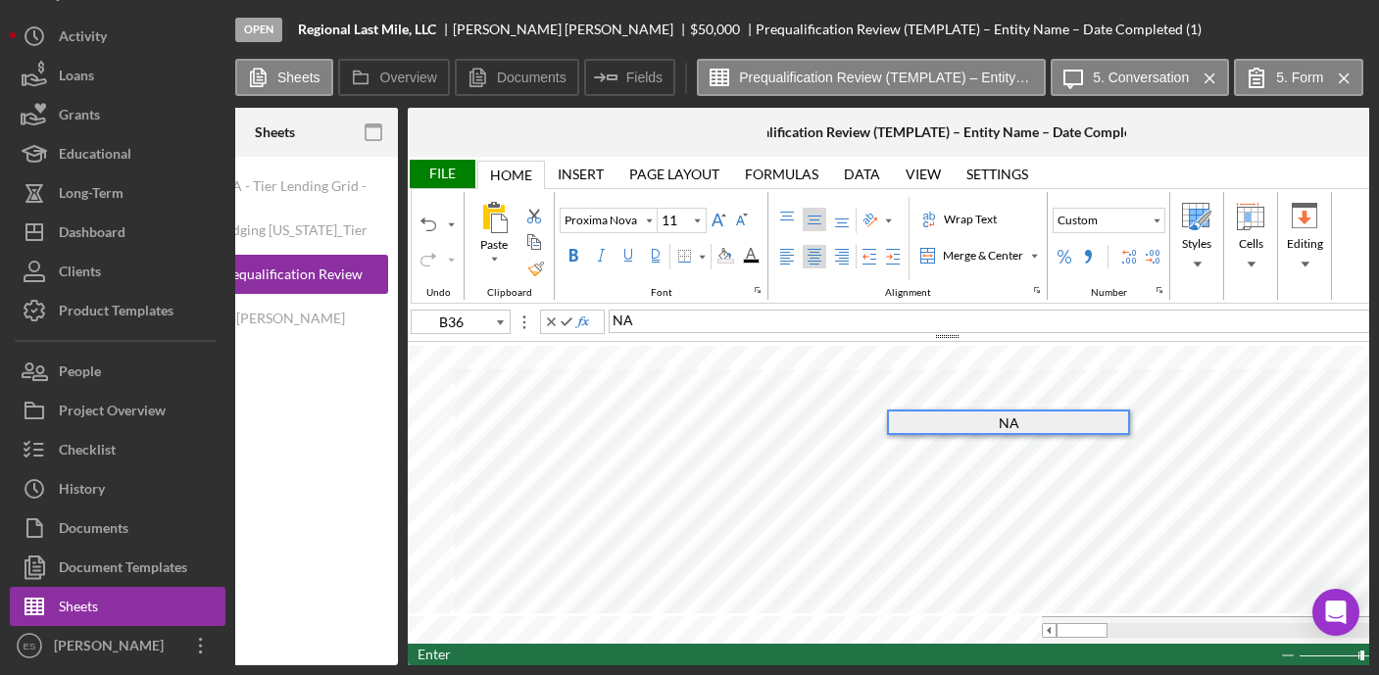
type input "B37"
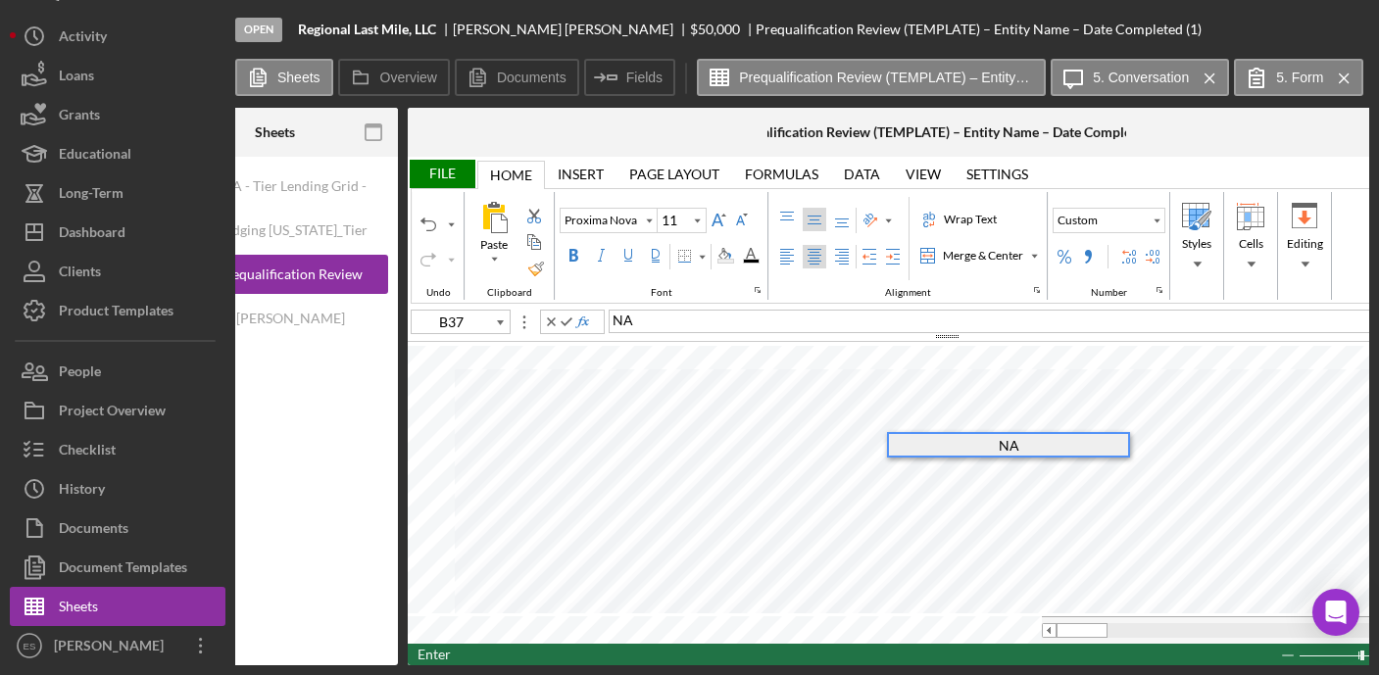
type input "B43"
click at [442, 166] on div "File" at bounding box center [442, 174] width 68 height 28
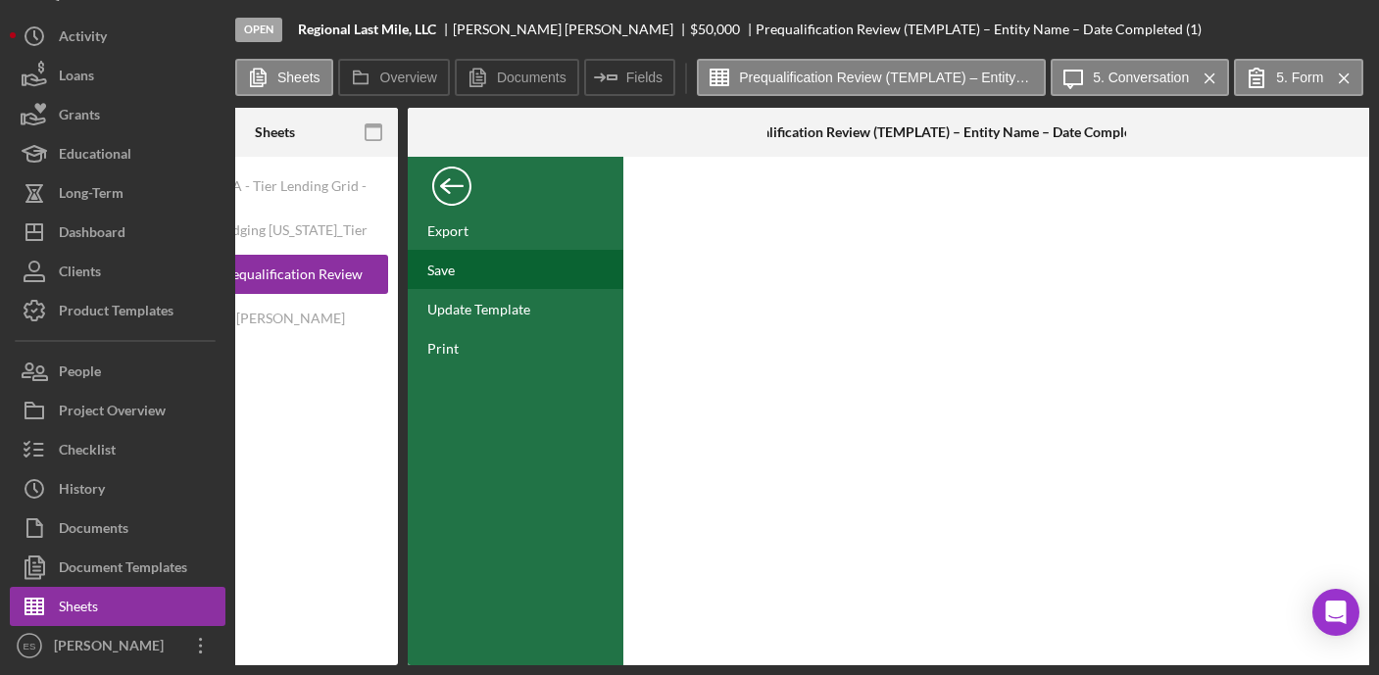
click at [443, 260] on div "Save" at bounding box center [516, 269] width 216 height 39
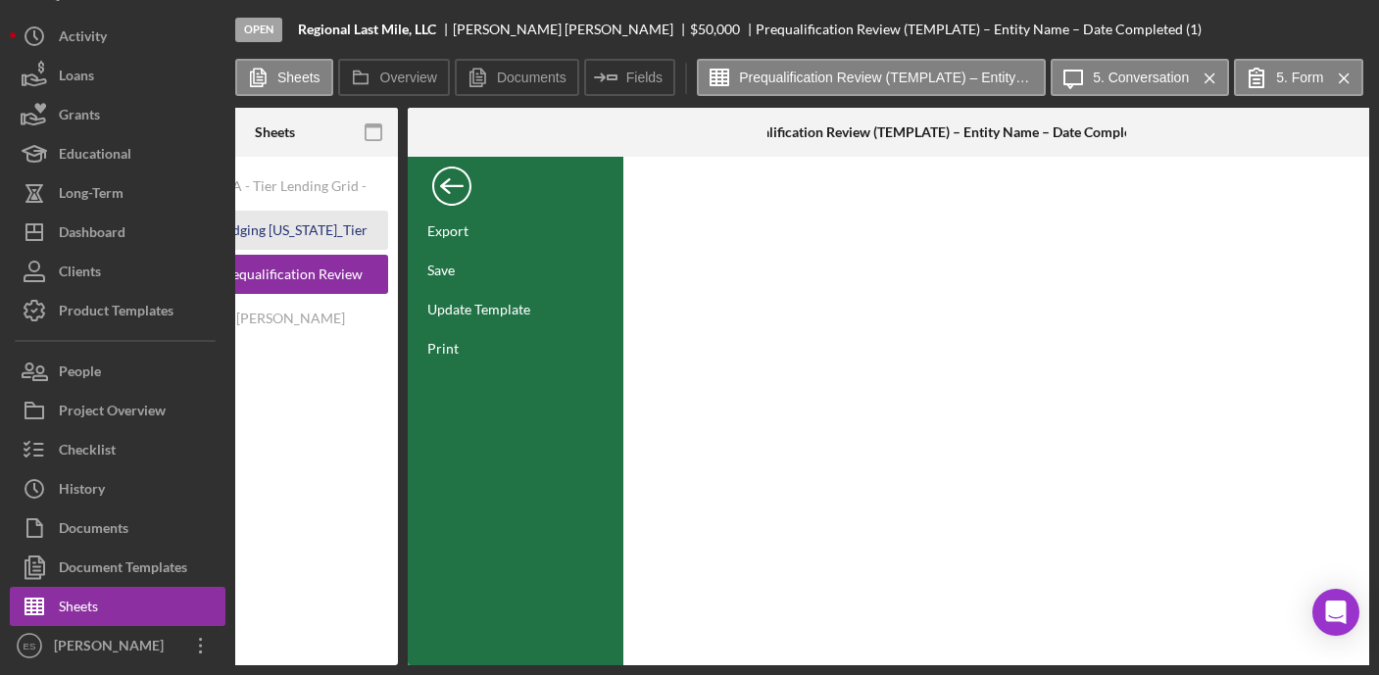
drag, startPoint x: 278, startPoint y: 221, endPoint x: 267, endPoint y: 225, distance: 11.5
click at [277, 221] on div "Bridging Virginia_Tier Lending Grid V 6.30 COPY" at bounding box center [290, 230] width 157 height 39
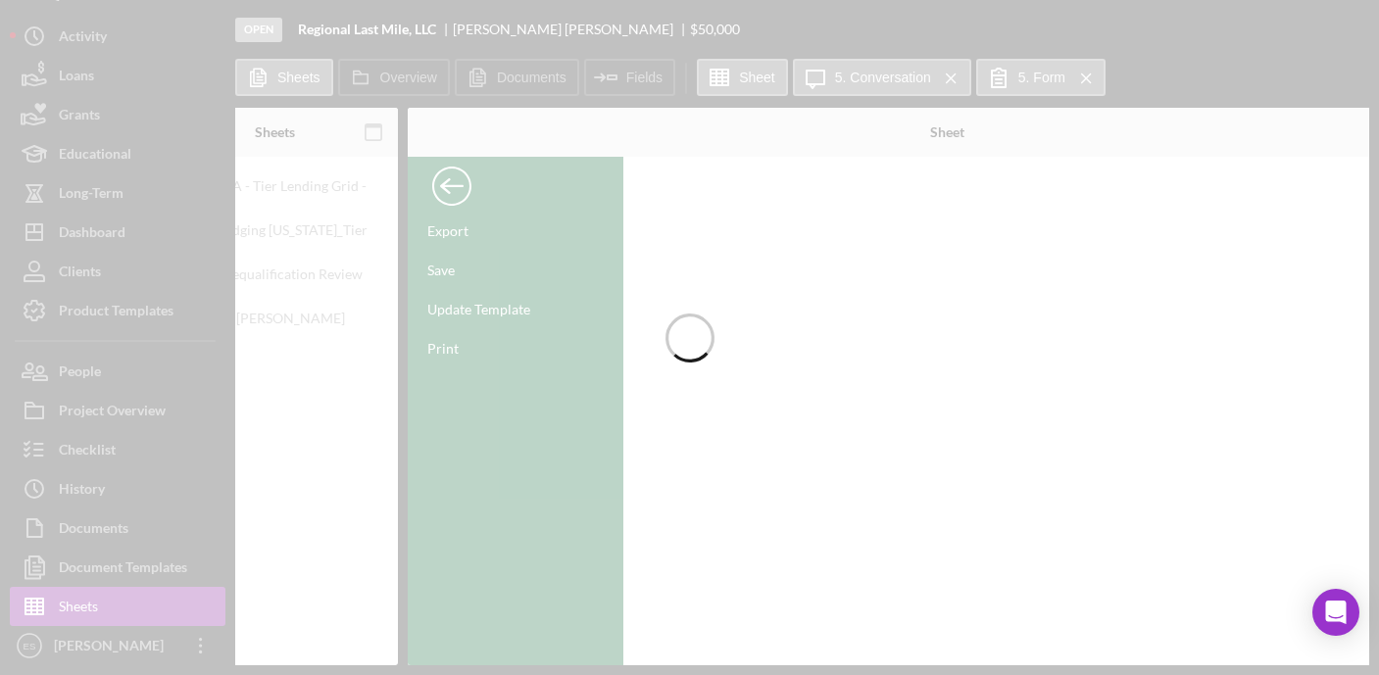
type input "Arial"
type input "10"
type input "C37"
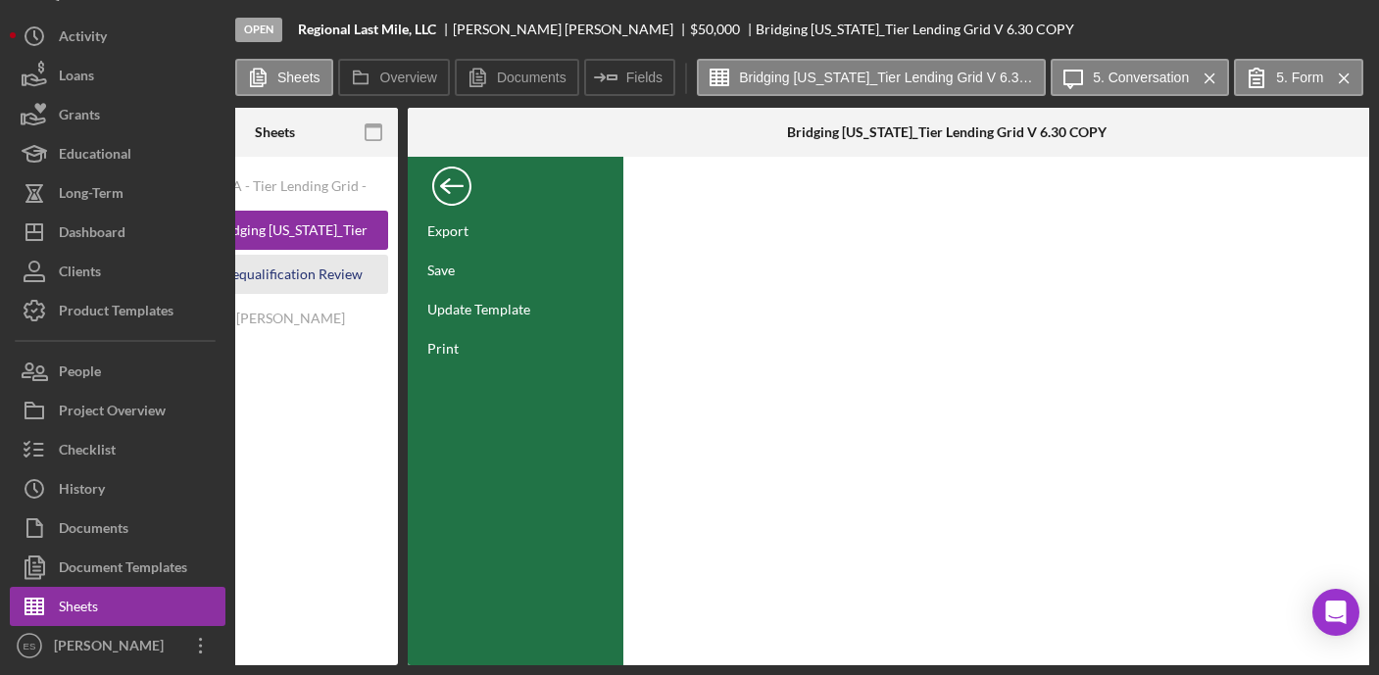
click at [310, 273] on div "Prequalification Review (TEMPLATE) – Entity Name – Date Completed (1)" at bounding box center [290, 274] width 157 height 39
type input "Proxima Nova"
type input "11"
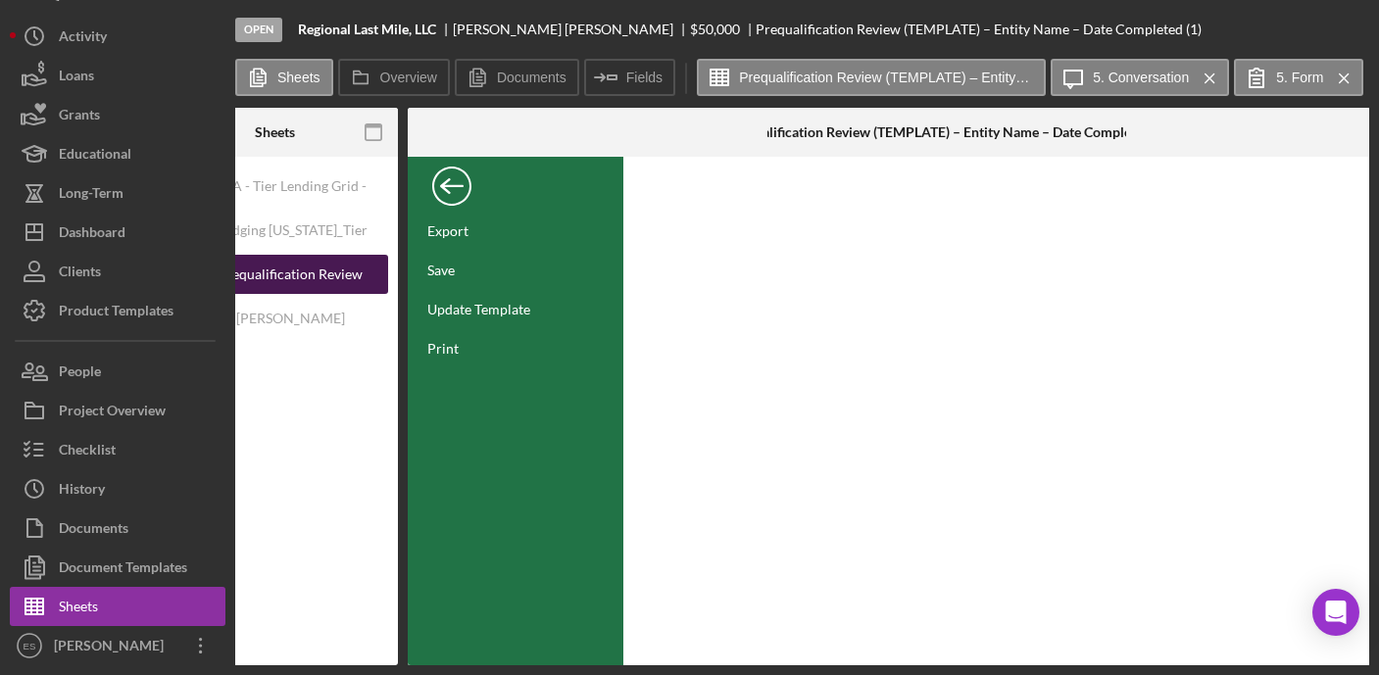
click at [274, 273] on div "Prequalification Review (TEMPLATE) – Entity Name – Date Completed (1)" at bounding box center [290, 274] width 157 height 39
click at [443, 183] on div "Back" at bounding box center [451, 181] width 39 height 39
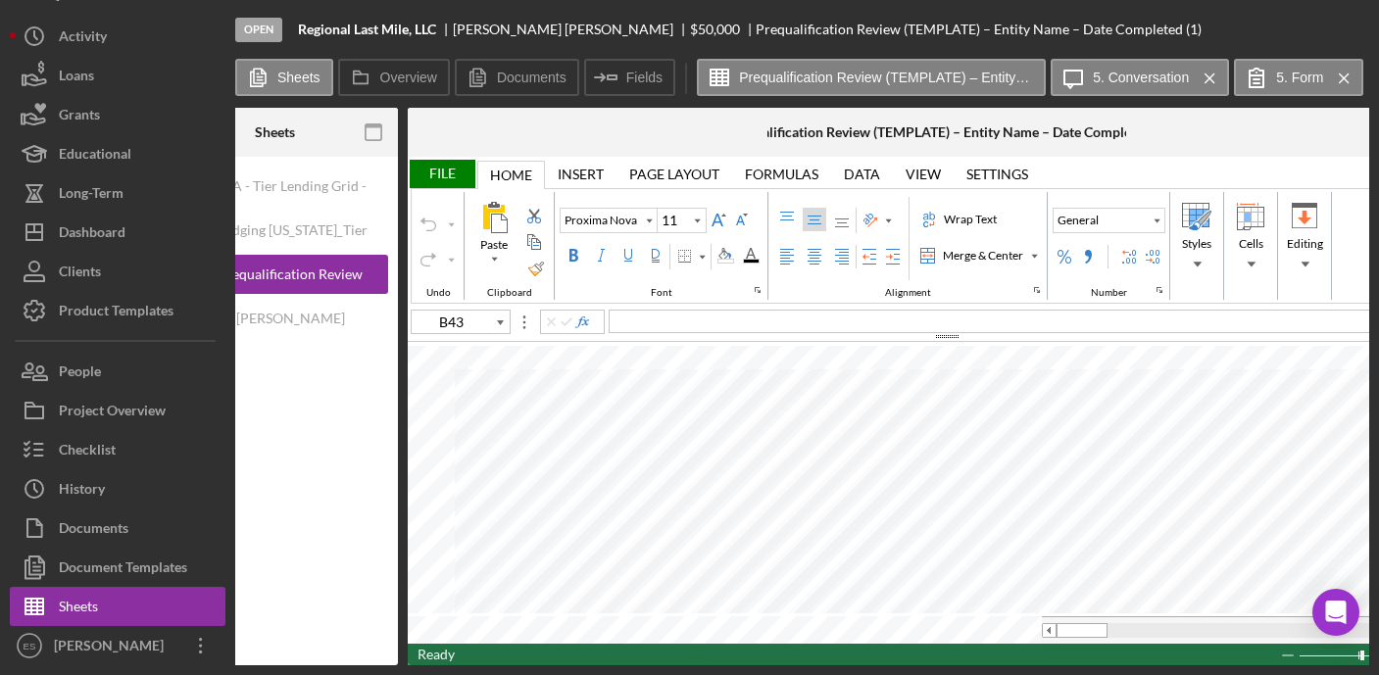
type input "B23"
click at [438, 175] on div "File" at bounding box center [442, 174] width 68 height 28
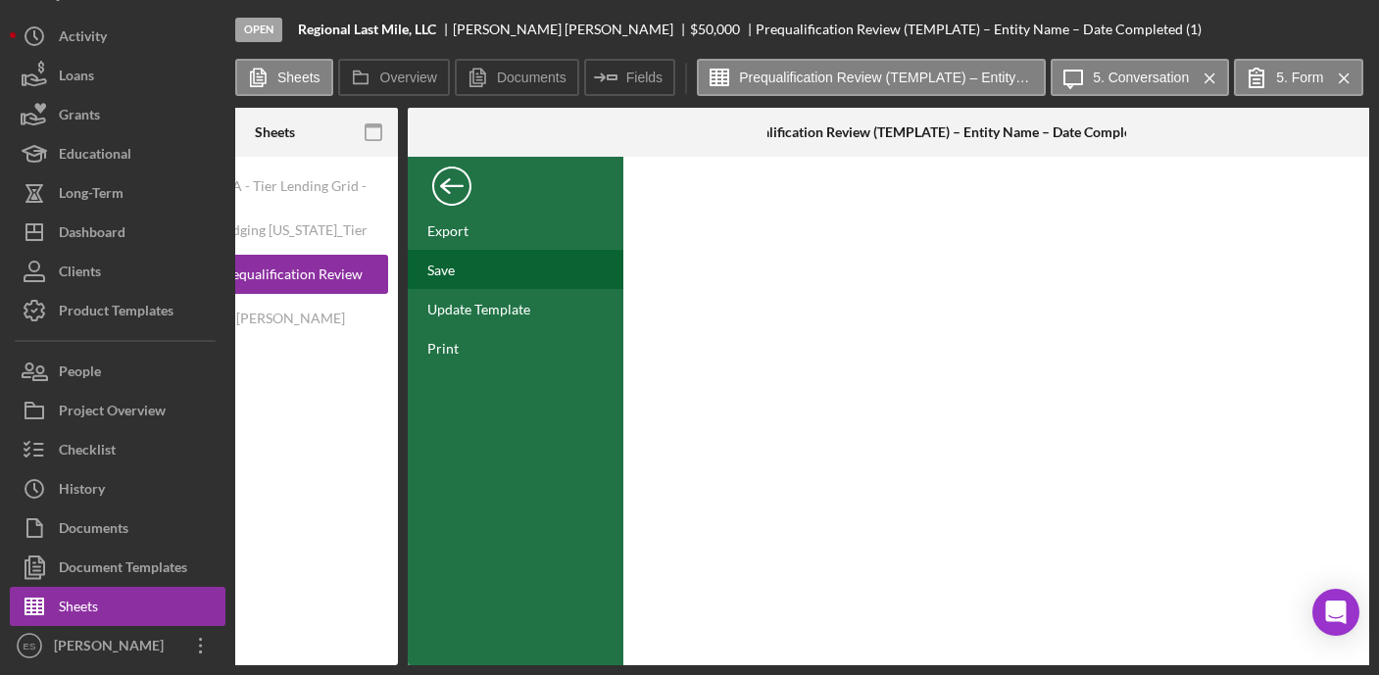
click at [447, 275] on div "Save" at bounding box center [440, 270] width 27 height 17
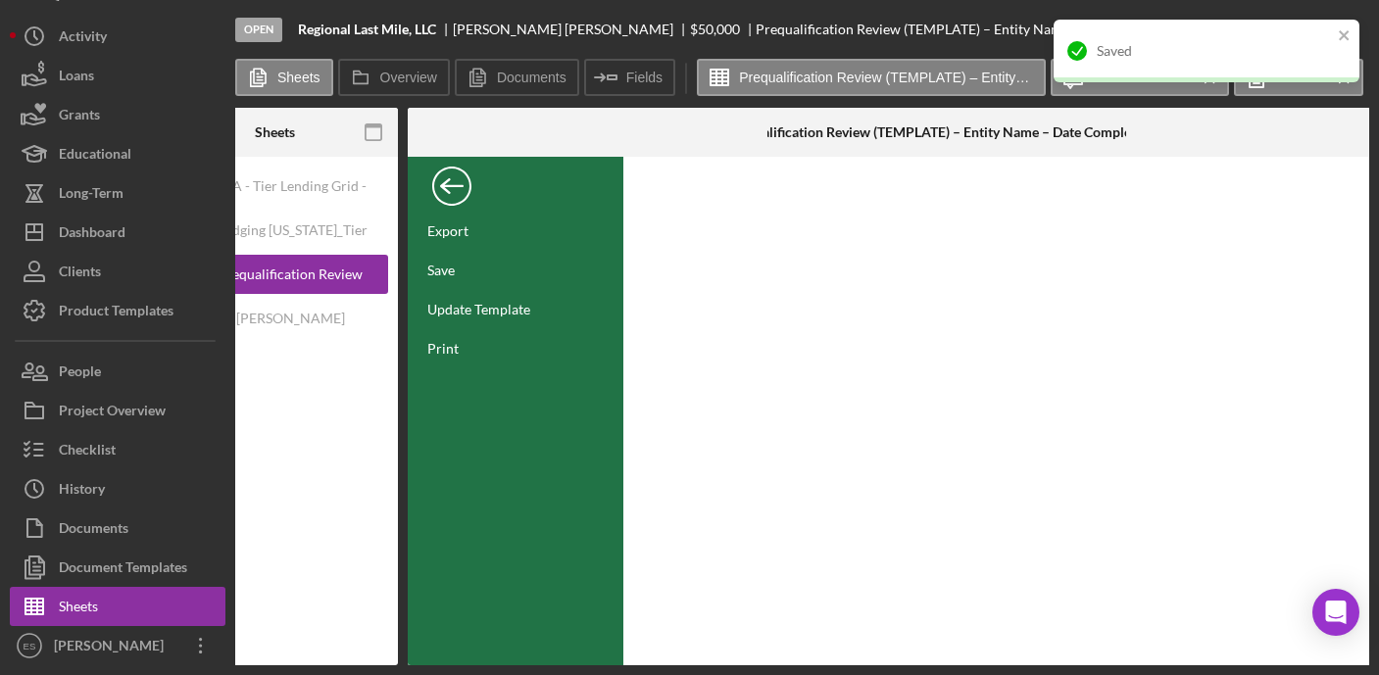
click at [88, 452] on div "Checklist" at bounding box center [87, 452] width 57 height 44
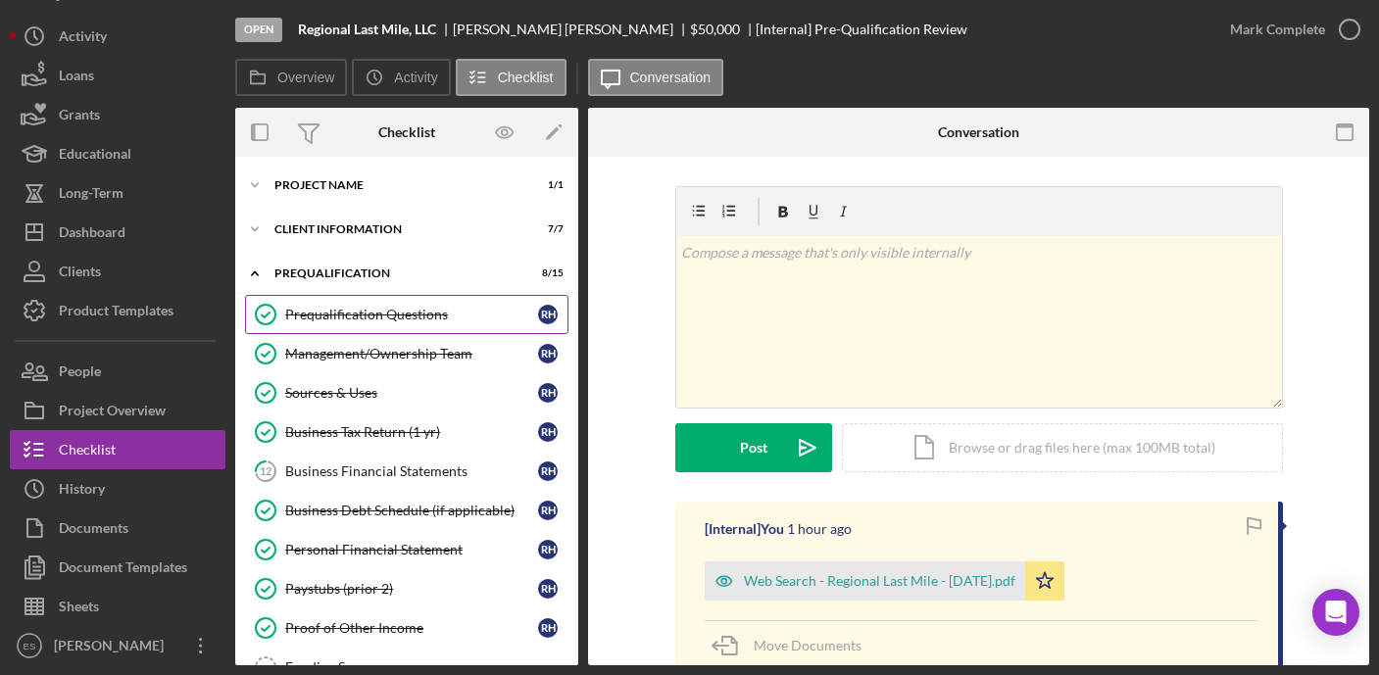
click at [378, 308] on div "Prequalification Questions" at bounding box center [411, 315] width 253 height 16
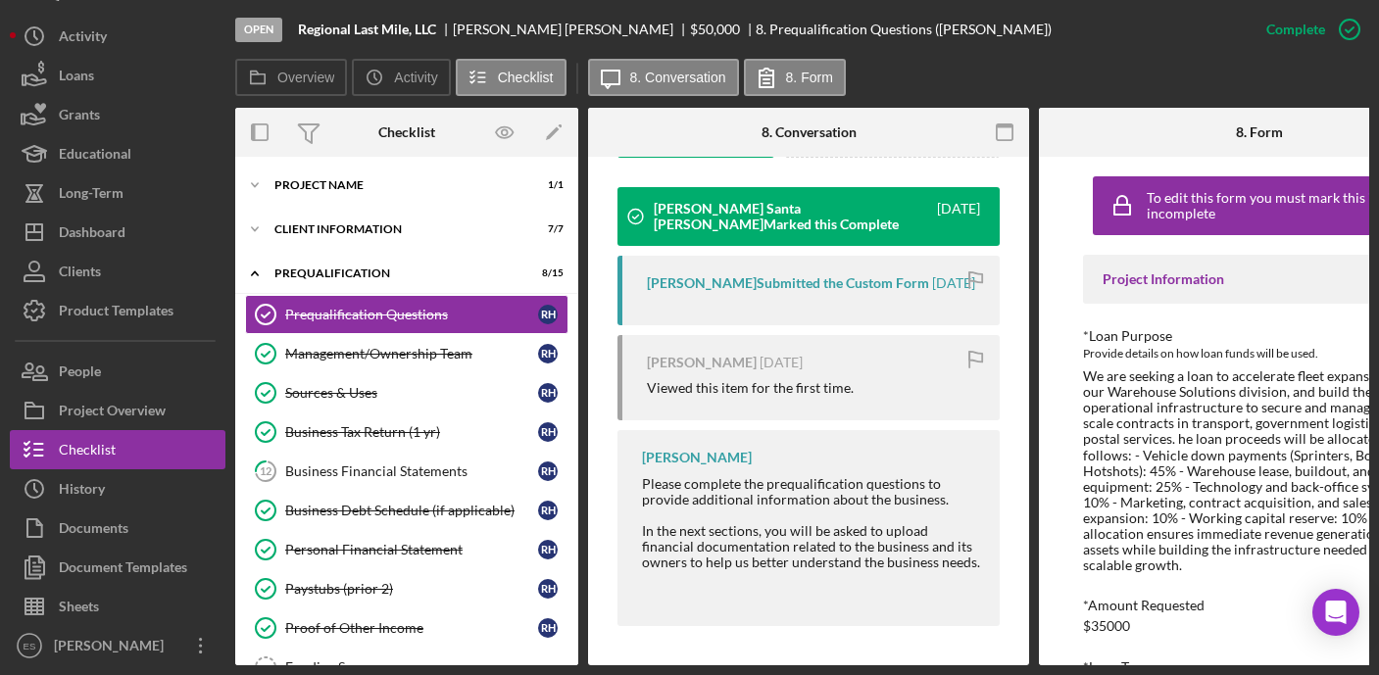
scroll to position [682, 0]
click at [394, 358] on div "Management/Ownership Team" at bounding box center [411, 354] width 253 height 16
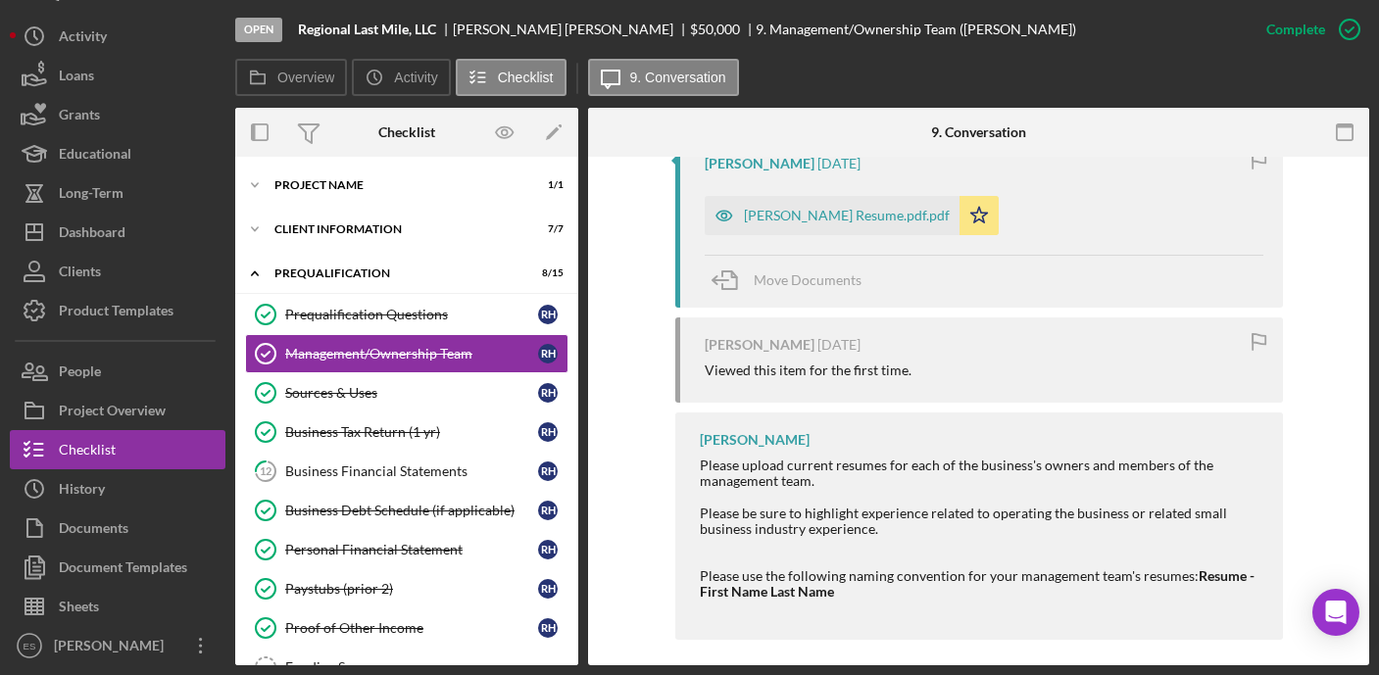
scroll to position [785, 0]
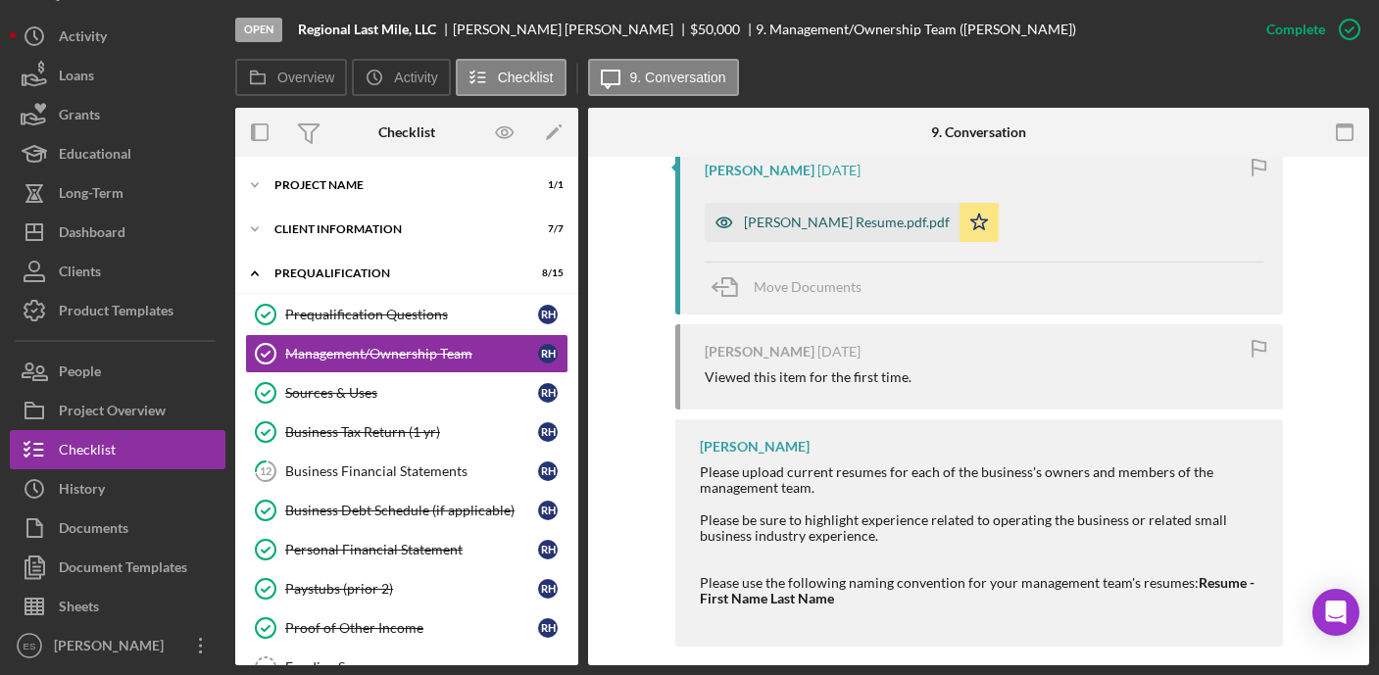
click at [819, 228] on div "Robert Harrison Resume.pdf.pdf" at bounding box center [847, 223] width 206 height 16
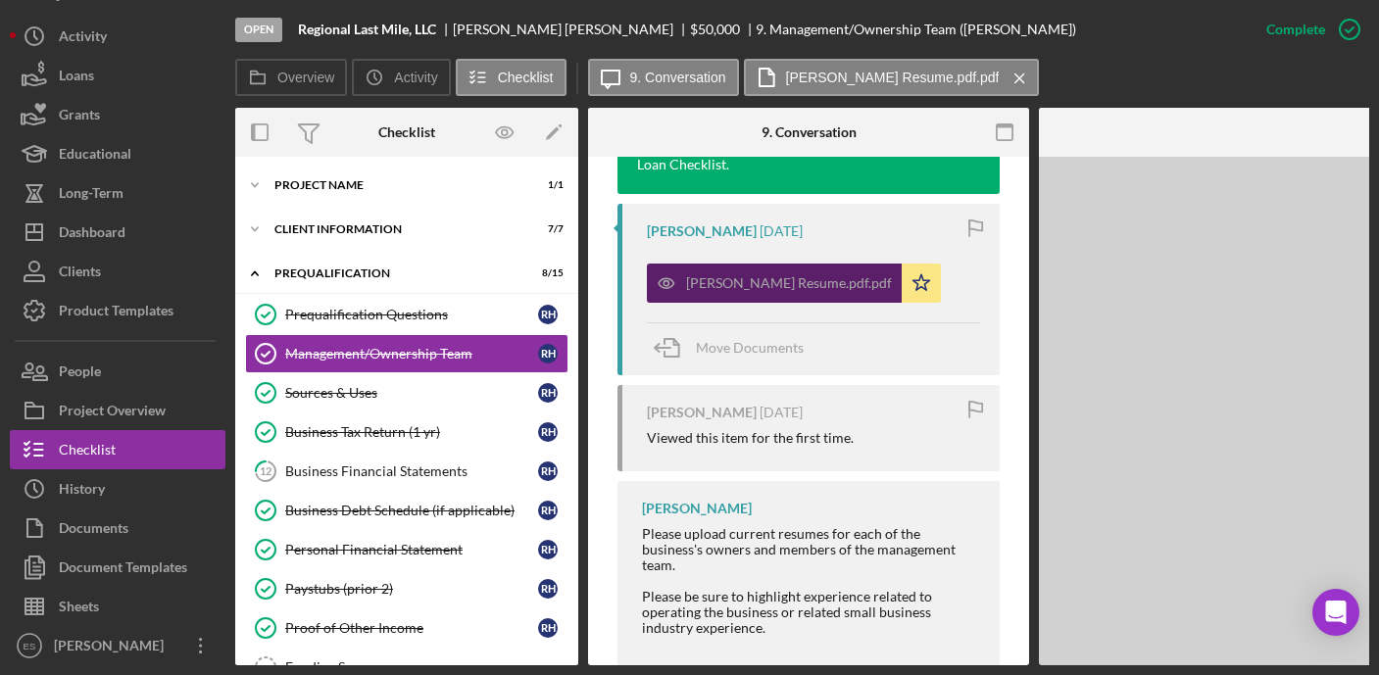
scroll to position [846, 0]
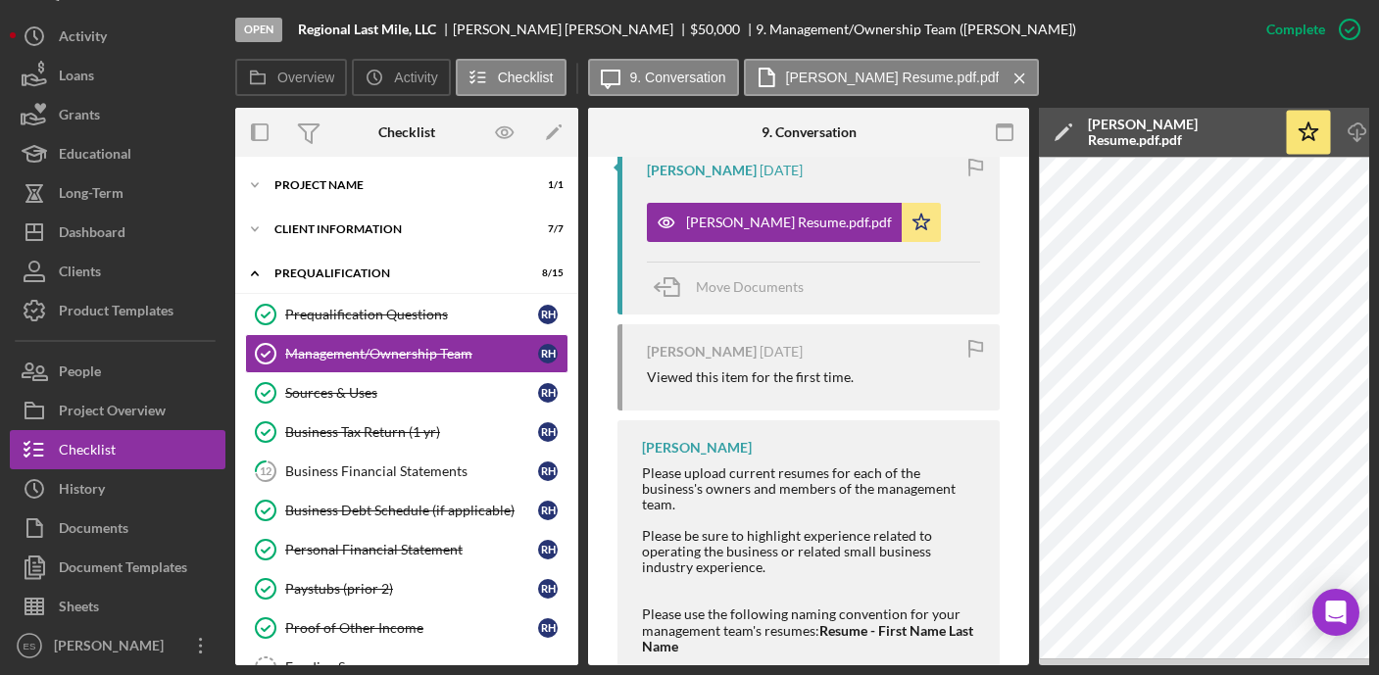
click at [1063, 125] on icon "Icon/Edit" at bounding box center [1063, 132] width 49 height 49
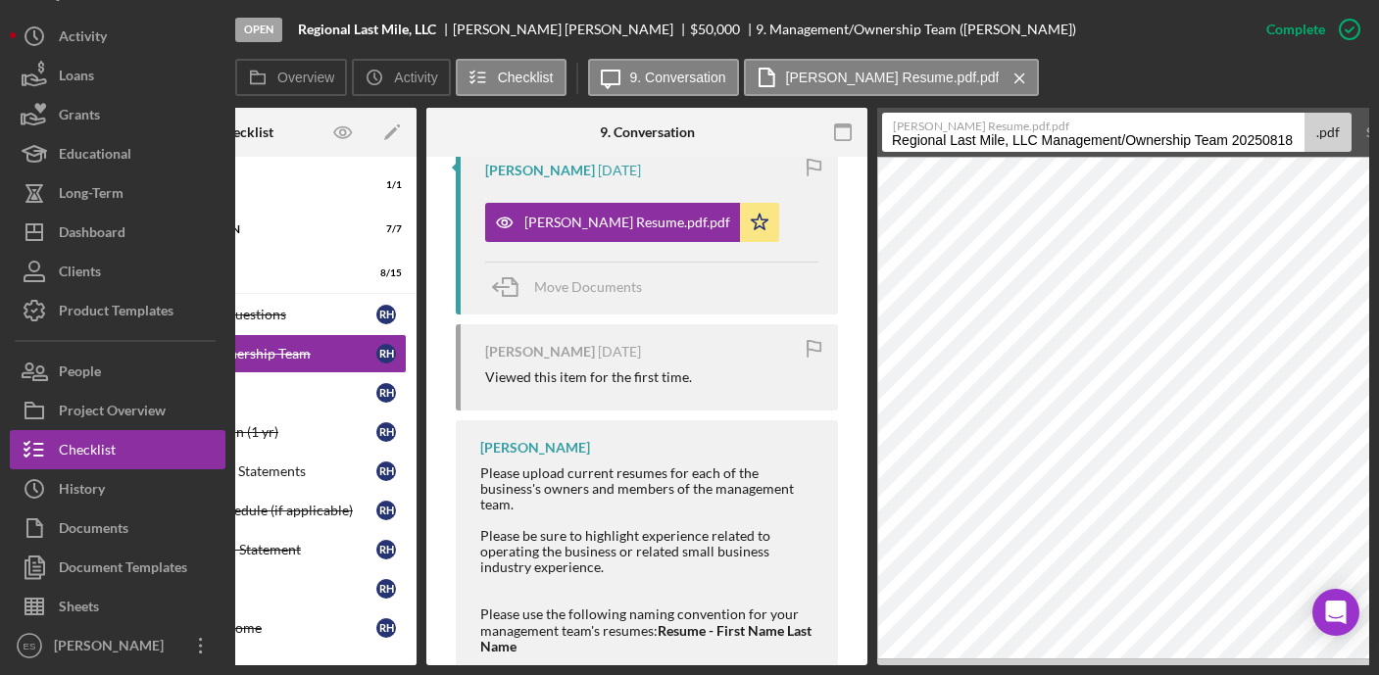
scroll to position [0, 258]
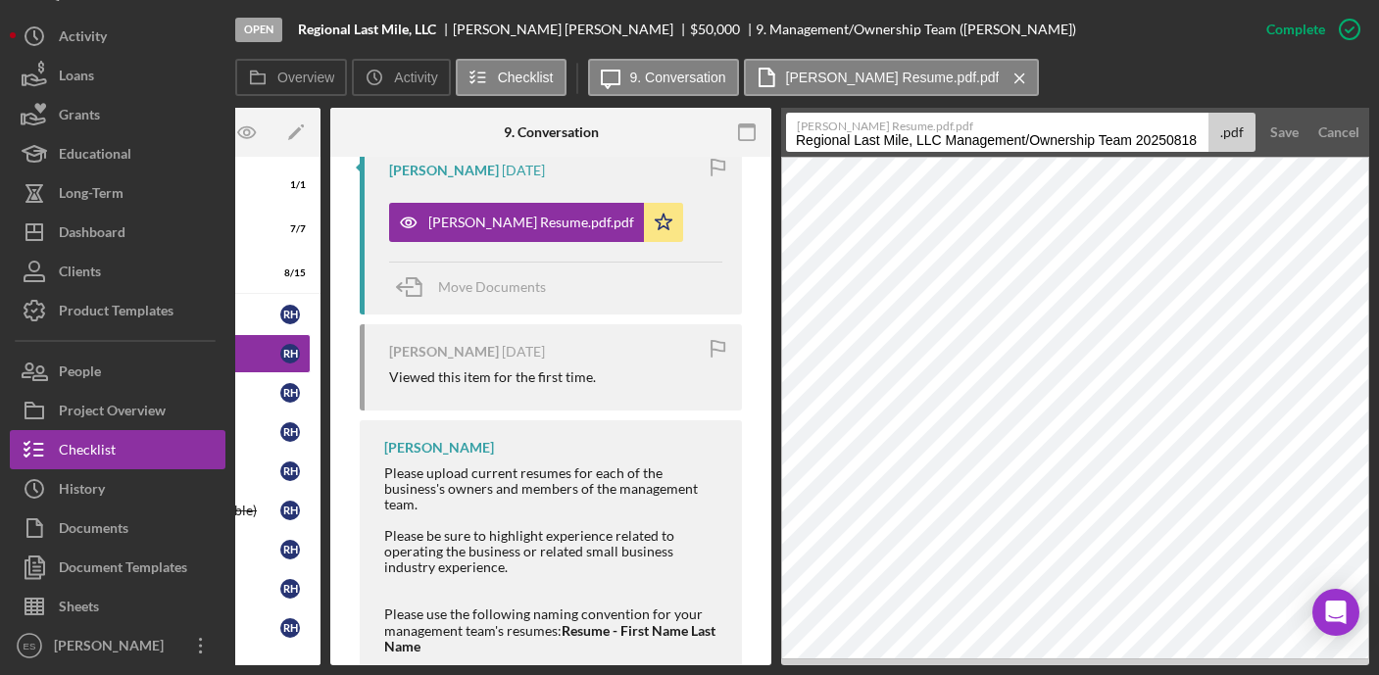
drag, startPoint x: 1053, startPoint y: 139, endPoint x: 1399, endPoint y: 145, distance: 345.9
click at [1368, 145] on html "Open Regional Last Mile, LLC Robert Harrison $50,000 $50,000 9. Management/Owne…" at bounding box center [689, 337] width 1379 height 675
type input "Resume - Robert Harrison"
click at [1260, 113] on button "Save" at bounding box center [1284, 132] width 48 height 39
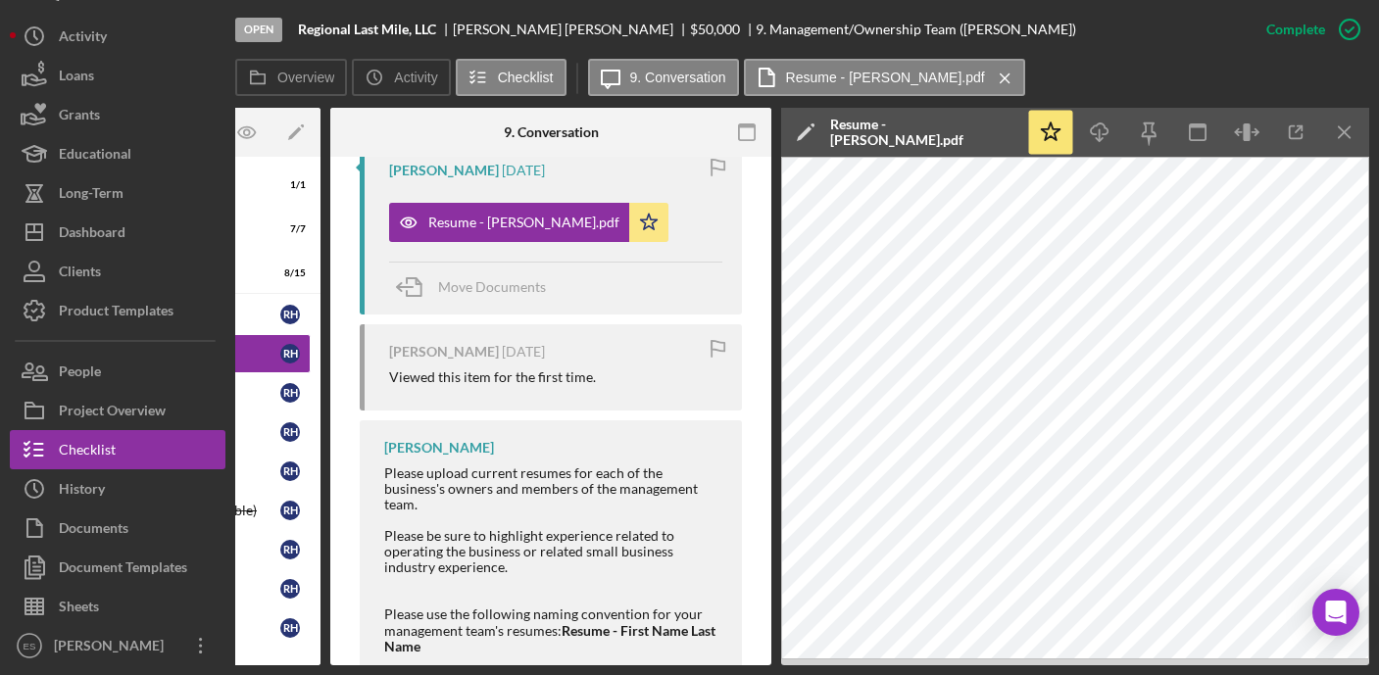
click at [380, 665] on div "Open Regional Last Mile, LLC Robert Harrison $50,000 $50,000 9. Management/Owne…" at bounding box center [689, 337] width 1379 height 675
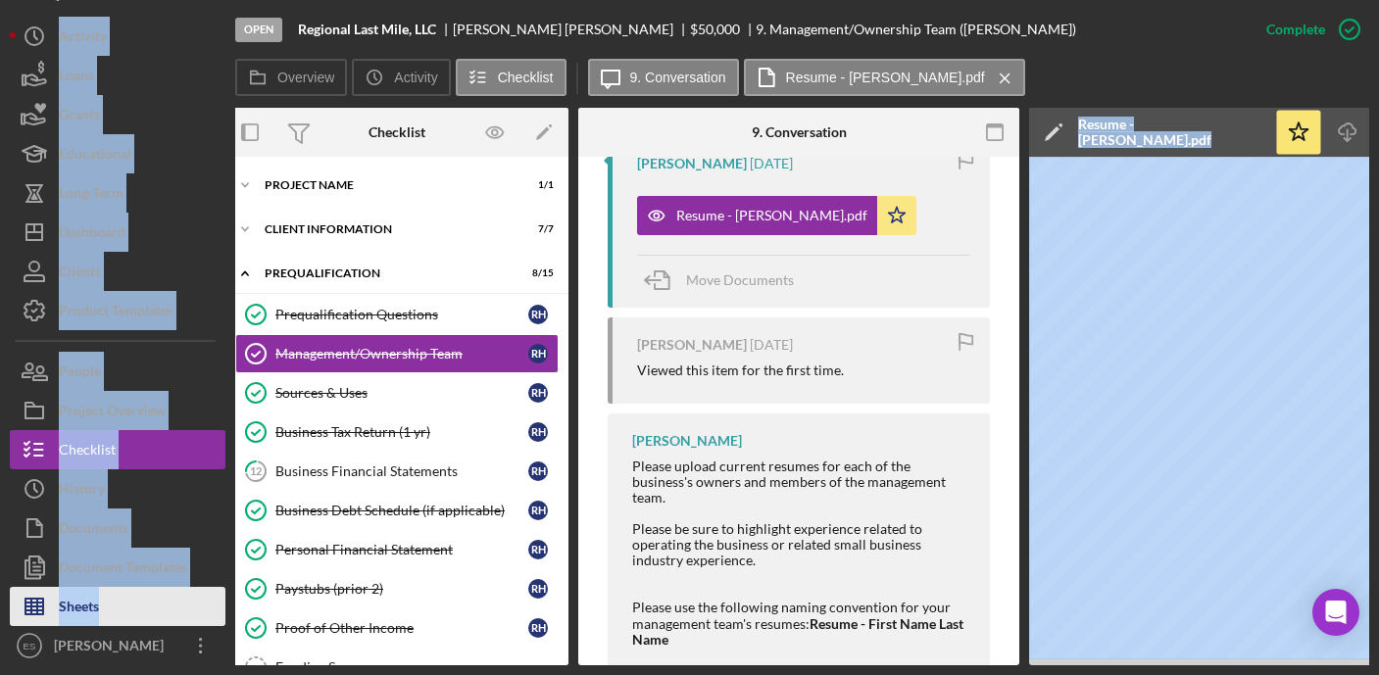
scroll to position [0, 0]
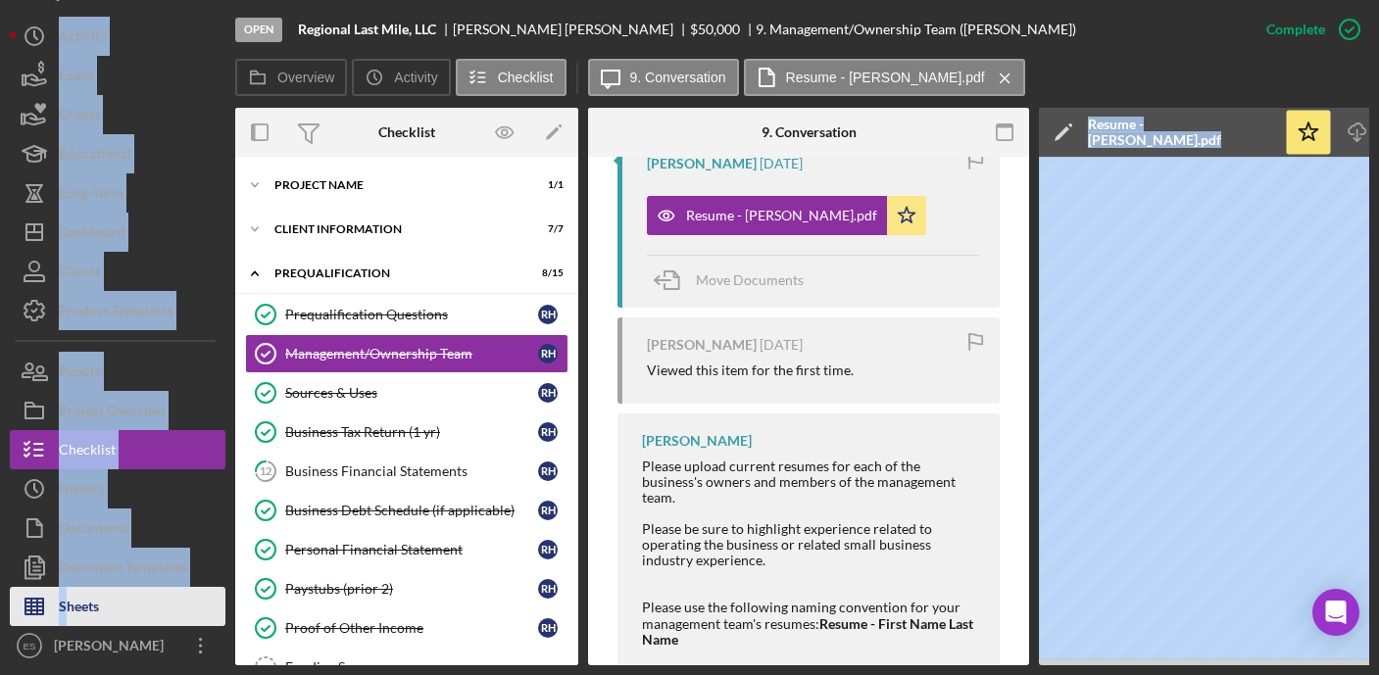
drag, startPoint x: 498, startPoint y: 665, endPoint x: 58, endPoint y: 612, distance: 443.1
click at [59, 612] on div "Open Regional Last Mile, LLC Robert Harrison $50,000 $50,000 9. Management/Owne…" at bounding box center [689, 337] width 1379 height 675
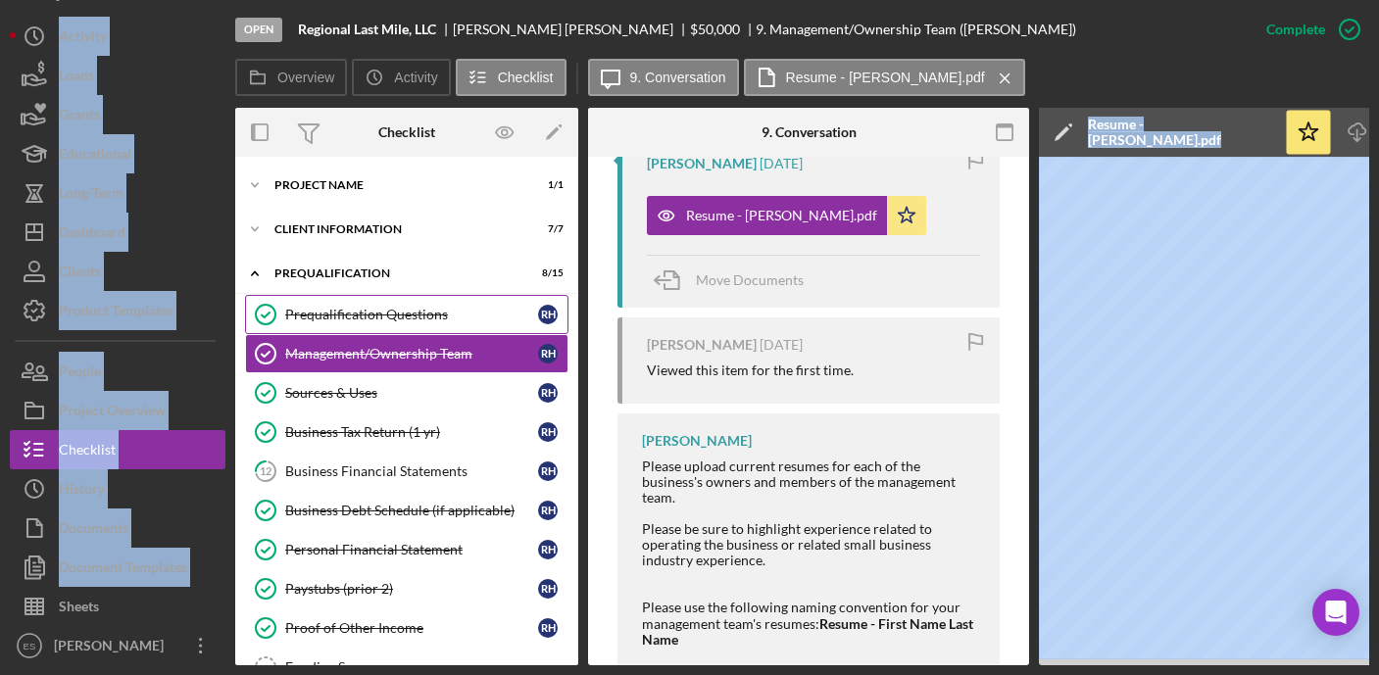
click at [427, 309] on div "Prequalification Questions" at bounding box center [411, 315] width 253 height 16
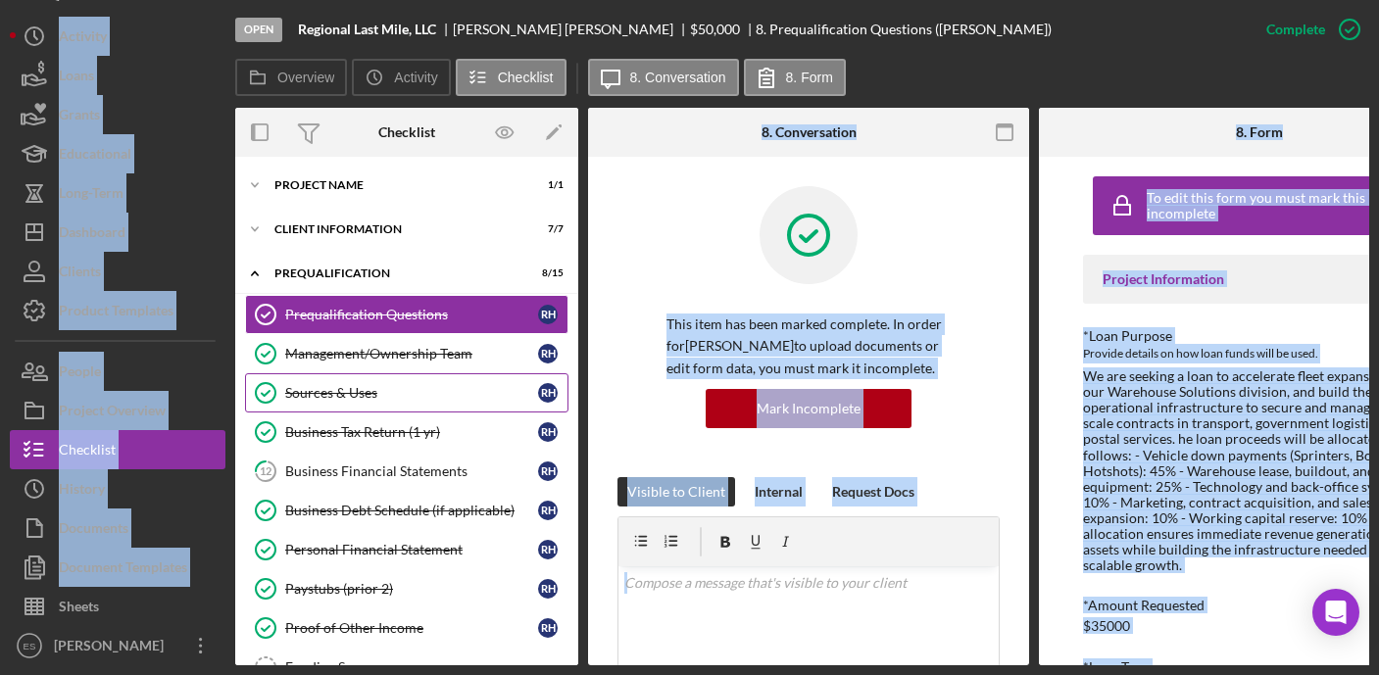
drag, startPoint x: 416, startPoint y: 358, endPoint x: 371, endPoint y: 390, distance: 55.5
click at [416, 357] on div "Management/Ownership Team" at bounding box center [411, 354] width 253 height 16
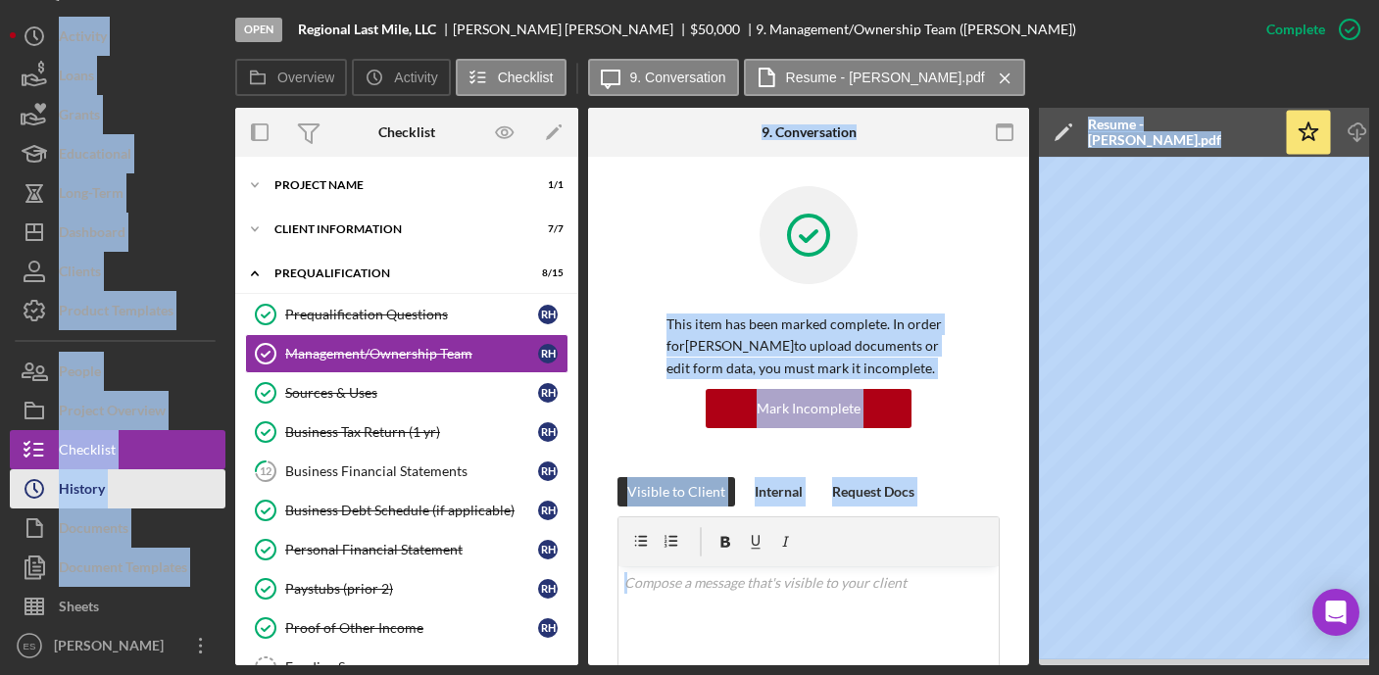
click at [220, 493] on button "Icon/History History" at bounding box center [118, 488] width 216 height 39
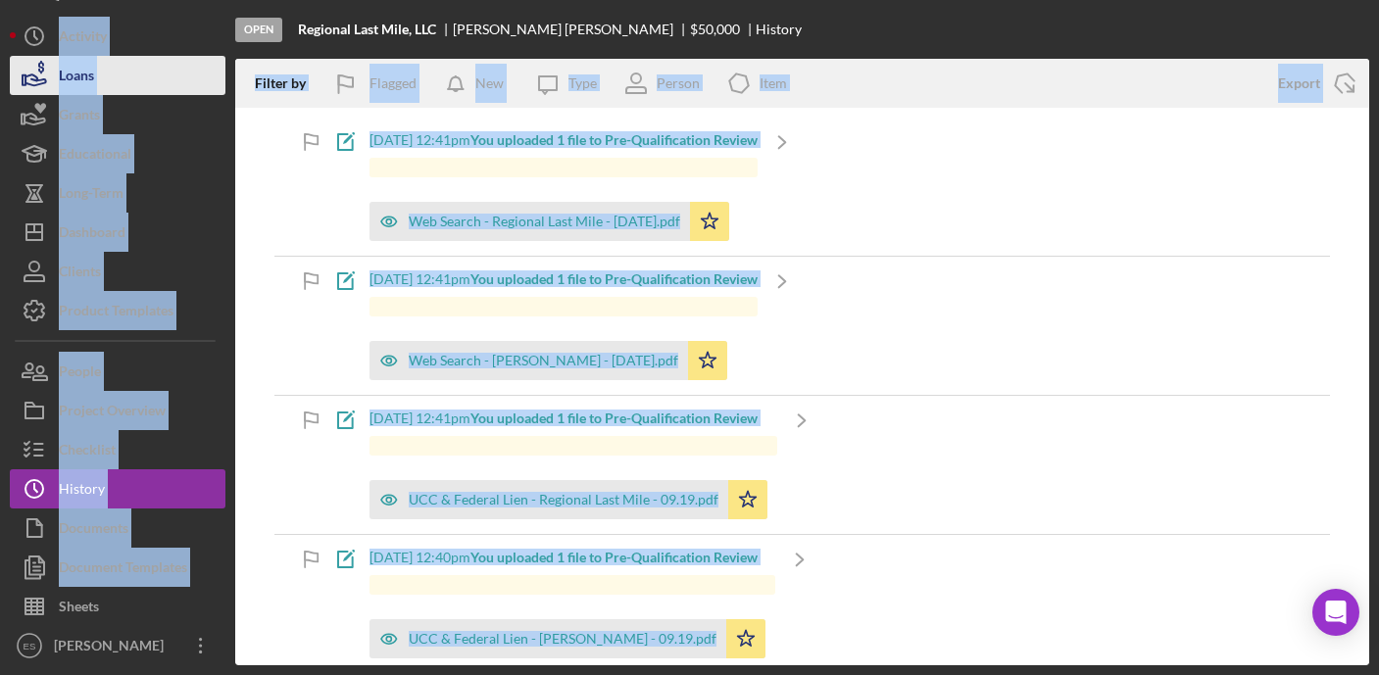
click at [195, 90] on button "Loans" at bounding box center [118, 75] width 216 height 39
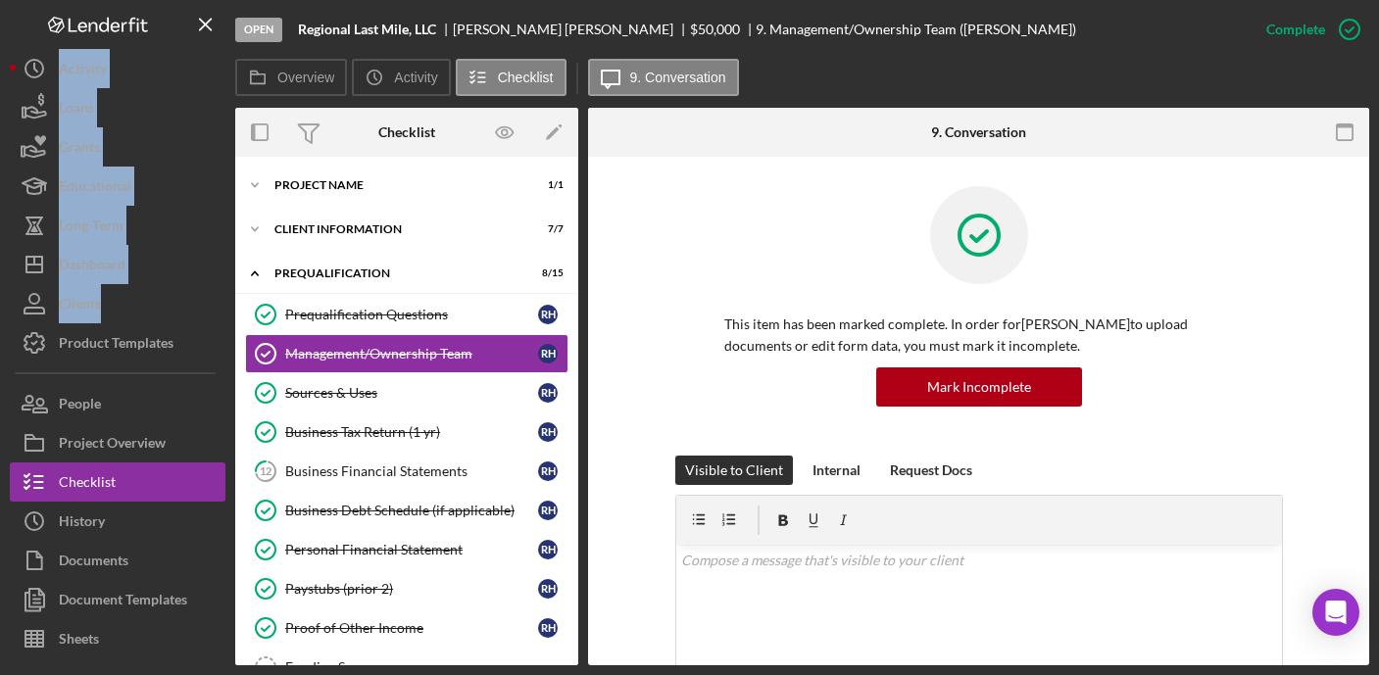
click at [680, 192] on div "This item has been marked complete. In order for Robert Harrison to upload docu…" at bounding box center [979, 320] width 608 height 269
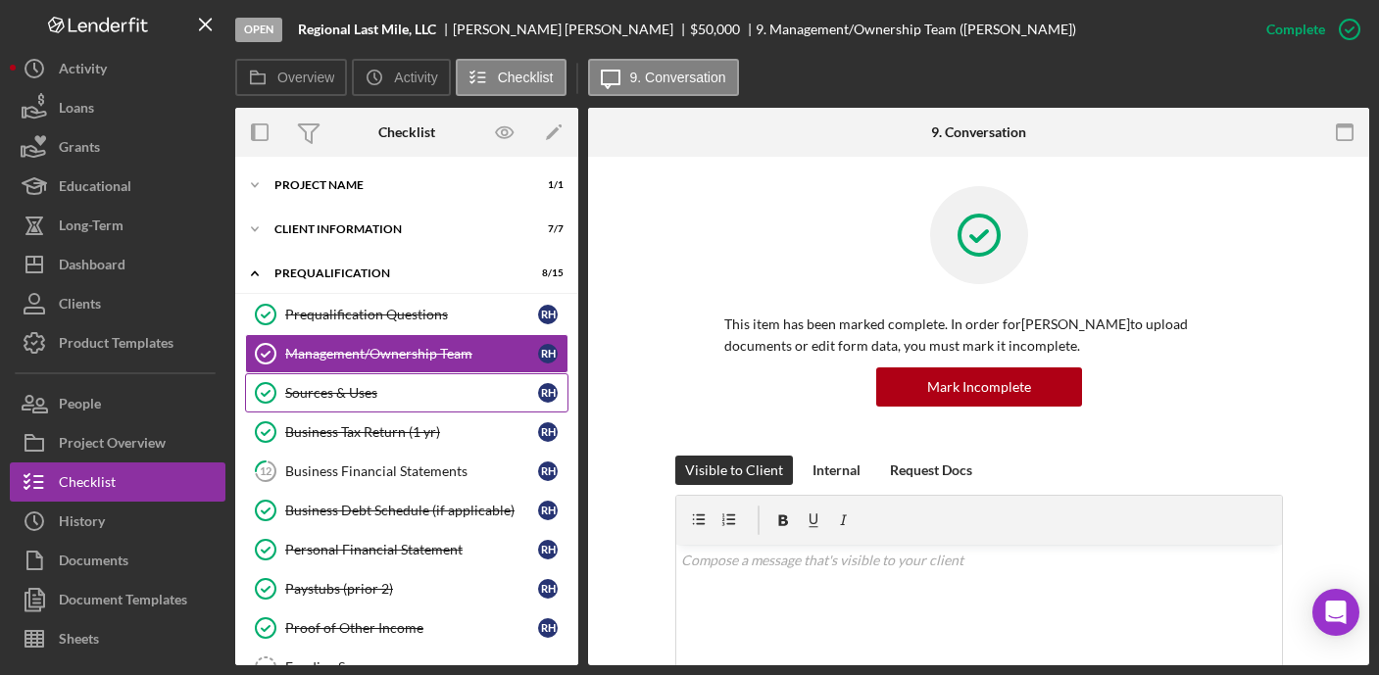
click at [366, 404] on link "Sources & Uses Sources & Uses R H" at bounding box center [406, 392] width 323 height 39
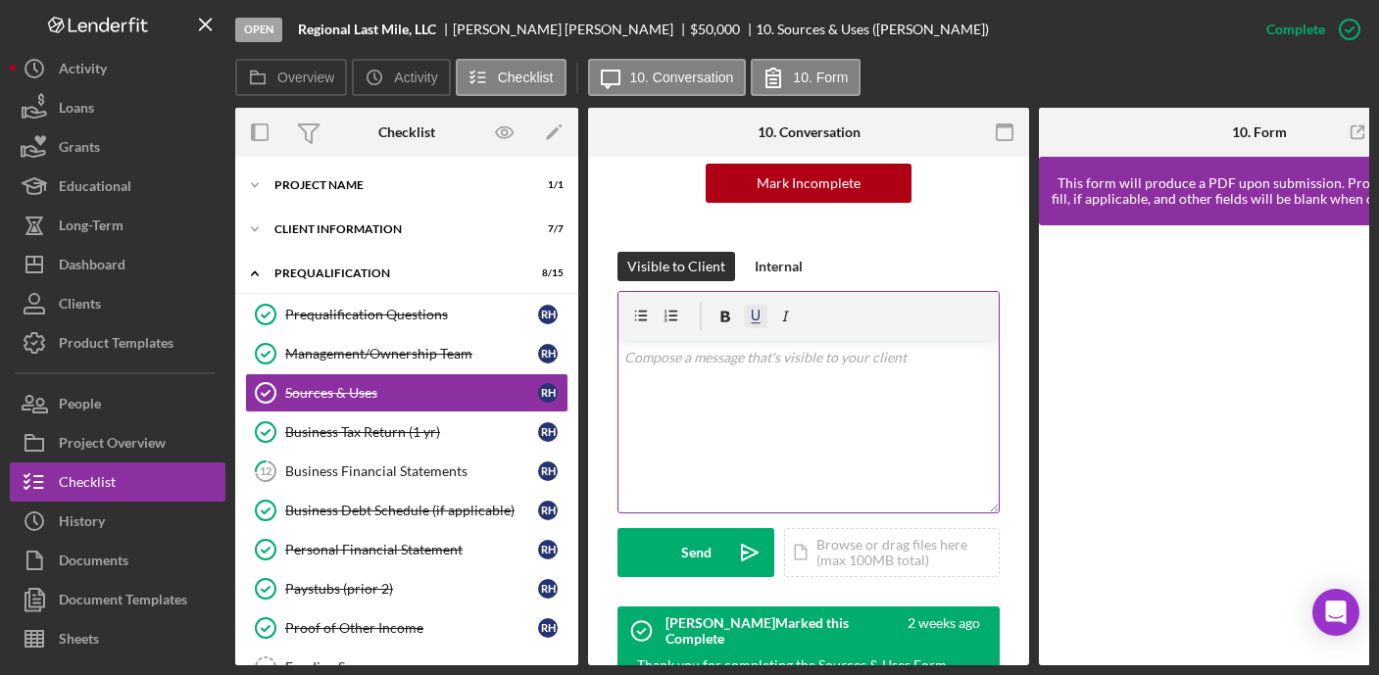
scroll to position [633, 0]
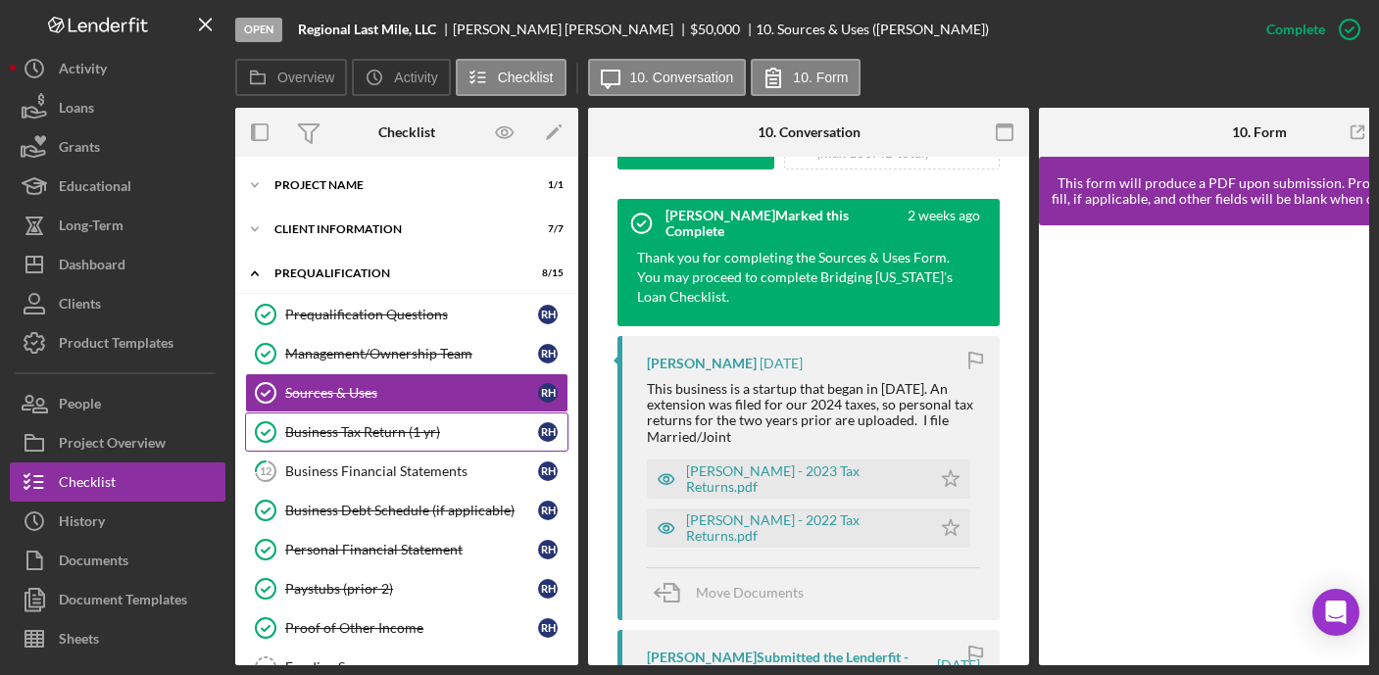
click at [376, 431] on div "Business Tax Return (1 yr)" at bounding box center [411, 432] width 253 height 16
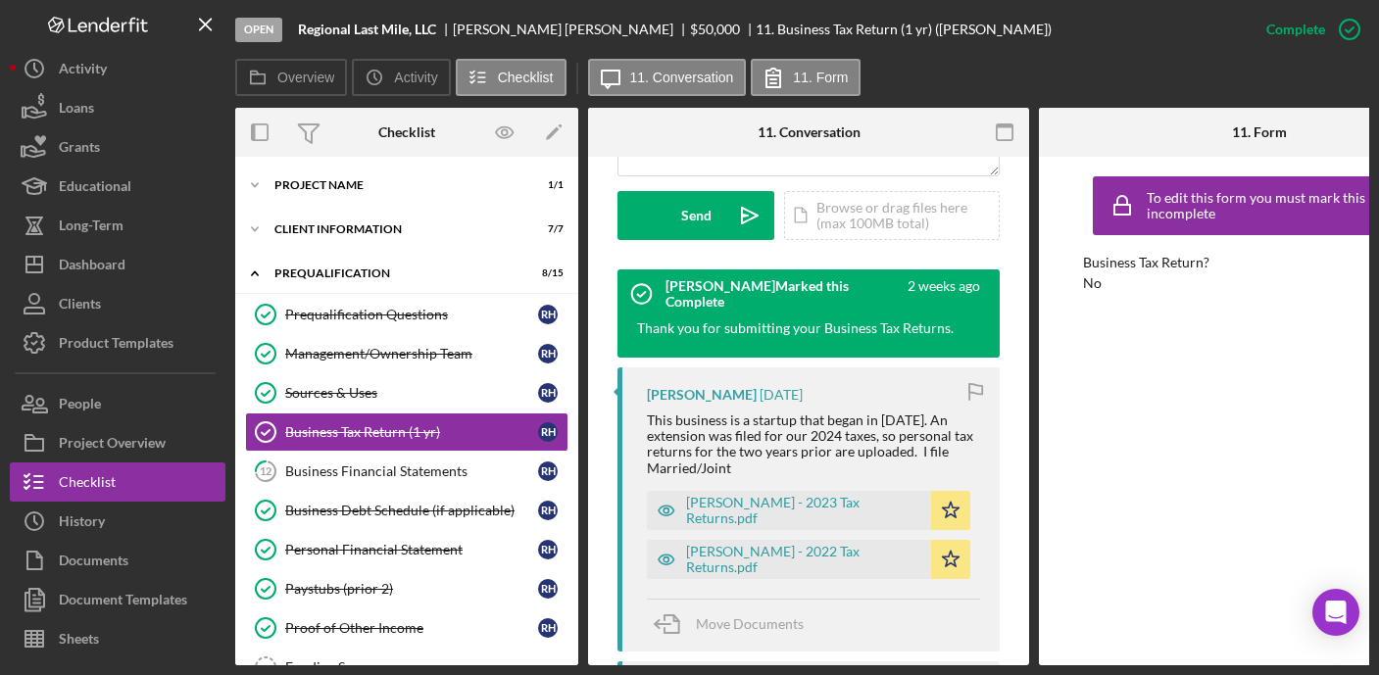
scroll to position [596, 0]
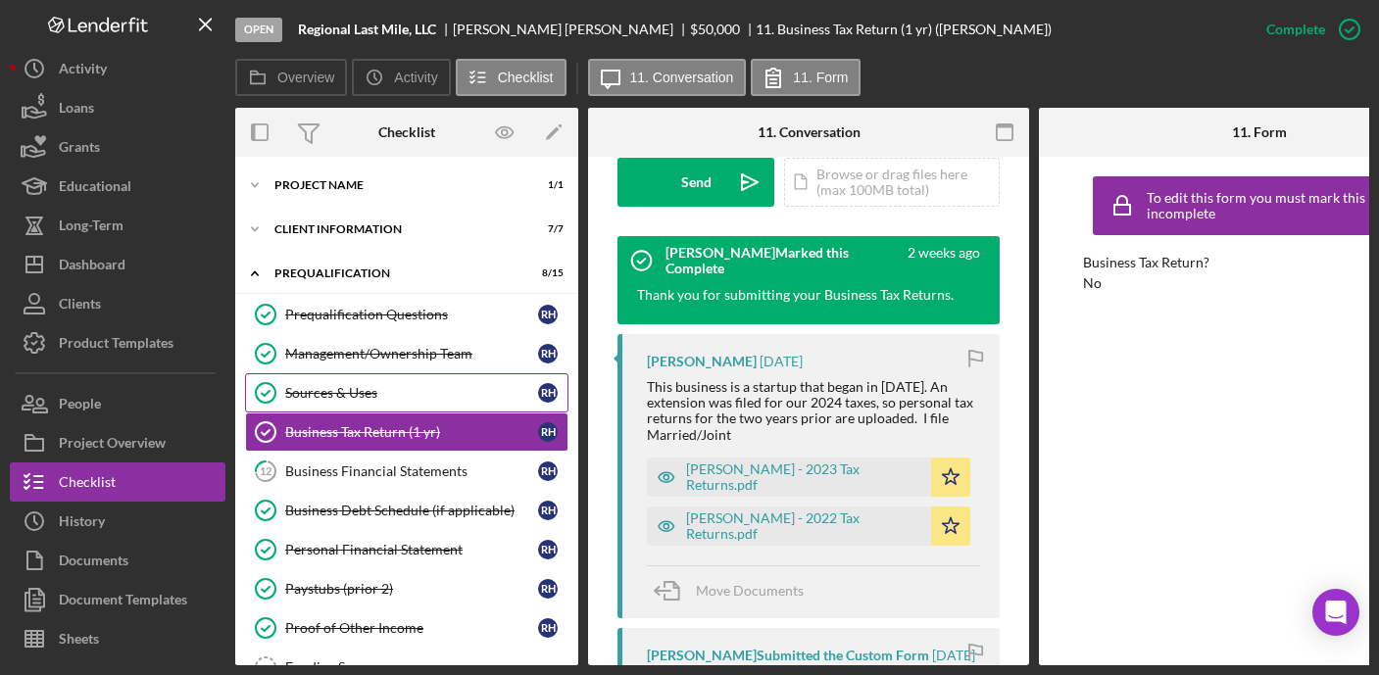
click at [386, 399] on div "Sources & Uses" at bounding box center [411, 393] width 253 height 16
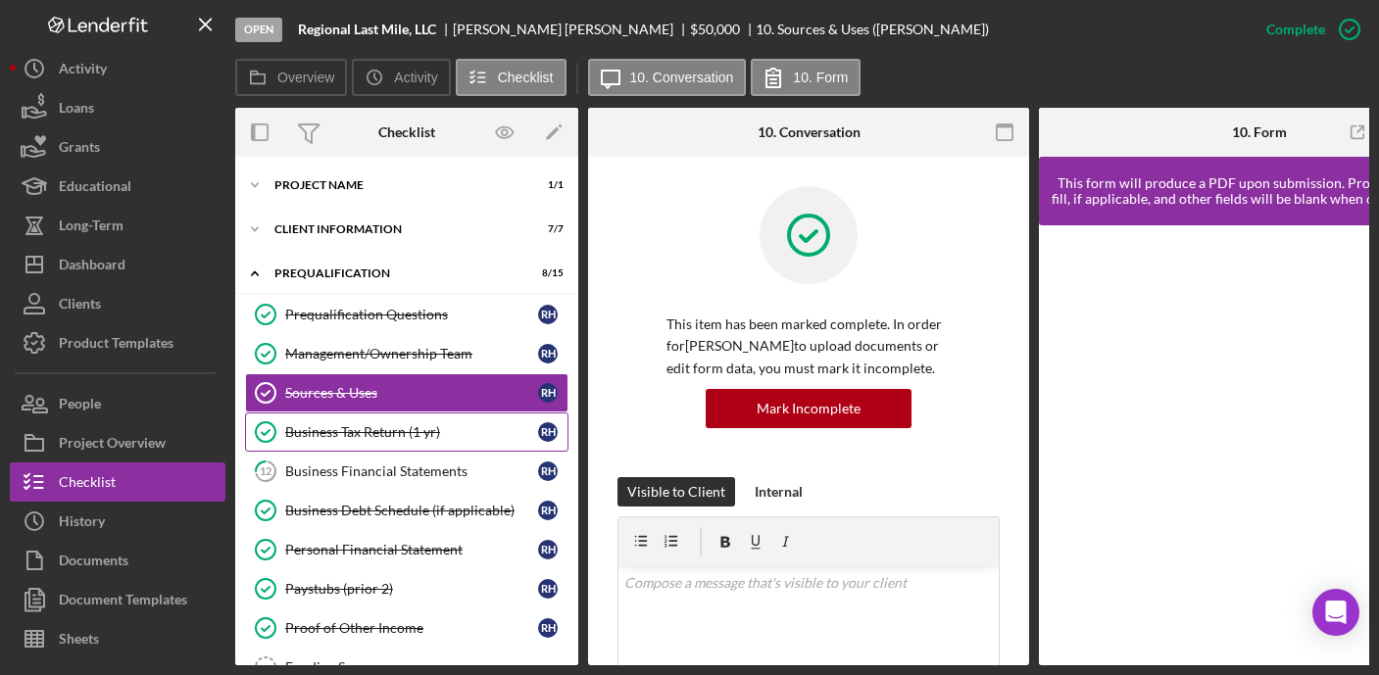
click at [418, 435] on div "Business Tax Return (1 yr)" at bounding box center [411, 432] width 253 height 16
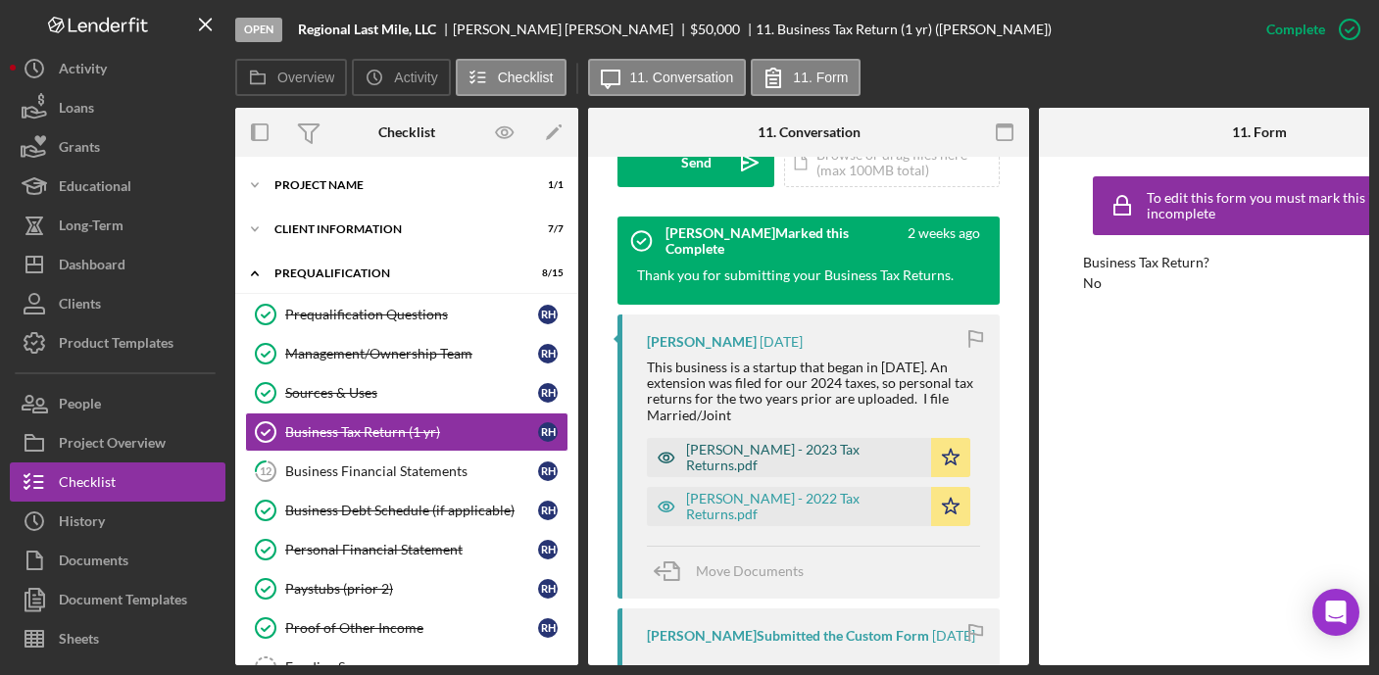
scroll to position [633, 0]
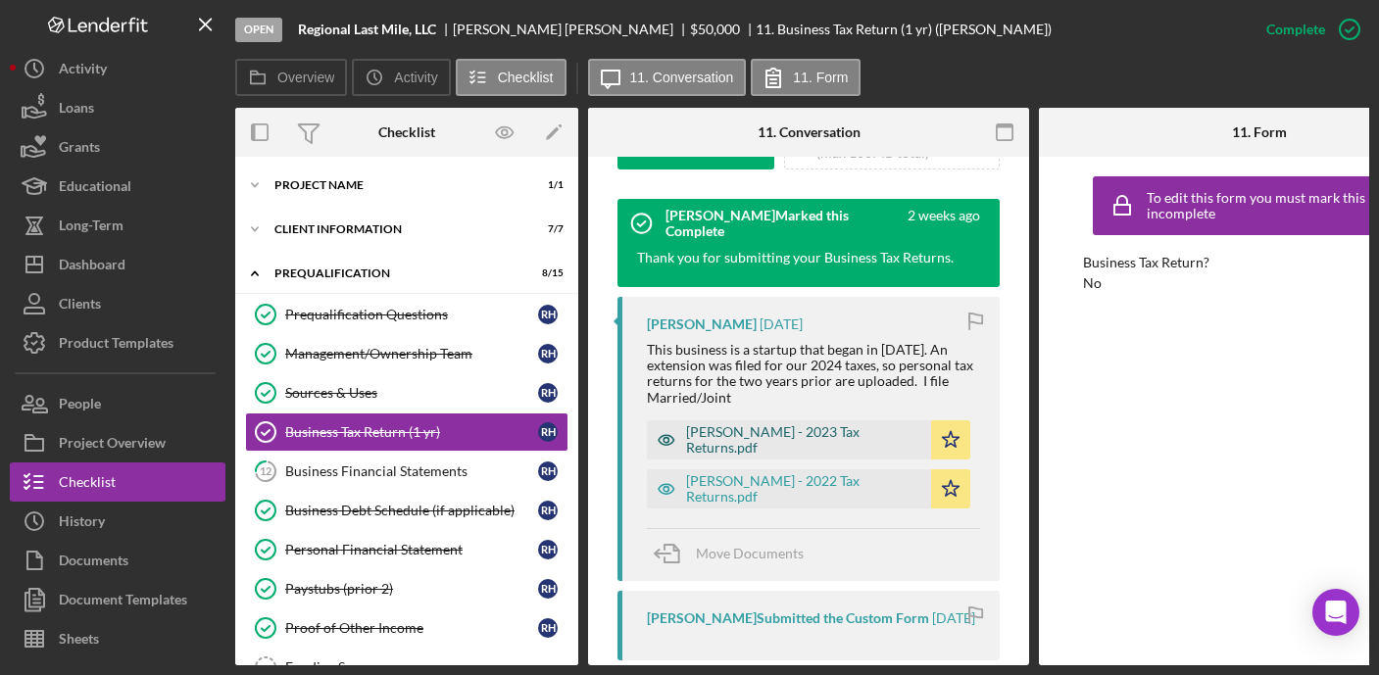
click at [757, 433] on div "Robert Harrison - 2023 Tax Returns.pdf" at bounding box center [803, 439] width 235 height 31
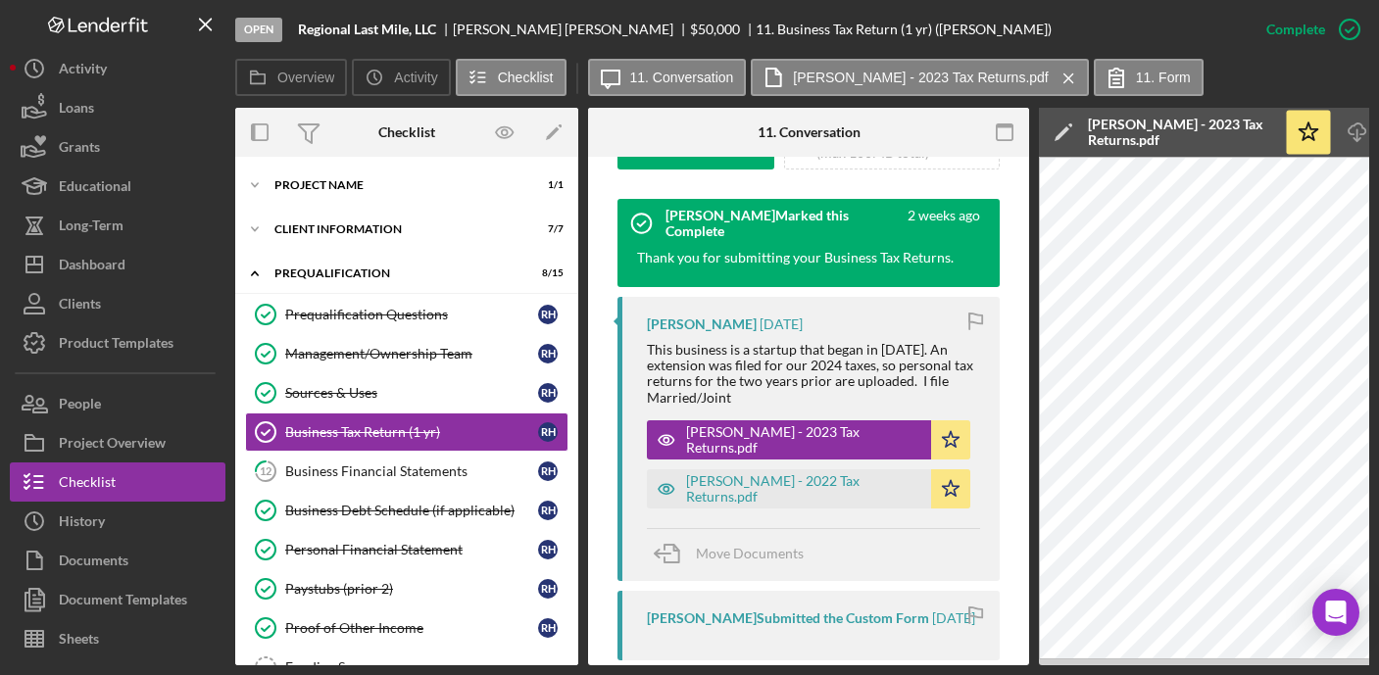
click at [1072, 120] on icon "Icon/Edit" at bounding box center [1063, 132] width 49 height 49
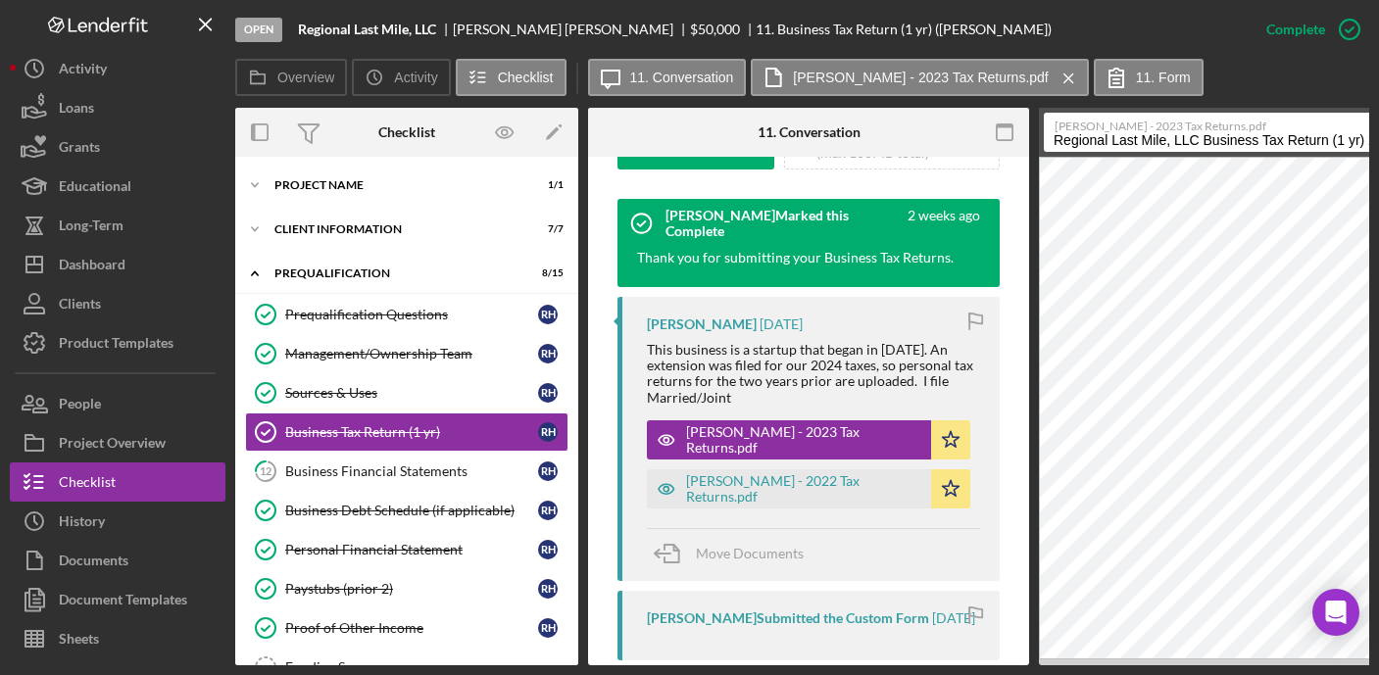
click at [1066, 144] on input "Regional Last Mile, LLC Business Tax Return (1 yr) 20250816" at bounding box center [1255, 132] width 422 height 39
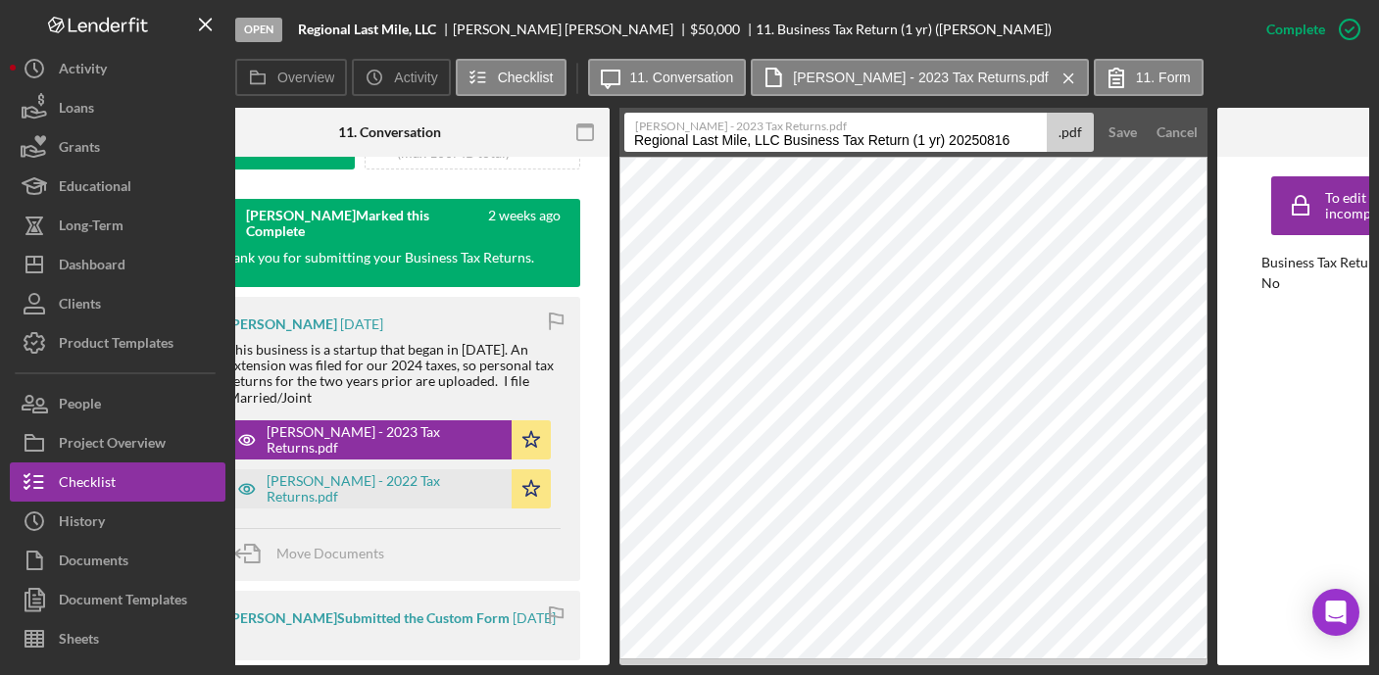
scroll to position [0, 708]
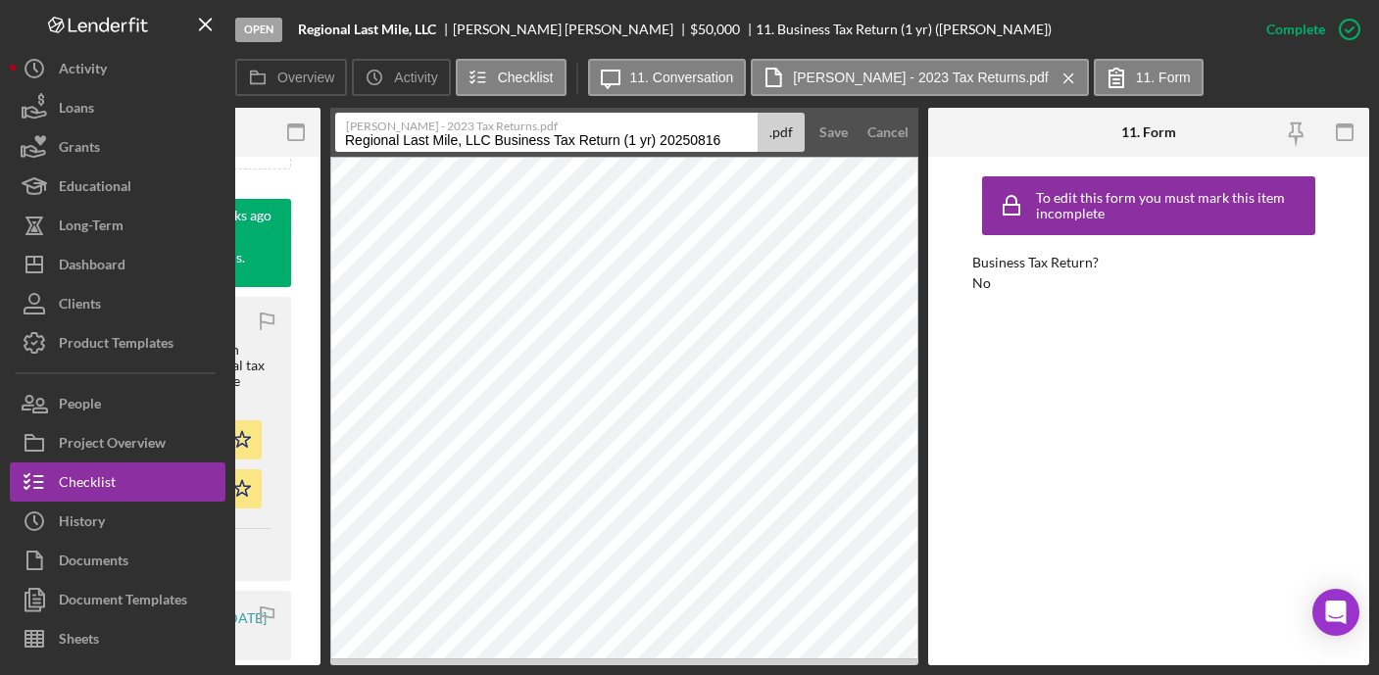
drag, startPoint x: 1055, startPoint y: 140, endPoint x: 1399, endPoint y: 163, distance: 344.7
click at [1368, 163] on html "Open Regional Last Mile, LLC Robert Harrison $50,000 $50,000 11. Business Tax R…" at bounding box center [689, 337] width 1379 height 675
type input "Tax Return - 2023 - Robert Harrison"
click at [809, 113] on button "Save" at bounding box center [833, 132] width 48 height 39
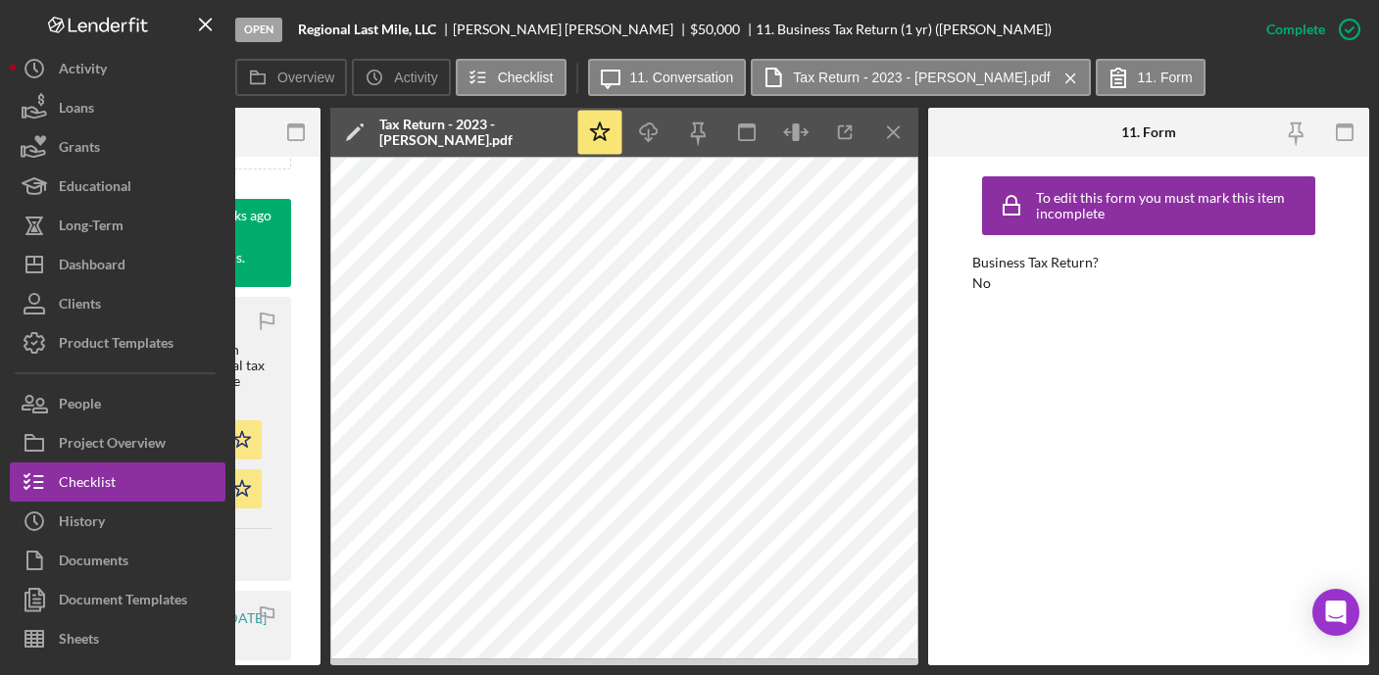
drag, startPoint x: 900, startPoint y: 134, endPoint x: 880, endPoint y: 179, distance: 49.1
click at [899, 136] on icon "Icon/Menu Close" at bounding box center [894, 133] width 44 height 44
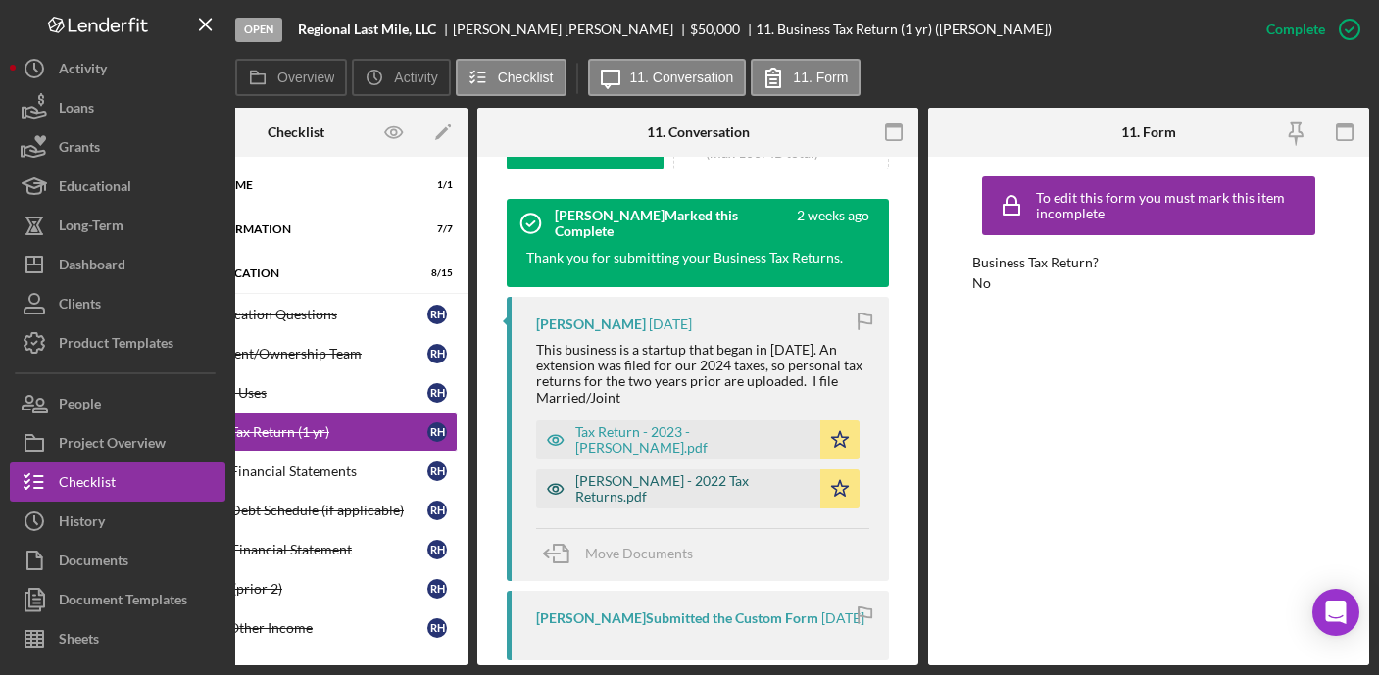
click at [681, 480] on div "Robert Harrison - 2022 Tax Returns.pdf" at bounding box center [692, 488] width 235 height 31
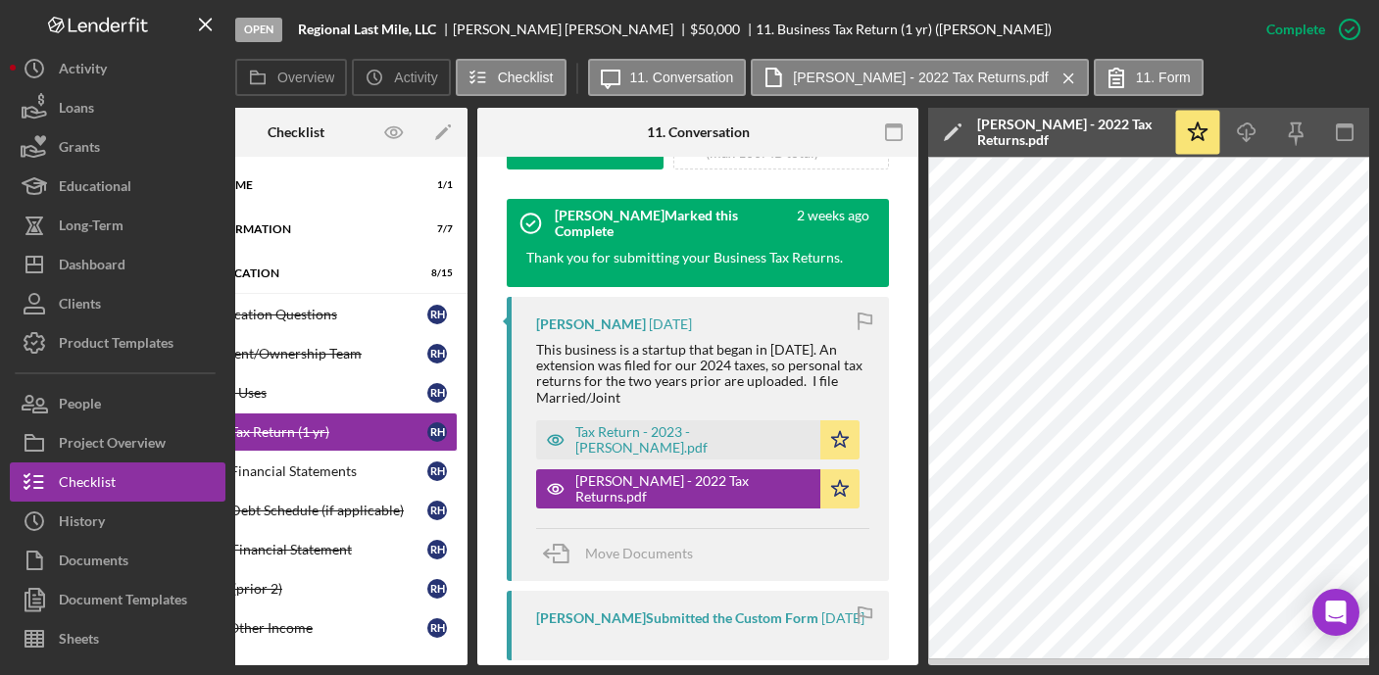
click at [953, 132] on polygon at bounding box center [951, 133] width 15 height 15
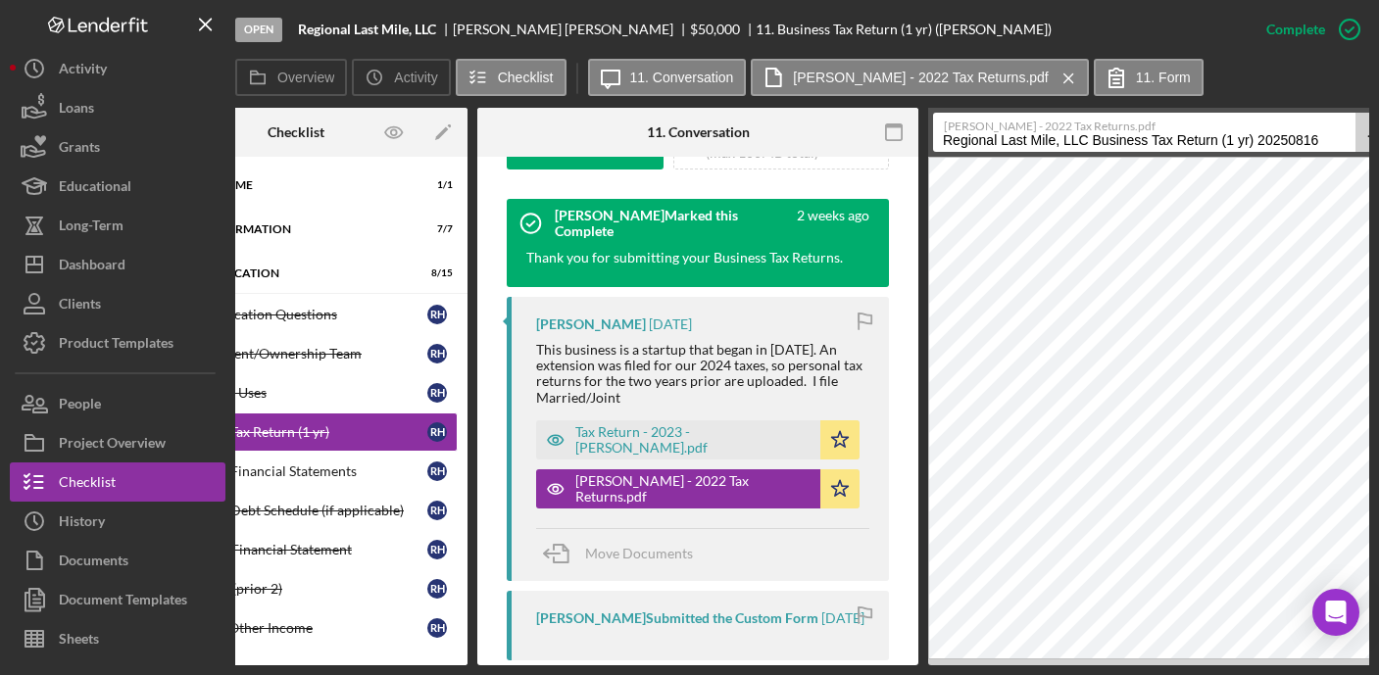
click at [979, 147] on input "Regional Last Mile, LLC Business Tax Return (1 yr) 20250816" at bounding box center [1144, 132] width 422 height 39
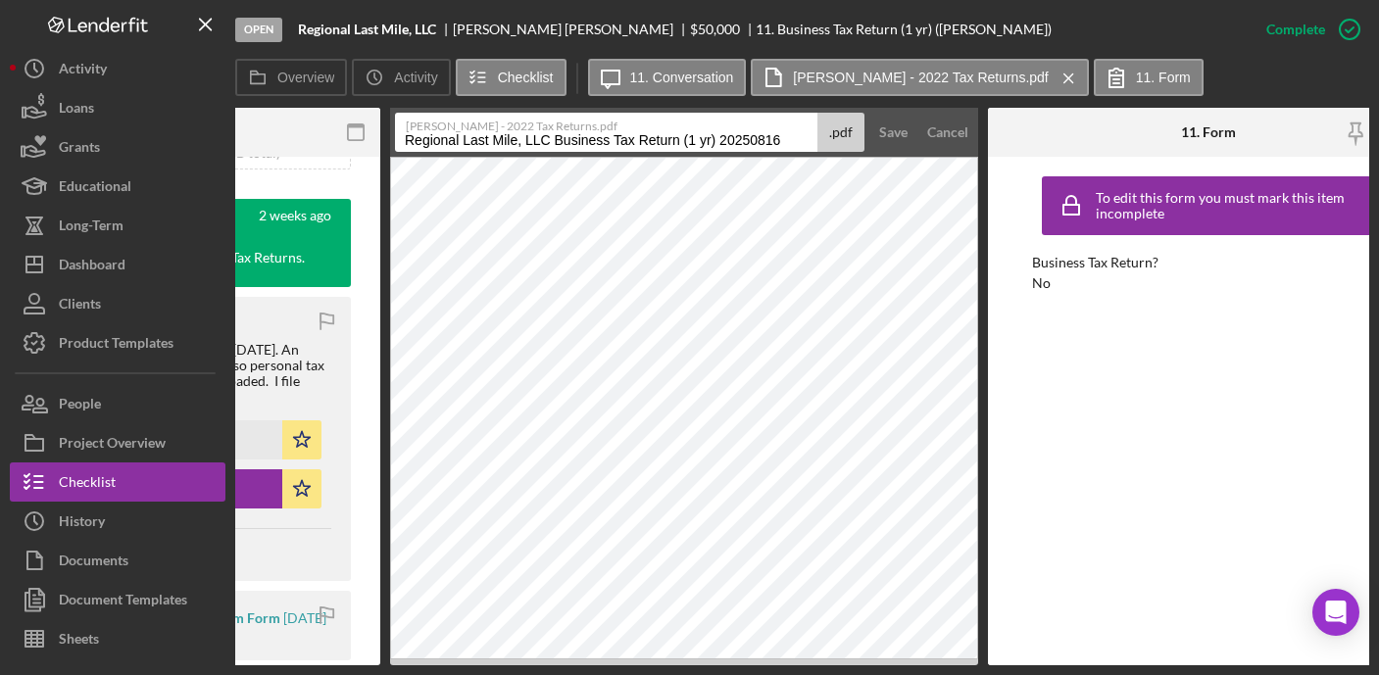
drag, startPoint x: 940, startPoint y: 140, endPoint x: 1399, endPoint y: 155, distance: 459.8
click at [1368, 155] on html "Open Regional Last Mile, LLC Robert Harrison $50,000 $50,000 11. Business Tax R…" at bounding box center [689, 337] width 1379 height 675
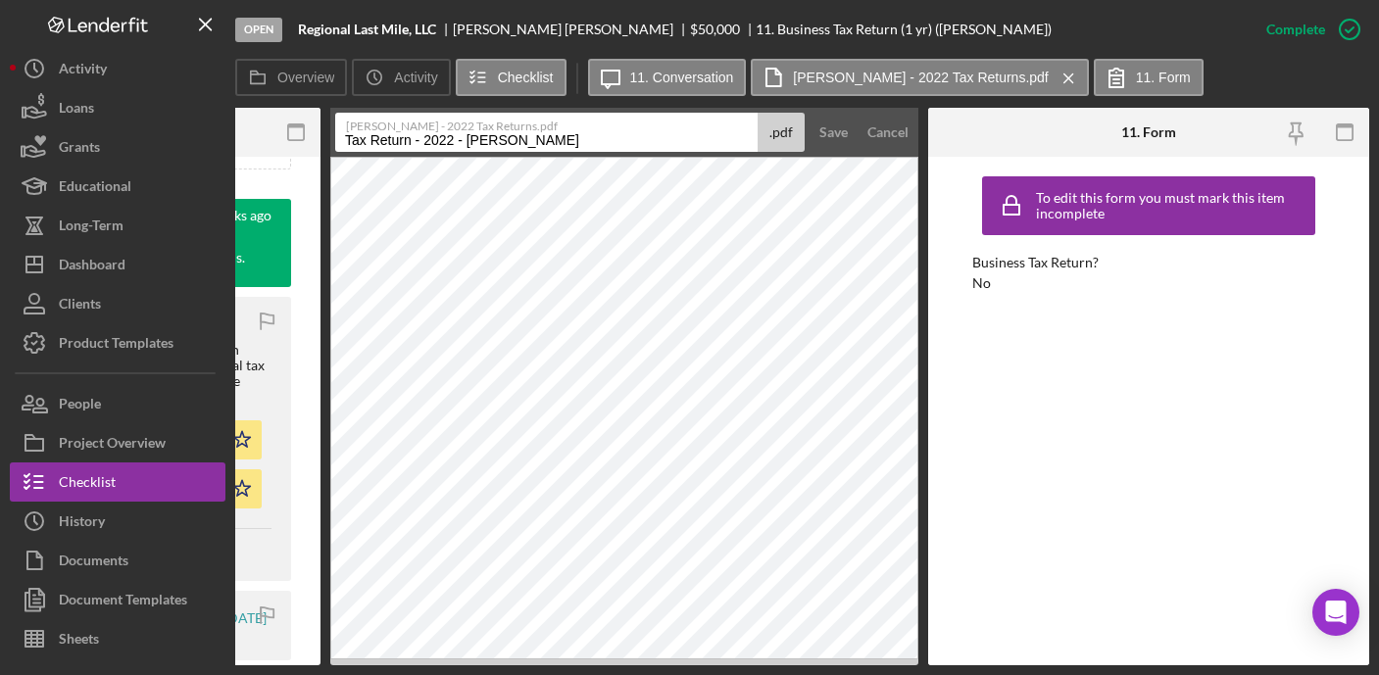
type input "Tax Return - 2022 - Robert Harrison"
click at [809, 113] on button "Save" at bounding box center [833, 132] width 48 height 39
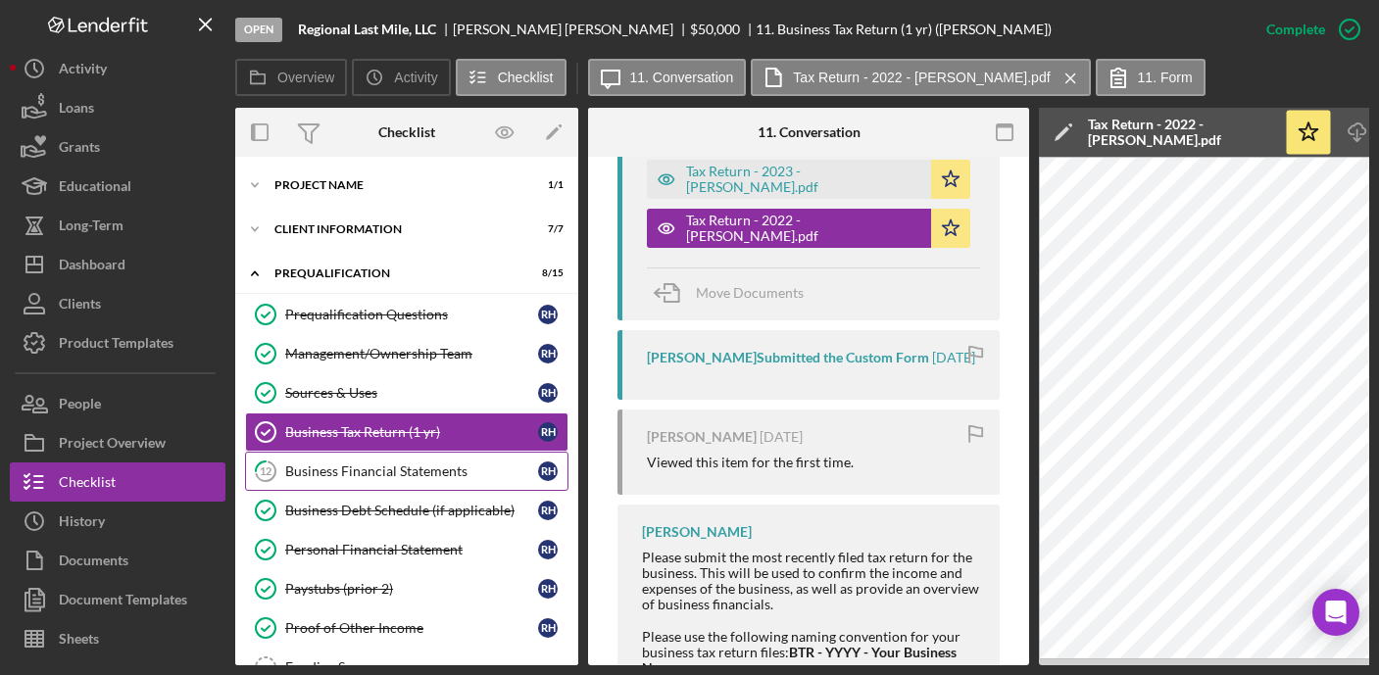
scroll to position [944, 0]
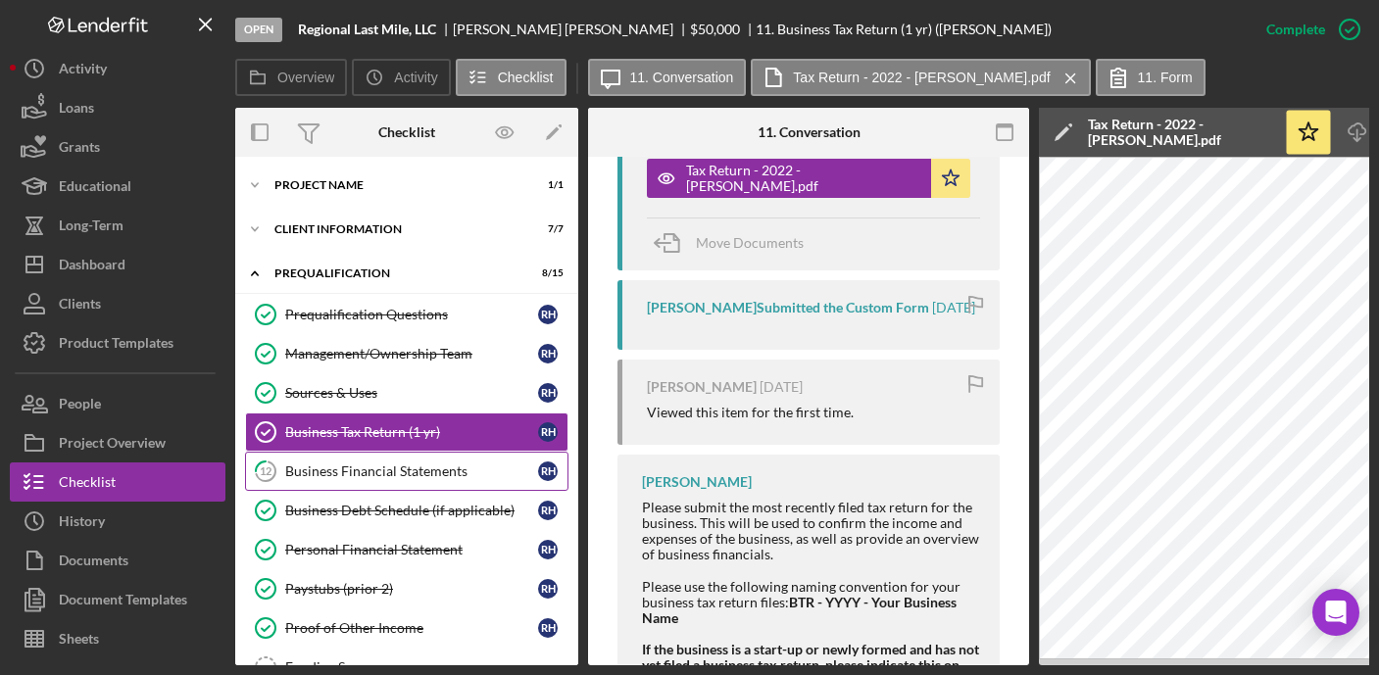
click at [443, 478] on div "Business Financial Statements" at bounding box center [411, 471] width 253 height 16
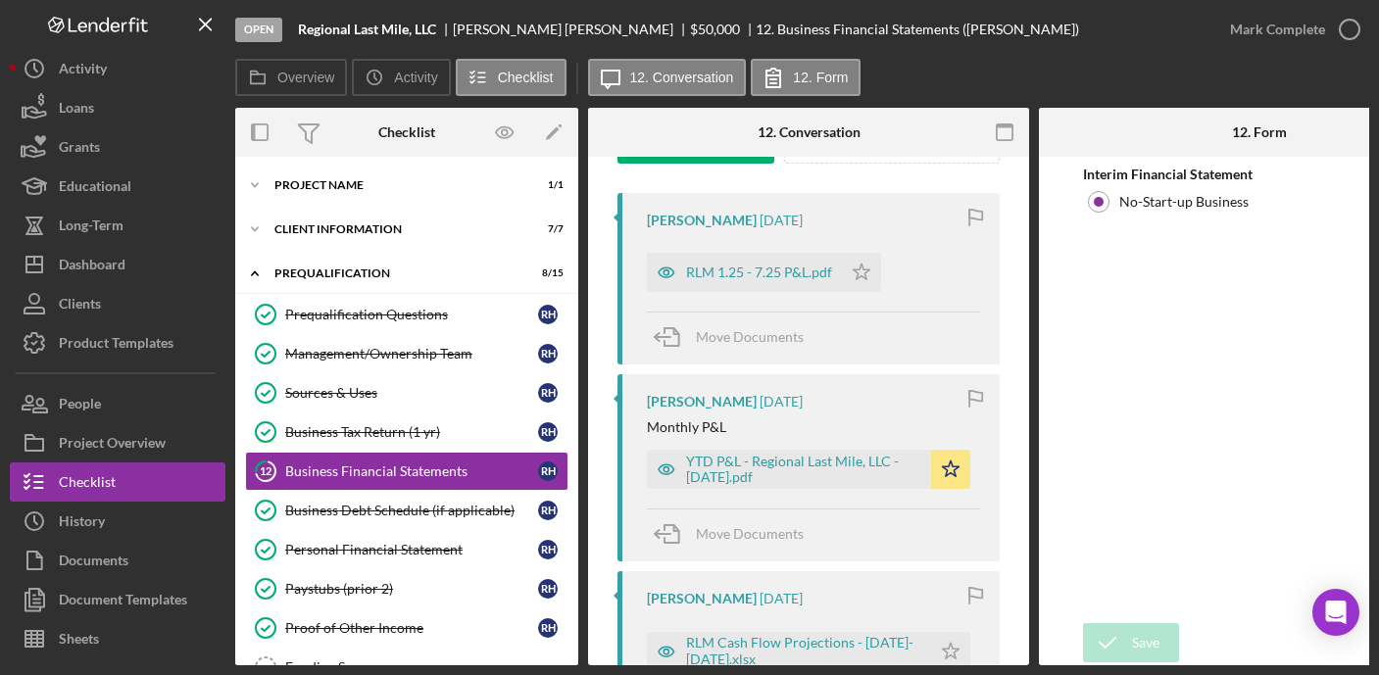
scroll to position [326, 0]
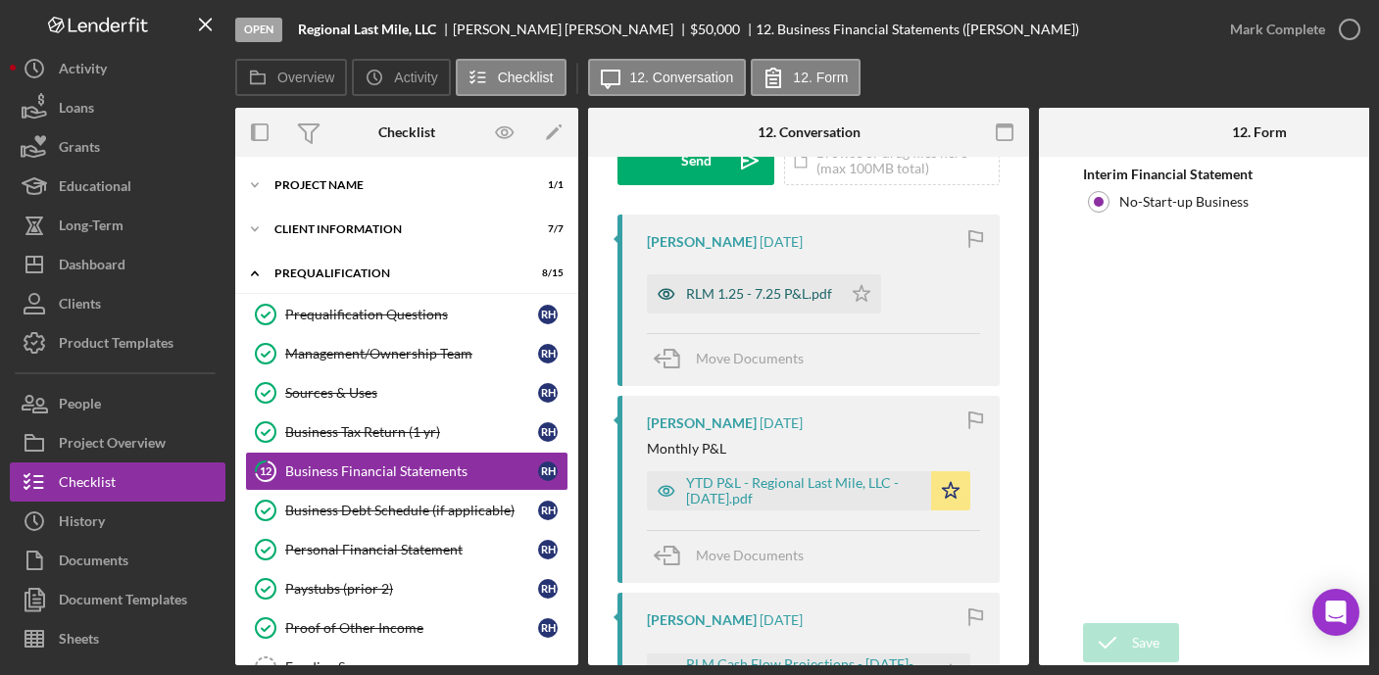
click at [762, 295] on div "RLM 1.25 - 7.25 P&L.pdf" at bounding box center [759, 294] width 146 height 16
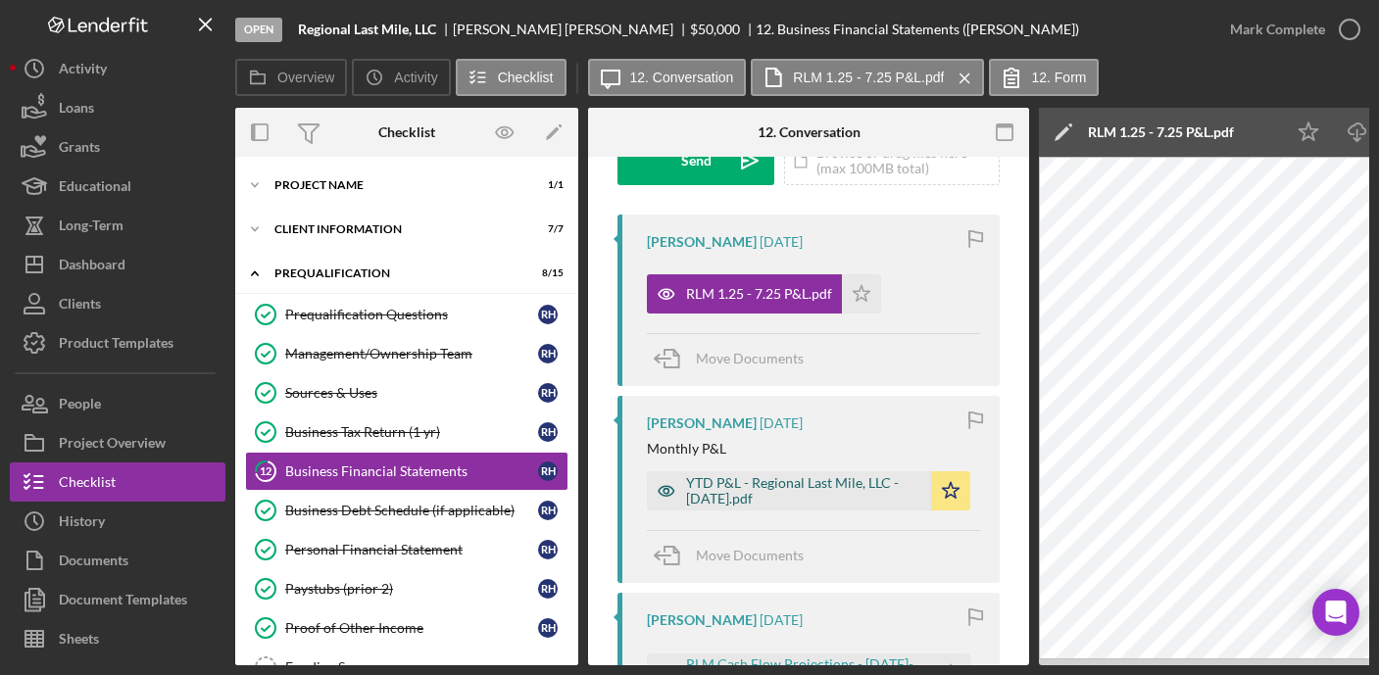
drag, startPoint x: 778, startPoint y: 490, endPoint x: 766, endPoint y: 488, distance: 11.9
click at [778, 490] on div "YTD P&L - Regional Last Mile, LLC - 08.01.2025.pdf" at bounding box center [803, 490] width 235 height 31
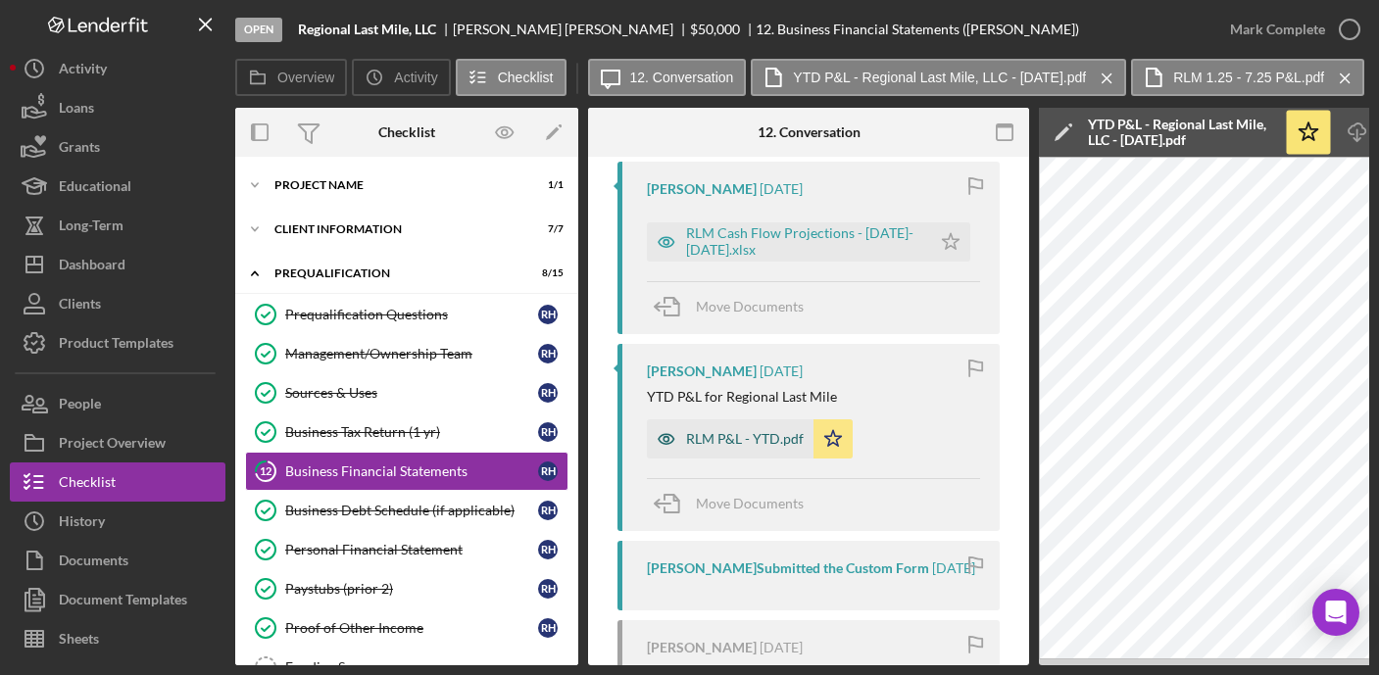
scroll to position [748, 0]
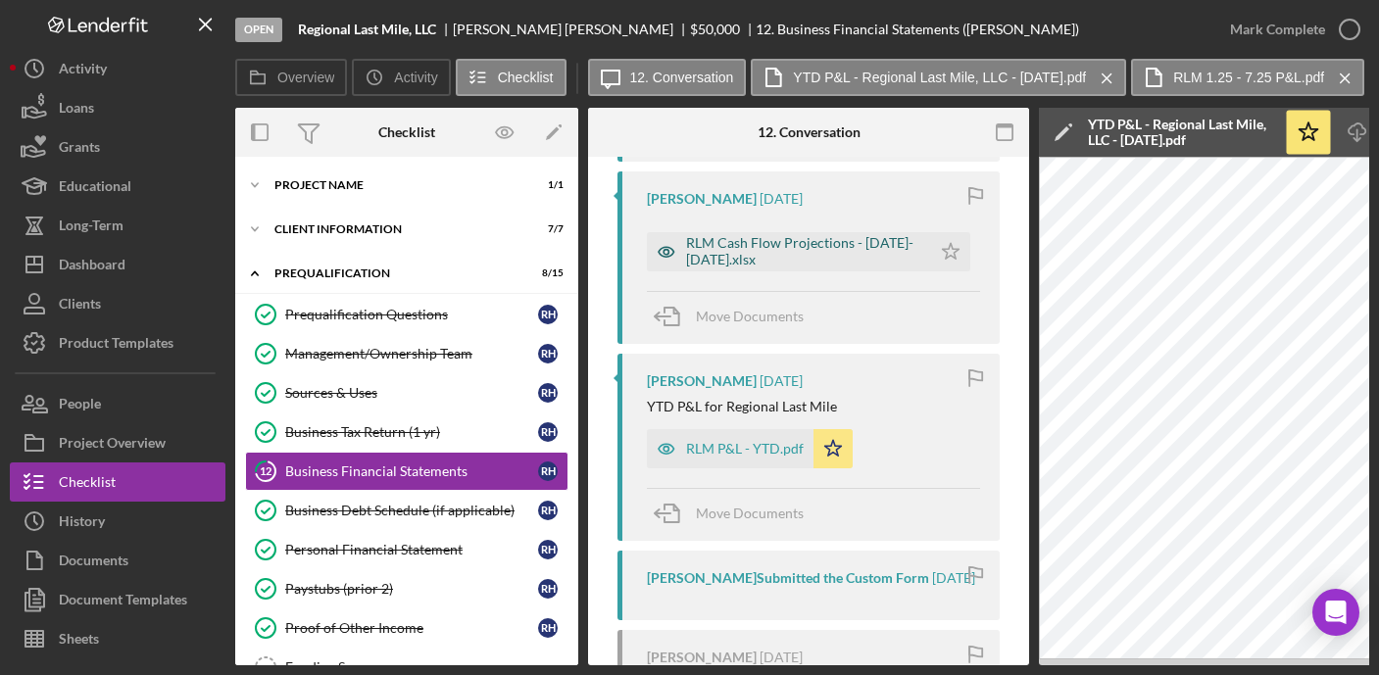
click at [776, 237] on div "RLM Cash Flow Projections - 2026-2028.xlsx" at bounding box center [803, 250] width 235 height 31
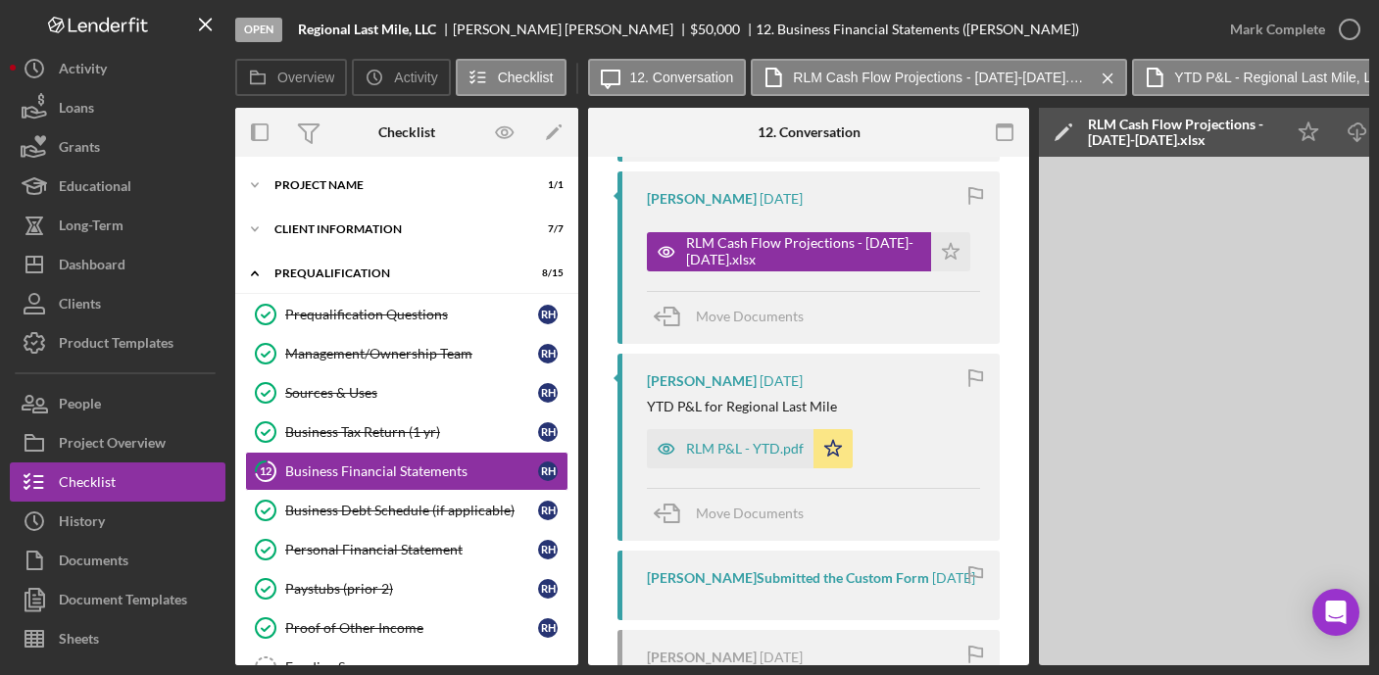
click at [1067, 128] on polygon at bounding box center [1061, 133] width 15 height 15
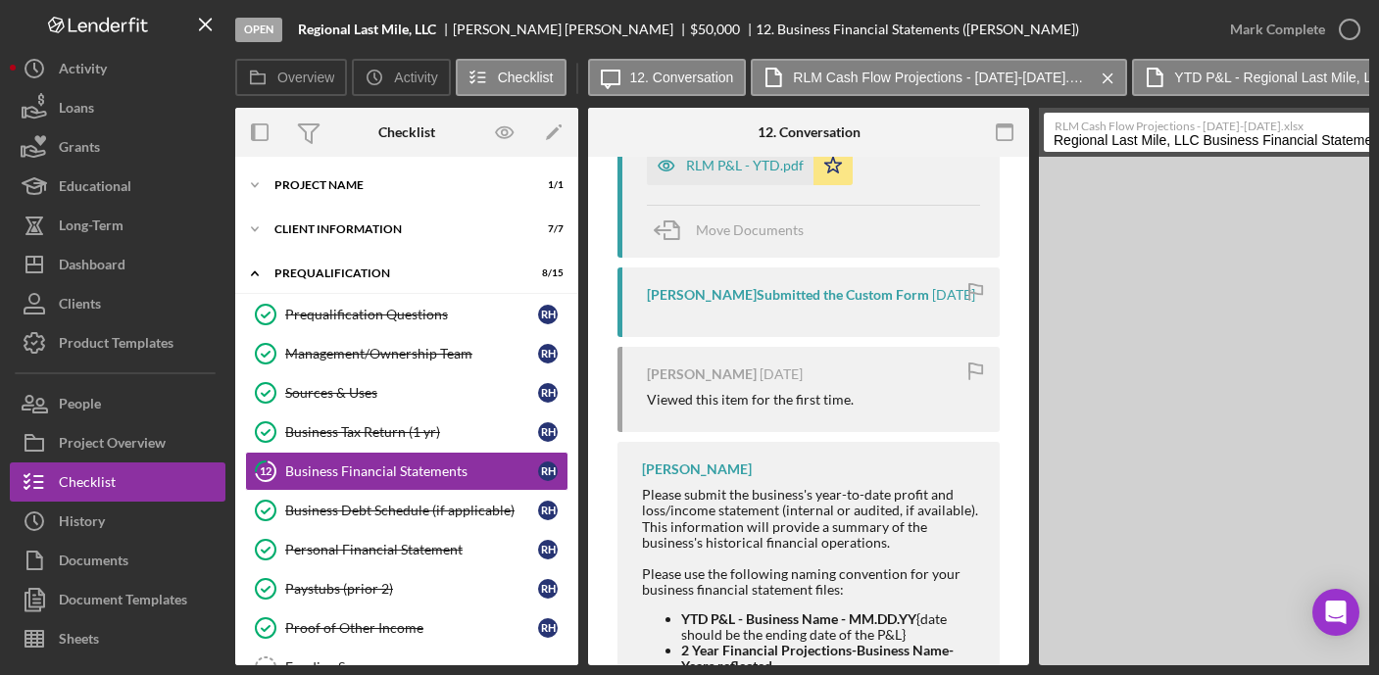
scroll to position [1195, 0]
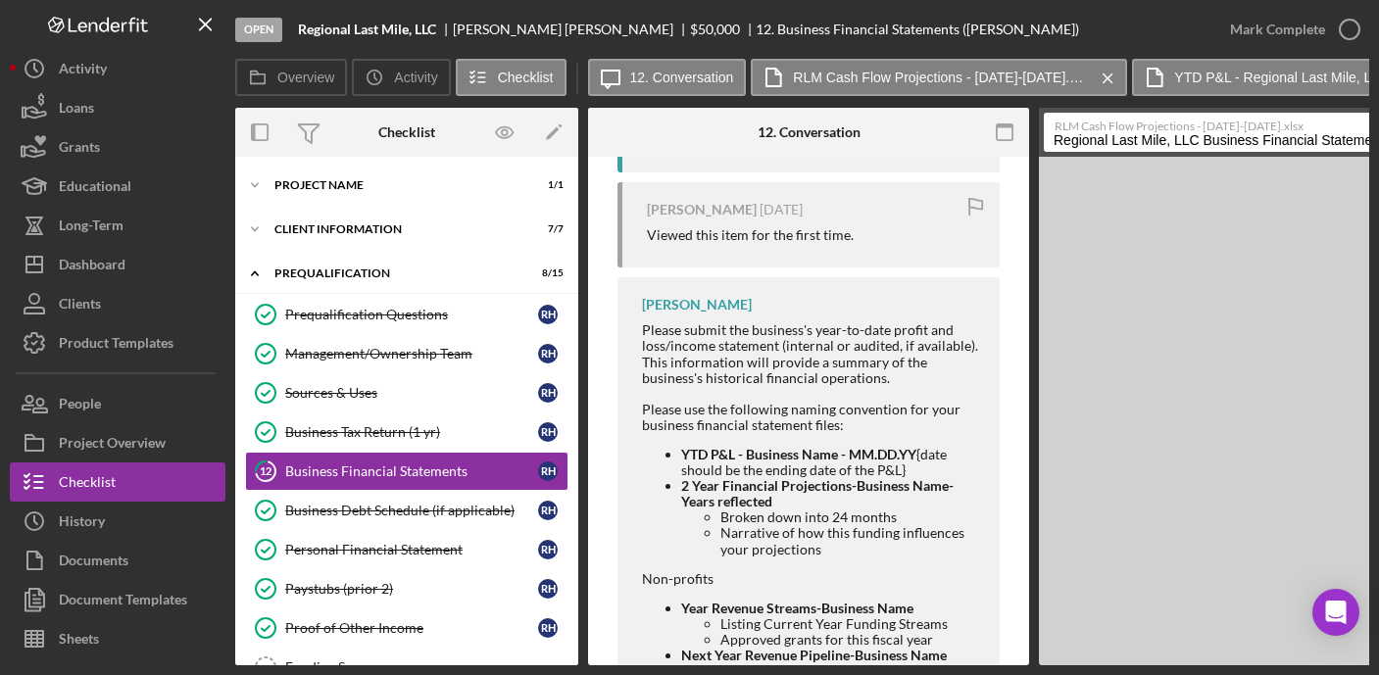
drag, startPoint x: 1054, startPoint y: 139, endPoint x: 1278, endPoint y: 157, distance: 224.1
click at [242, 2] on div "Open Regional Last Mile, LLC Robert Harrison $50,000 $50,000 12. Business Finan…" at bounding box center [802, 332] width 1134 height 665
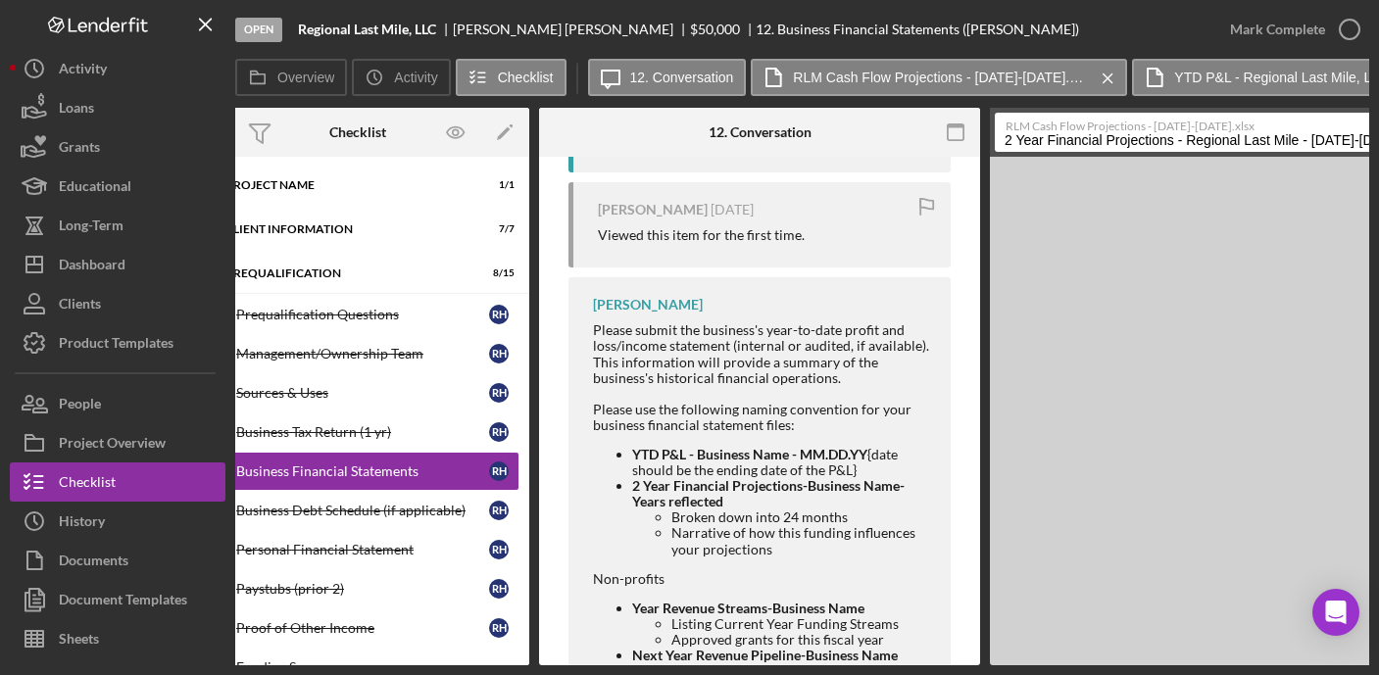
scroll to position [0, 57]
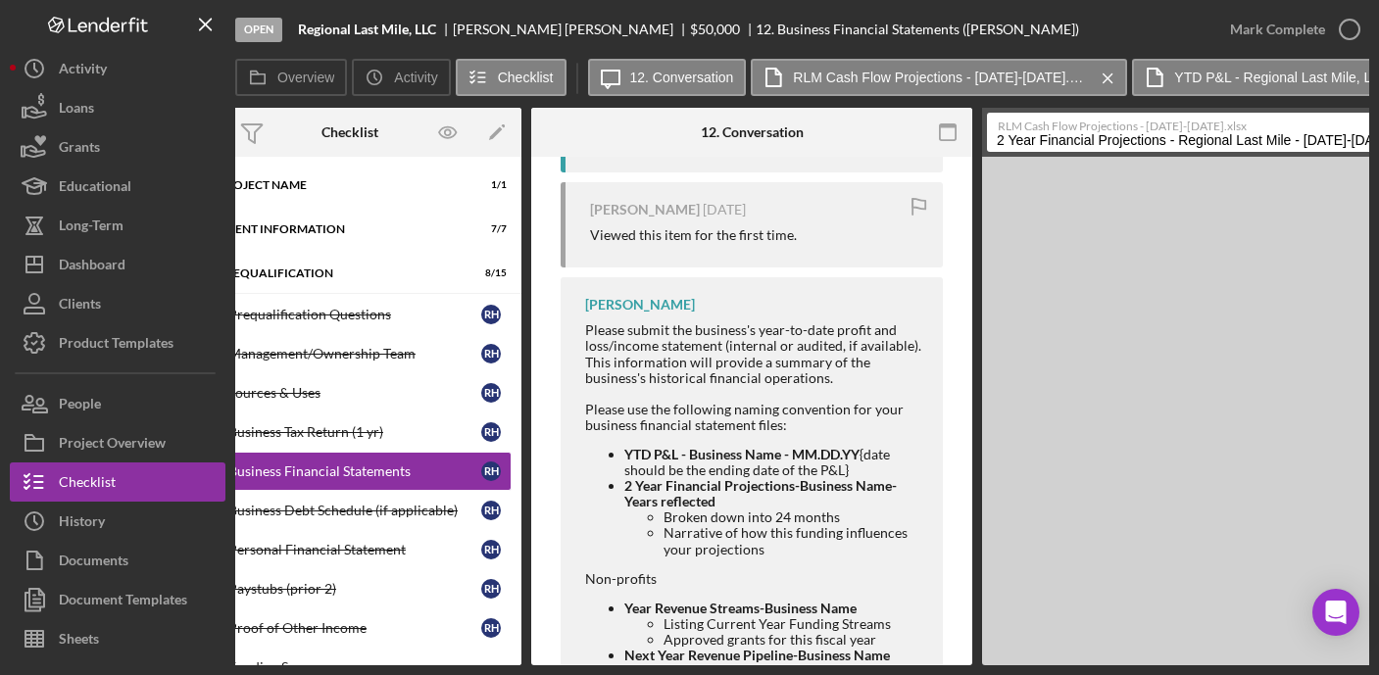
type input "2 Year Financial Projections - Regional Last Mile - 2026-2028"
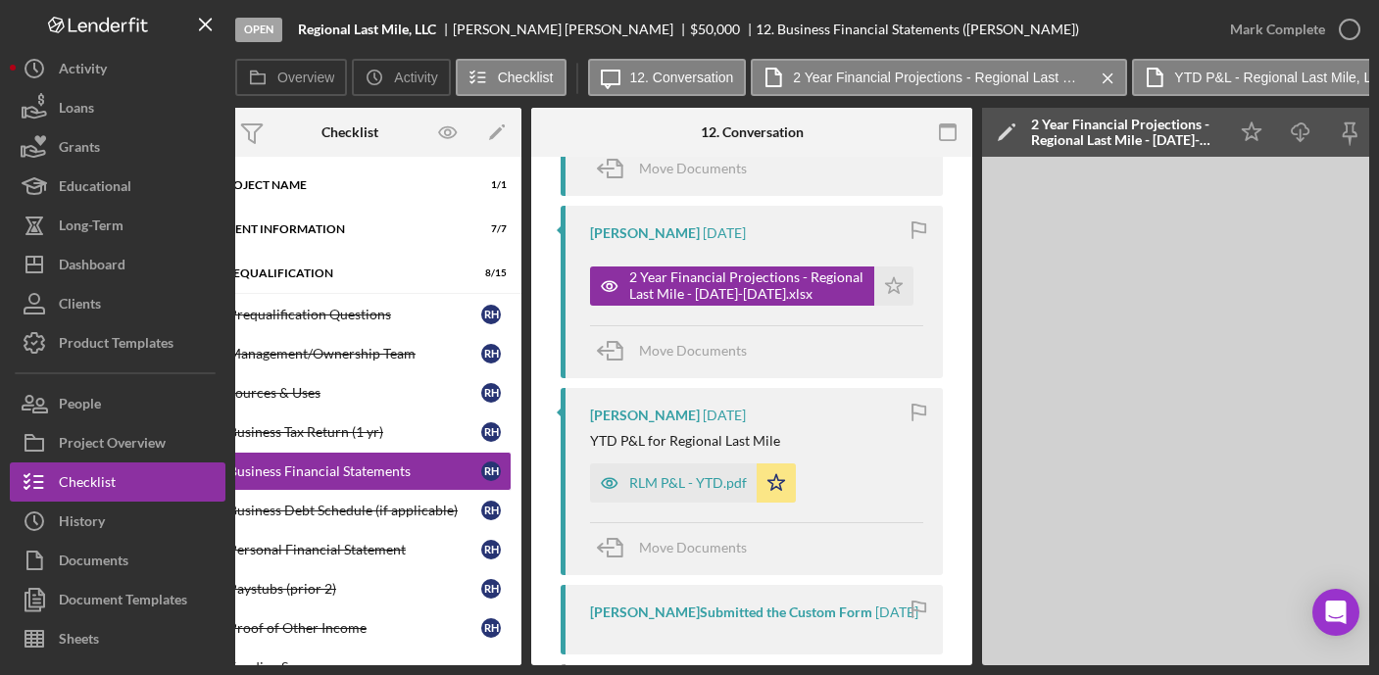
scroll to position [711, 0]
click at [888, 291] on icon "Icon/Star" at bounding box center [893, 287] width 39 height 39
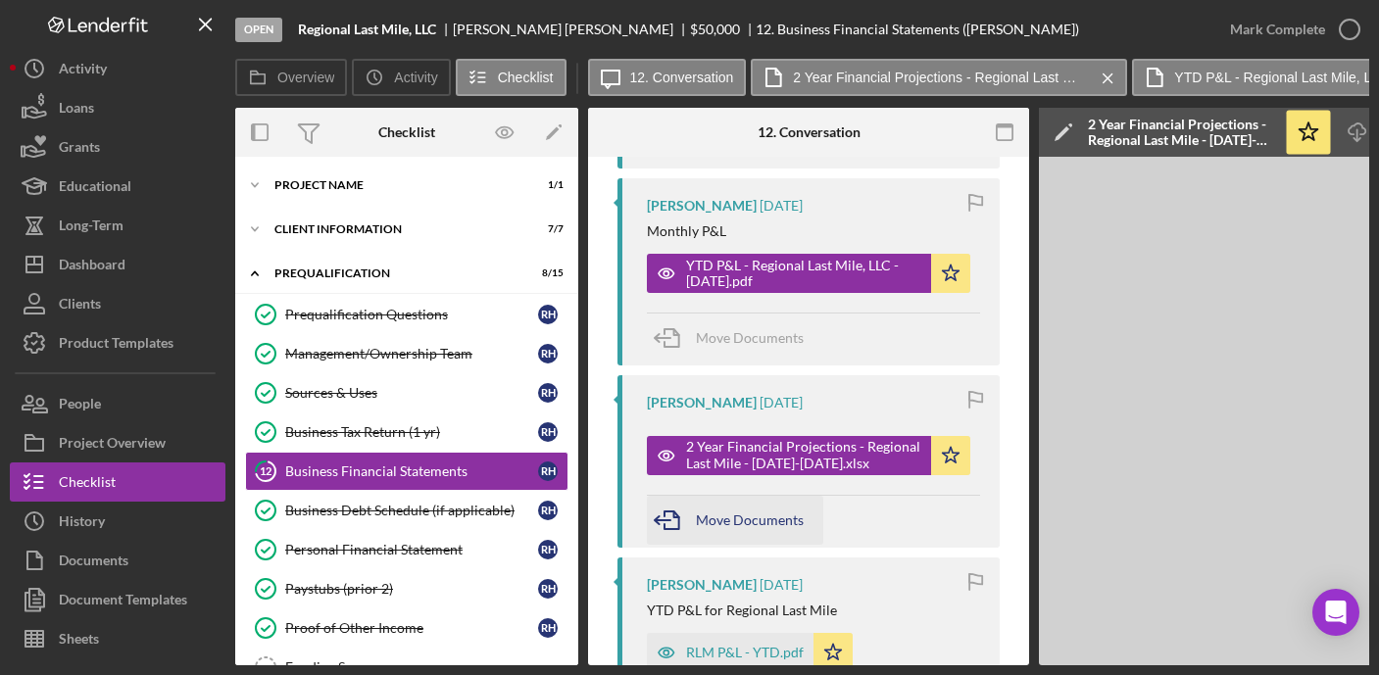
scroll to position [544, 0]
click at [438, 512] on div "Business Debt Schedule (if applicable)" at bounding box center [411, 511] width 253 height 16
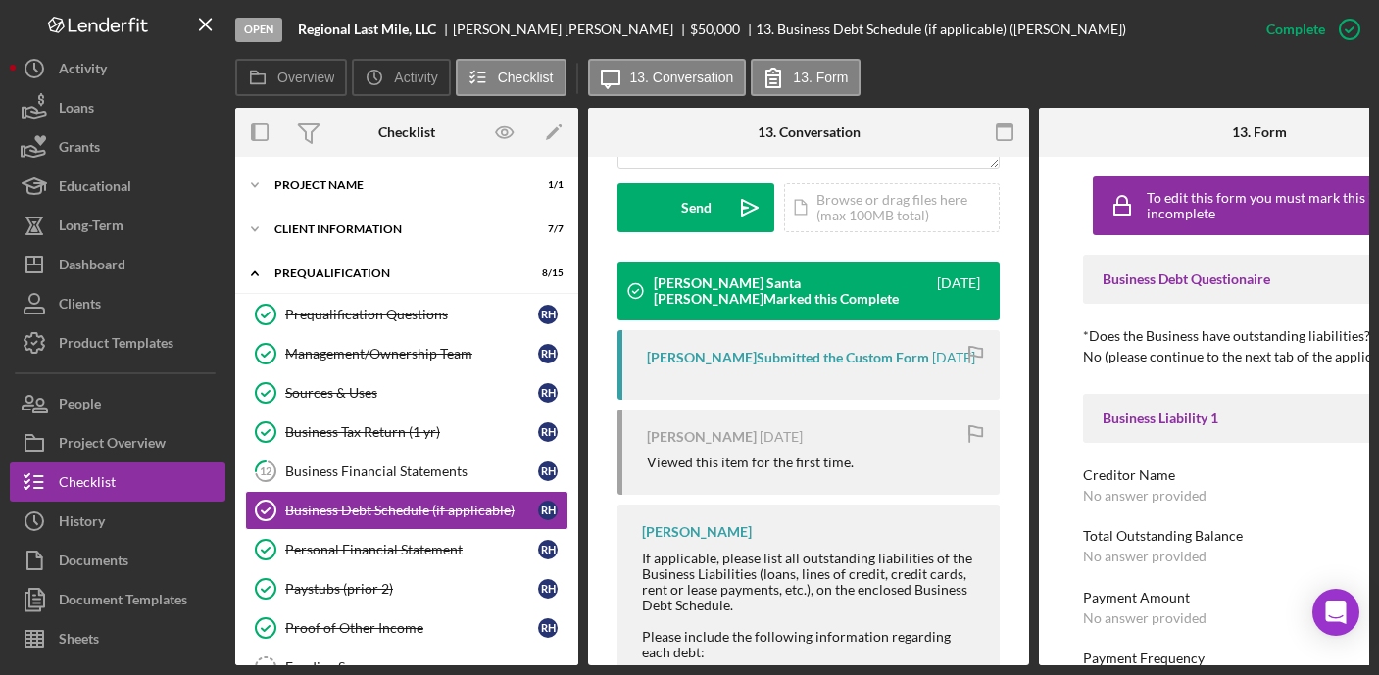
scroll to position [606, 0]
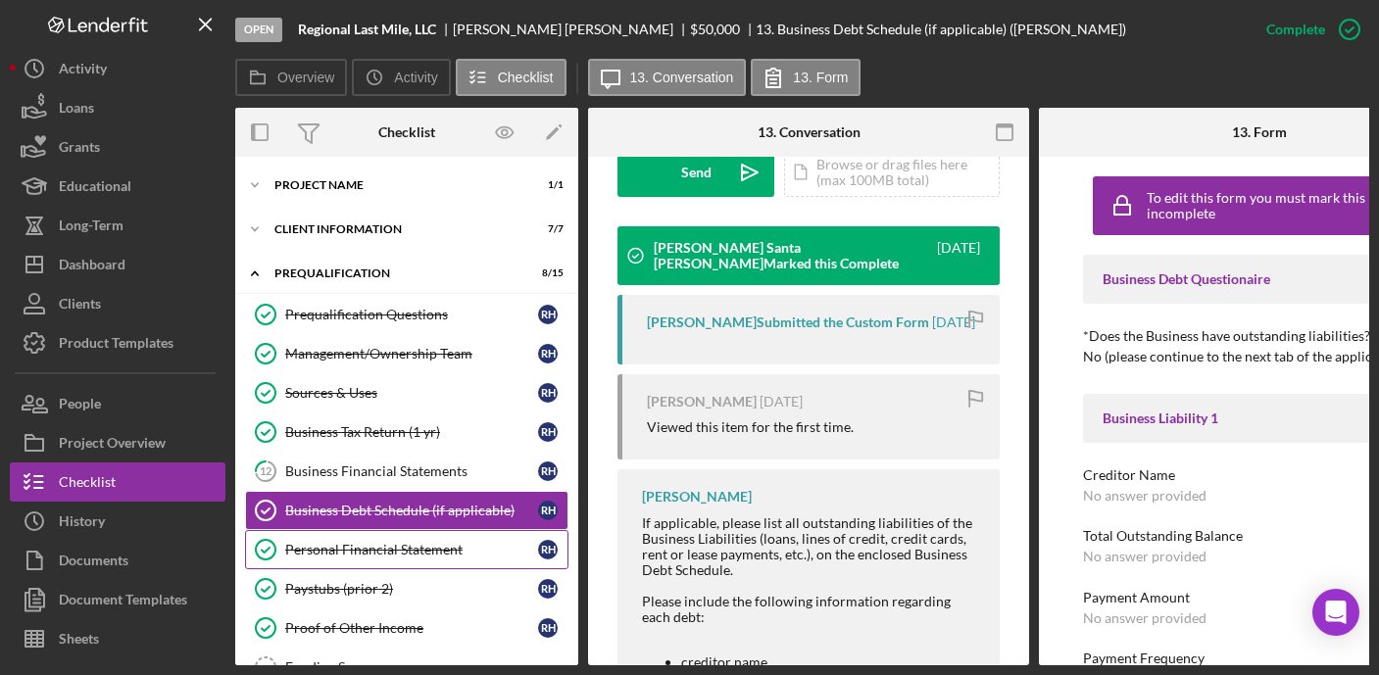
click at [420, 545] on div "Personal Financial Statement" at bounding box center [411, 550] width 253 height 16
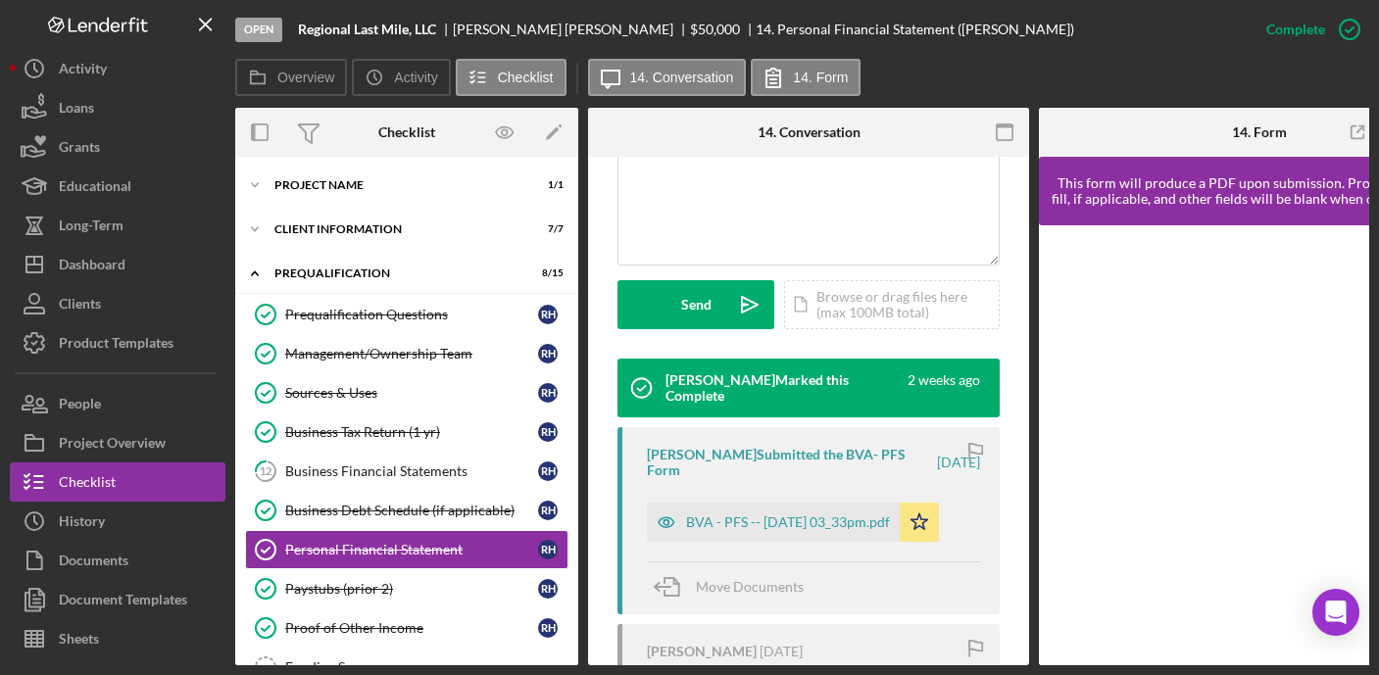
scroll to position [529, 0]
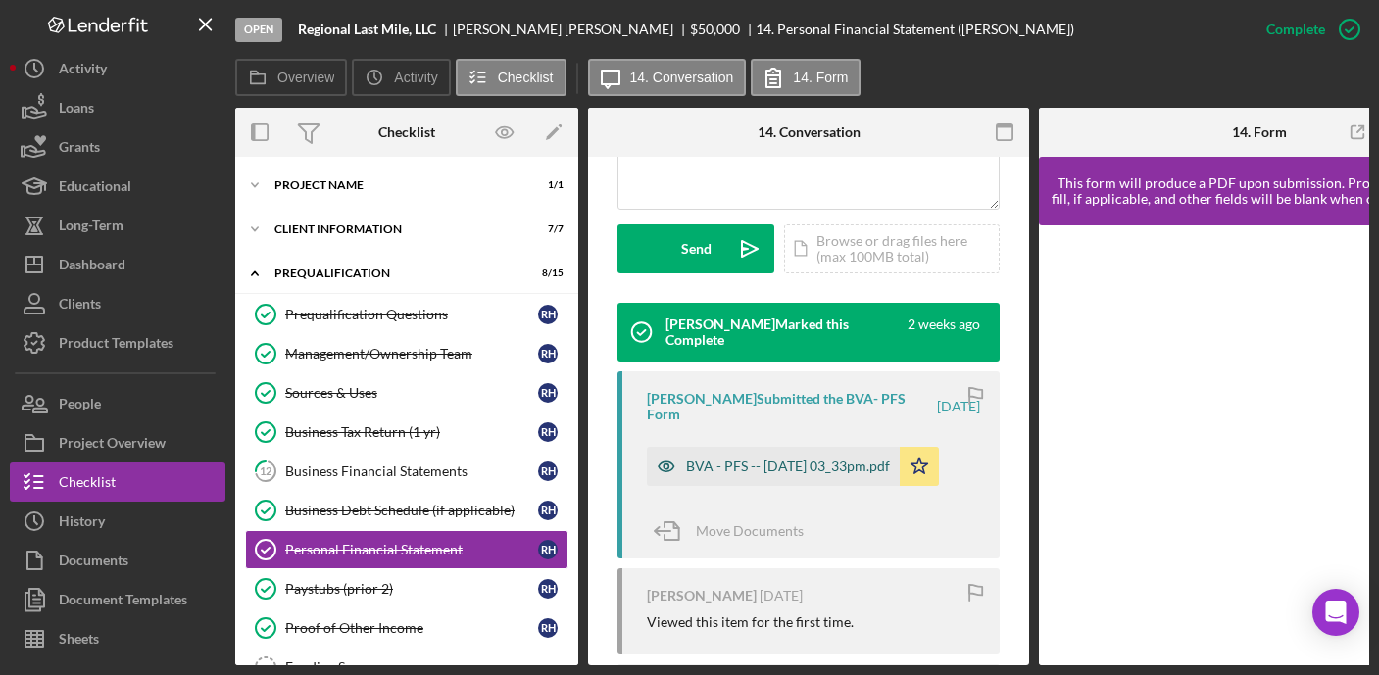
click at [789, 462] on div "BVA - PFS -- 2025-08-16 03_33pm.pdf" at bounding box center [788, 467] width 204 height 16
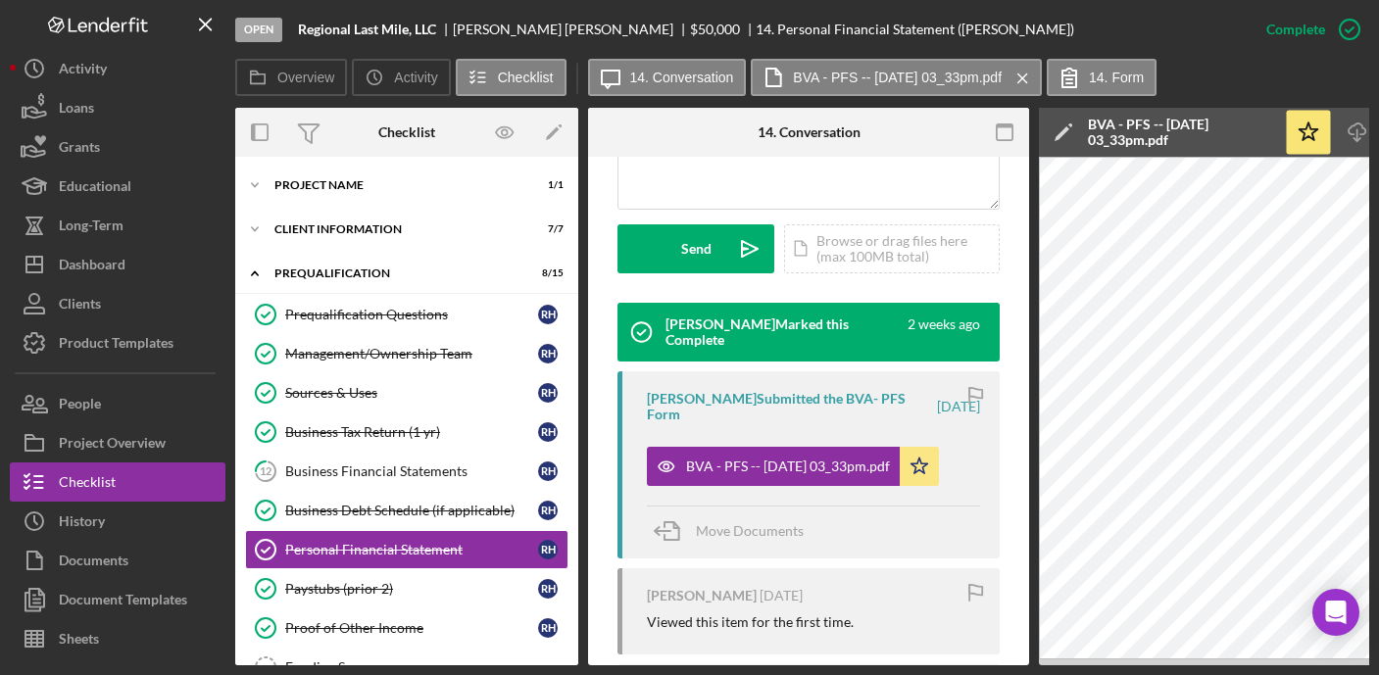
click at [1132, 131] on div "BVA - PFS -- 2025-08-16 03_33pm.pdf" at bounding box center [1181, 132] width 186 height 31
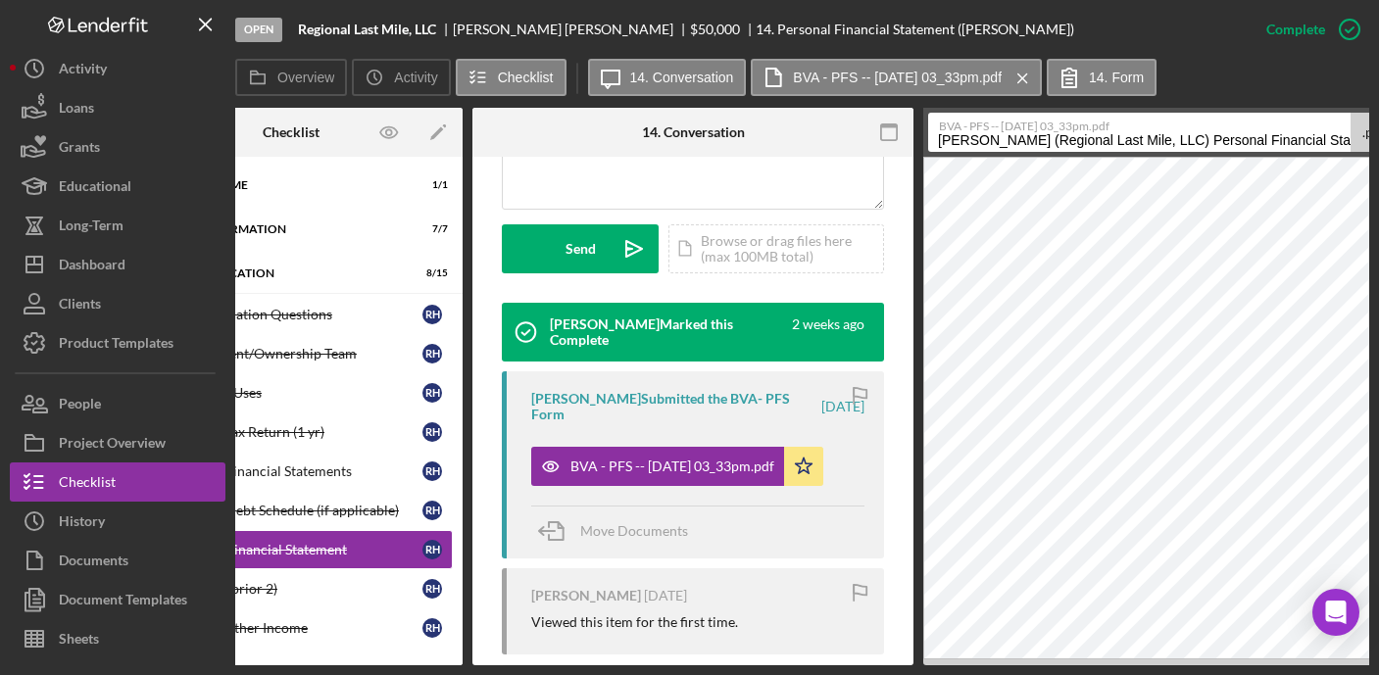
scroll to position [0, 94]
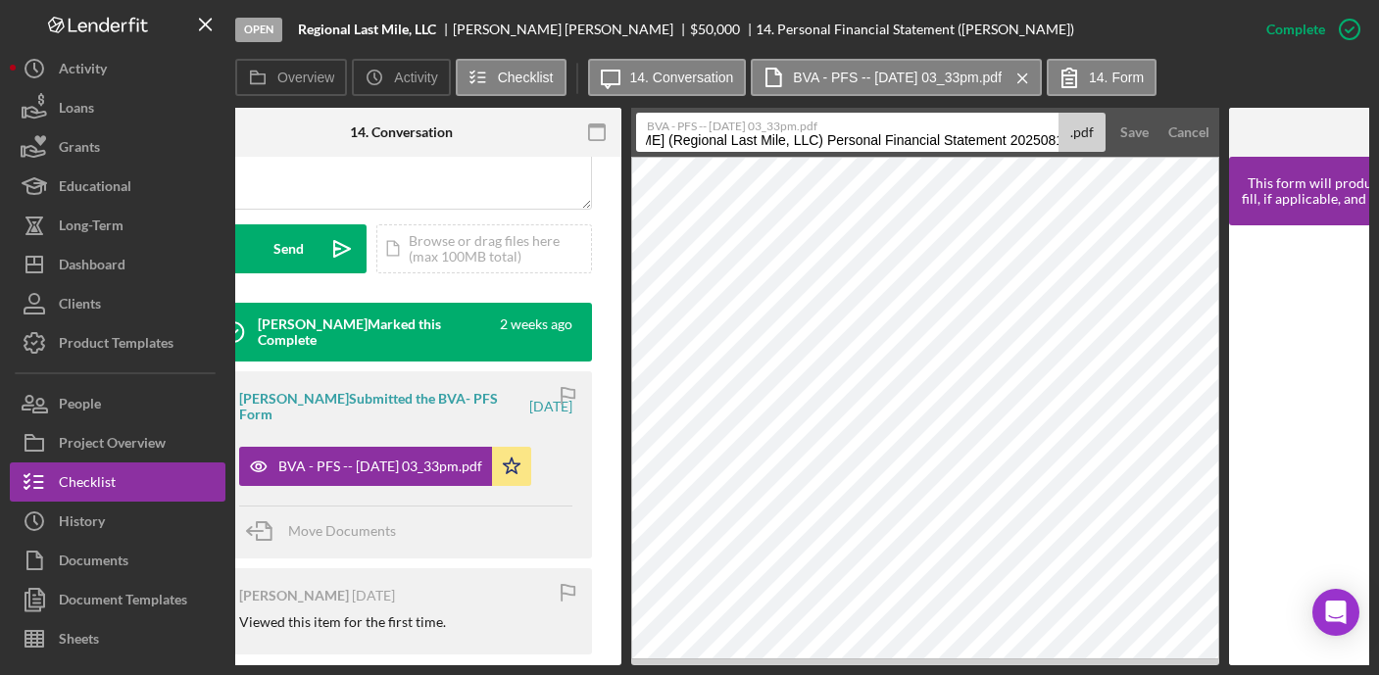
drag, startPoint x: 1046, startPoint y: 139, endPoint x: 1399, endPoint y: 155, distance: 353.1
click at [1368, 155] on html "Open Regional Last Mile, LLC Robert Harrison $50,000 $50,000 14. Personal Finan…" at bounding box center [689, 337] width 1379 height 675
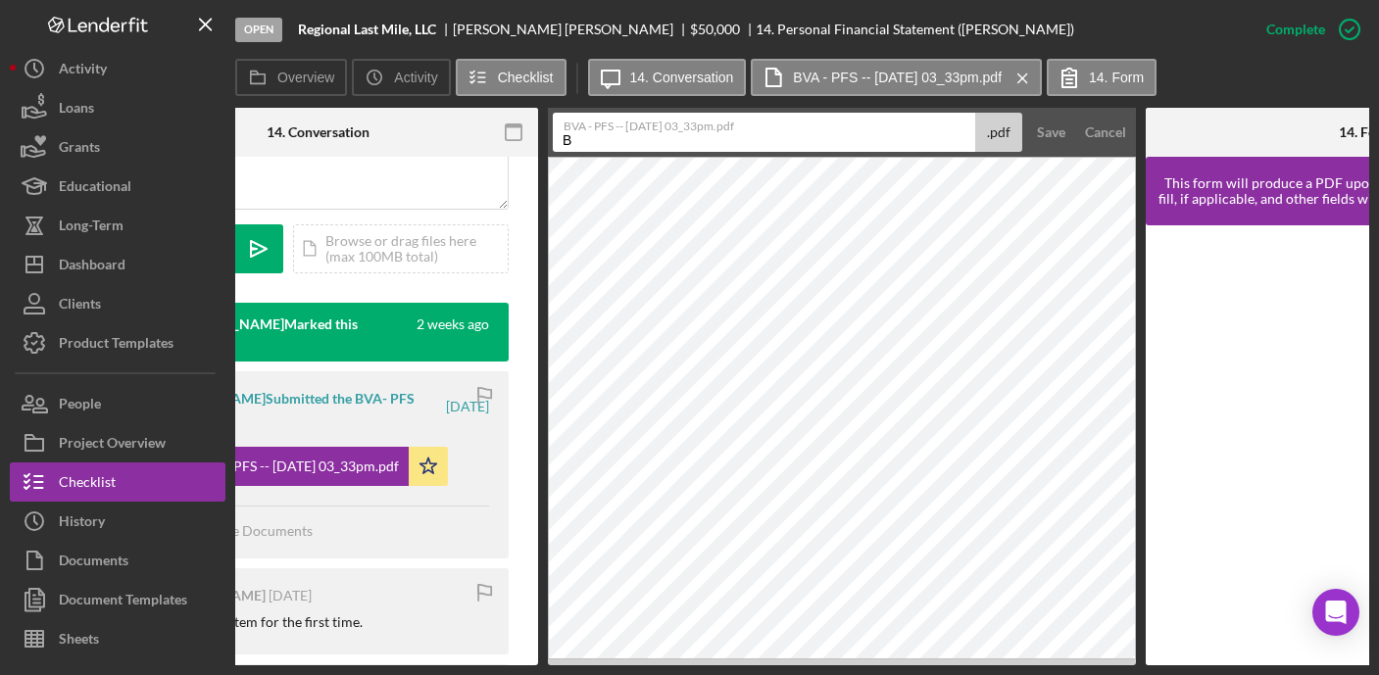
scroll to position [0, 0]
type input "BVA - PFS - Robert Harrison"
click at [1027, 113] on button "Save" at bounding box center [1051, 132] width 48 height 39
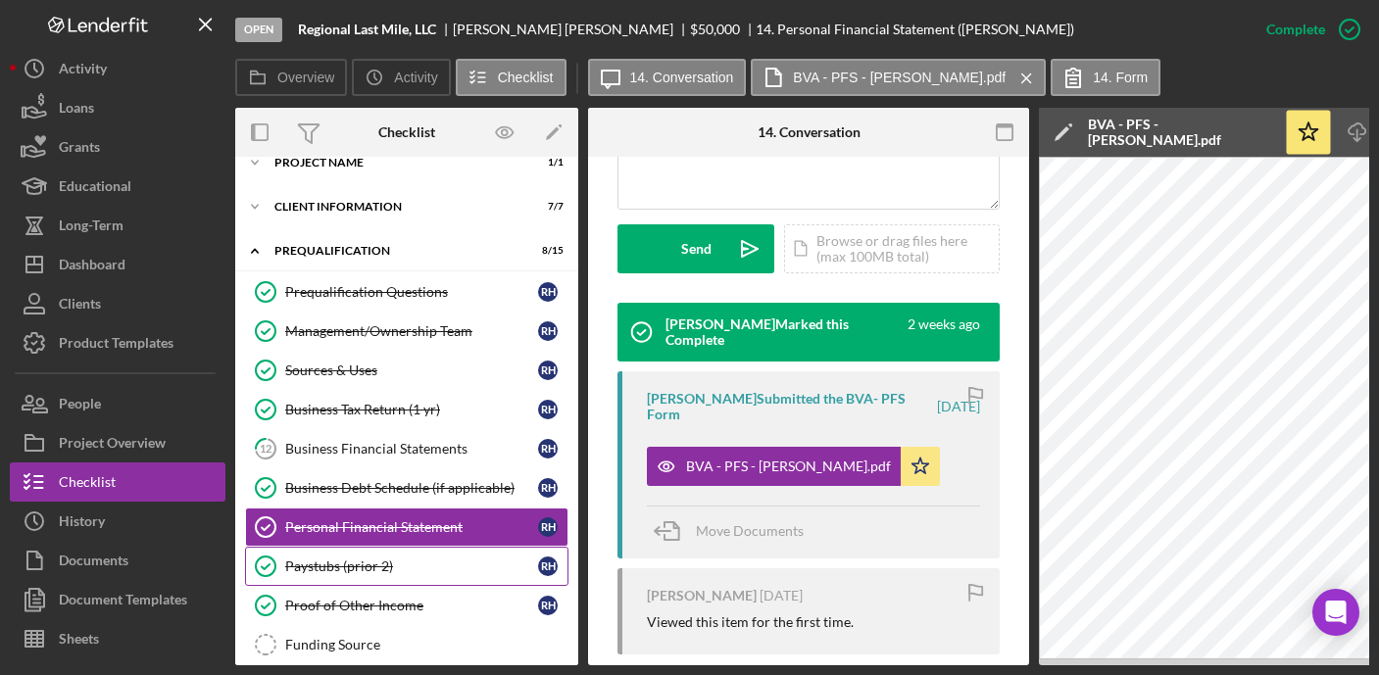
scroll to position [24, 0]
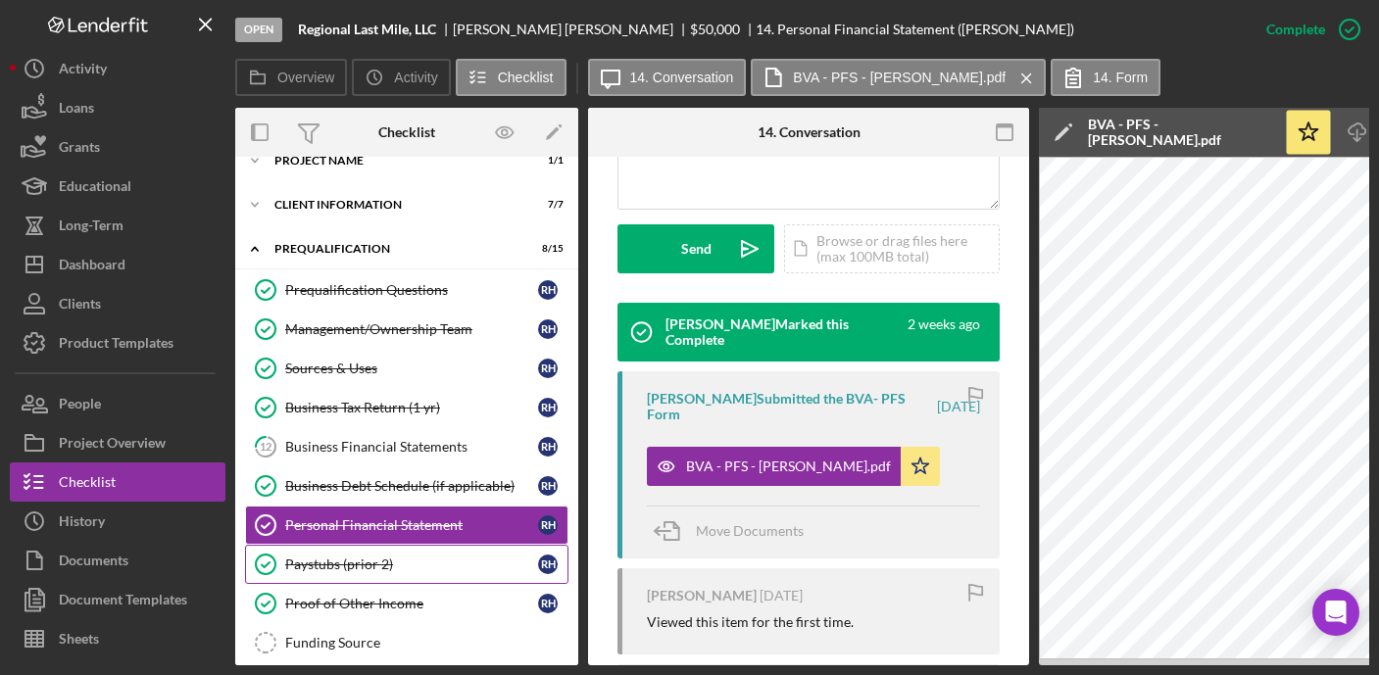
click at [364, 562] on div "Paystubs (prior 2)" at bounding box center [411, 565] width 253 height 16
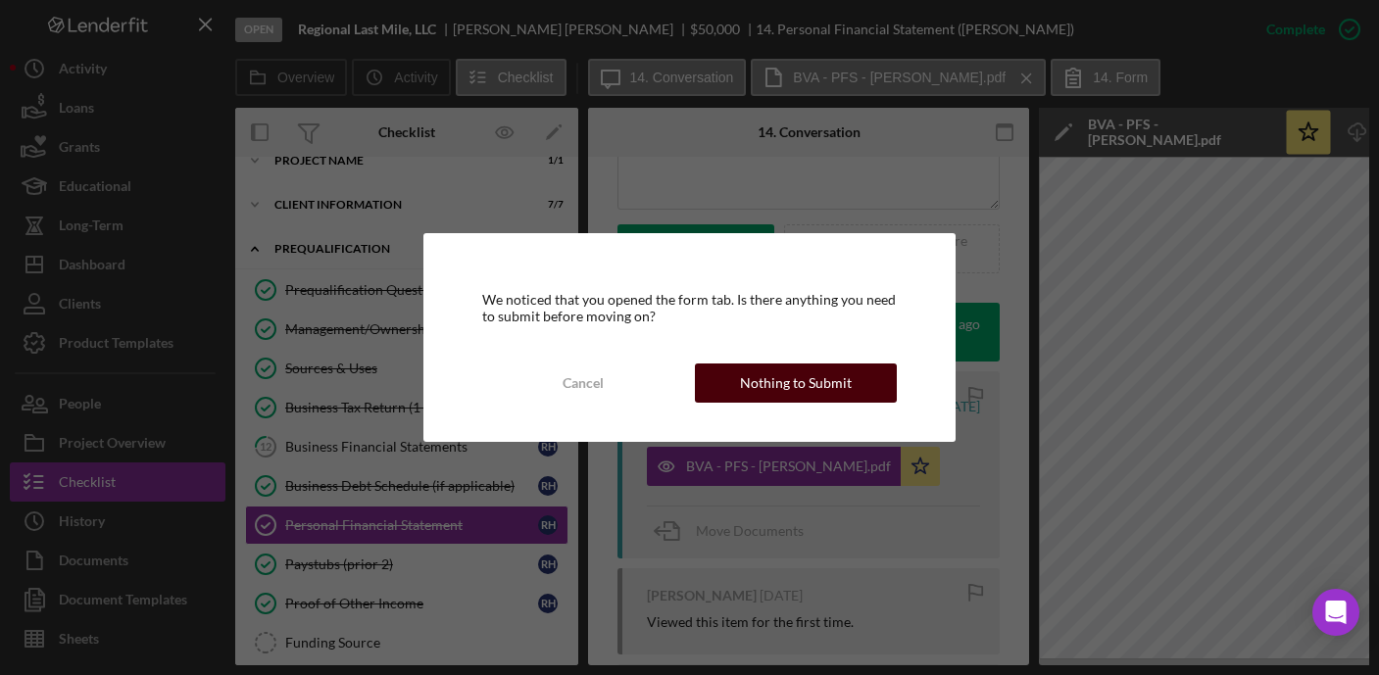
click at [784, 379] on div "Nothing to Submit" at bounding box center [796, 383] width 112 height 39
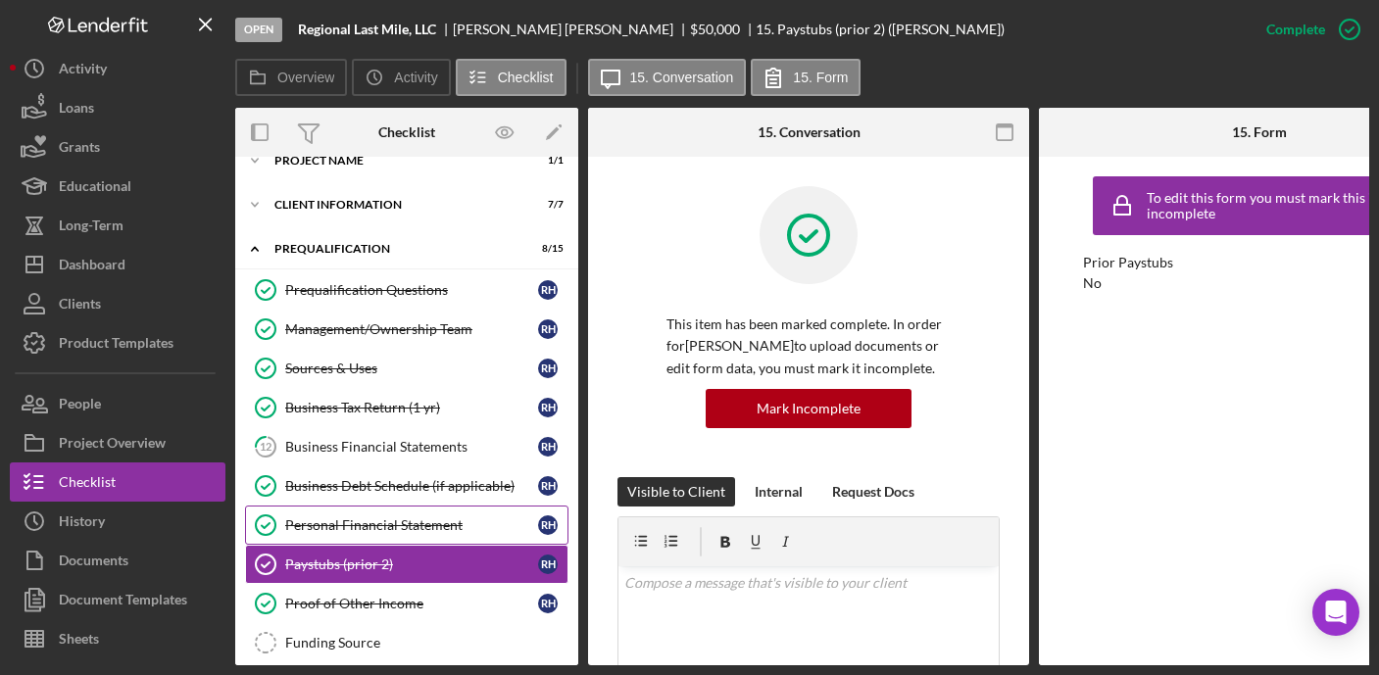
click at [369, 527] on div "Personal Financial Statement" at bounding box center [411, 525] width 253 height 16
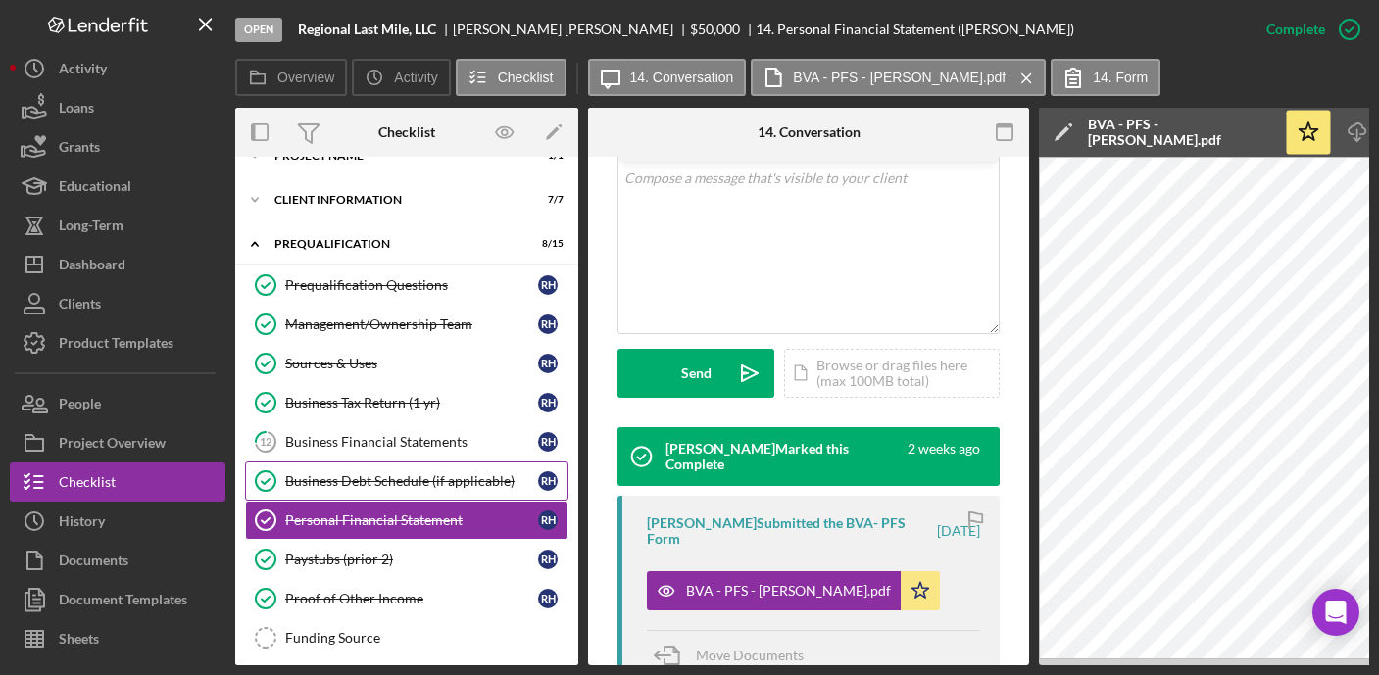
scroll to position [77, 0]
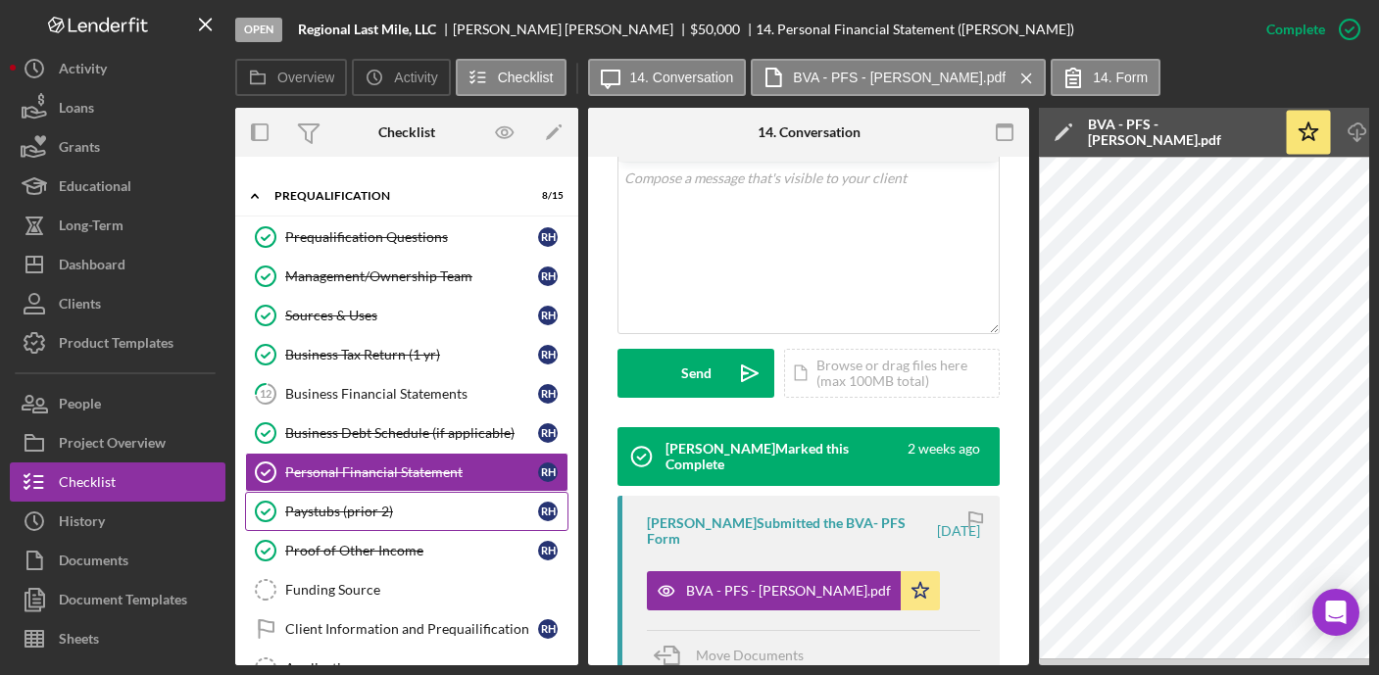
click at [392, 505] on div "Paystubs (prior 2)" at bounding box center [411, 512] width 253 height 16
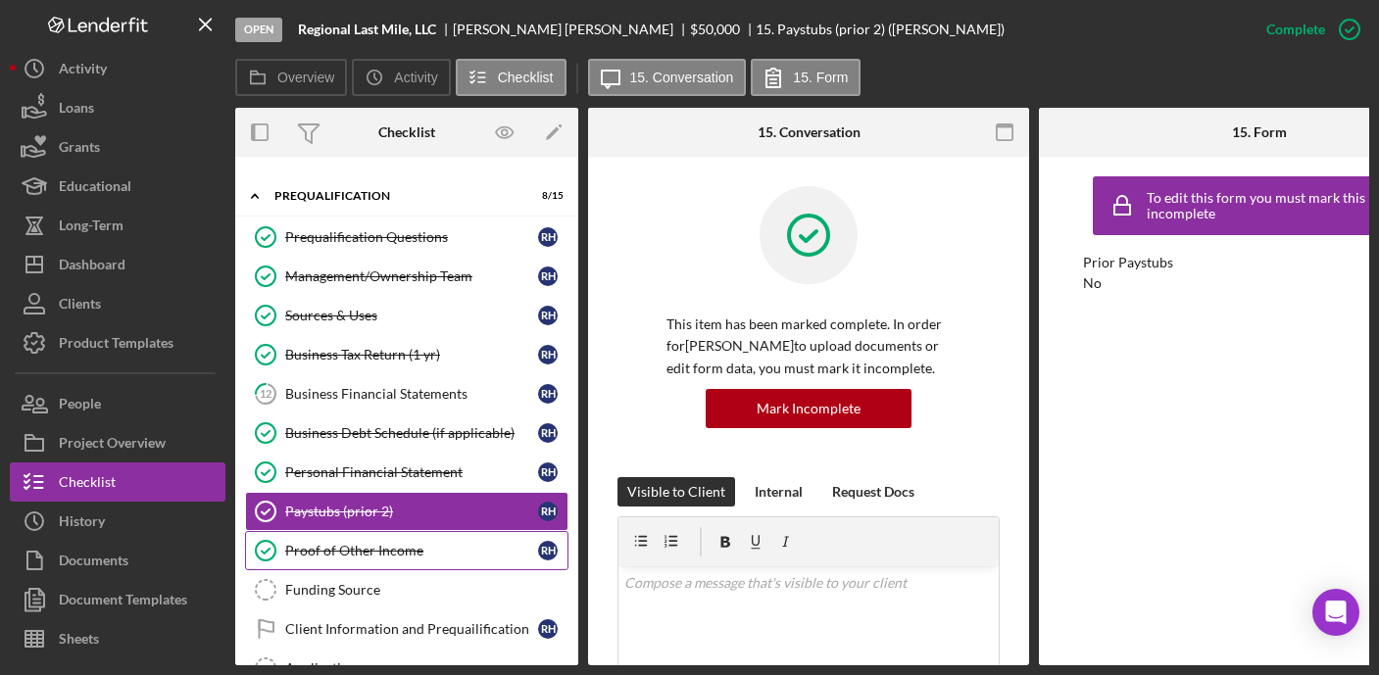
click at [352, 548] on div "Proof of Other Income" at bounding box center [411, 551] width 253 height 16
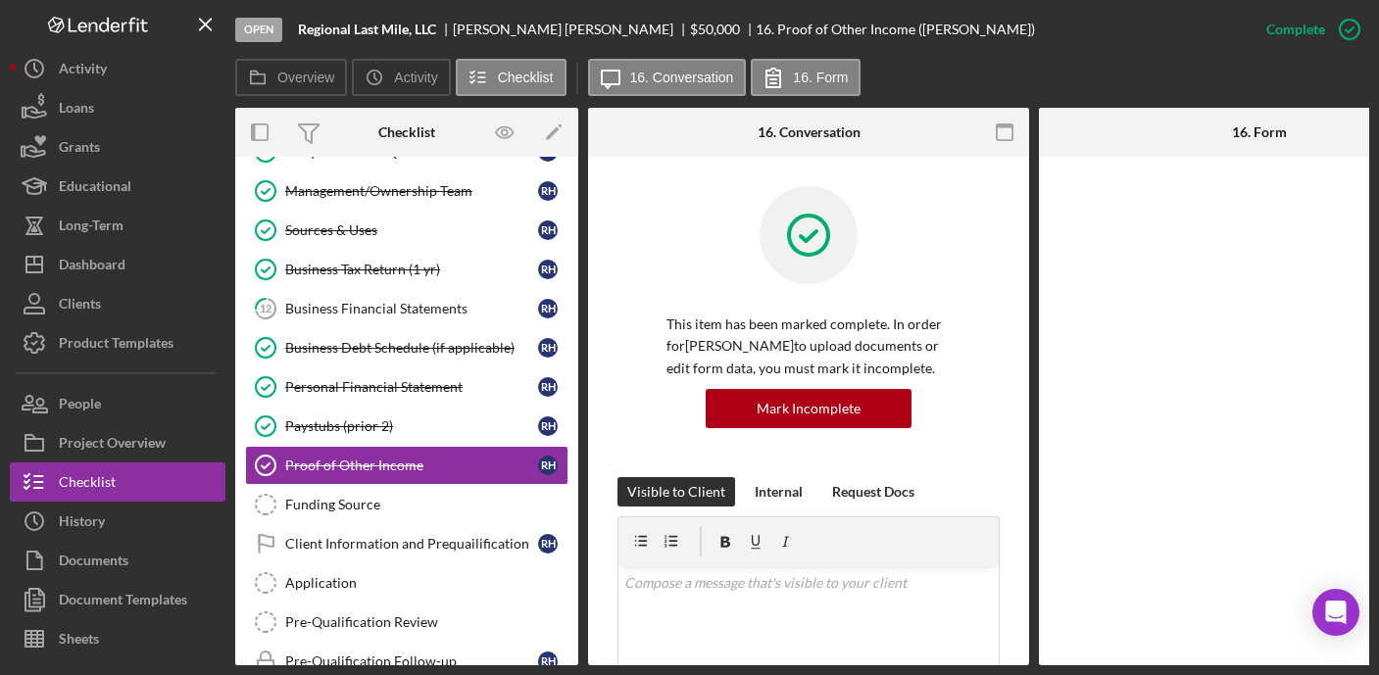
scroll to position [332, 0]
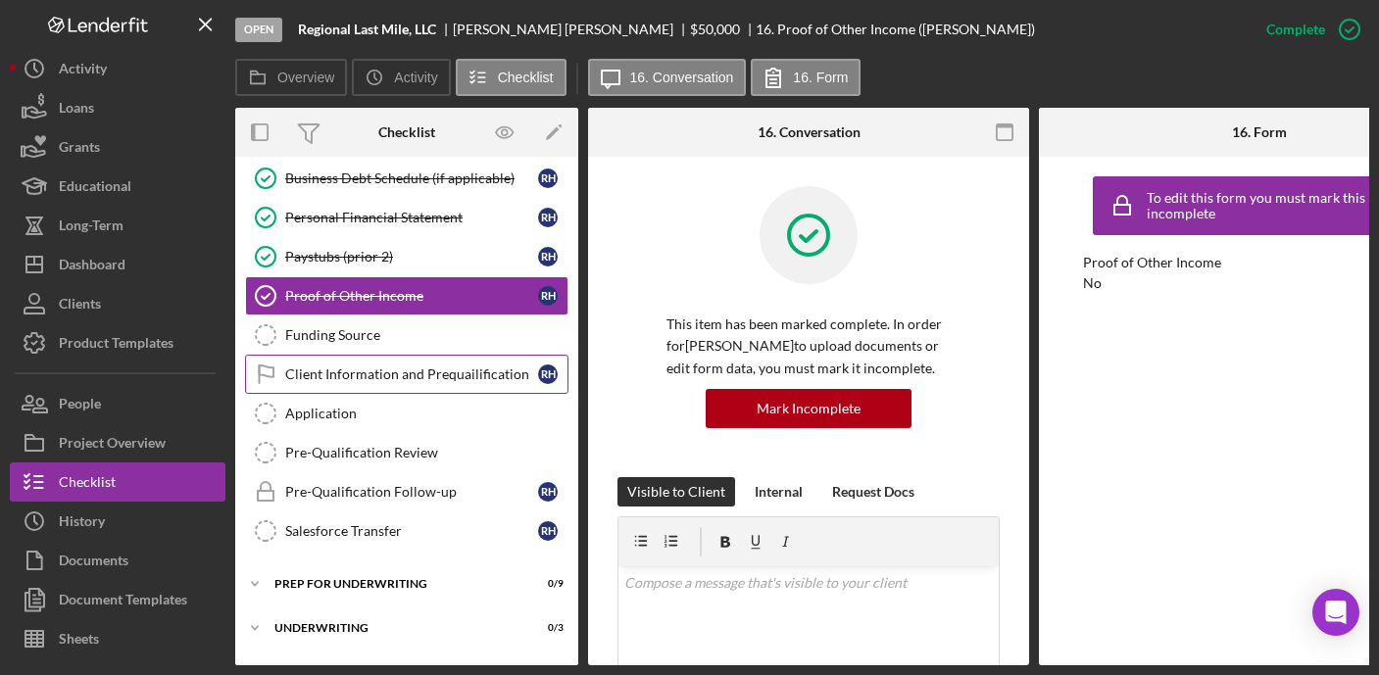
click at [419, 376] on div "Client Information and Prequailification" at bounding box center [411, 374] width 253 height 16
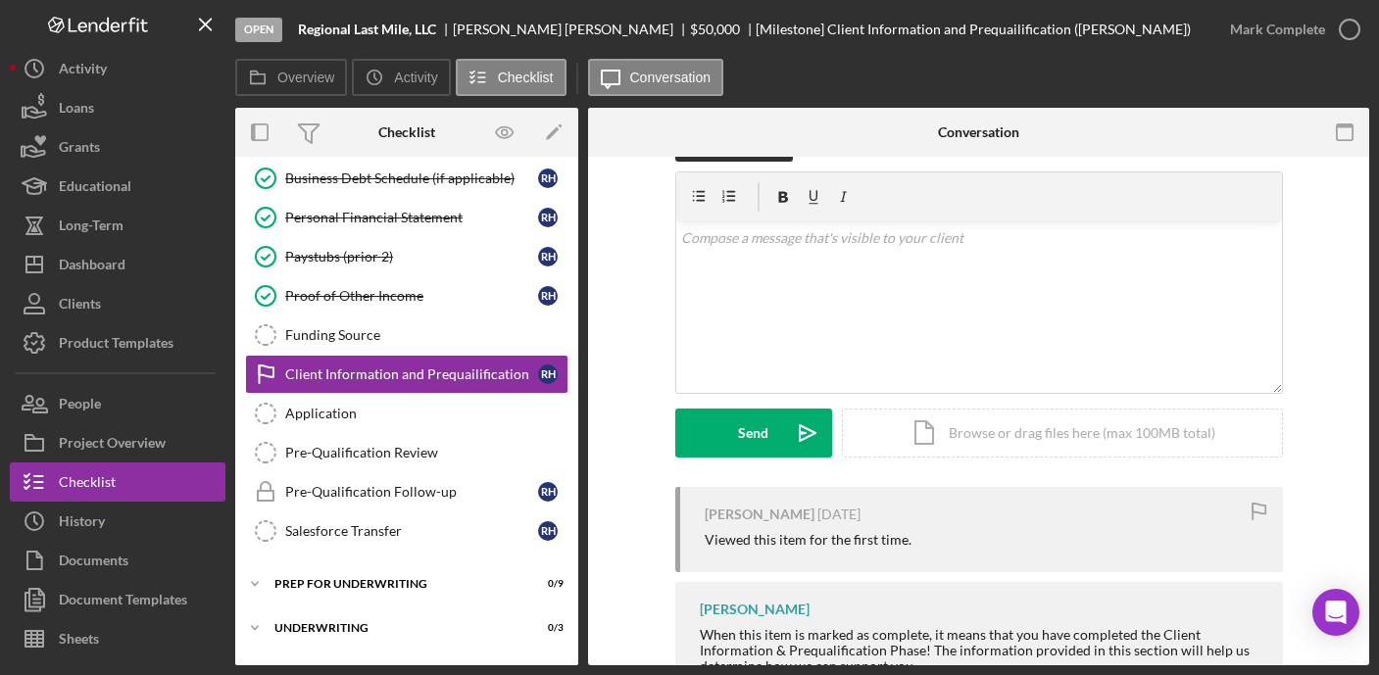
scroll to position [190, 0]
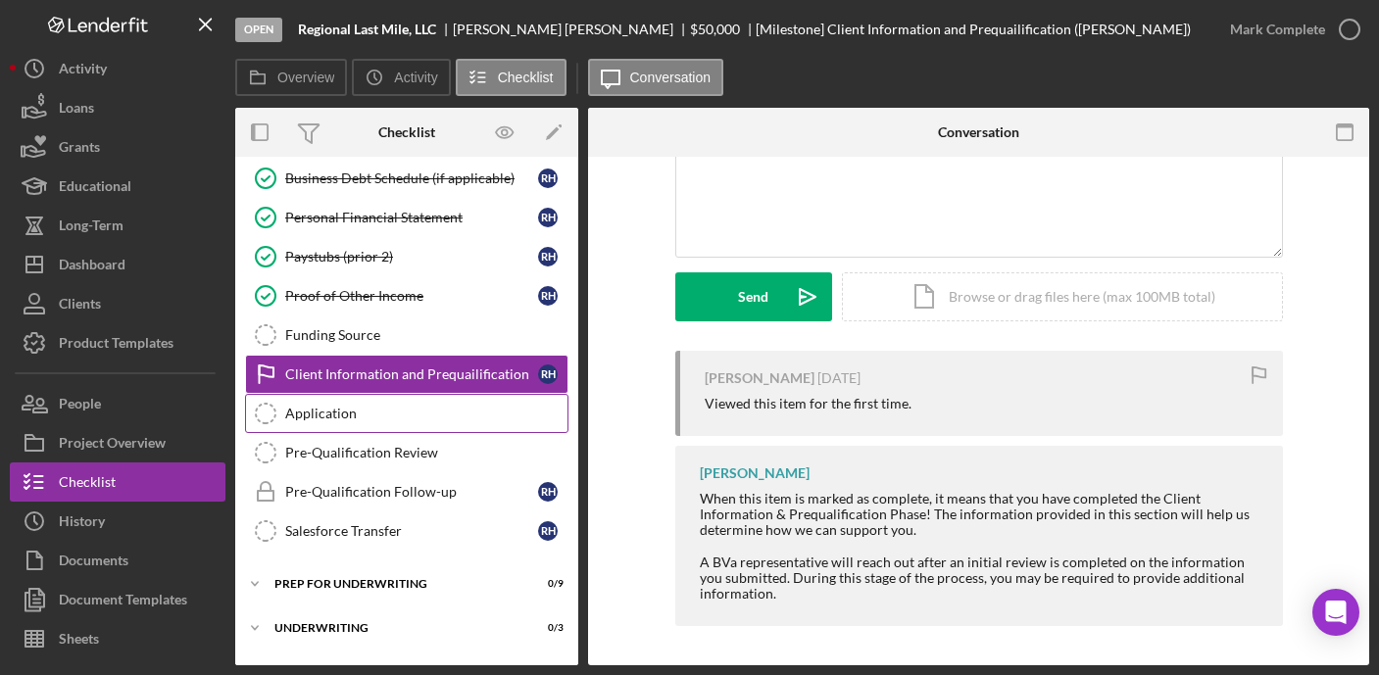
click at [365, 417] on div "Application" at bounding box center [426, 414] width 282 height 16
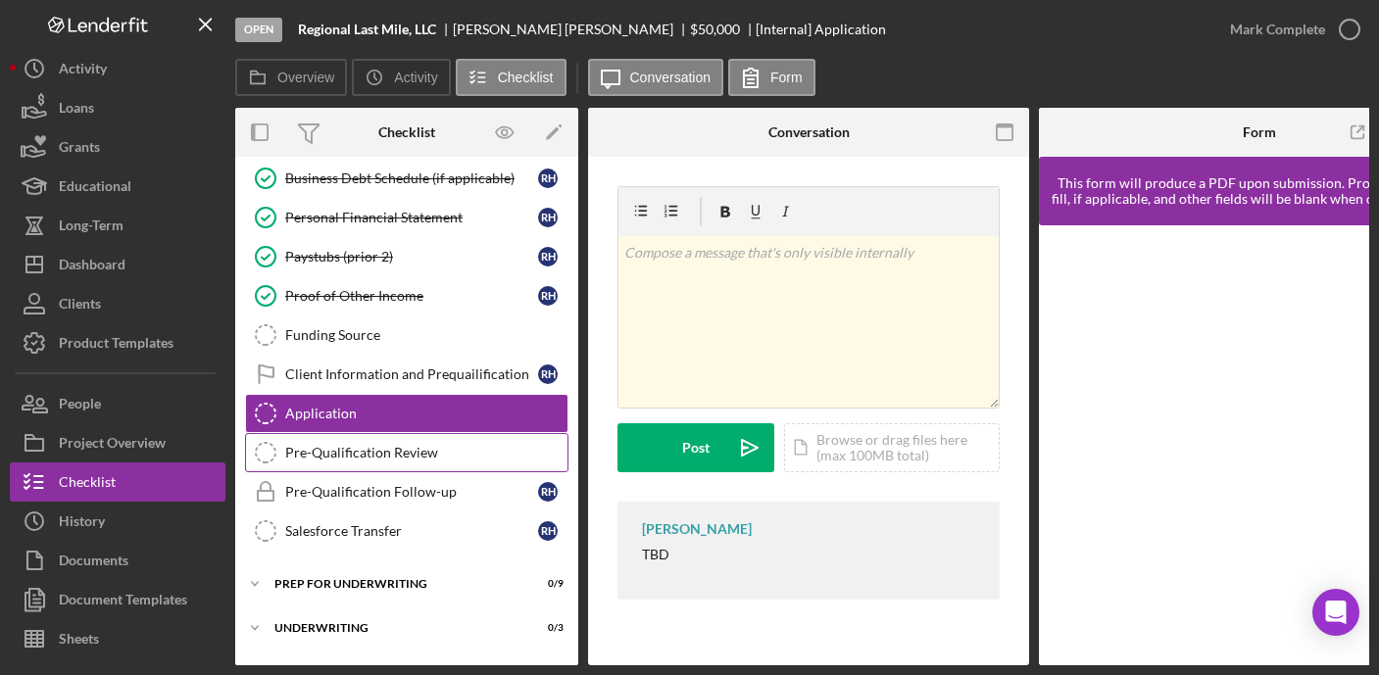
click at [425, 449] on div "Pre-Qualification Review" at bounding box center [426, 453] width 282 height 16
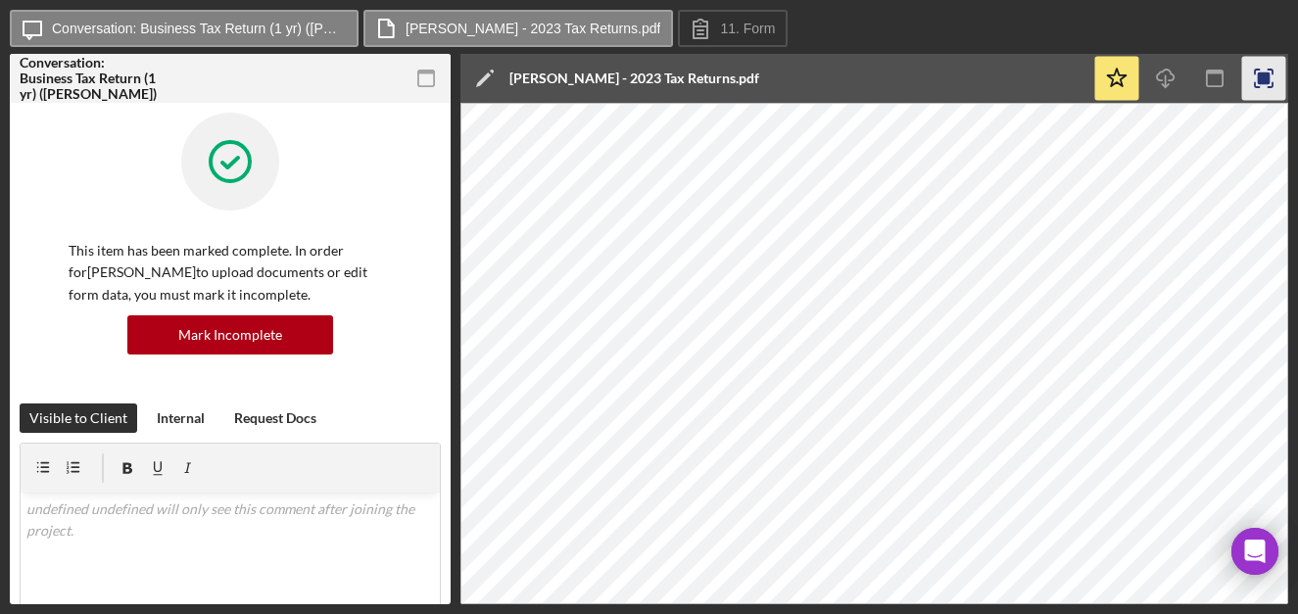
click at [1268, 76] on rect "button" at bounding box center [1264, 79] width 13 height 13
